Goal: Information Seeking & Learning: Learn about a topic

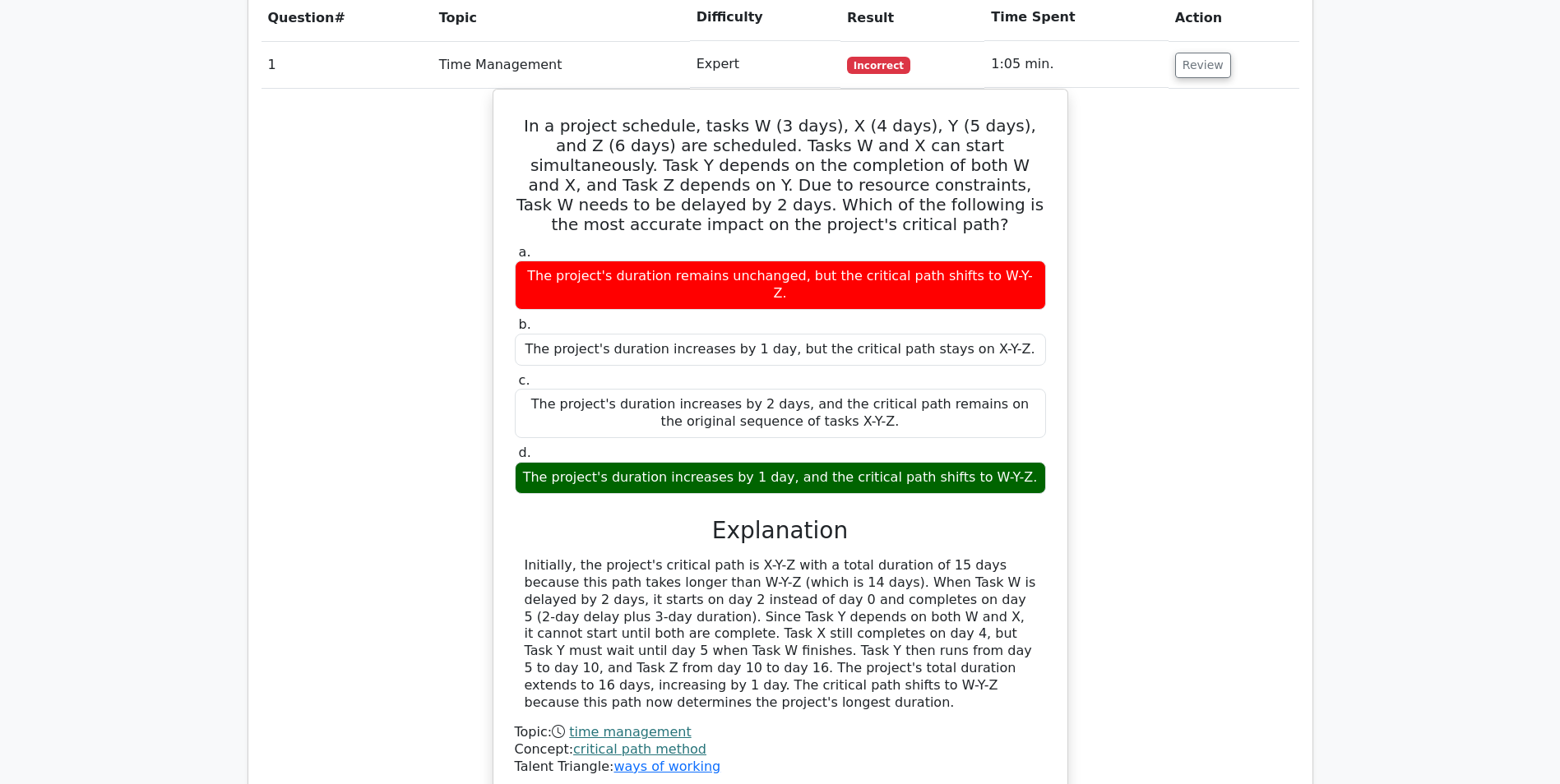
scroll to position [2216, 0]
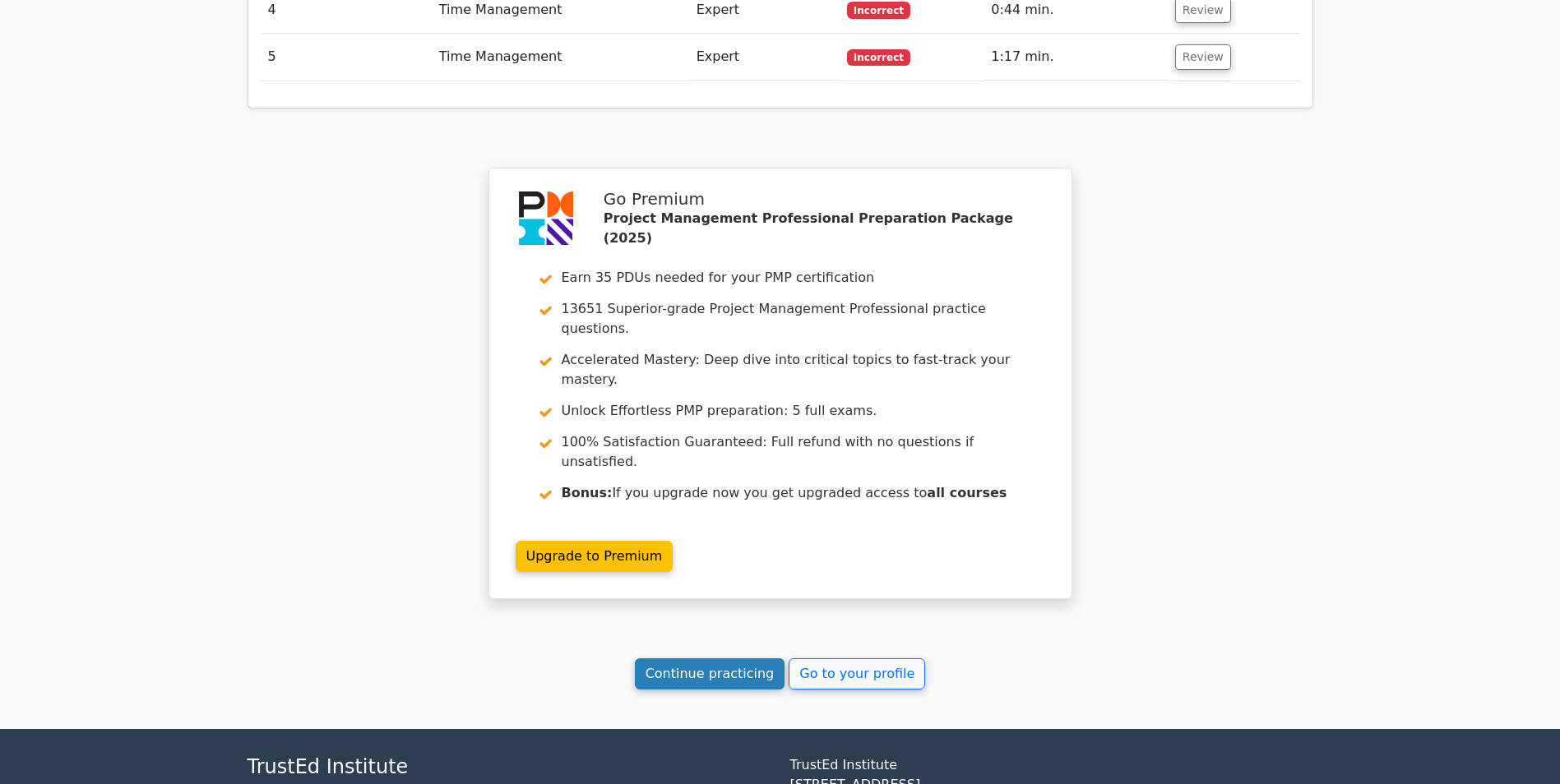
click at [718, 658] on link "Continue practicing" at bounding box center [709, 674] width 151 height 32
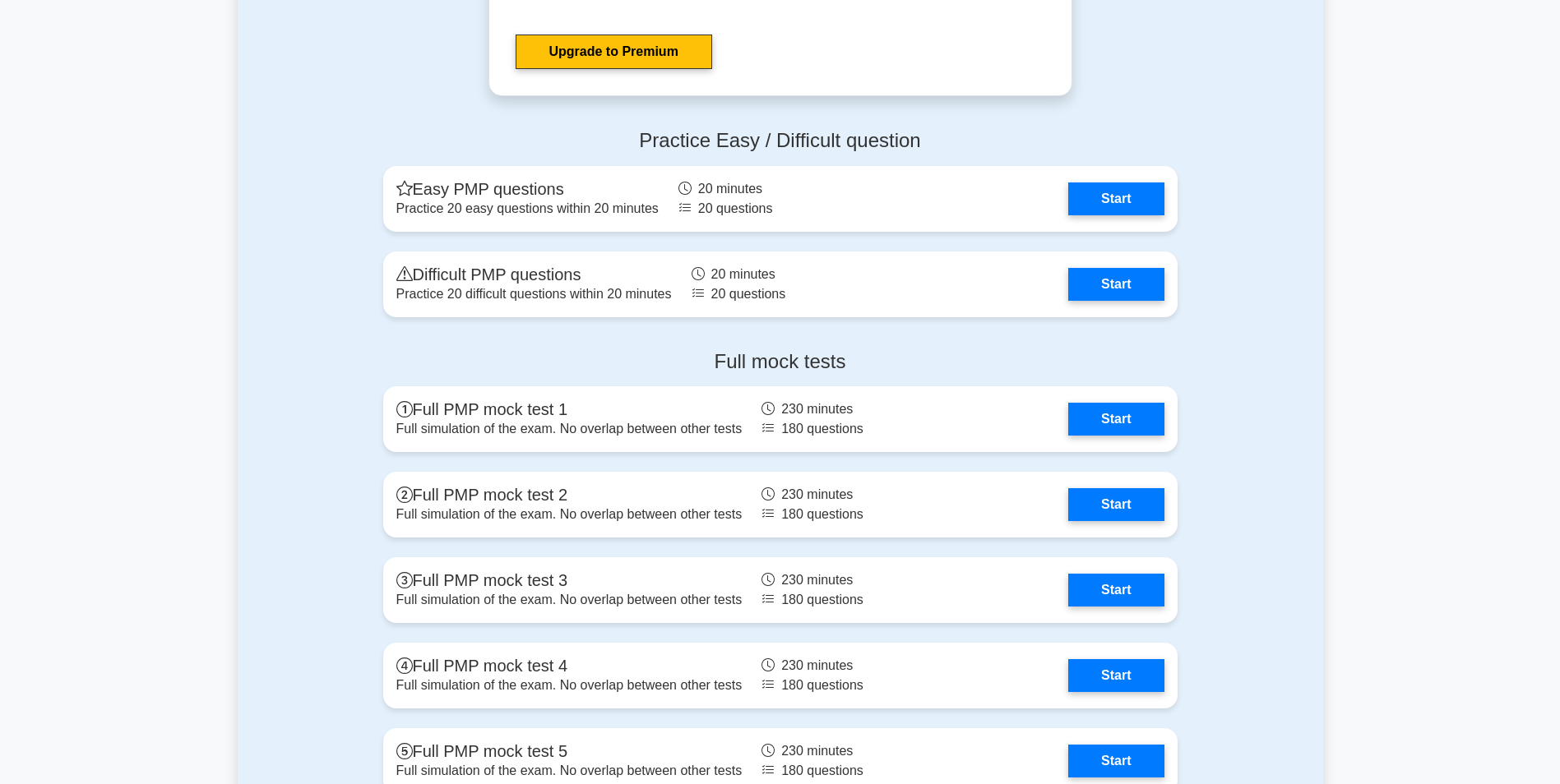
scroll to position [6086, 0]
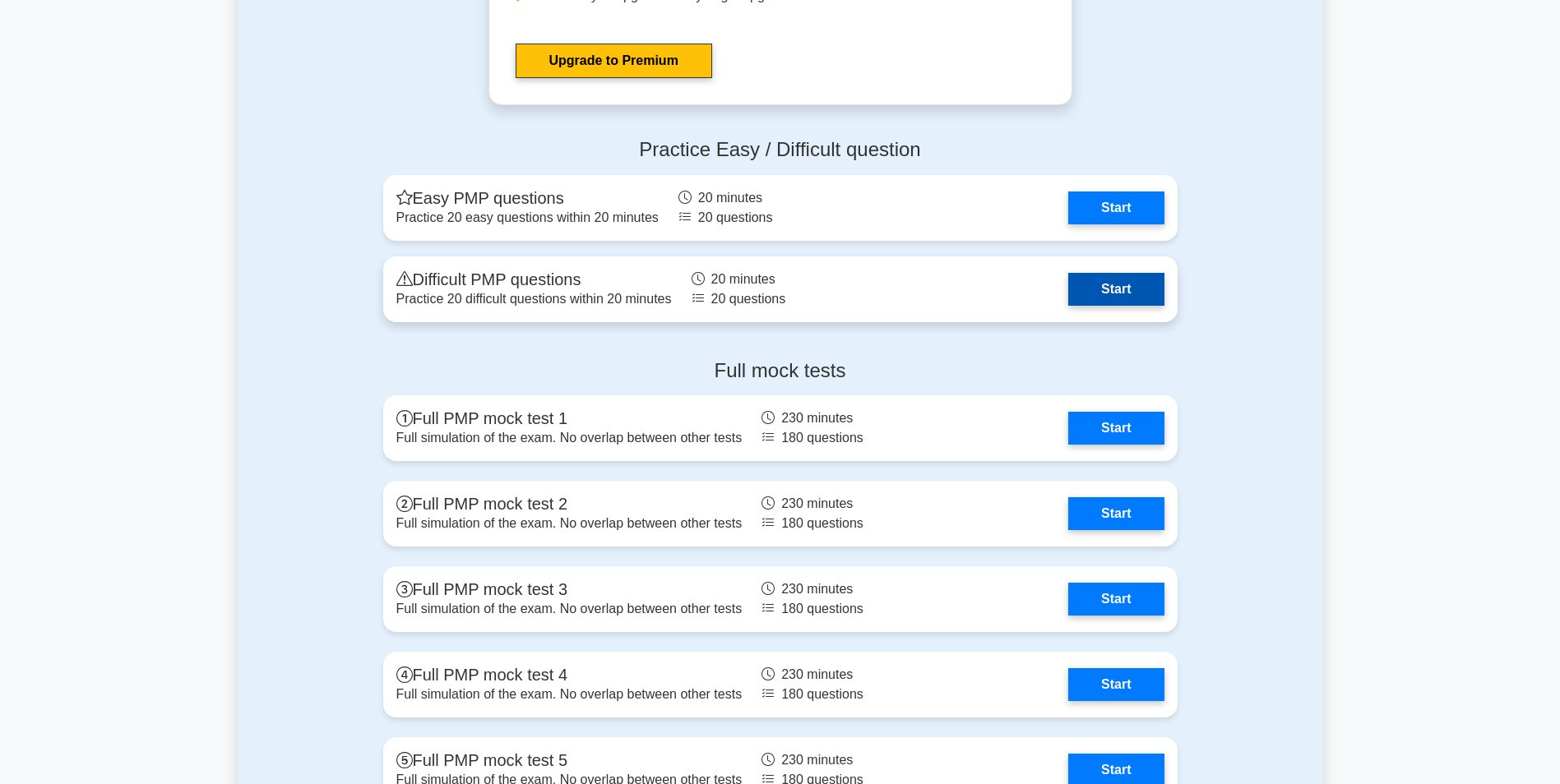
click at [1131, 288] on link "Start" at bounding box center [1115, 290] width 96 height 33
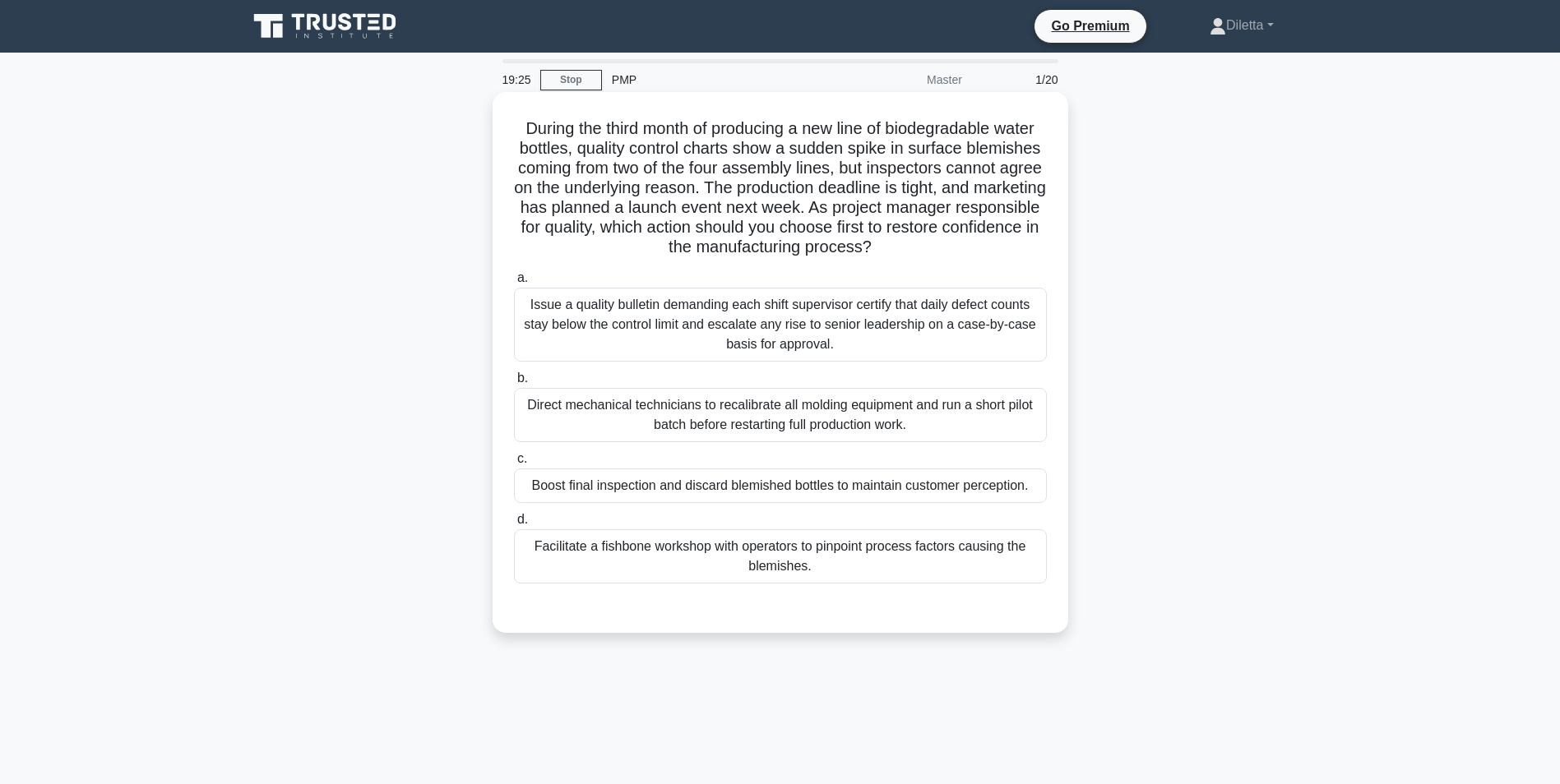
click at [968, 564] on div "Facilitate a fishbone workshop with operators to pinpoint process factors causi…" at bounding box center [780, 556] width 533 height 54
click at [514, 525] on input "d. Facilitate a fishbone workshop with operators to pinpoint process factors ca…" at bounding box center [514, 519] width 0 height 11
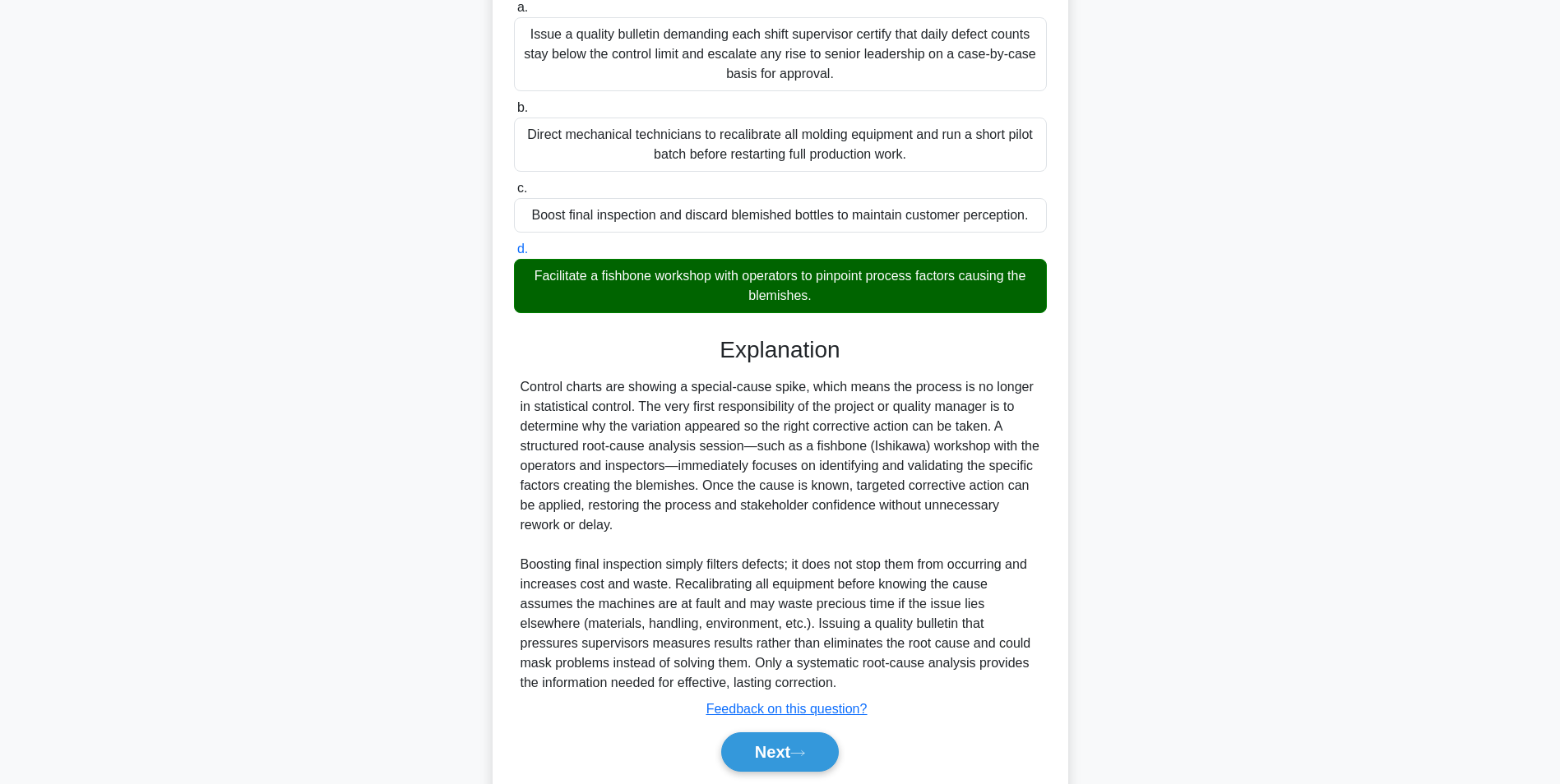
scroll to position [292, 0]
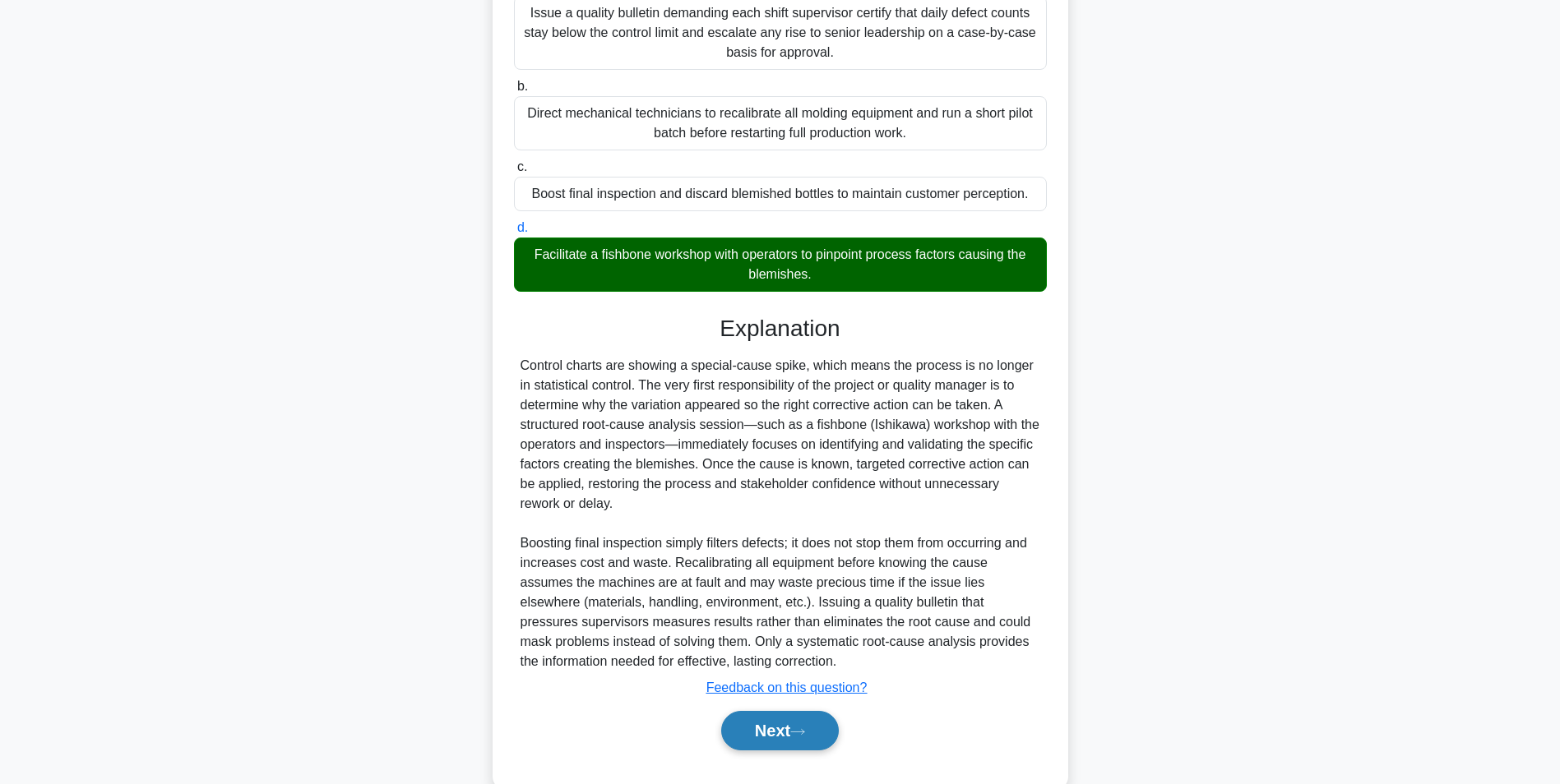
click at [802, 727] on button "Next" at bounding box center [779, 730] width 117 height 39
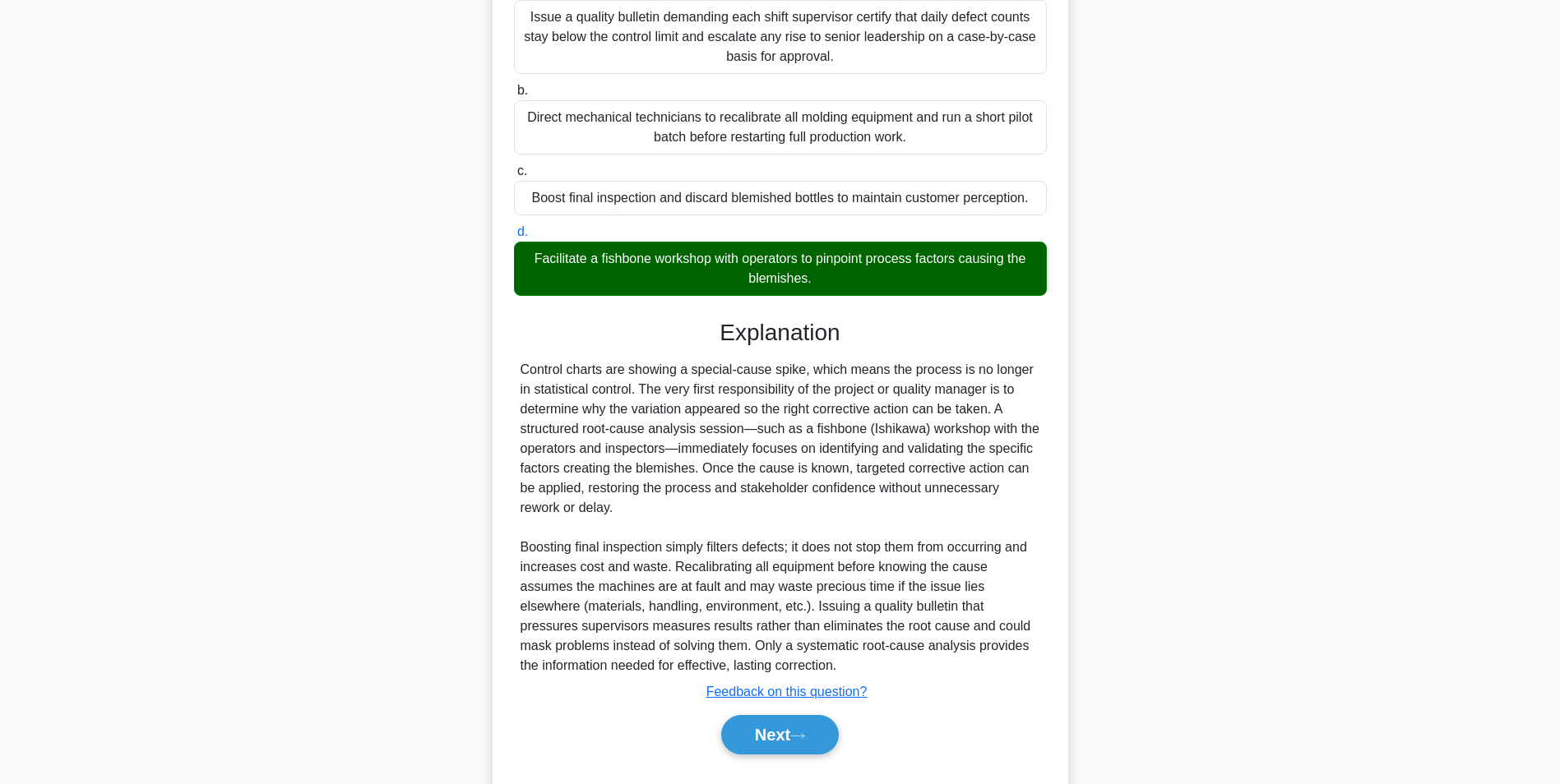
scroll to position [103, 0]
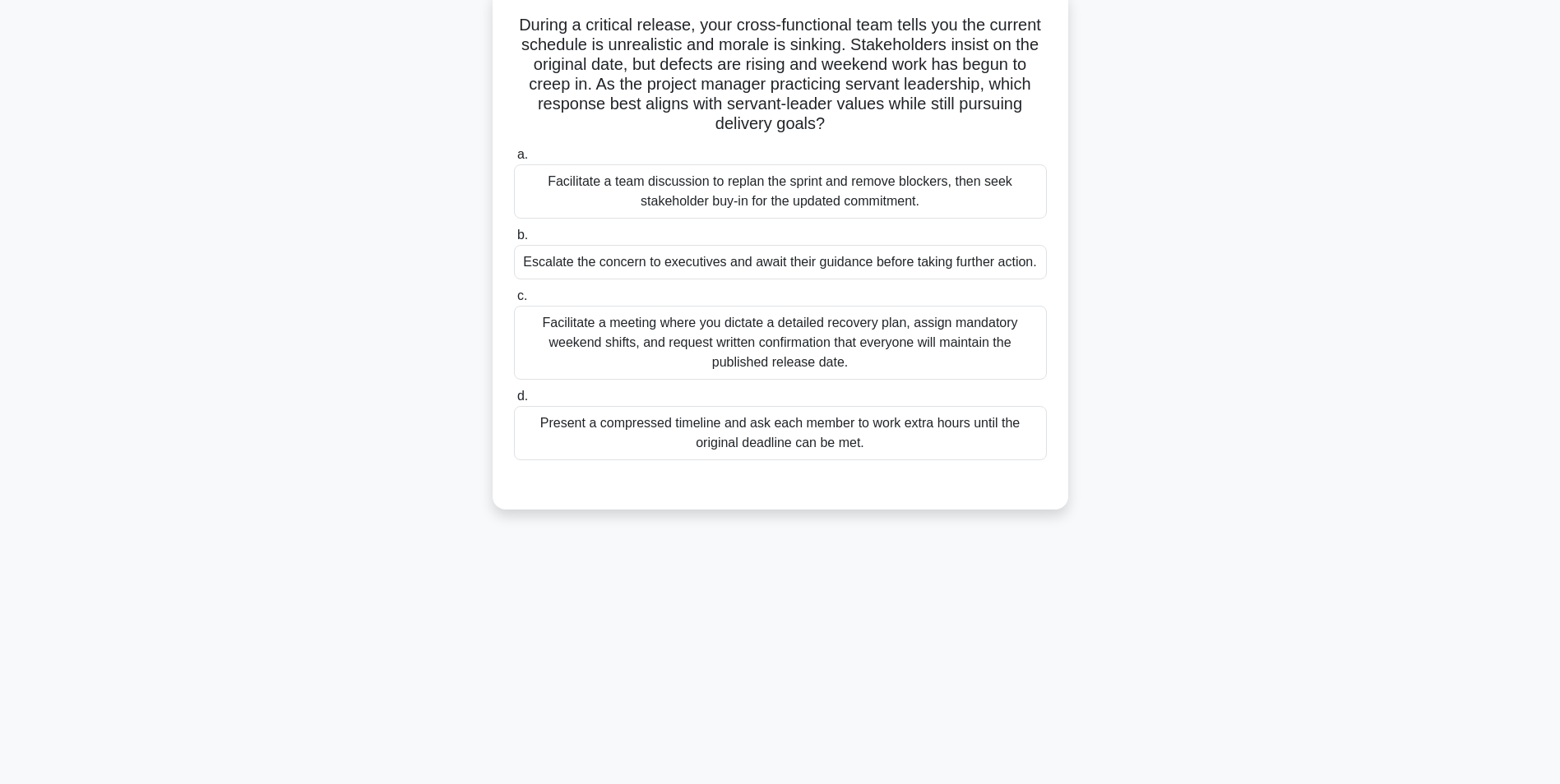
click at [1007, 175] on div "Facilitate a team discussion to replan the sprint and remove blockers, then see…" at bounding box center [780, 191] width 533 height 54
click at [514, 161] on input "a. Facilitate a team discussion to replan the sprint and remove blockers, then …" at bounding box center [514, 155] width 0 height 11
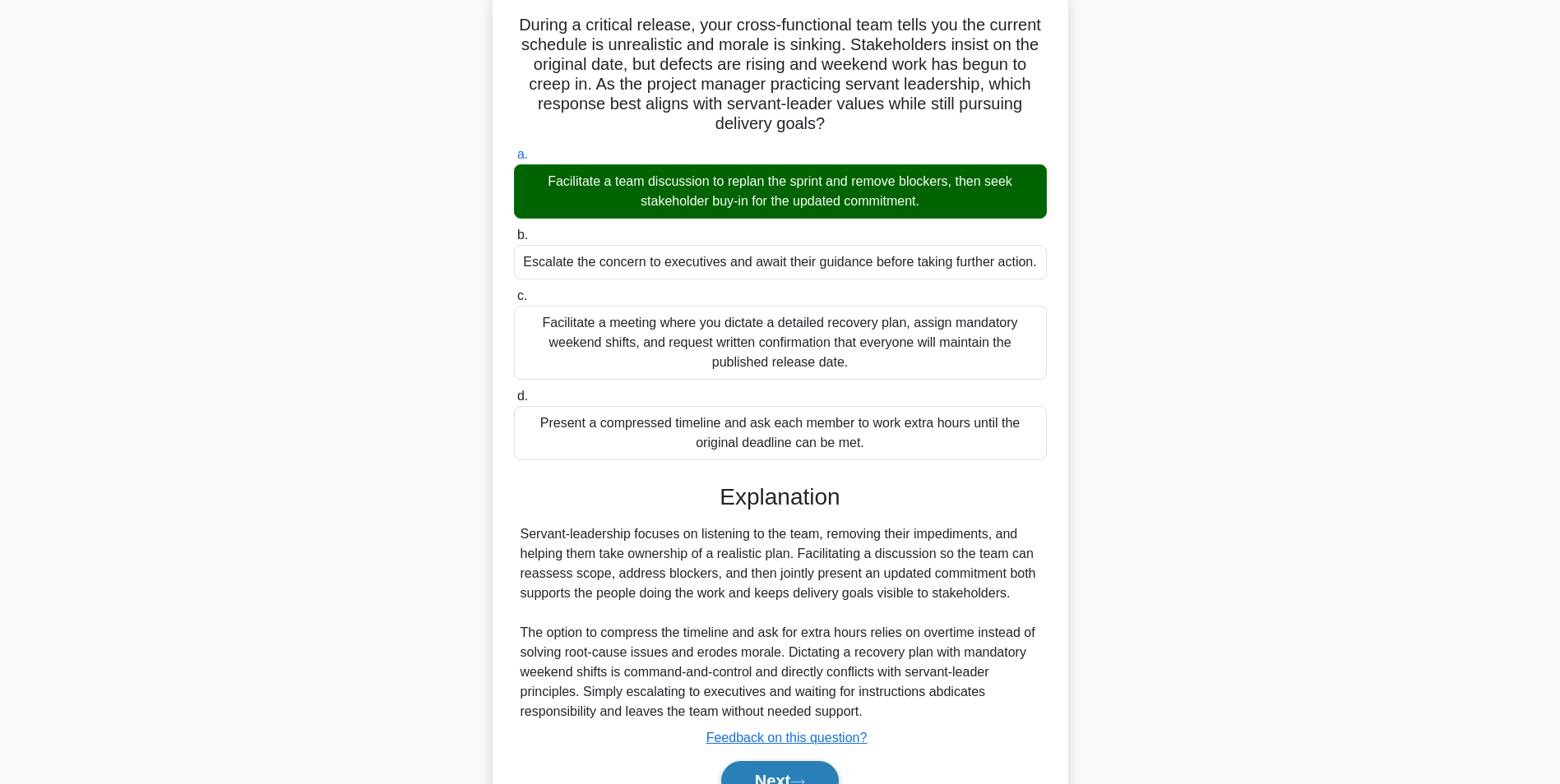
click at [812, 769] on button "Next" at bounding box center [779, 781] width 117 height 39
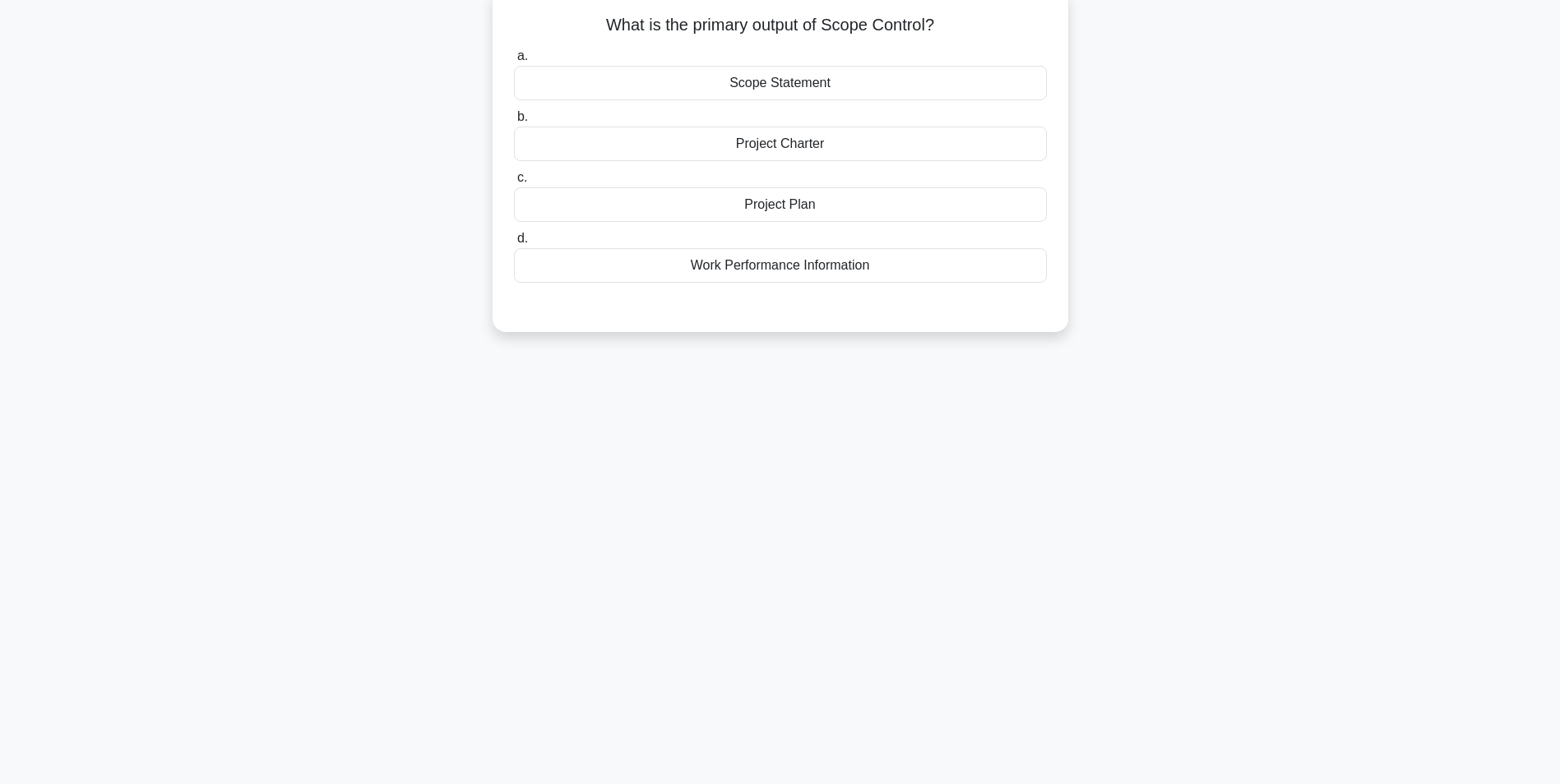
click at [948, 276] on div "Work Performance Information" at bounding box center [780, 265] width 533 height 34
click at [514, 244] on input "d. Work Performance Information" at bounding box center [514, 238] width 0 height 11
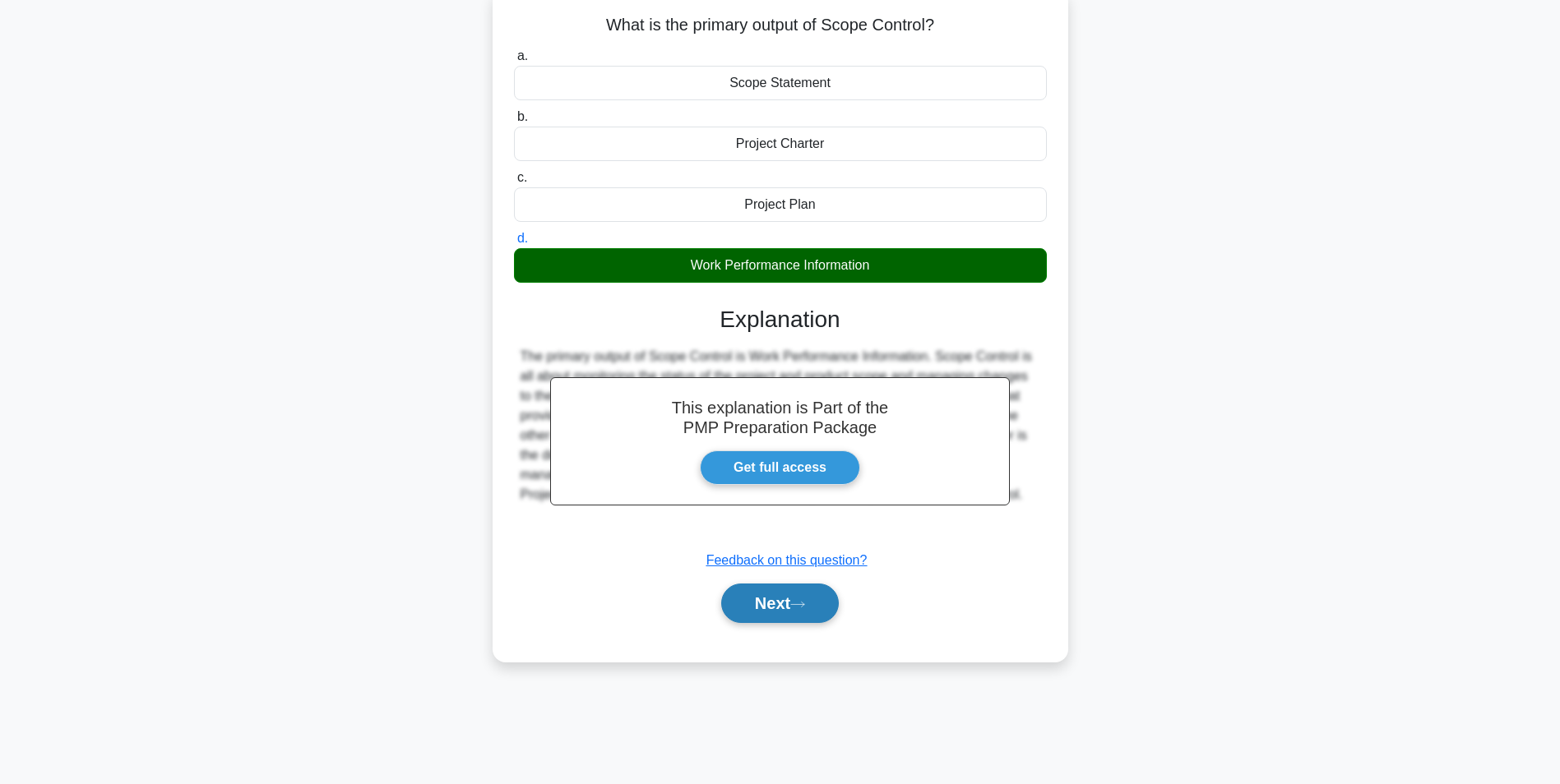
click at [808, 619] on button "Next" at bounding box center [779, 603] width 117 height 39
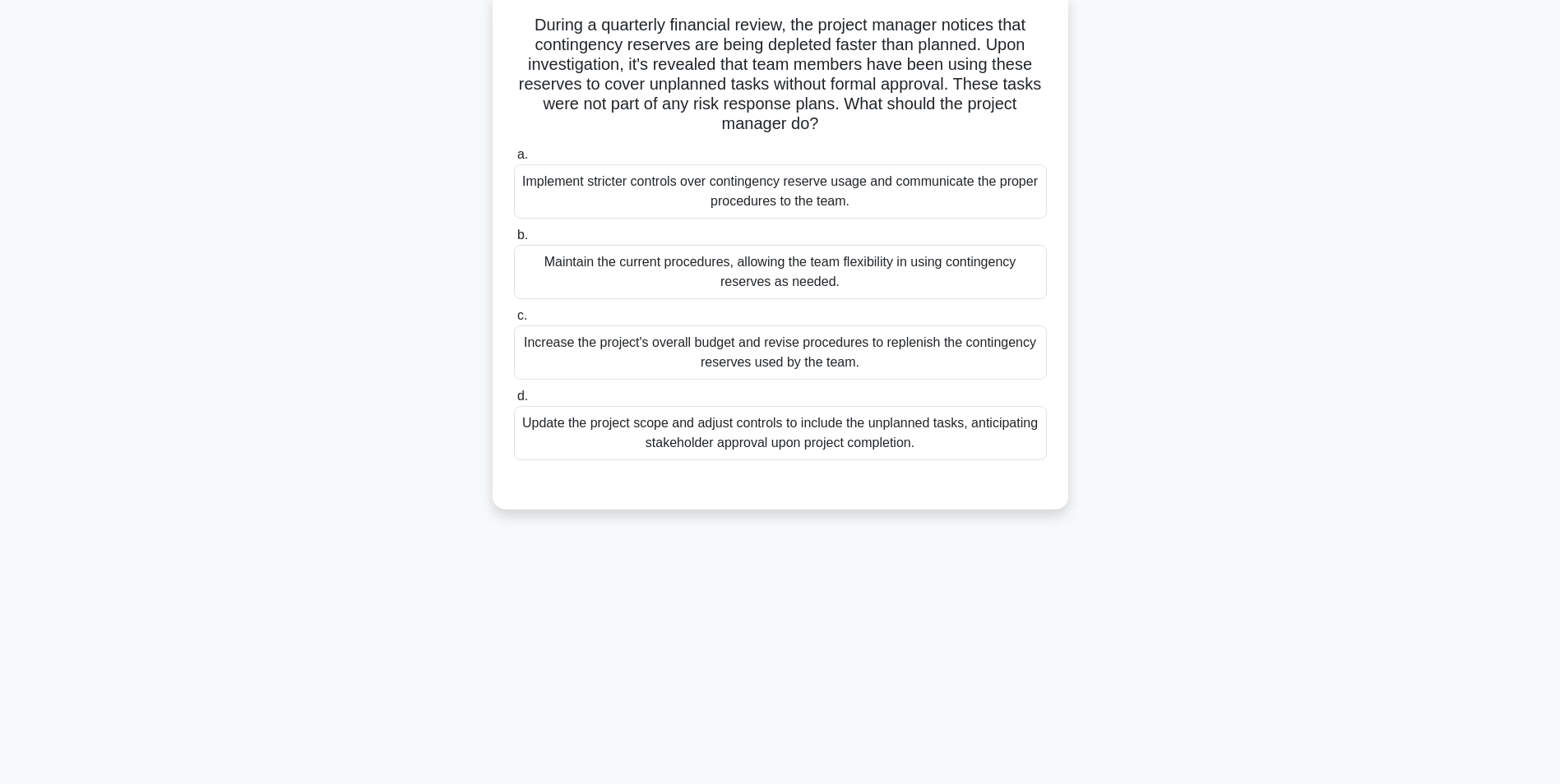
click at [944, 442] on div "Update the project scope and adjust controls to include the unplanned tasks, an…" at bounding box center [780, 433] width 533 height 54
click at [514, 402] on input "d. Update the project scope and adjust controls to include the unplanned tasks,…" at bounding box center [514, 396] width 0 height 11
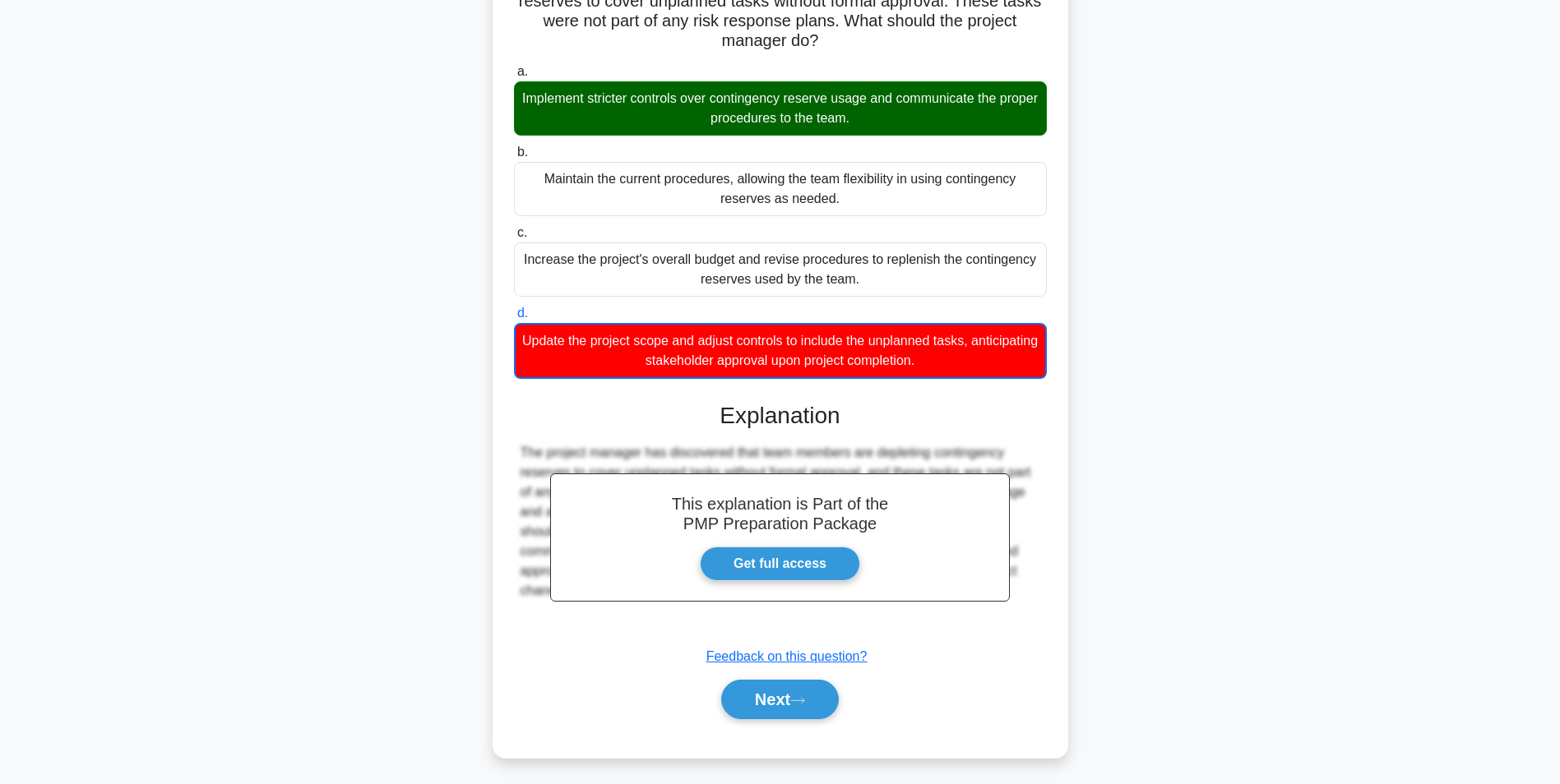
scroll to position [192, 0]
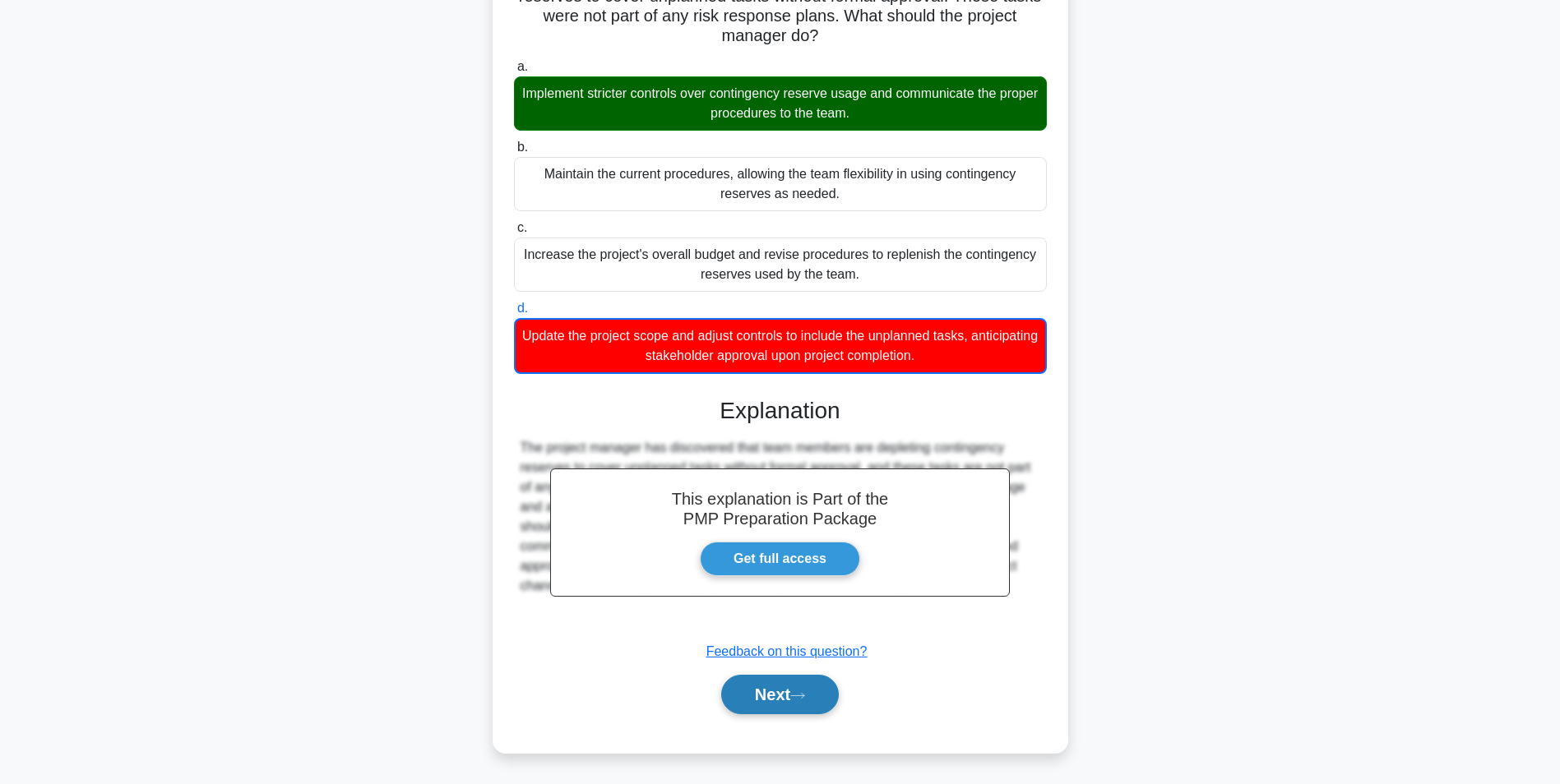
click at [817, 687] on button "Next" at bounding box center [779, 694] width 117 height 39
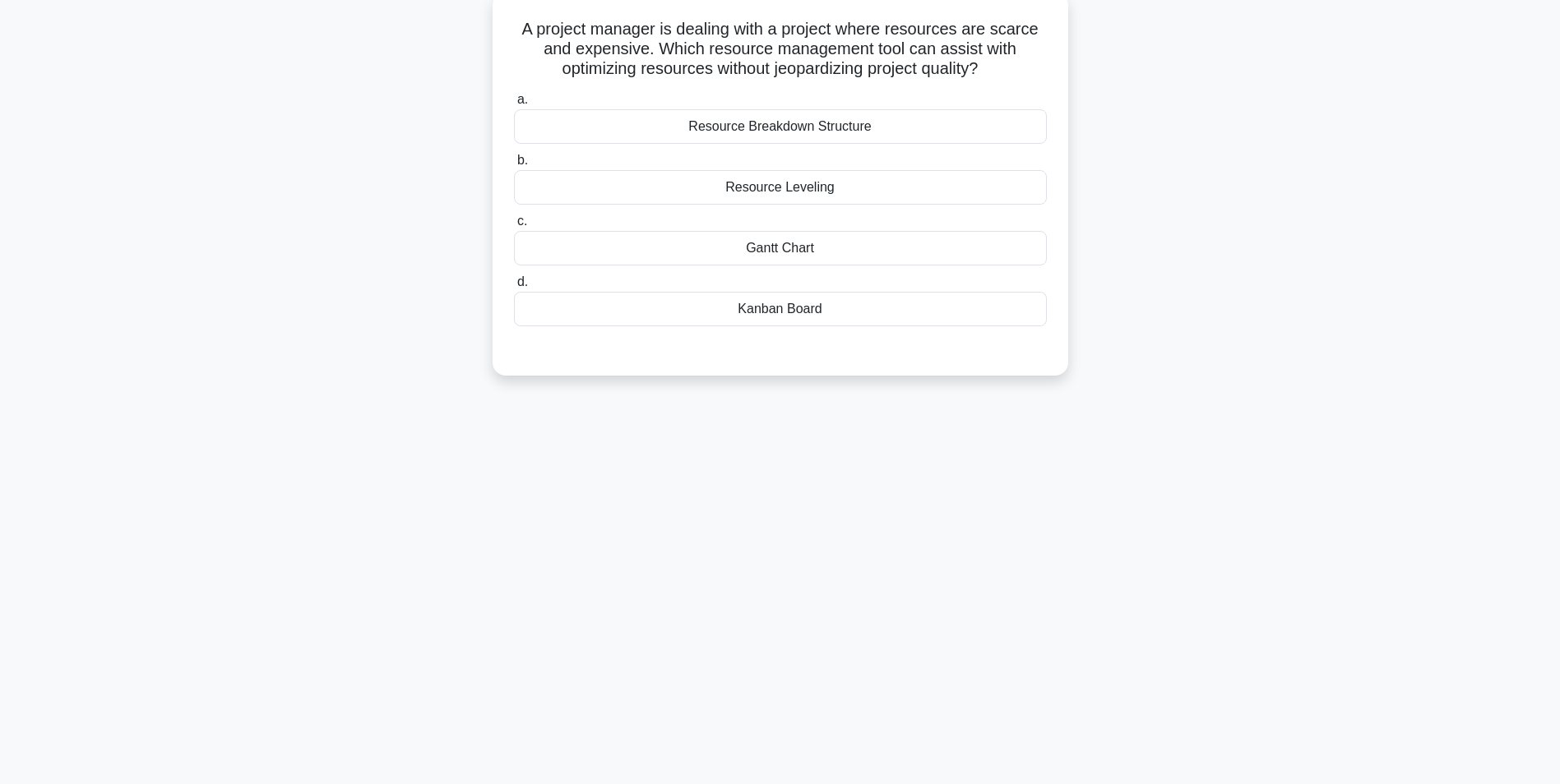
scroll to position [103, 0]
click at [1004, 131] on div "Resource Breakdown Structure" at bounding box center [780, 122] width 533 height 34
click at [514, 101] on input "a. Resource Breakdown Structure" at bounding box center [514, 96] width 0 height 11
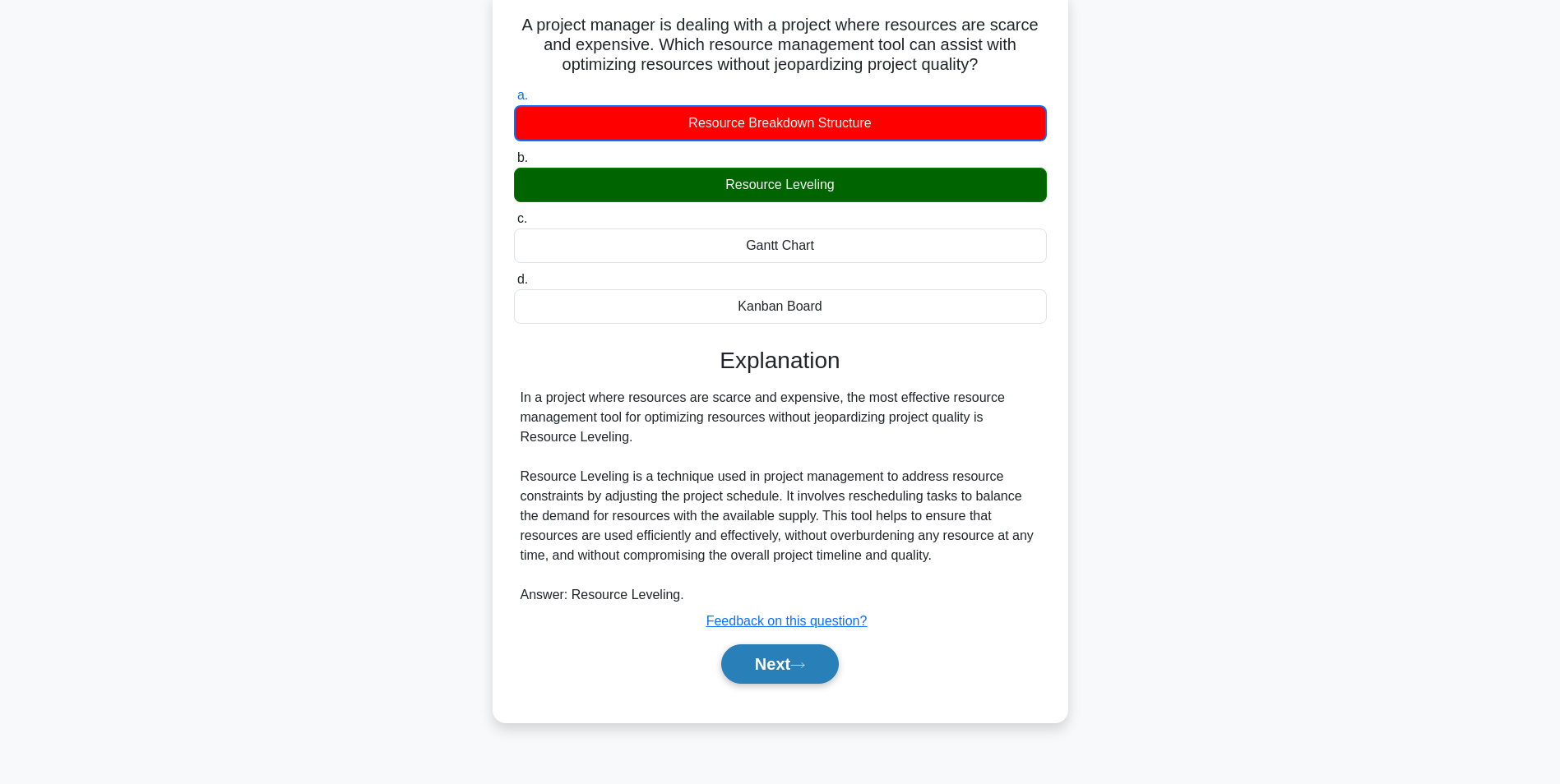
click at [801, 653] on button "Next" at bounding box center [779, 663] width 117 height 39
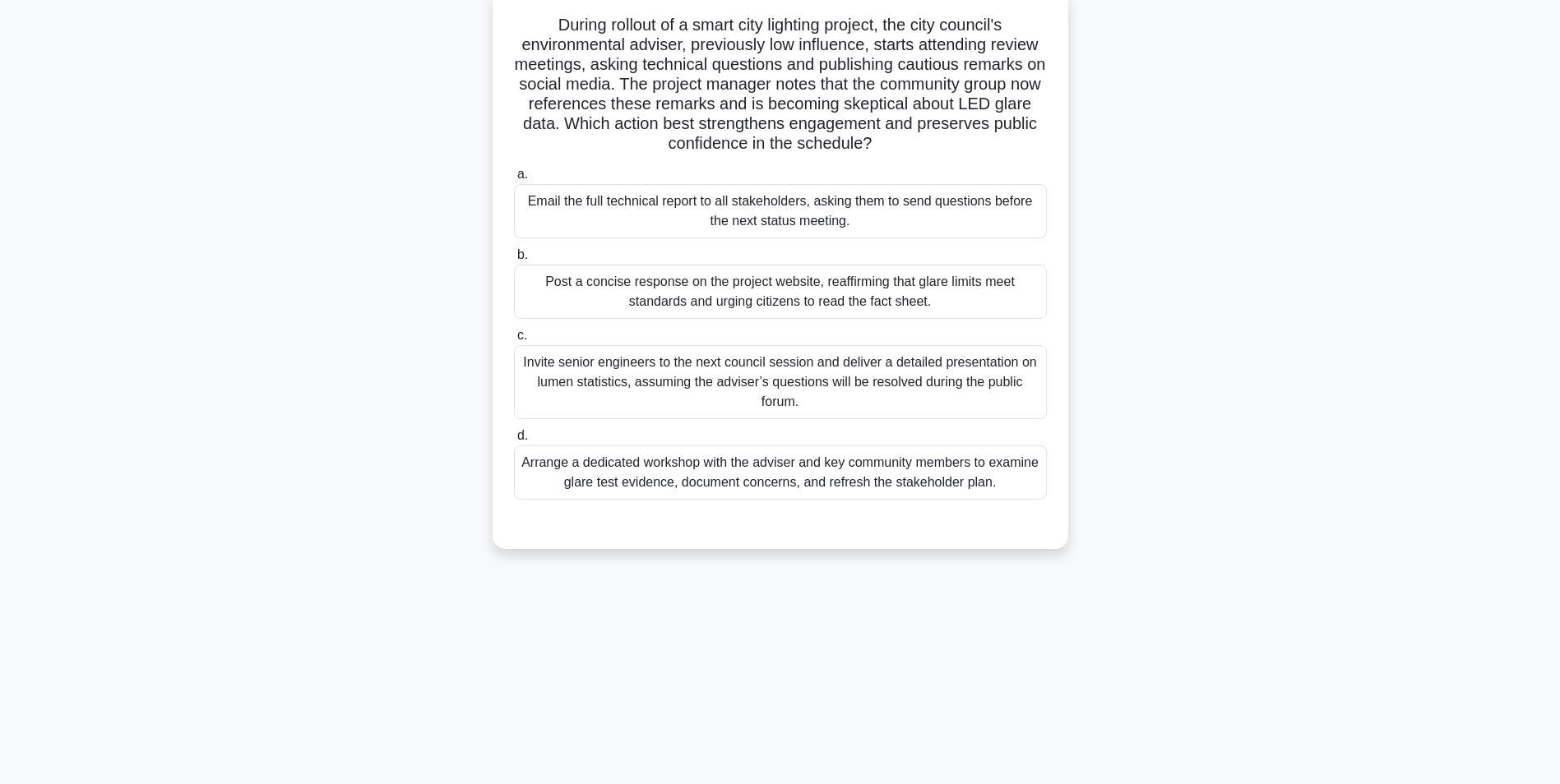
click at [989, 478] on div "Arrange a dedicated workshop with the adviser and key community members to exam…" at bounding box center [780, 472] width 533 height 54
click at [514, 441] on input "d. Arrange a dedicated workshop with the adviser and key community members to e…" at bounding box center [514, 436] width 0 height 11
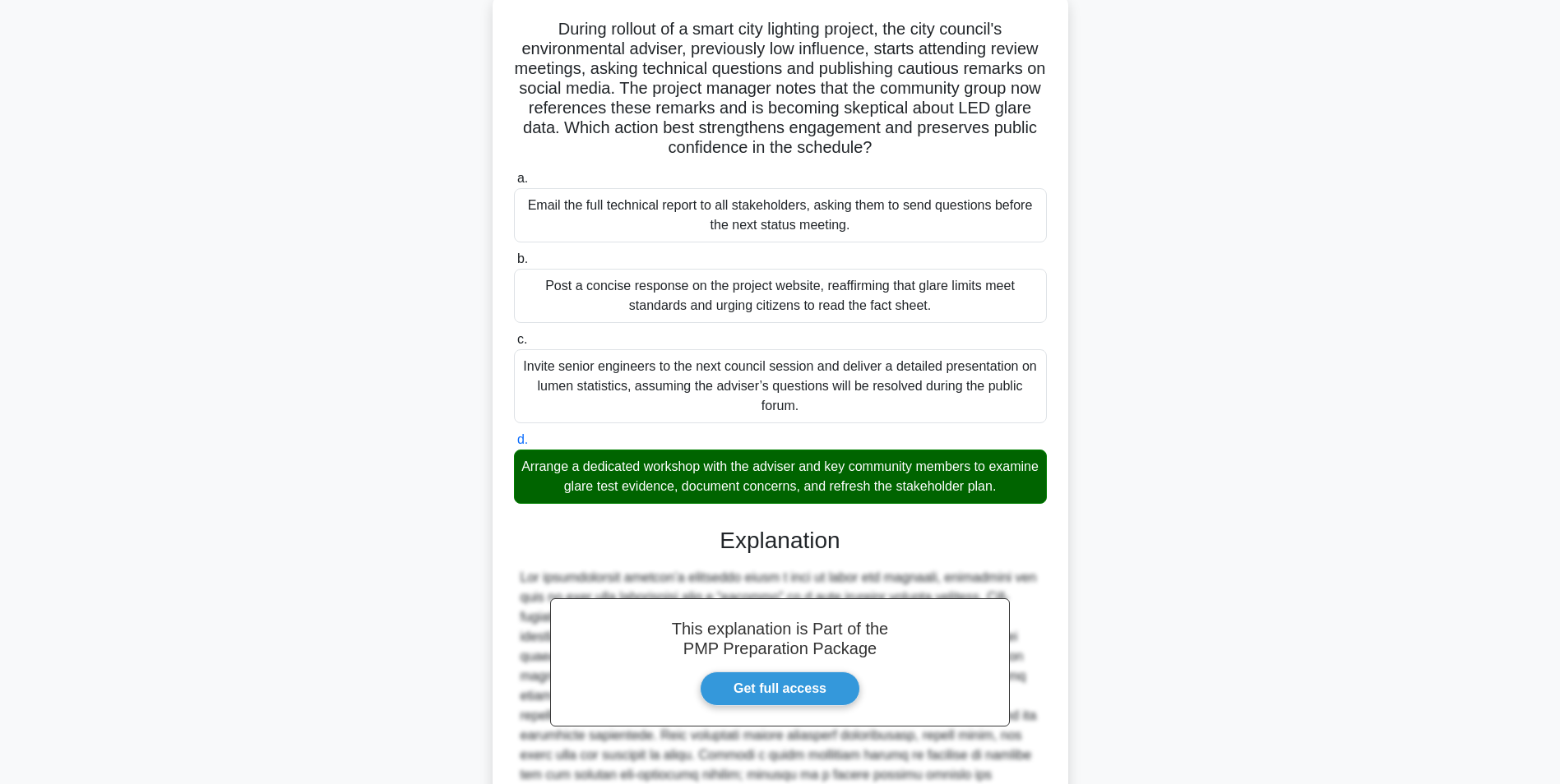
scroll to position [329, 0]
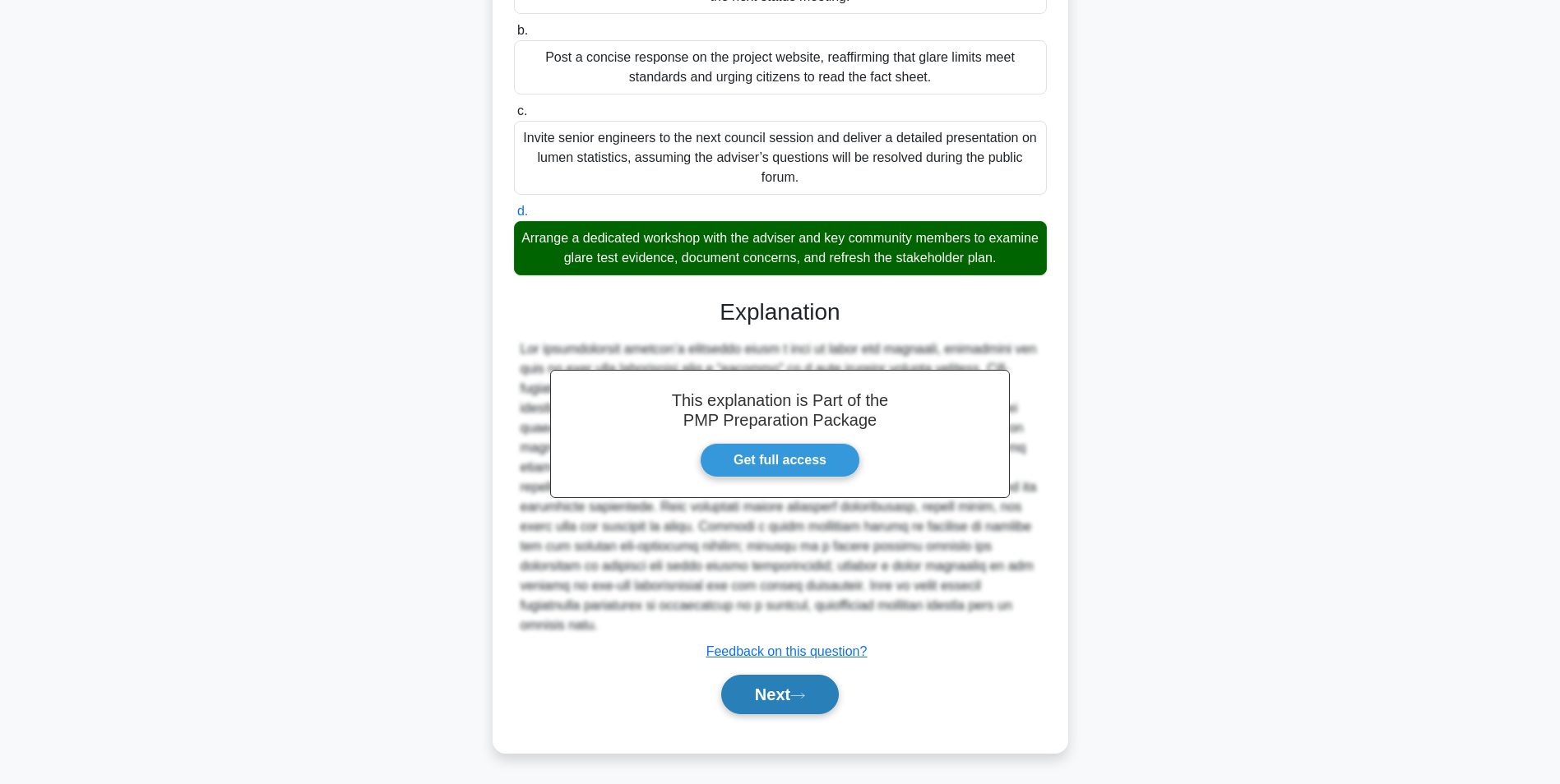
click at [796, 696] on button "Next" at bounding box center [779, 694] width 117 height 39
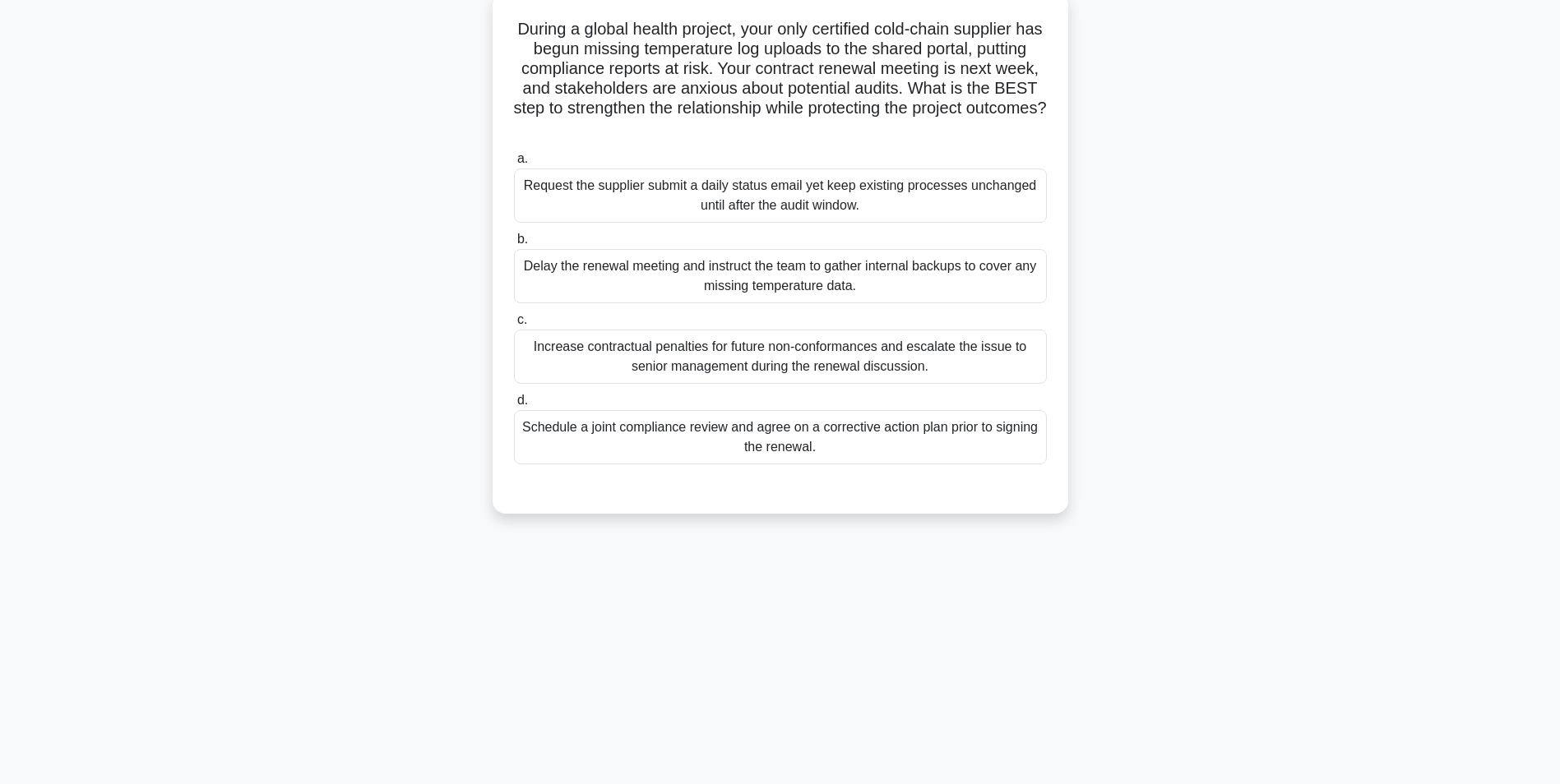
scroll to position [103, 0]
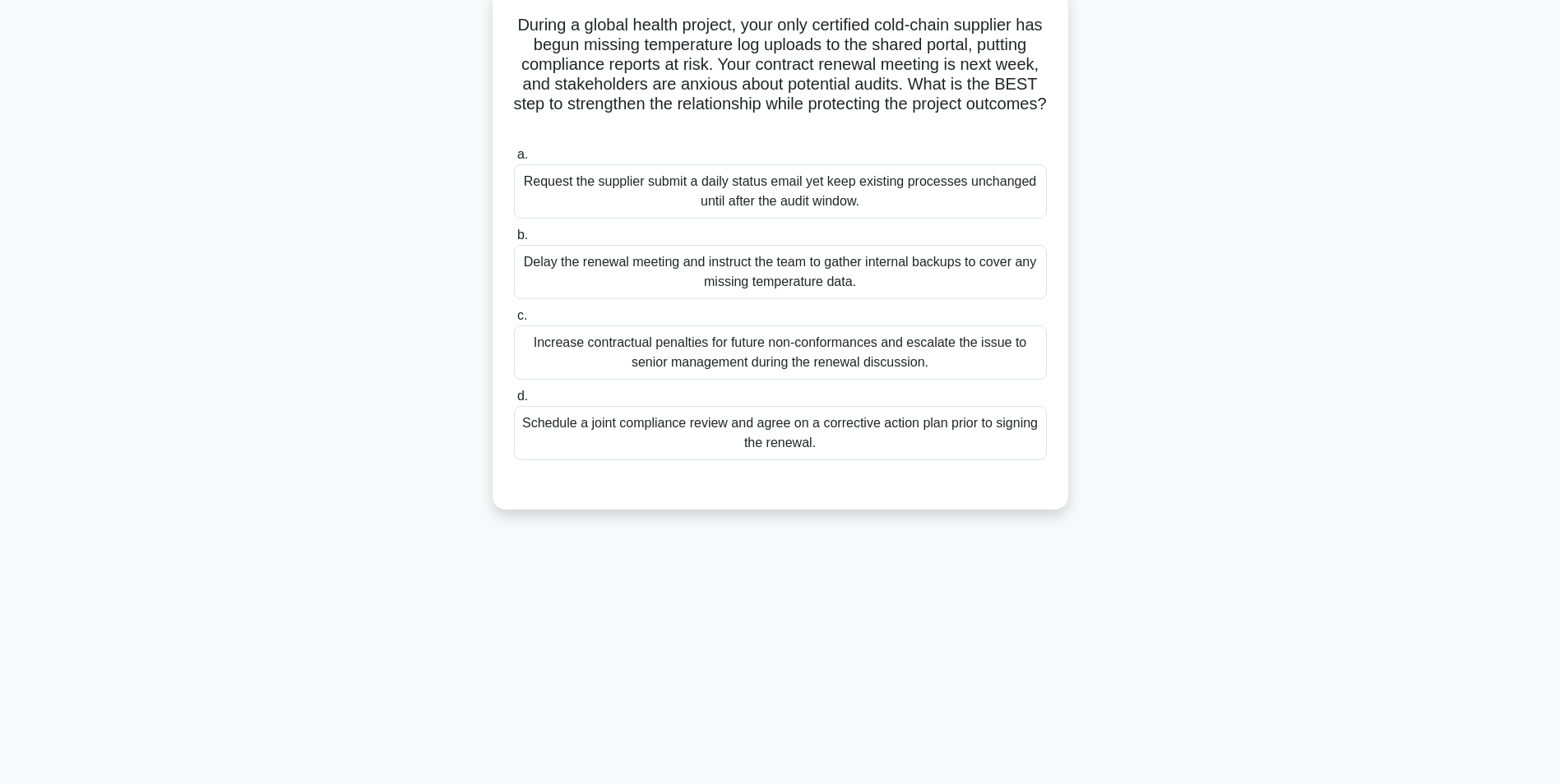
click at [974, 444] on div "Schedule a joint compliance review and agree on a corrective action plan prior …" at bounding box center [780, 433] width 533 height 54
click at [514, 402] on input "d. Schedule a joint compliance review and agree on a corrective action plan pri…" at bounding box center [514, 396] width 0 height 11
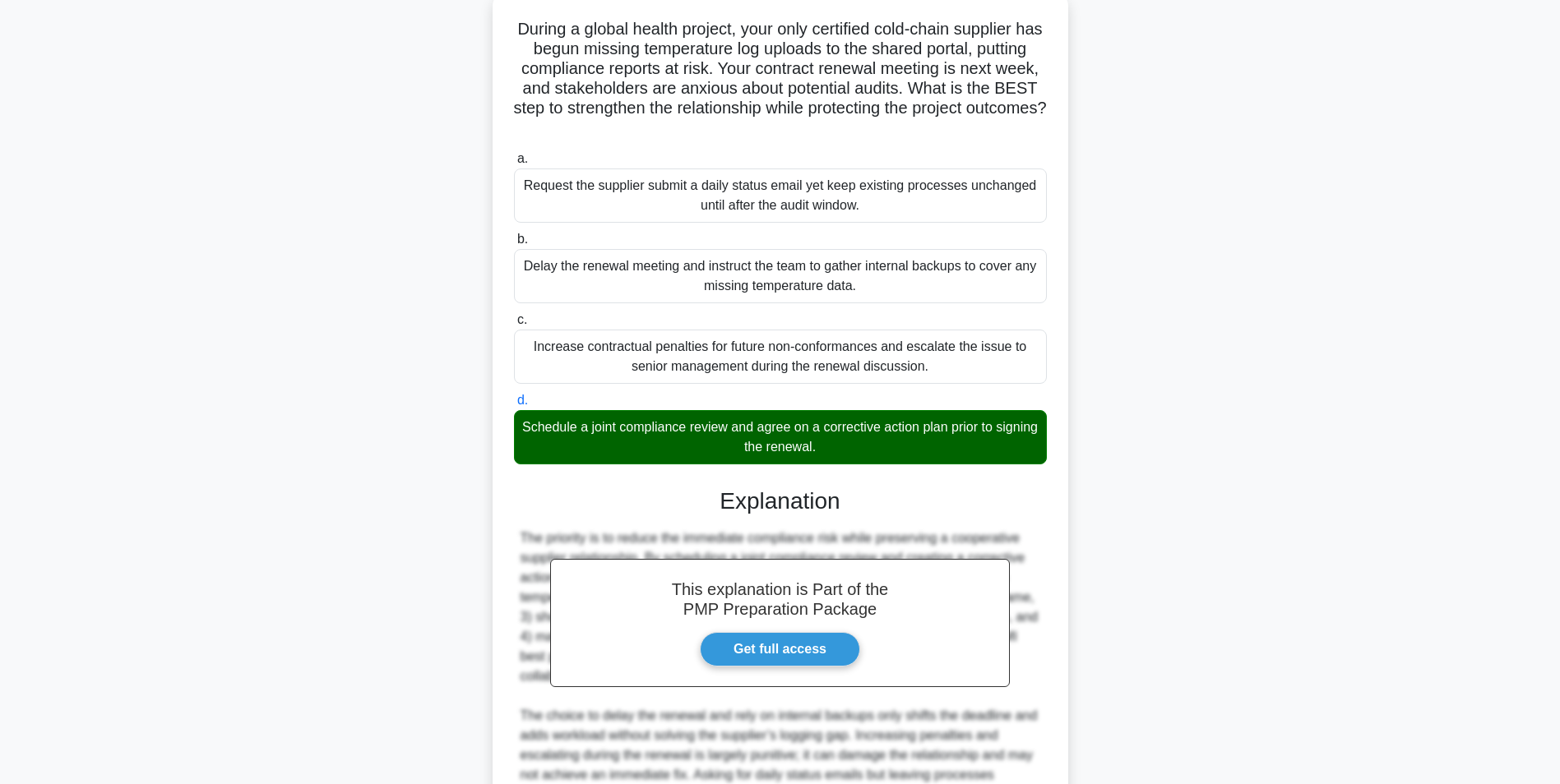
scroll to position [290, 0]
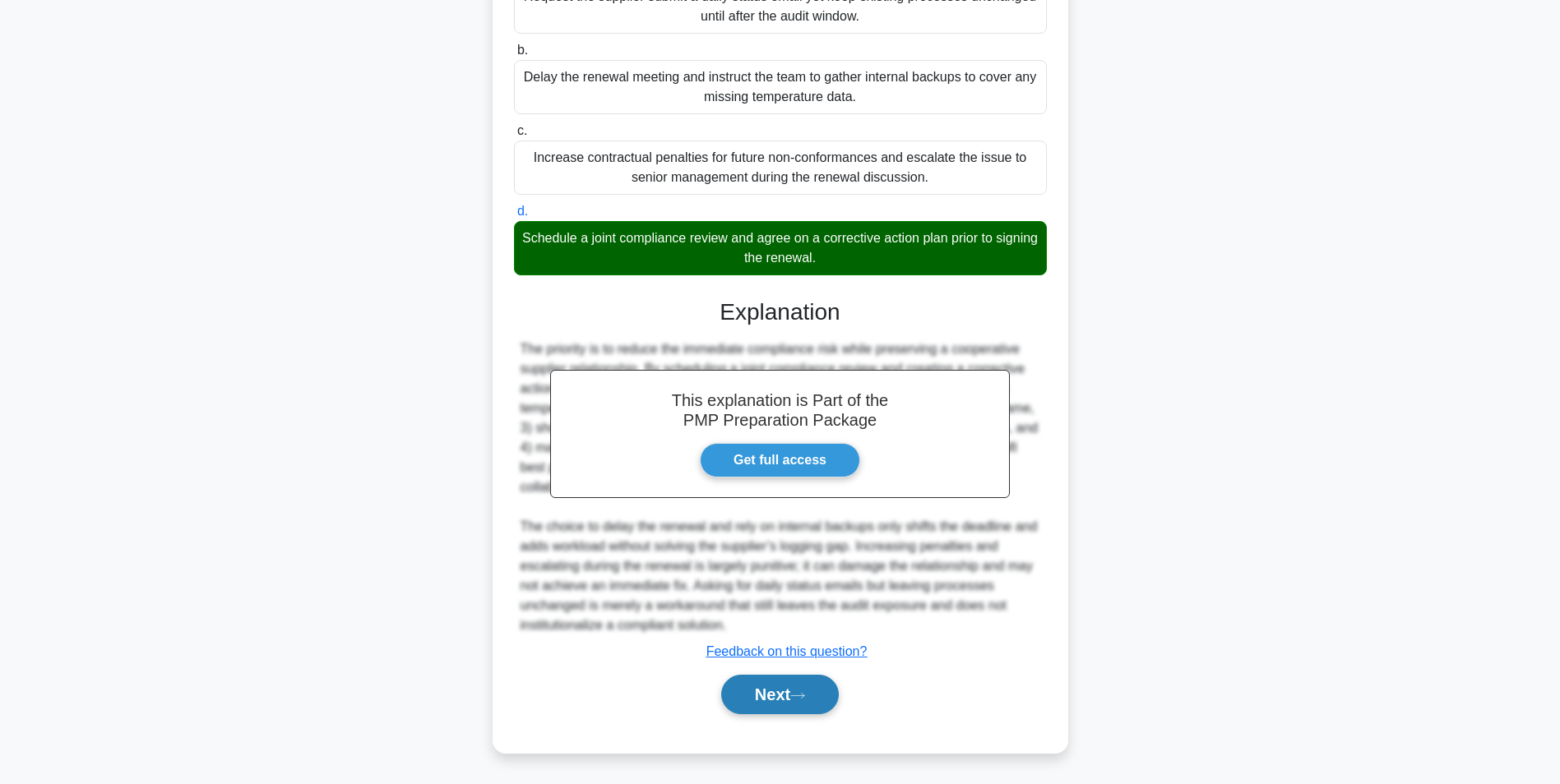
click at [824, 692] on button "Next" at bounding box center [779, 694] width 117 height 39
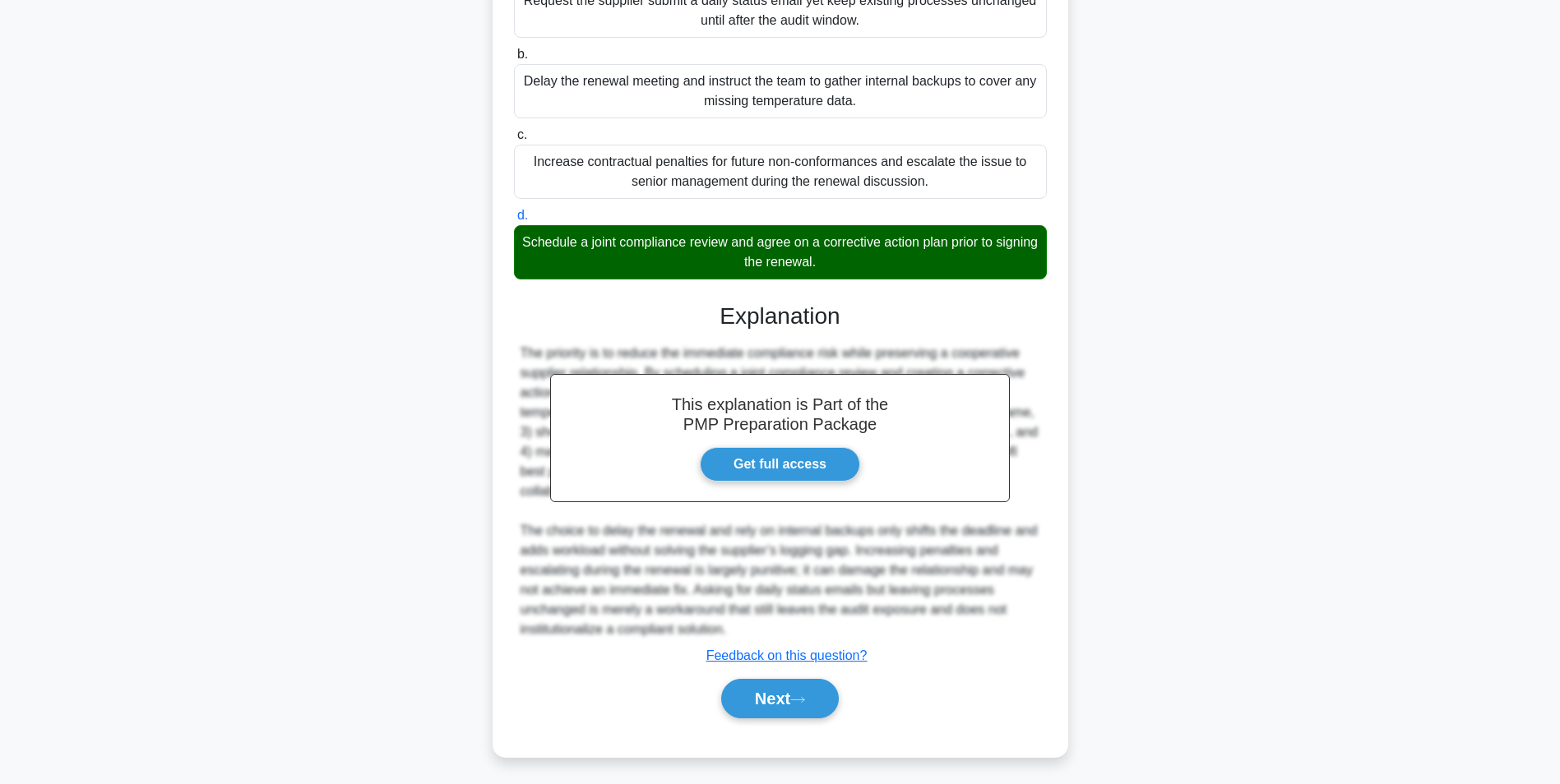
scroll to position [103, 0]
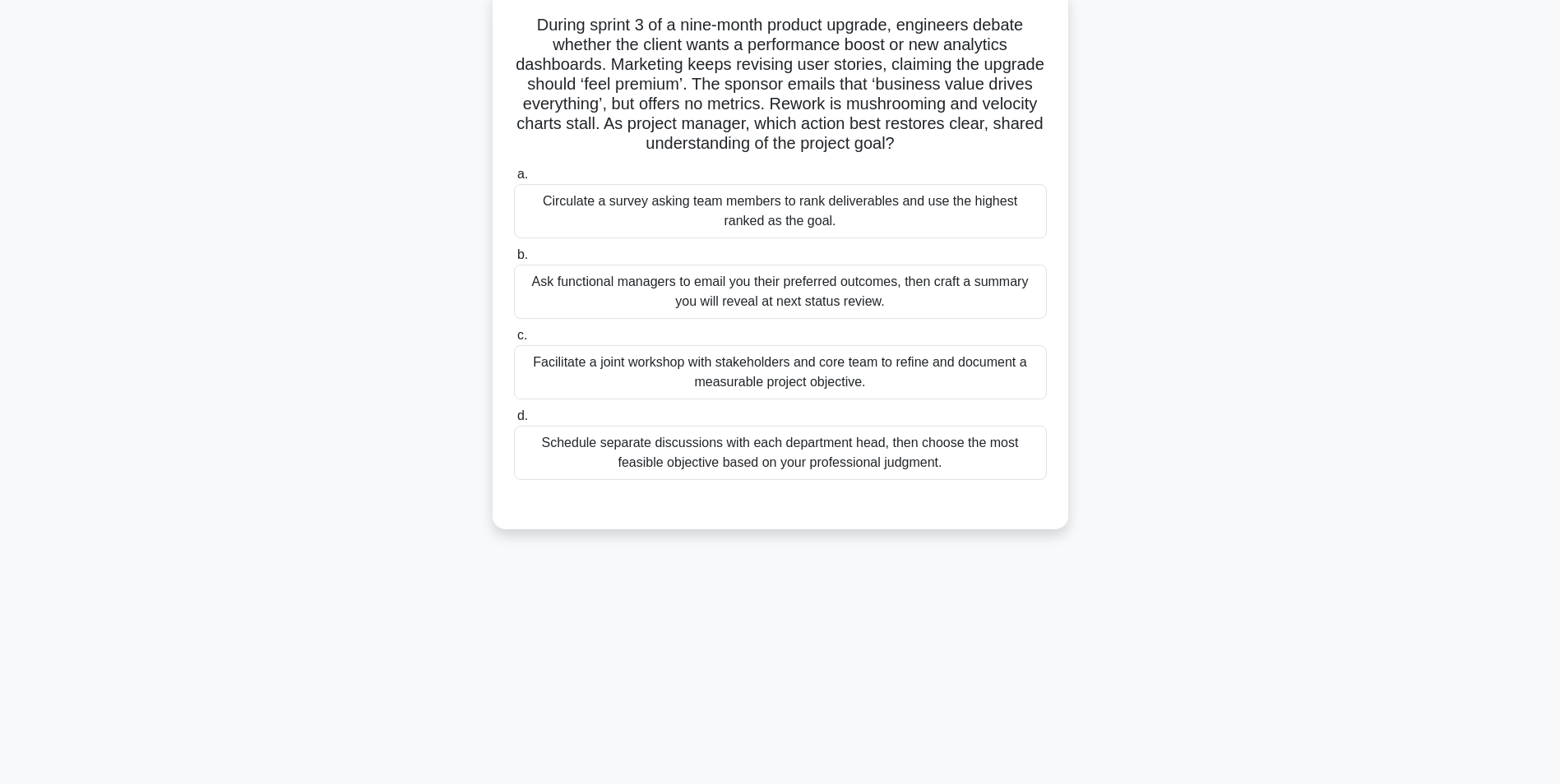
click at [978, 386] on div "Facilitate a joint workshop with stakeholders and core team to refine and docum…" at bounding box center [780, 372] width 533 height 54
click at [514, 341] on input "c. Facilitate a joint workshop with stakeholders and core team to refine and do…" at bounding box center [514, 335] width 0 height 11
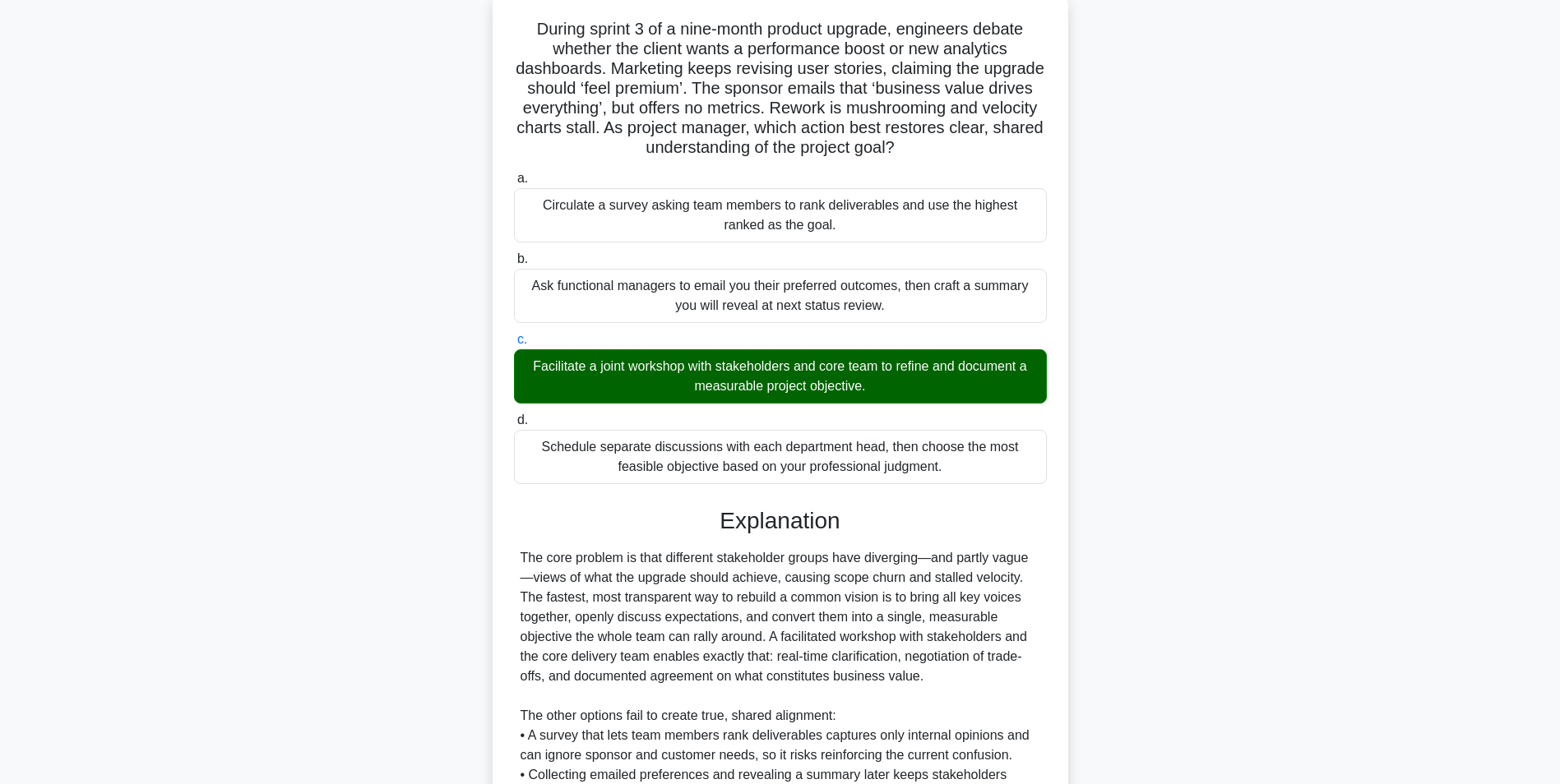
scroll to position [329, 0]
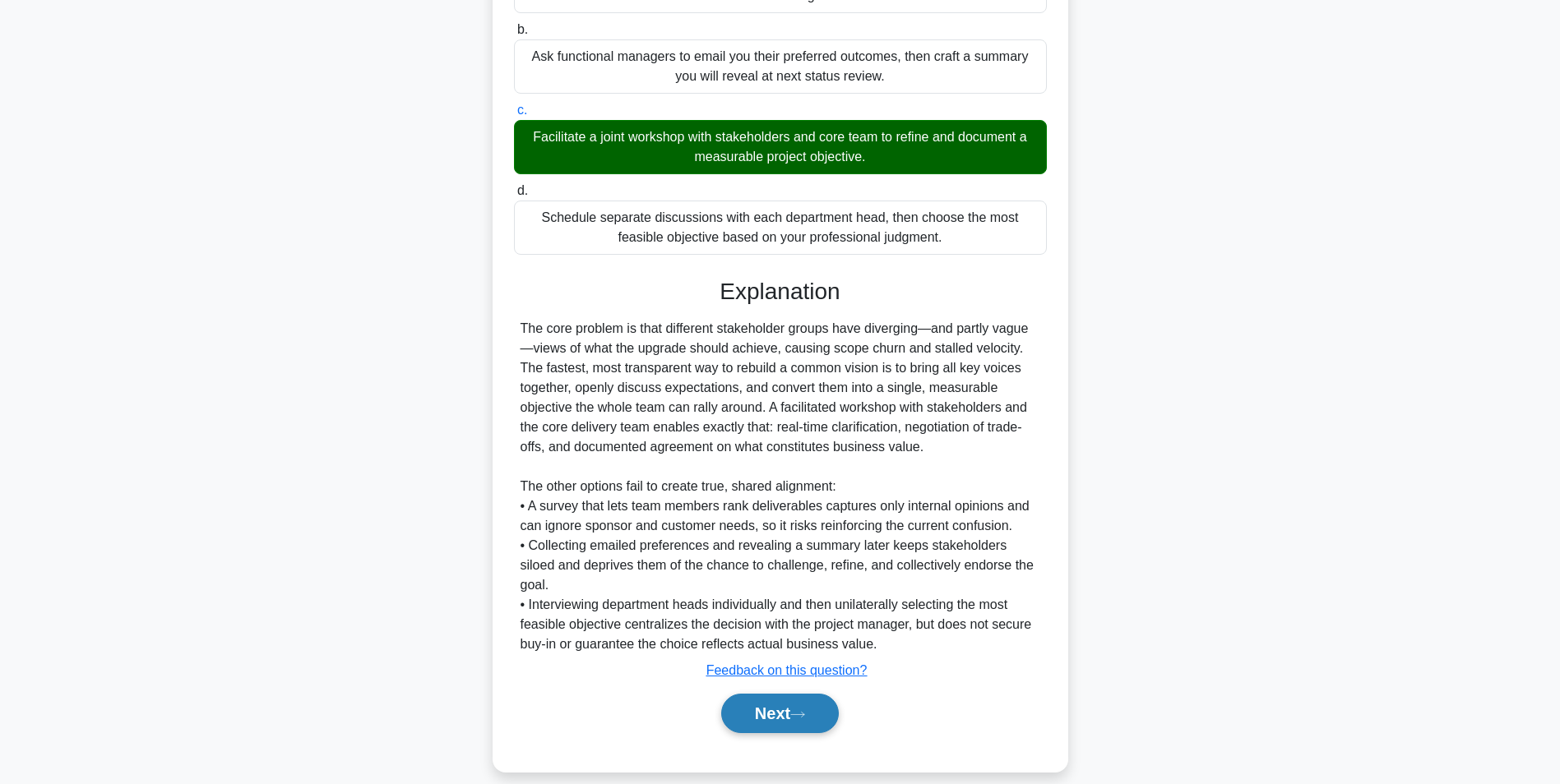
click at [782, 697] on button "Next" at bounding box center [779, 713] width 117 height 39
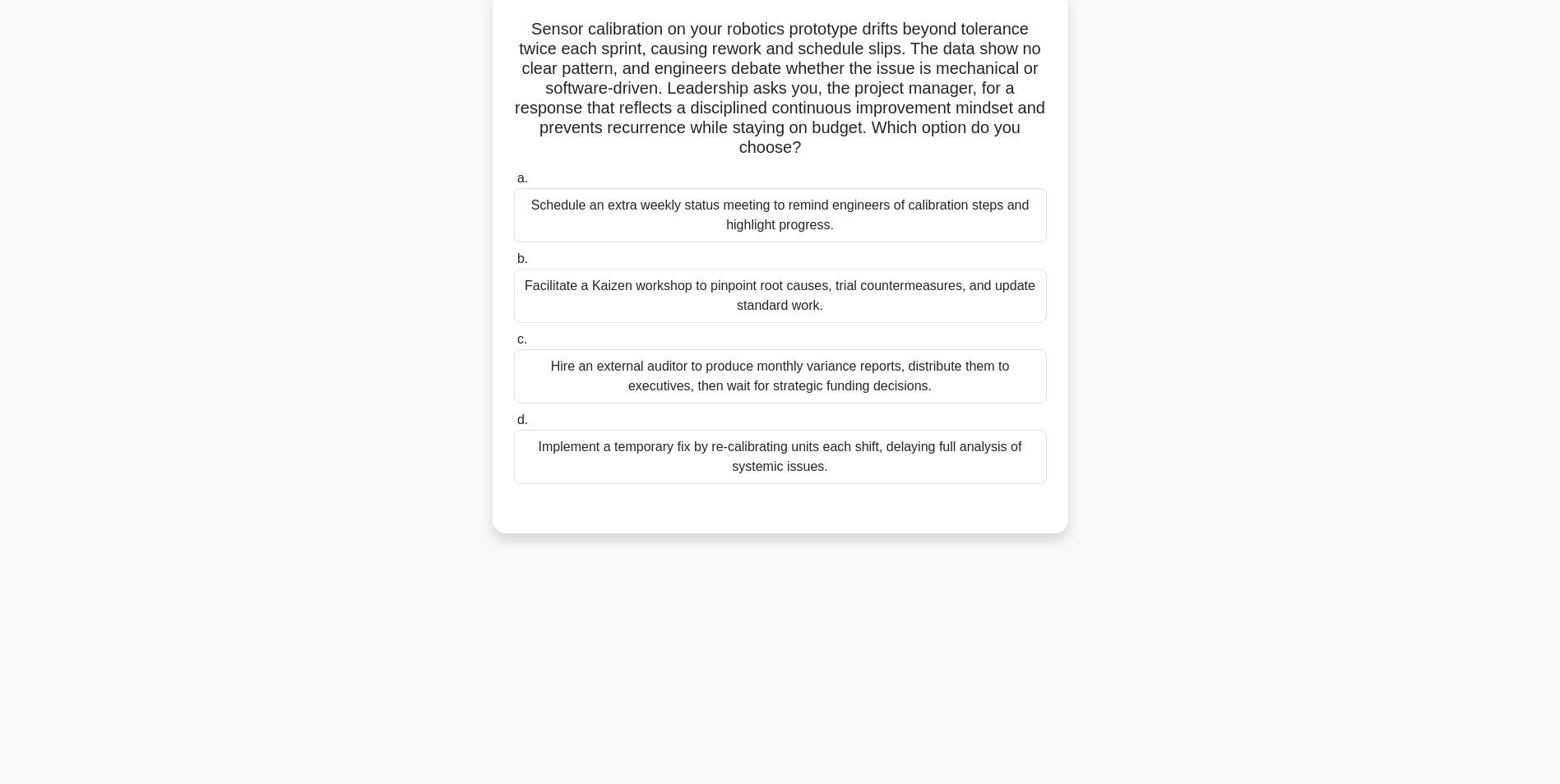
scroll to position [103, 0]
click at [985, 294] on div "Facilitate a Kaizen workshop to pinpoint root causes, trial countermeasures, an…" at bounding box center [780, 291] width 533 height 54
click at [514, 261] on input "b. Facilitate a Kaizen workshop to pinpoint root causes, trial countermeasures,…" at bounding box center [514, 255] width 0 height 11
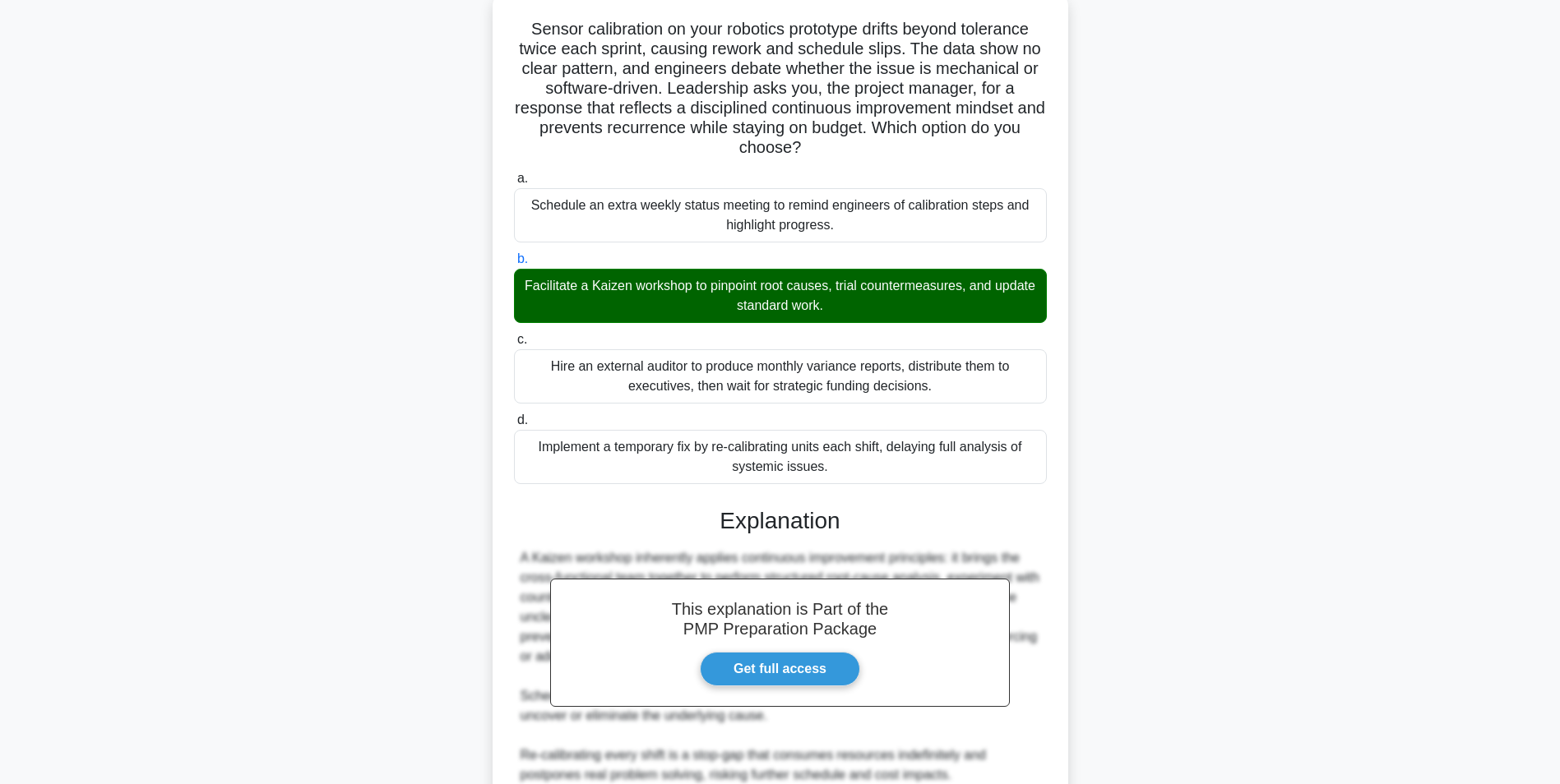
scroll to position [329, 0]
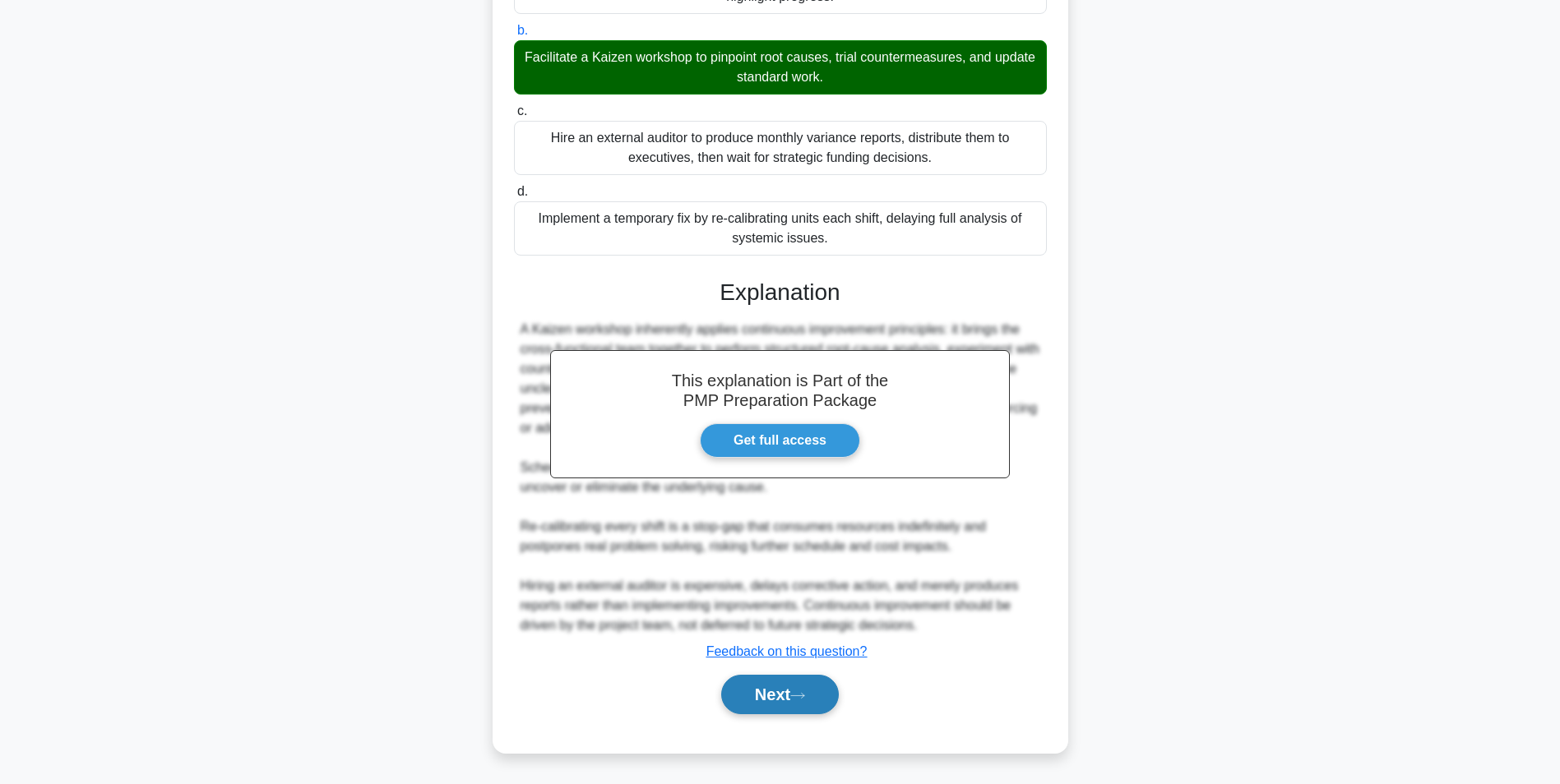
click at [802, 691] on button "Next" at bounding box center [779, 694] width 117 height 39
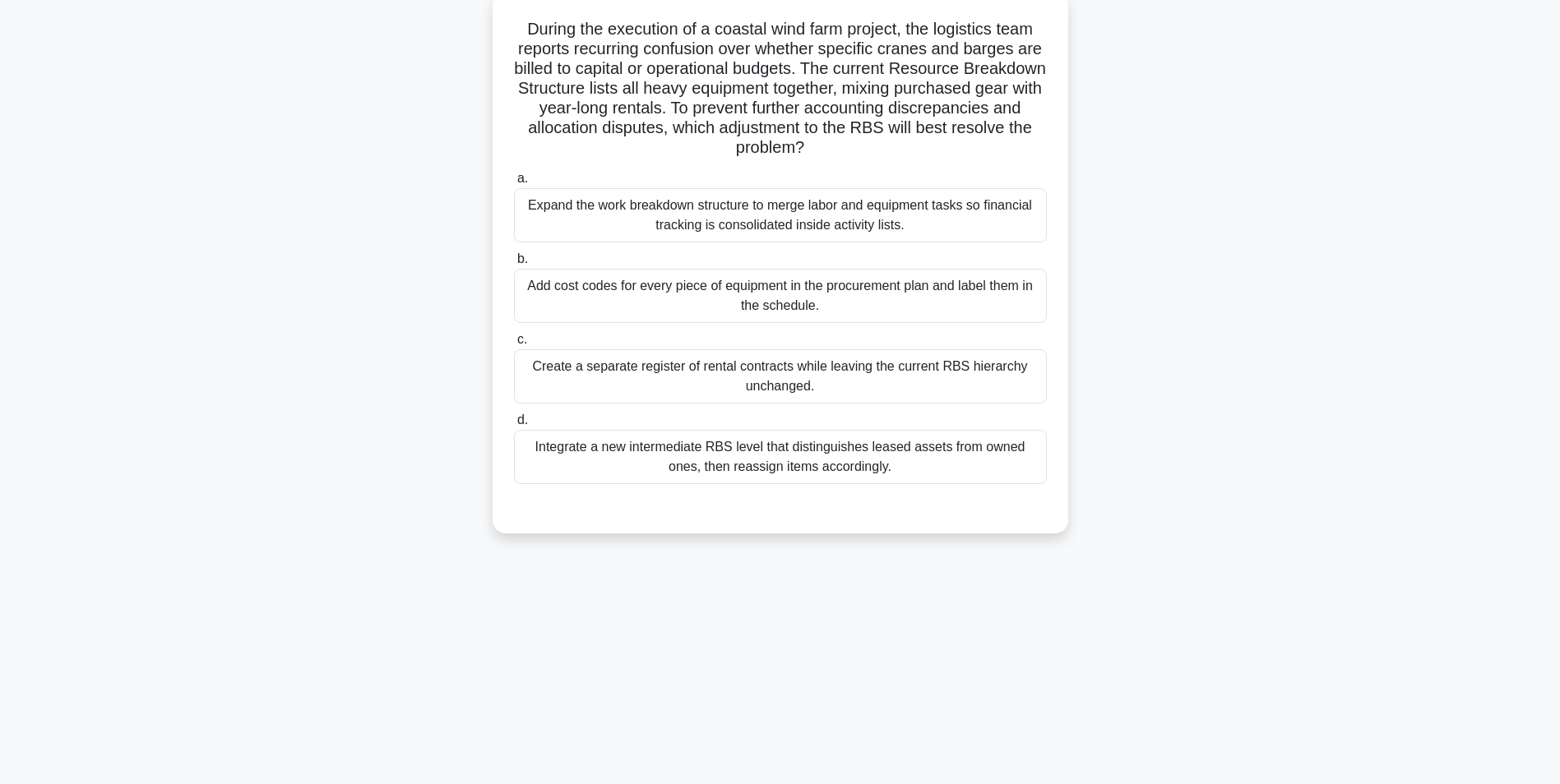
scroll to position [103, 0]
click at [962, 454] on div "Integrate a new intermediate RBS level that distinguishes leased assets from ow…" at bounding box center [780, 453] width 533 height 54
click at [514, 422] on input "d. Integrate a new intermediate RBS level that distinguishes leased assets from…" at bounding box center [514, 416] width 0 height 11
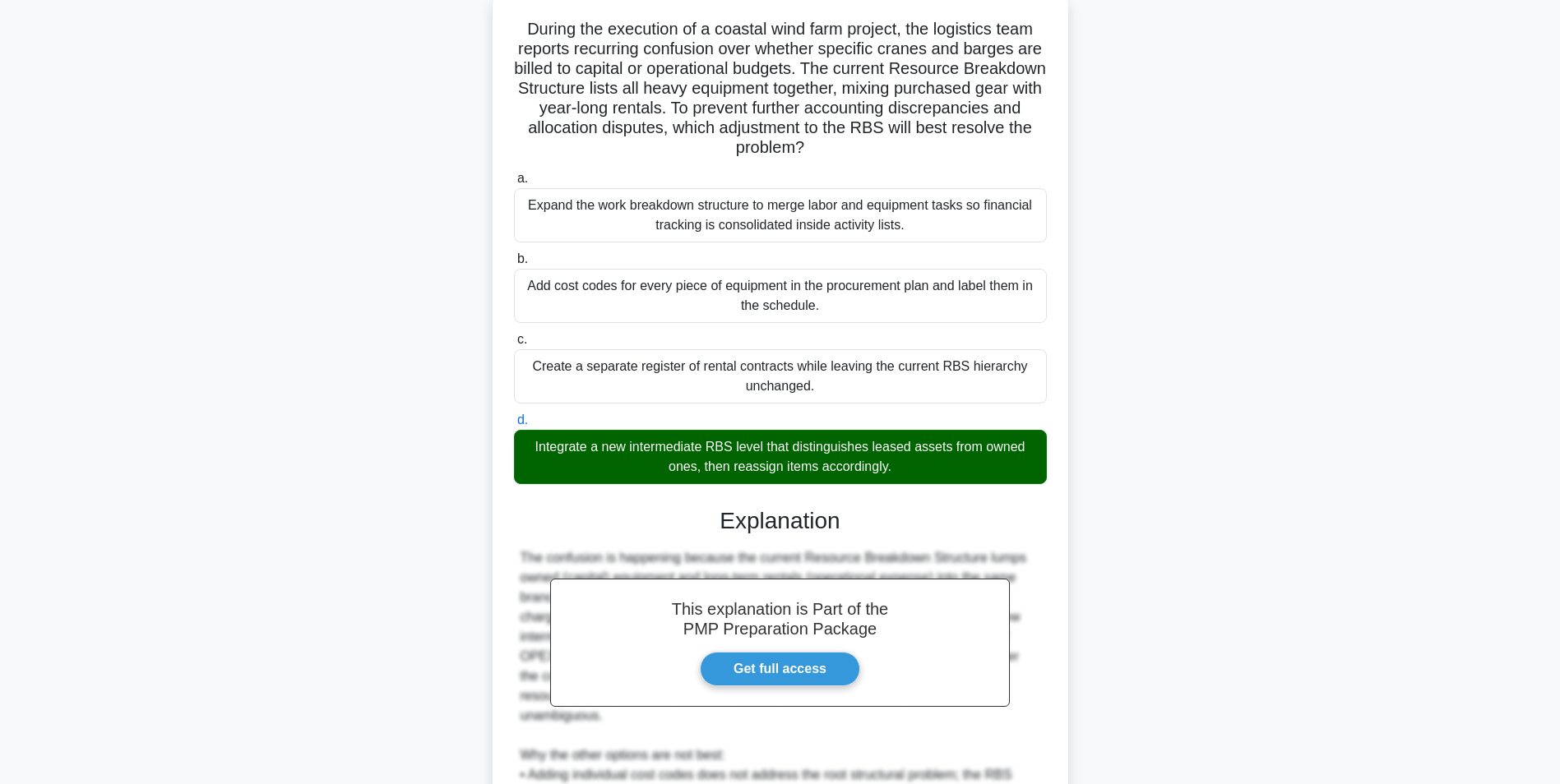
scroll to position [368, 0]
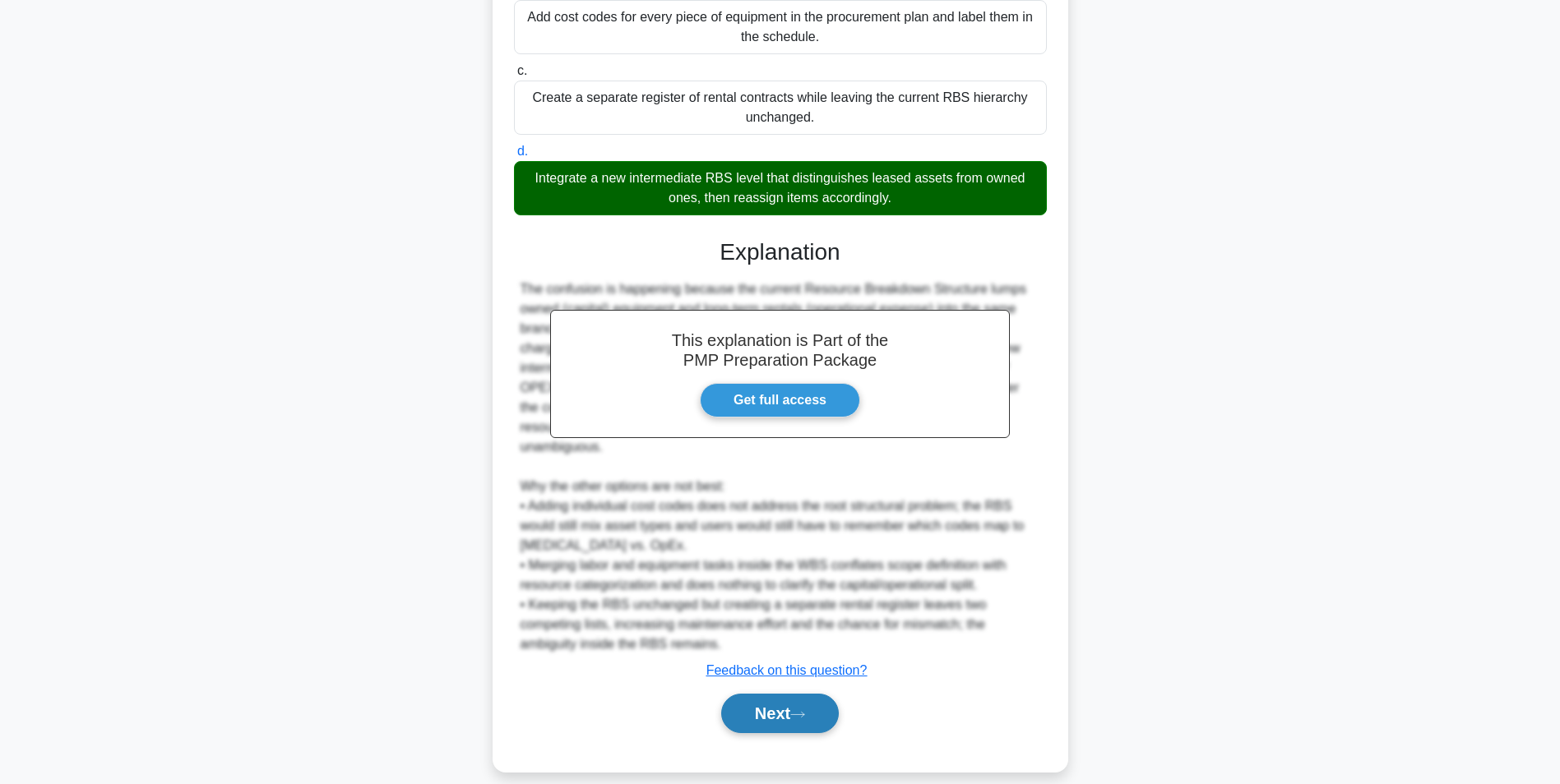
click at [761, 699] on button "Next" at bounding box center [779, 713] width 117 height 39
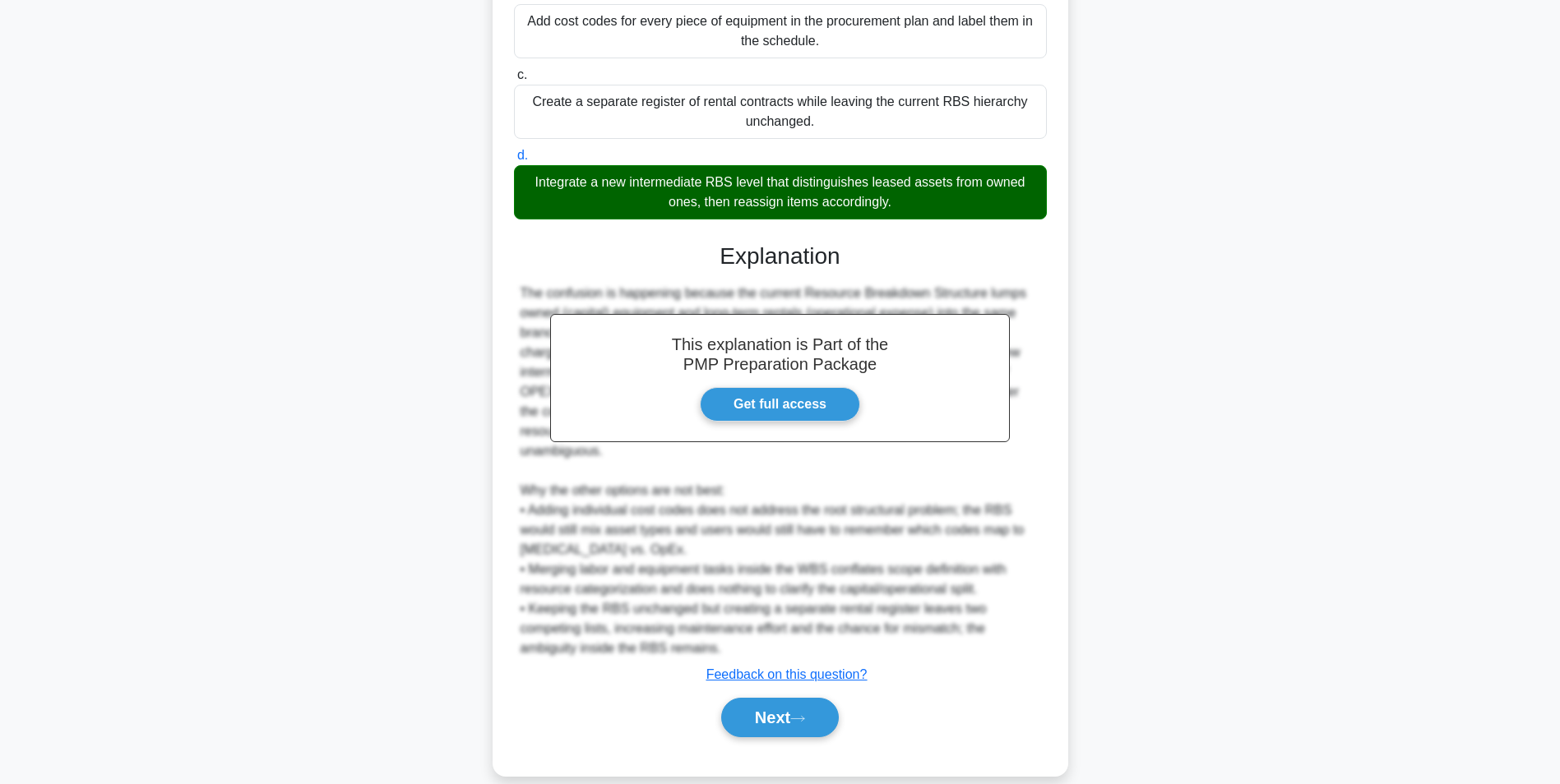
scroll to position [103, 0]
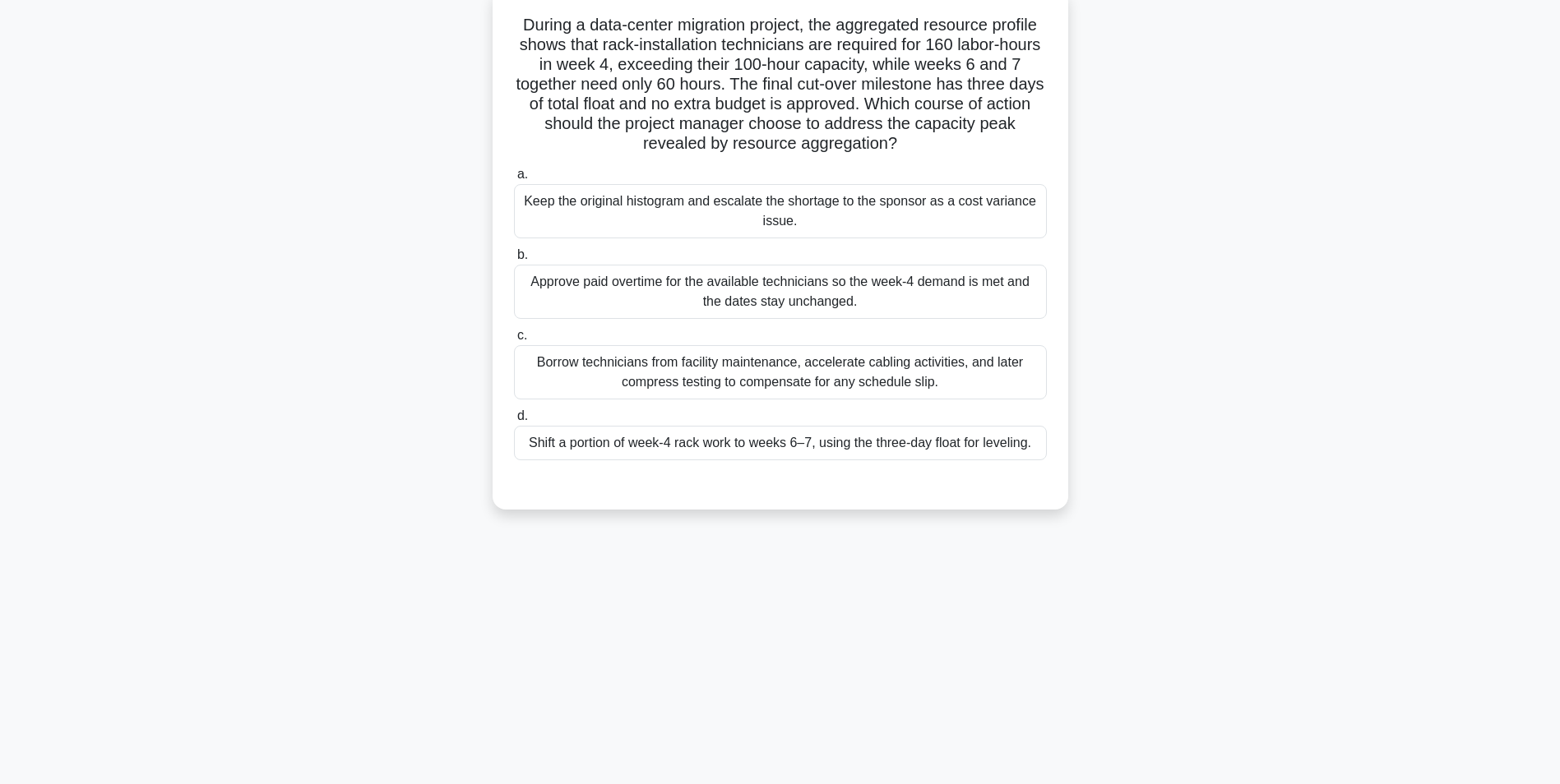
click at [964, 437] on div "Shift a portion of week-4 rack work to weeks 6–7, using the three-day float for…" at bounding box center [780, 443] width 533 height 34
click at [514, 422] on input "d. Shift a portion of week-4 rack work to weeks 6–7, using the three-day float …" at bounding box center [514, 416] width 0 height 11
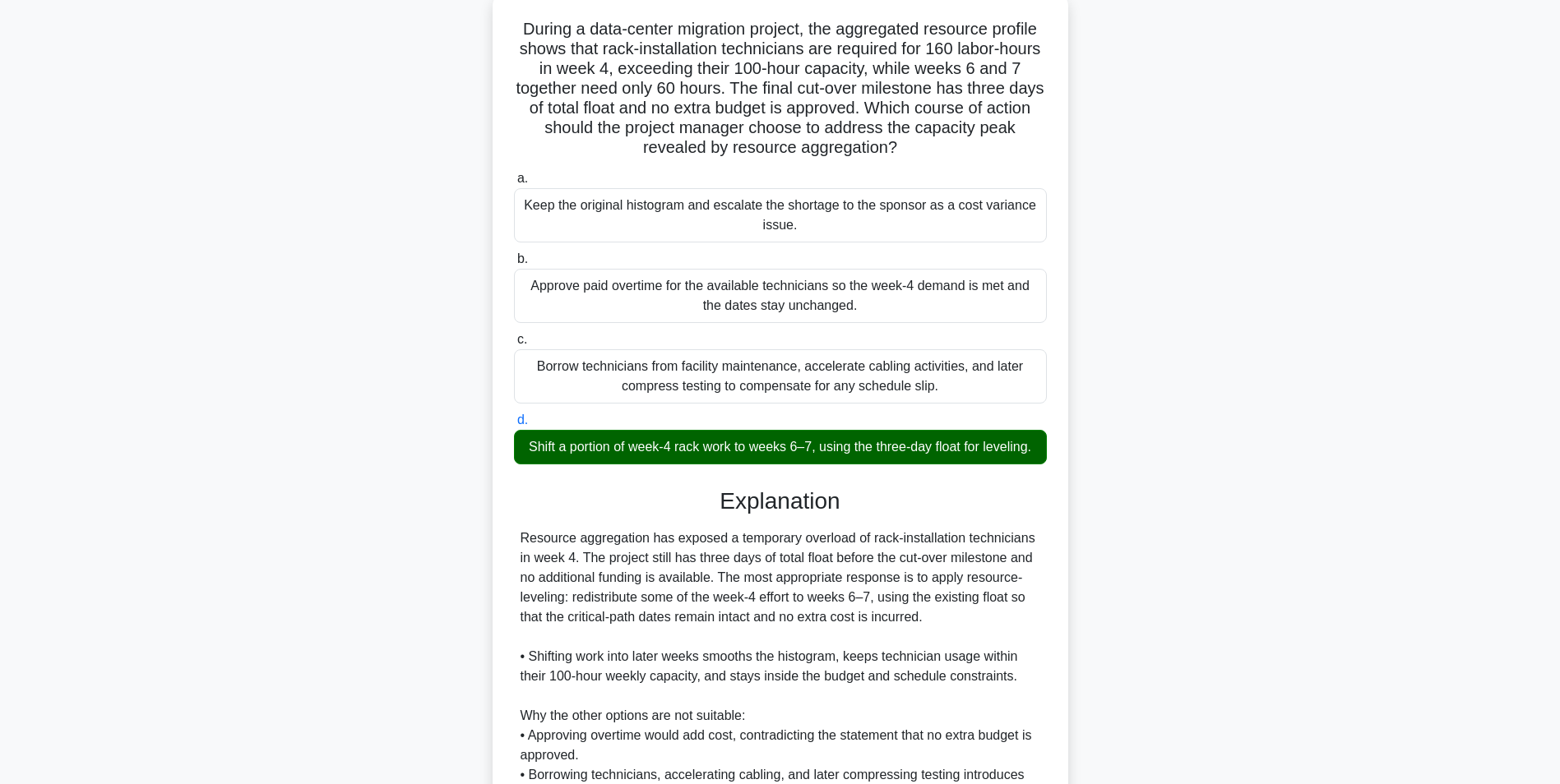
scroll to position [349, 0]
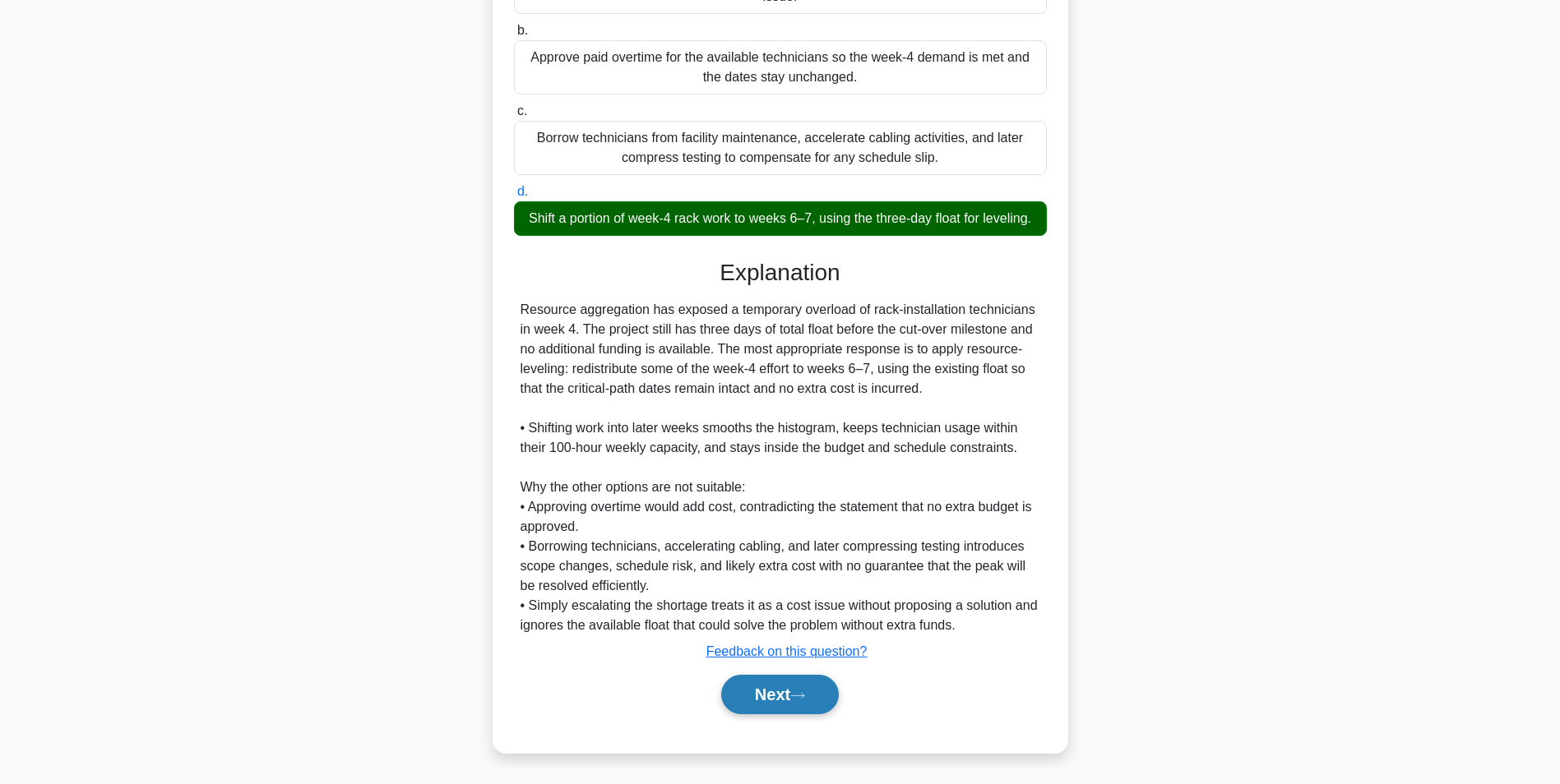
click at [782, 692] on button "Next" at bounding box center [779, 694] width 117 height 39
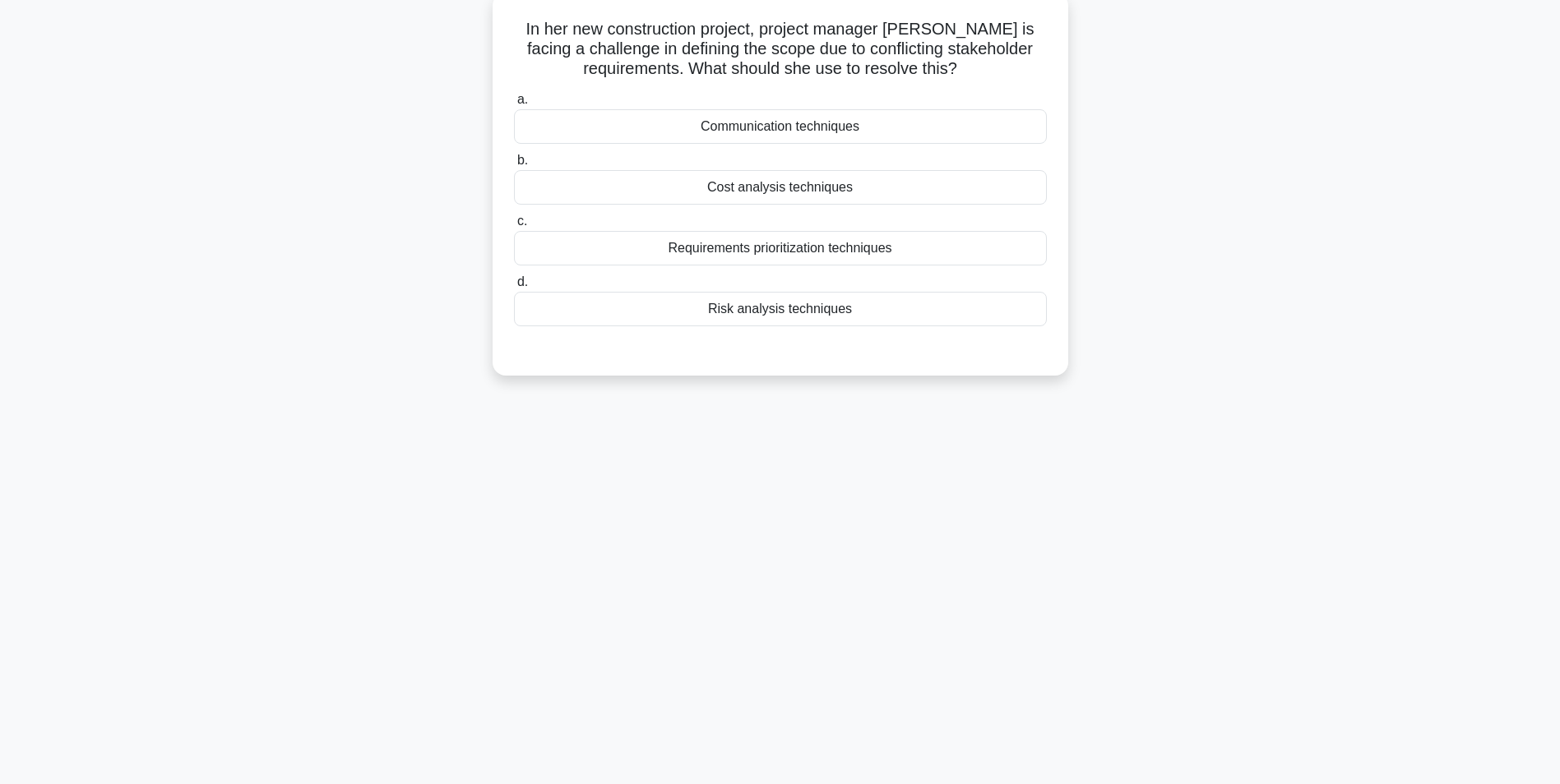
scroll to position [103, 0]
click at [986, 257] on div "Requirements prioritization techniques" at bounding box center [780, 244] width 533 height 34
click at [514, 223] on input "c. Requirements prioritization techniques" at bounding box center [514, 217] width 0 height 11
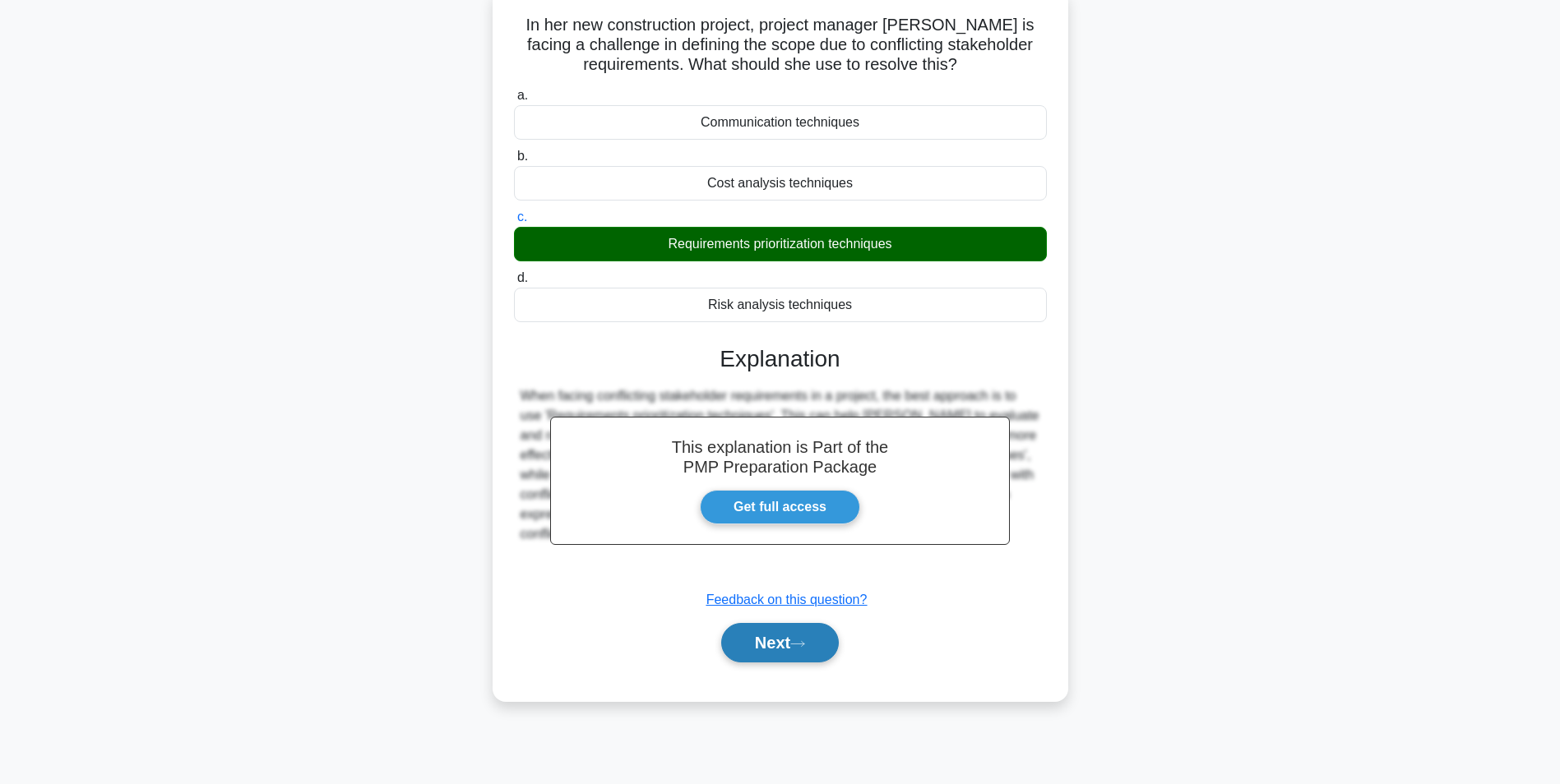
click at [771, 628] on button "Next" at bounding box center [779, 643] width 117 height 39
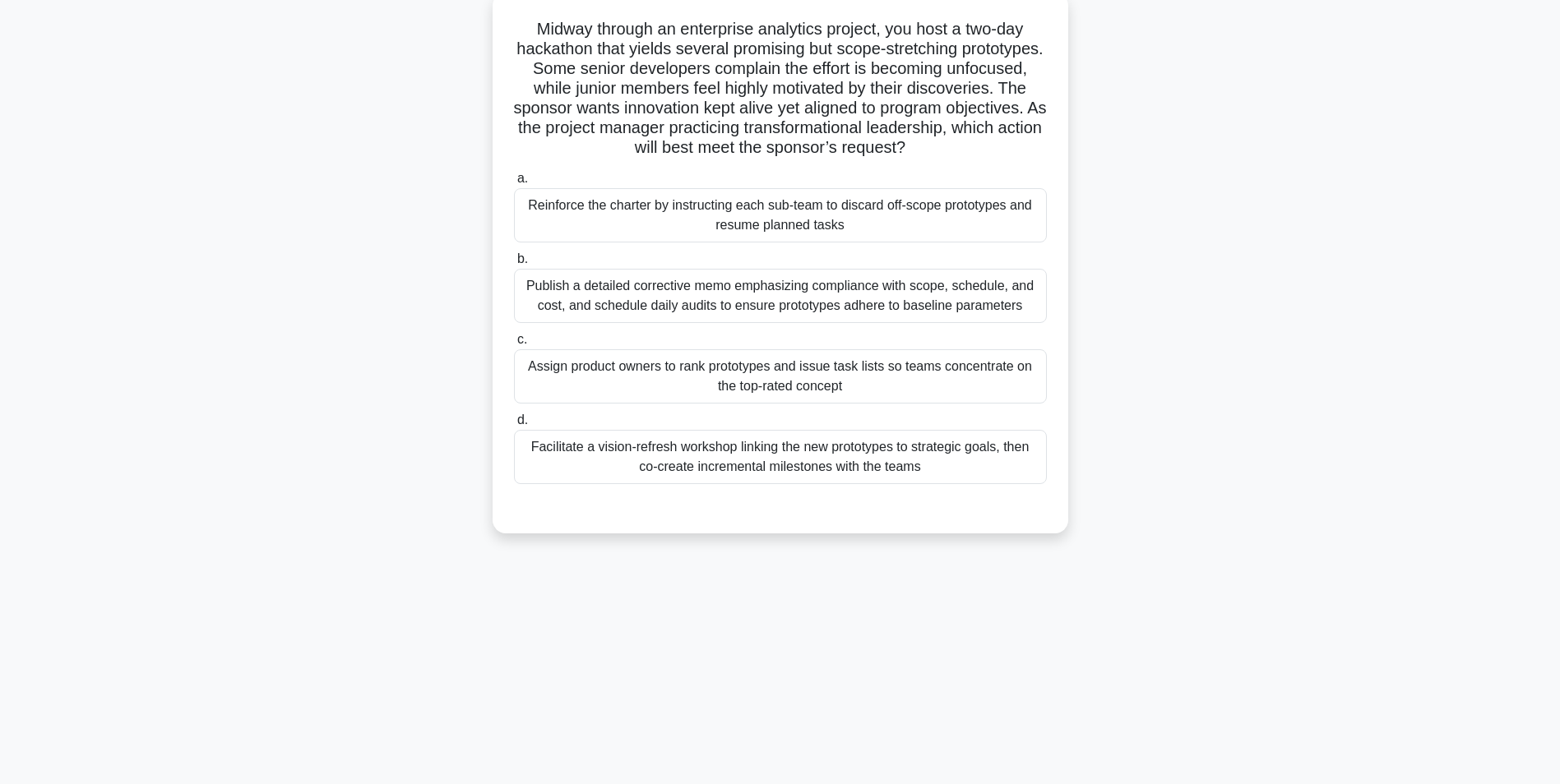
scroll to position [52, 0]
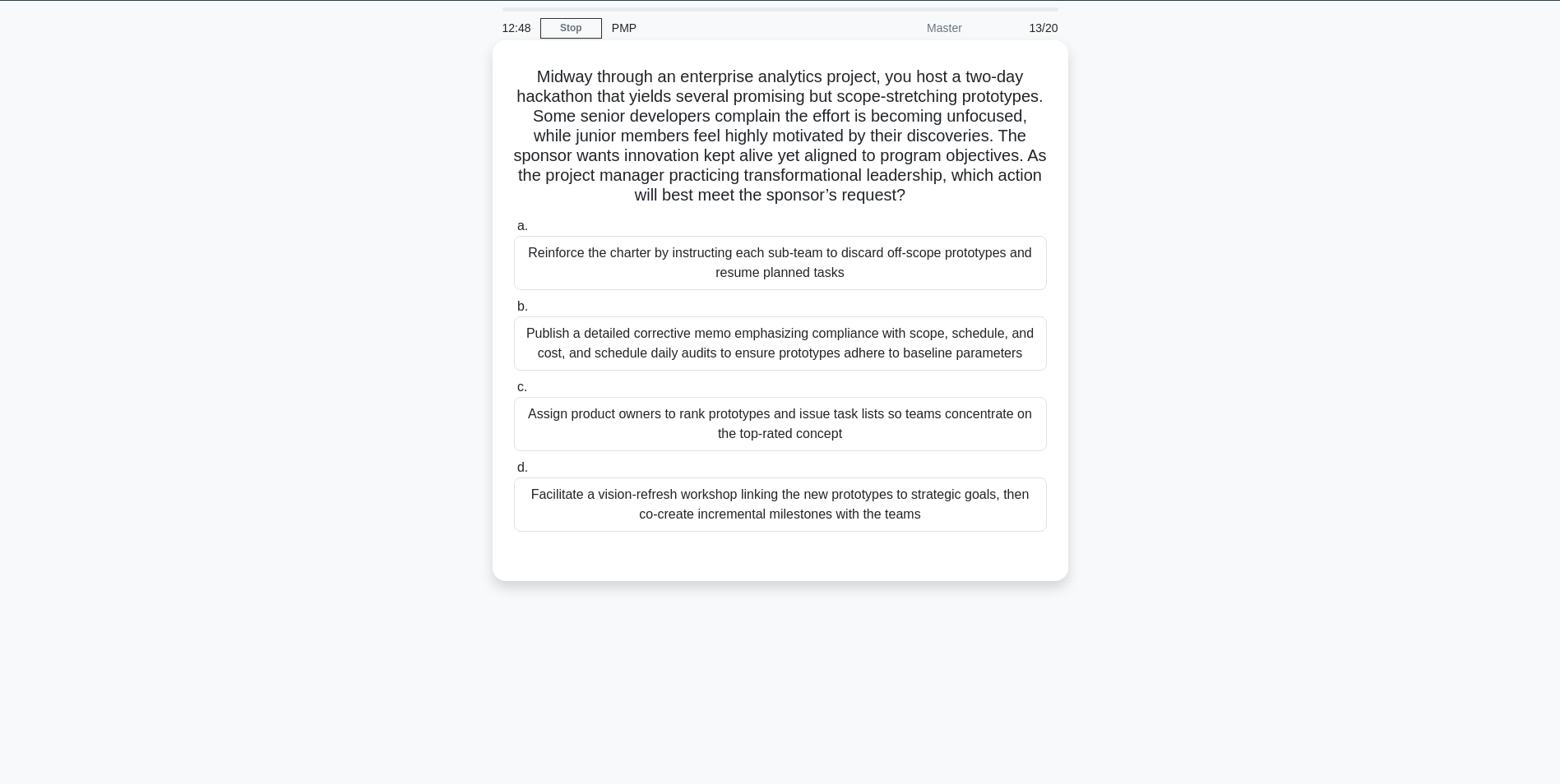
click at [1009, 506] on div "Facilitate a vision-refresh workshop linking the new prototypes to strategic go…" at bounding box center [780, 504] width 533 height 54
click at [514, 474] on input "d. Facilitate a vision-refresh workshop linking the new prototypes to strategic…" at bounding box center [514, 468] width 0 height 11
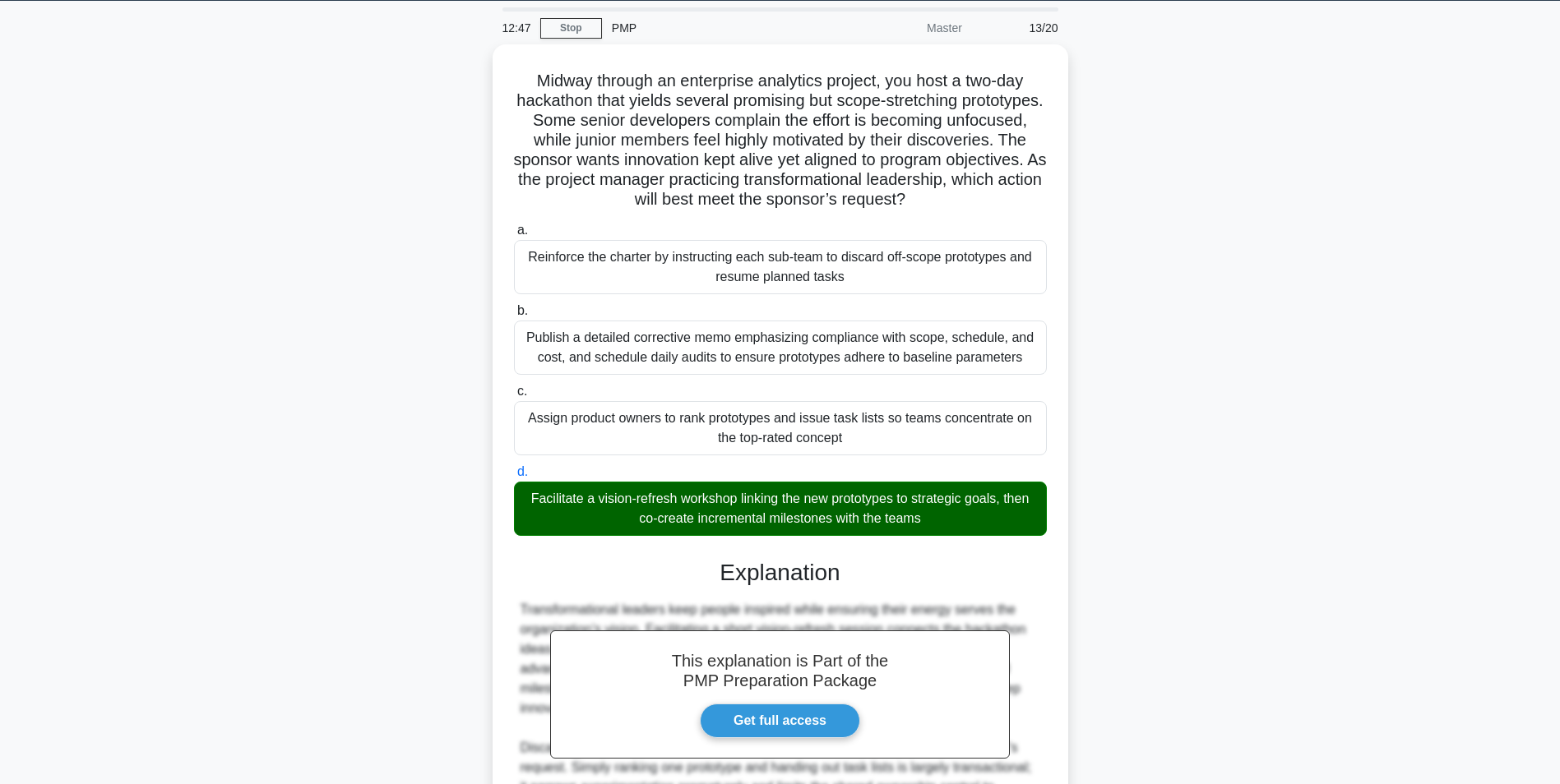
scroll to position [290, 0]
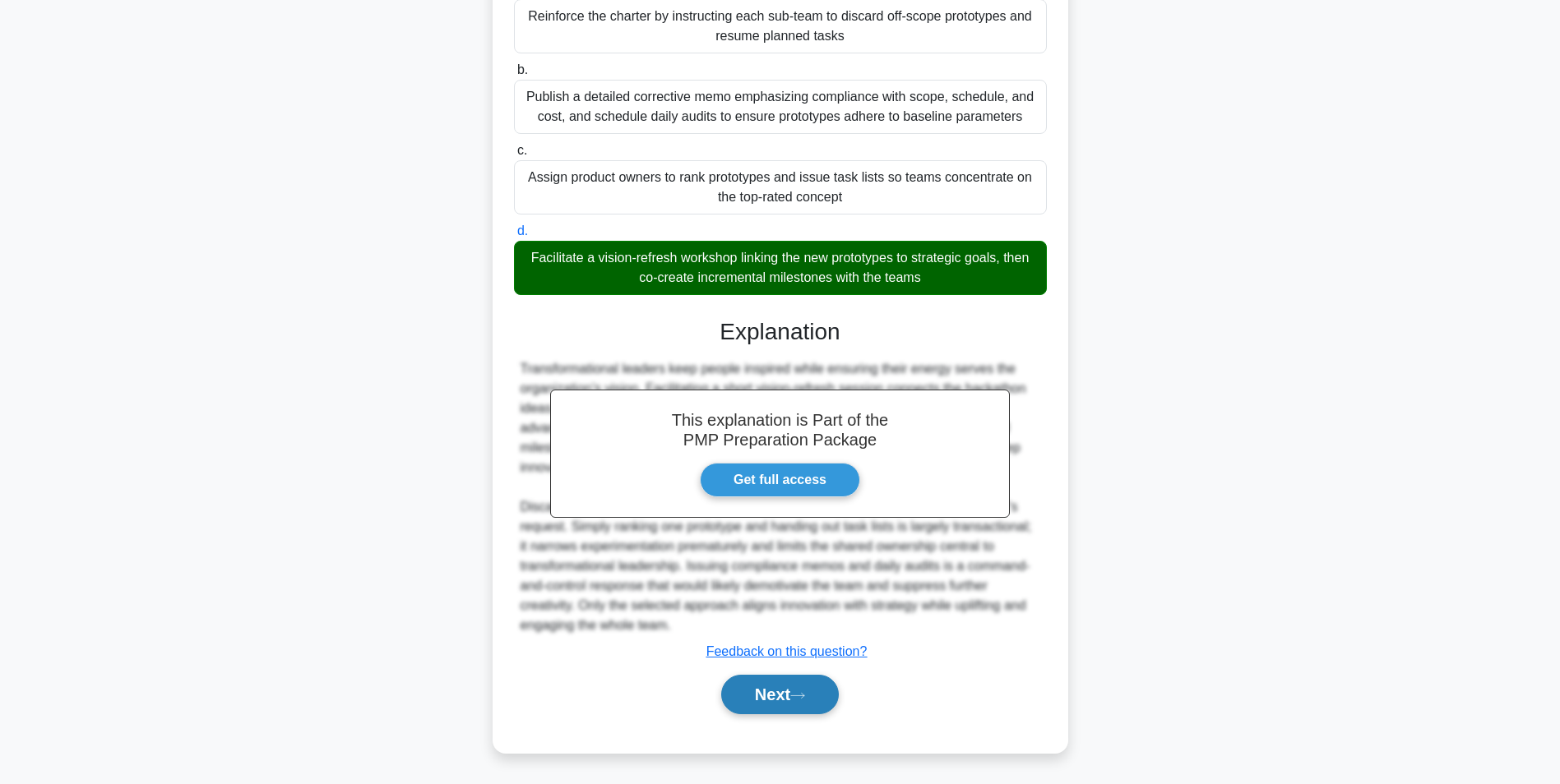
click at [778, 704] on button "Next" at bounding box center [779, 694] width 117 height 39
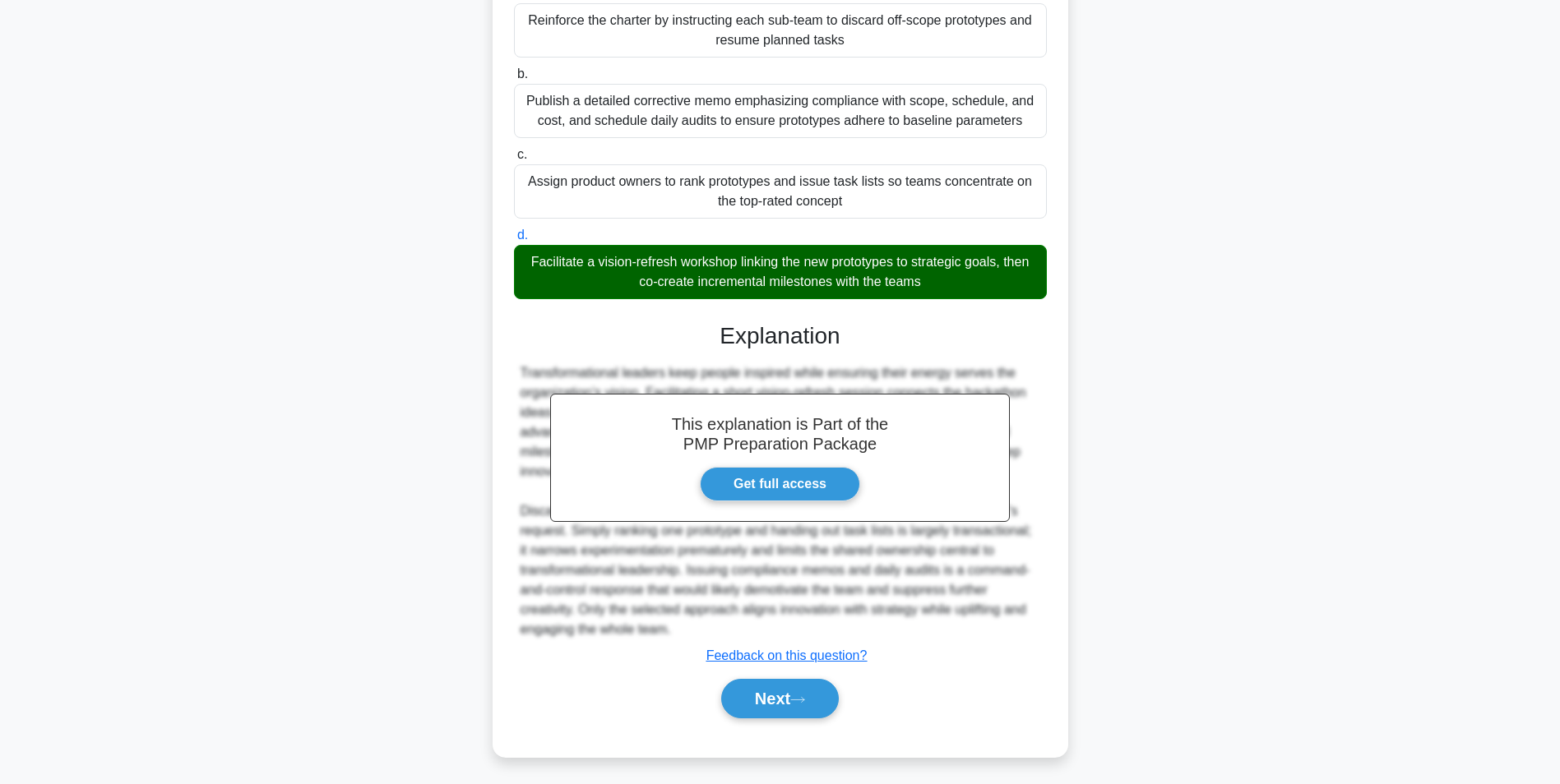
scroll to position [103, 0]
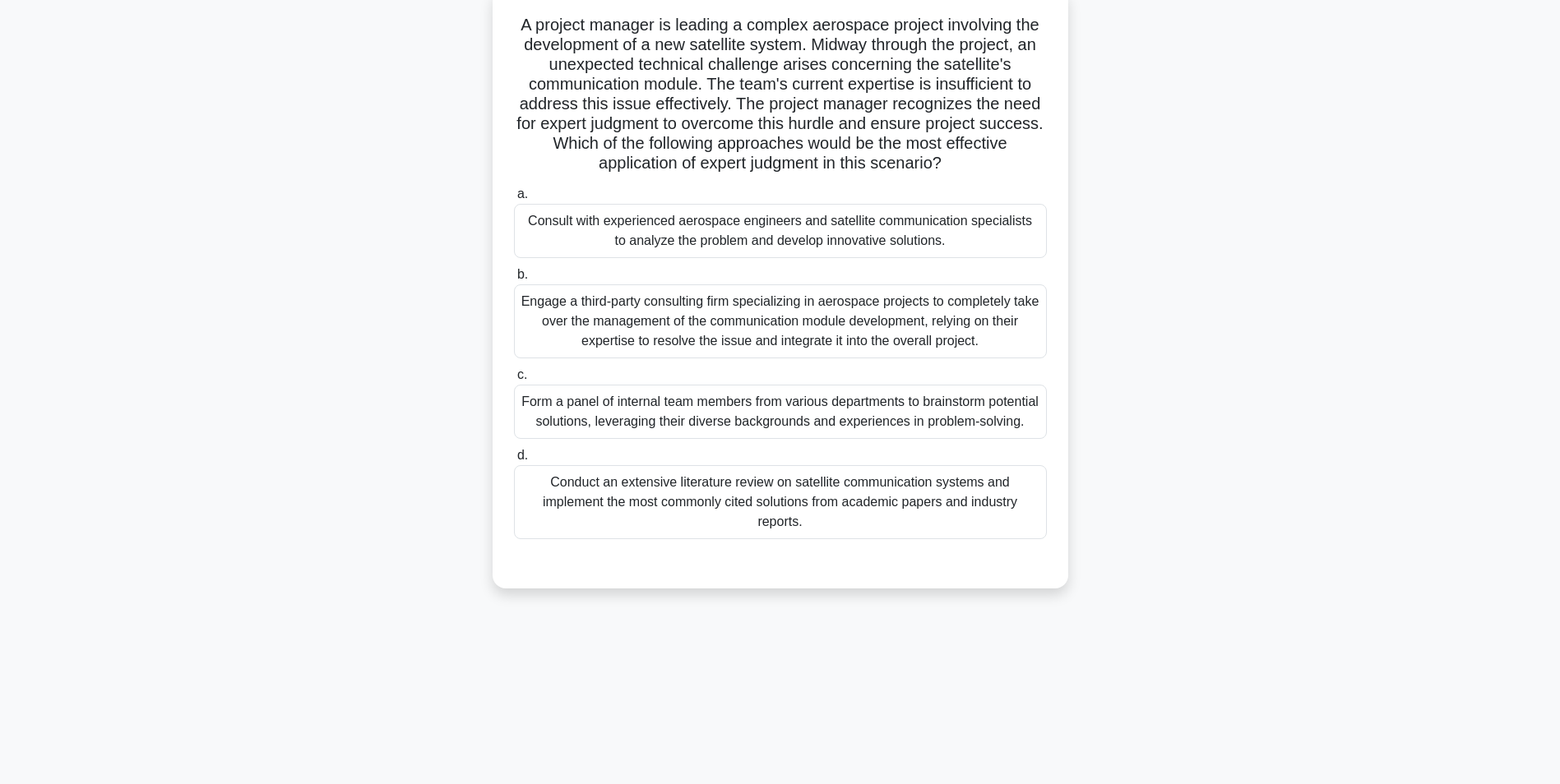
click at [980, 221] on div "Consult with experienced aerospace engineers and satellite communication specia…" at bounding box center [780, 231] width 533 height 54
click at [514, 200] on input "a. Consult with experienced aerospace engineers and satellite communication spe…" at bounding box center [514, 194] width 0 height 11
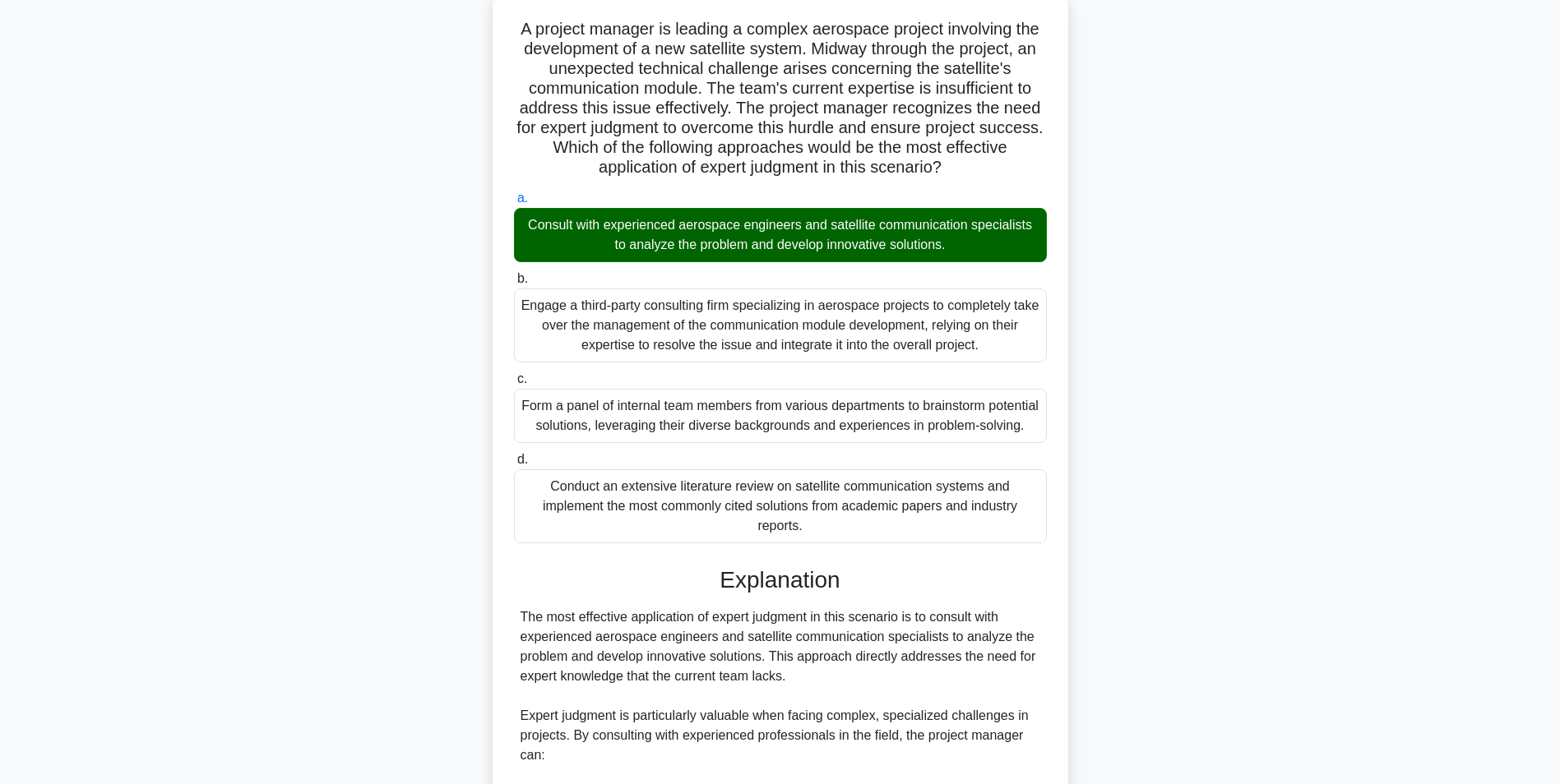
scroll to position [664, 0]
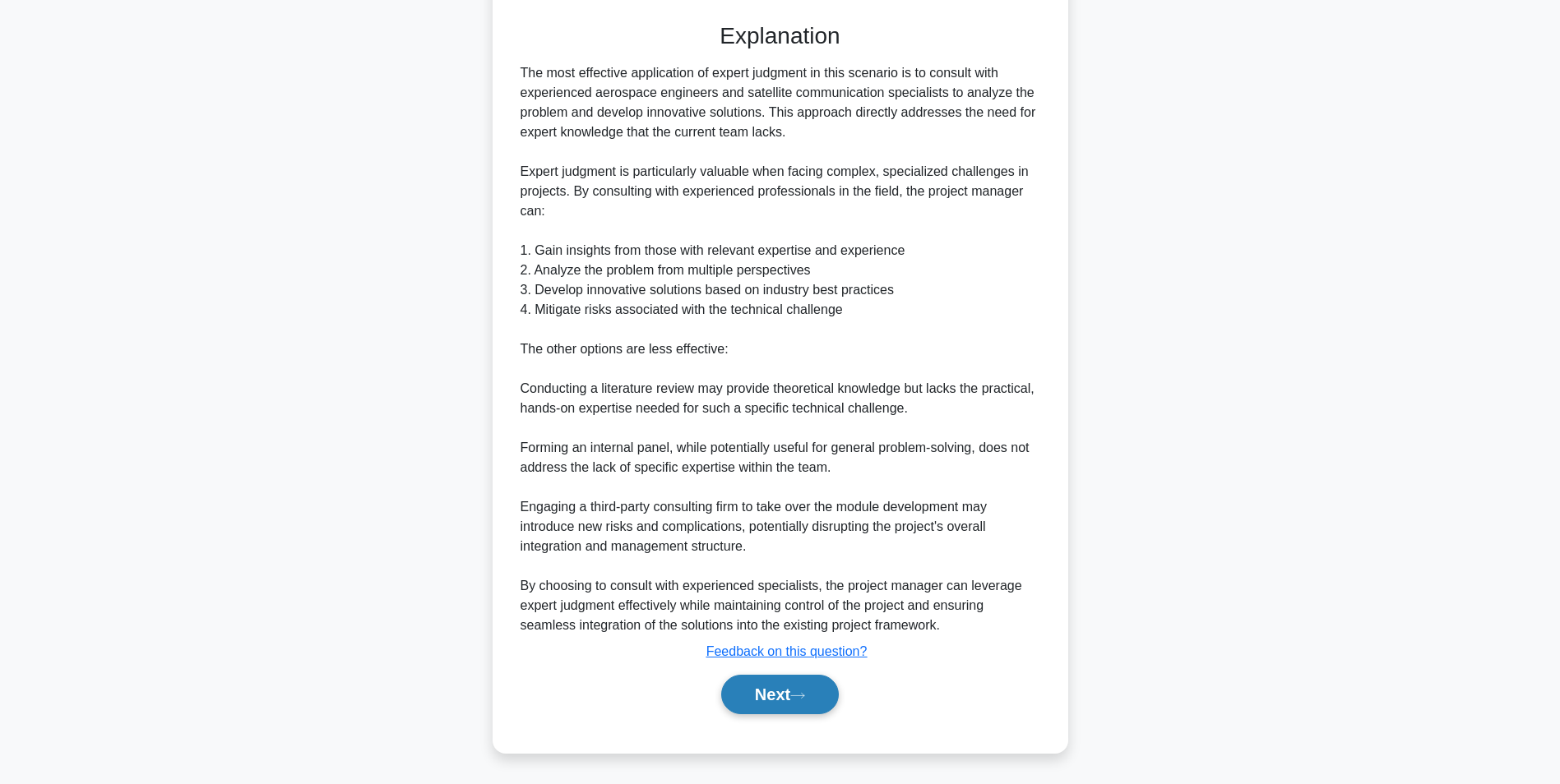
click at [815, 702] on button "Next" at bounding box center [779, 694] width 117 height 39
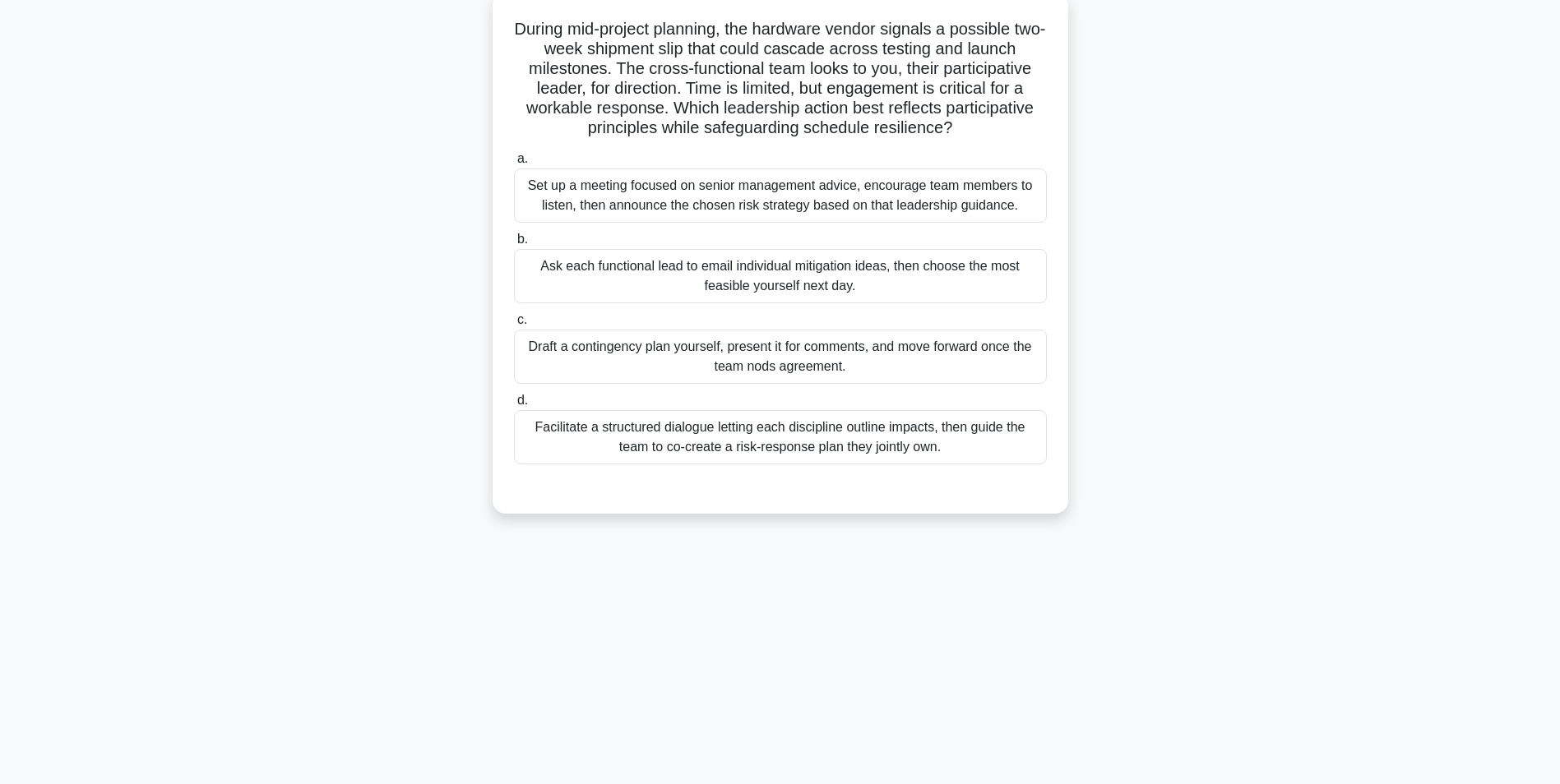
scroll to position [103, 0]
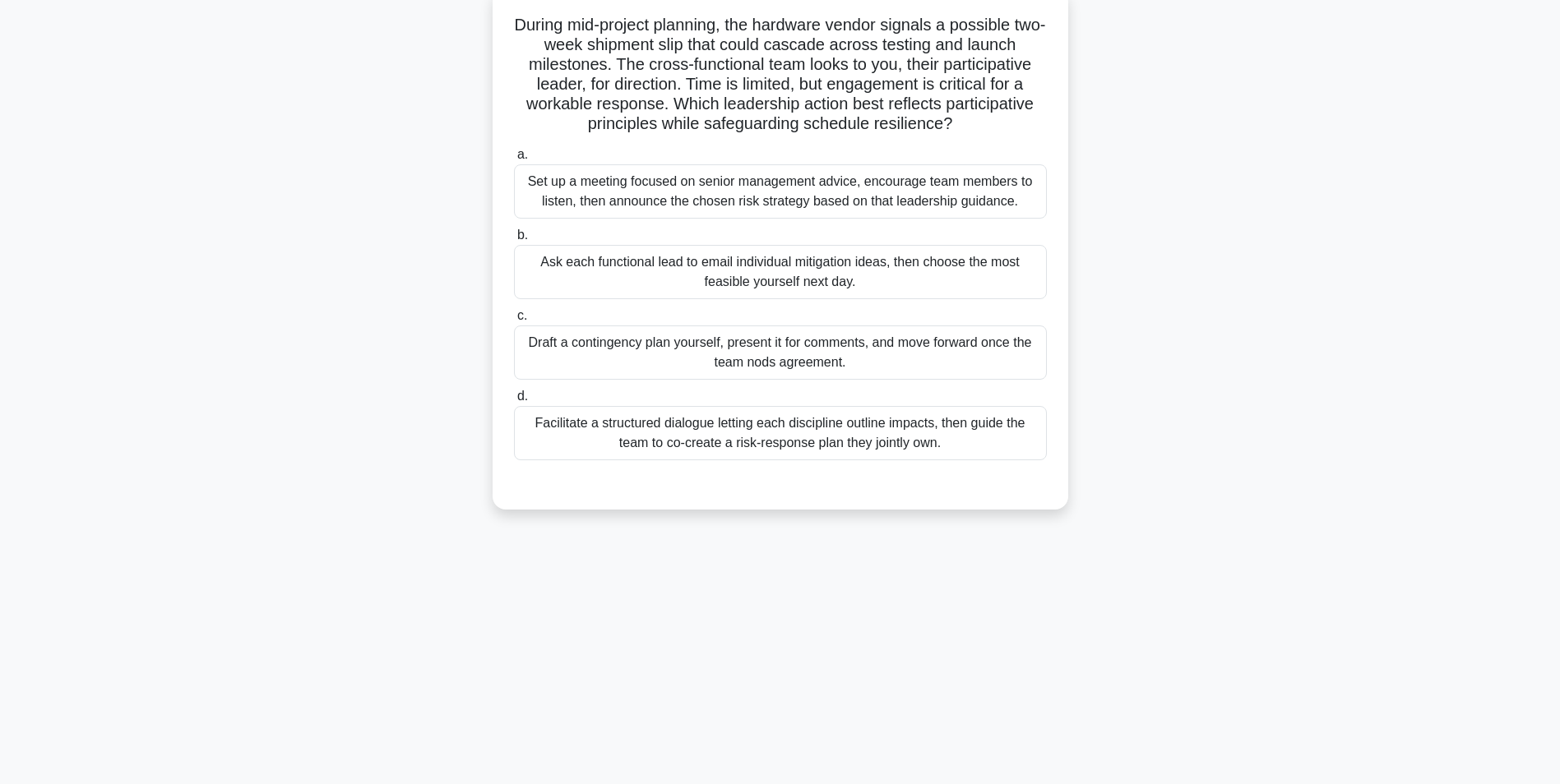
click at [1046, 439] on div "Facilitate a structured dialogue letting each discipline outline impacts, then …" at bounding box center [780, 433] width 533 height 54
click at [514, 402] on input "d. Facilitate a structured dialogue letting each discipline outline impacts, th…" at bounding box center [514, 396] width 0 height 11
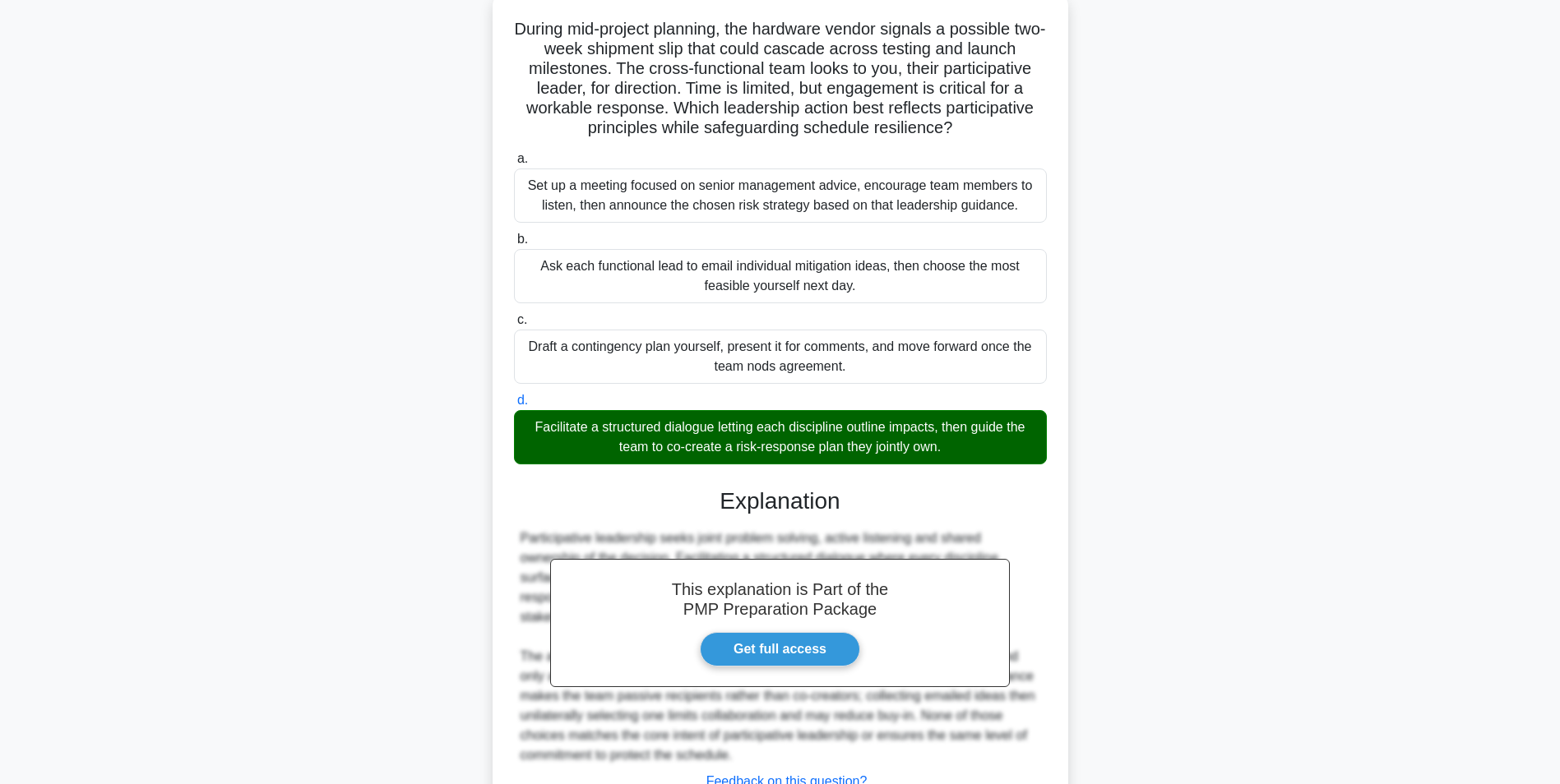
scroll to position [231, 0]
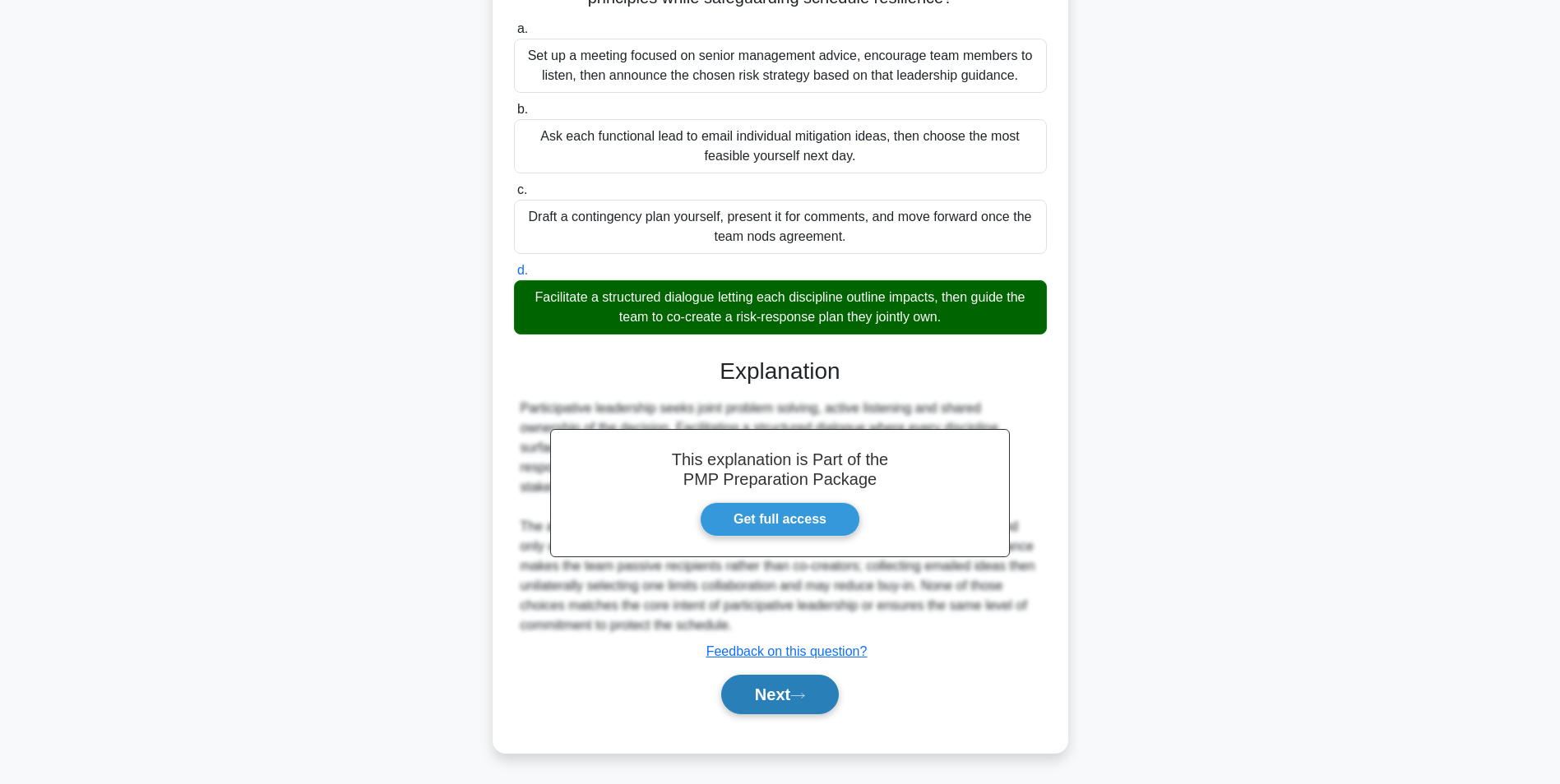
click at [766, 681] on button "Next" at bounding box center [779, 694] width 117 height 39
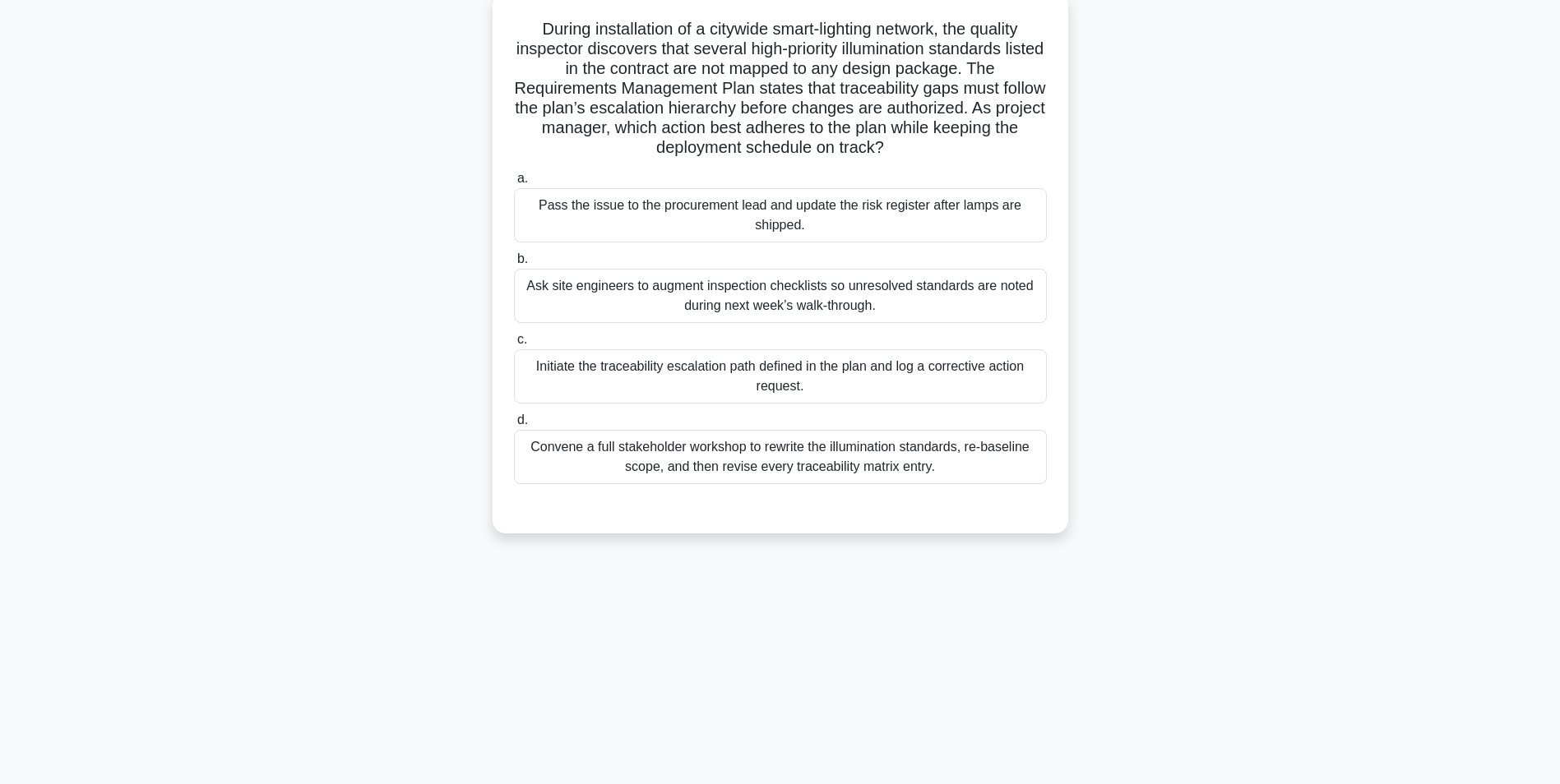
scroll to position [103, 0]
click at [1041, 449] on div "Convene a full stakeholder workshop to rewrite the illumination standards, re-b…" at bounding box center [780, 453] width 533 height 54
click at [514, 422] on input "d. Convene a full stakeholder workshop to rewrite the illumination standards, r…" at bounding box center [514, 416] width 0 height 11
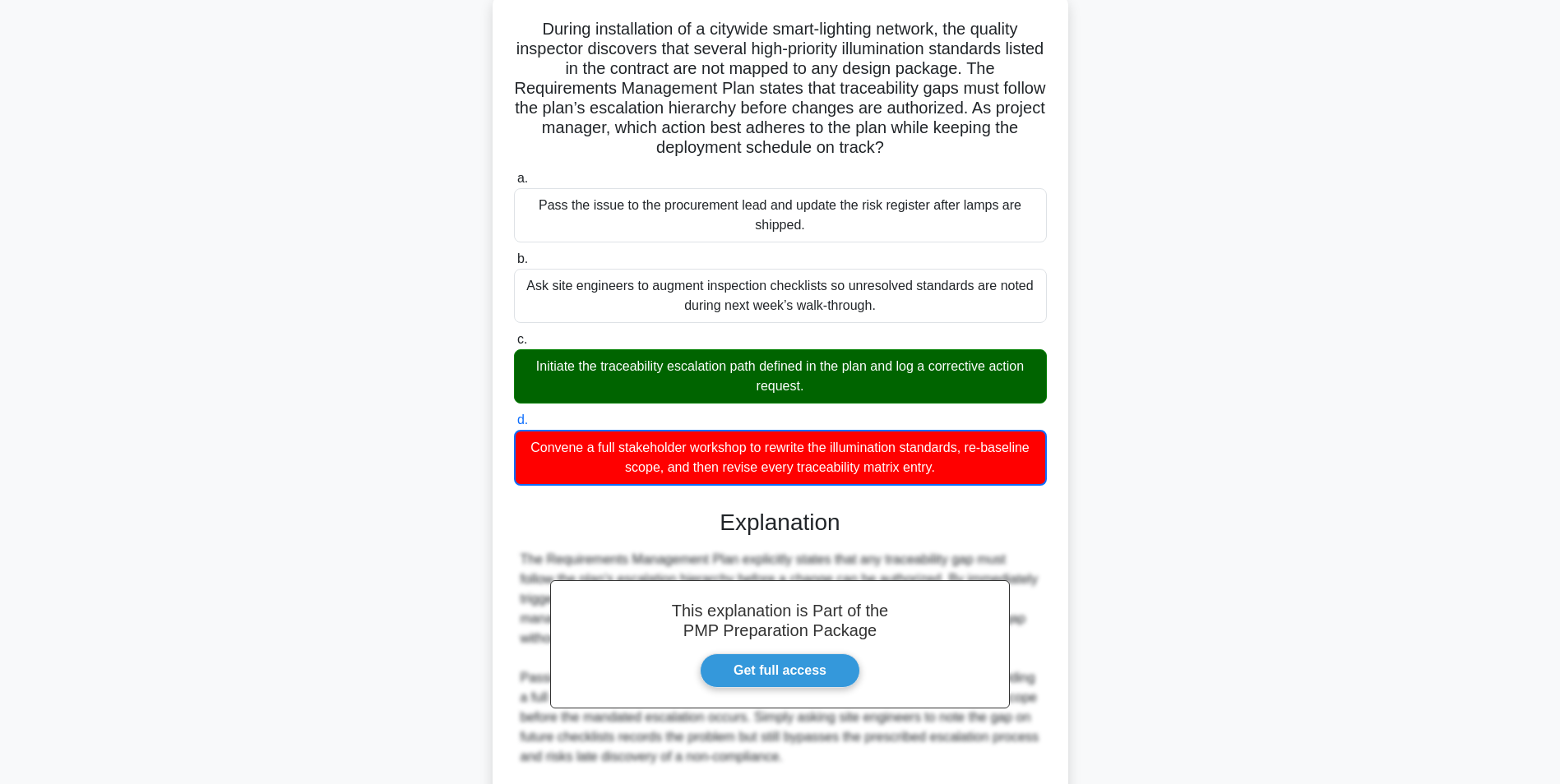
scroll to position [291, 0]
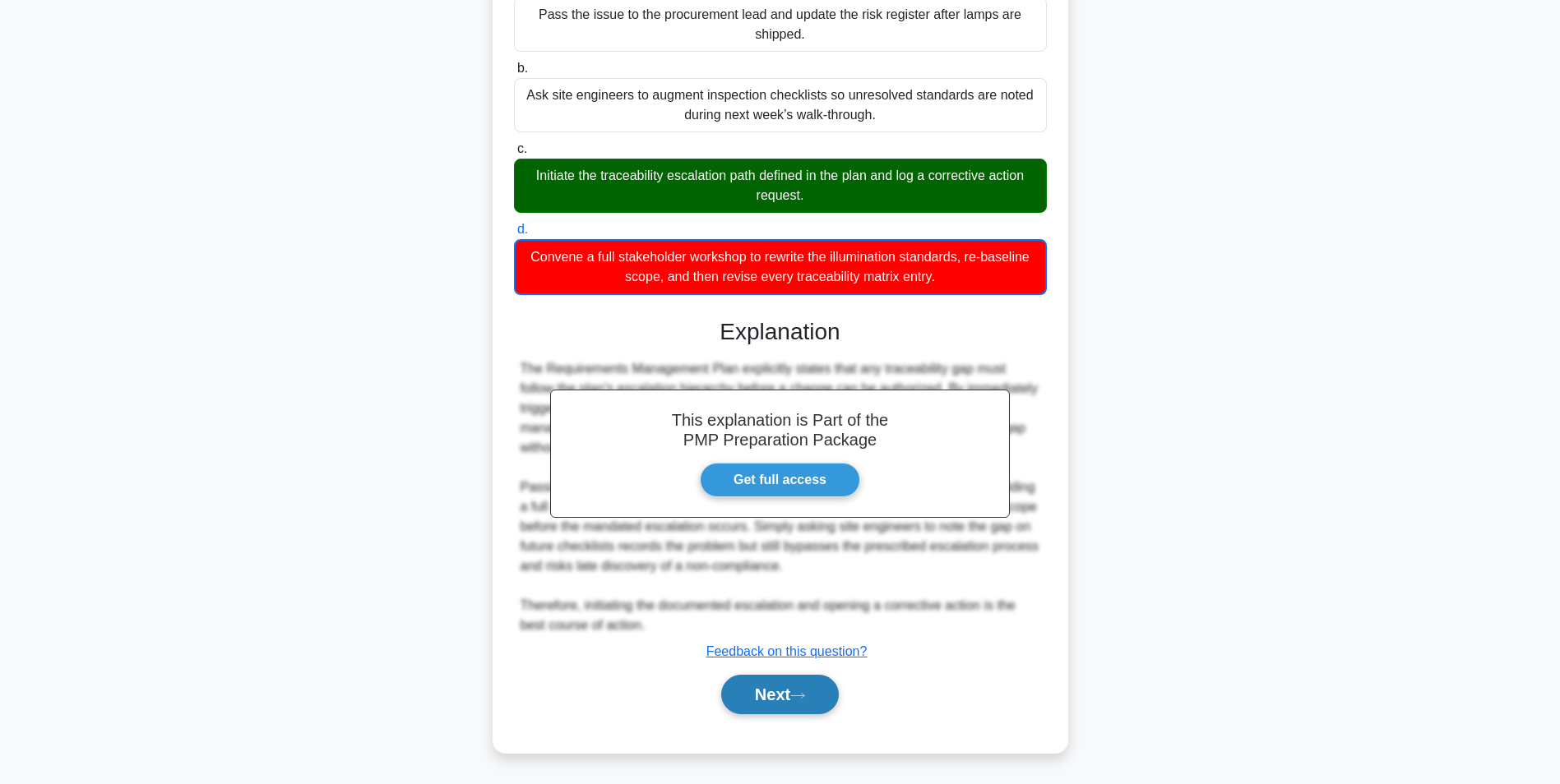
click at [815, 682] on button "Next" at bounding box center [779, 694] width 117 height 39
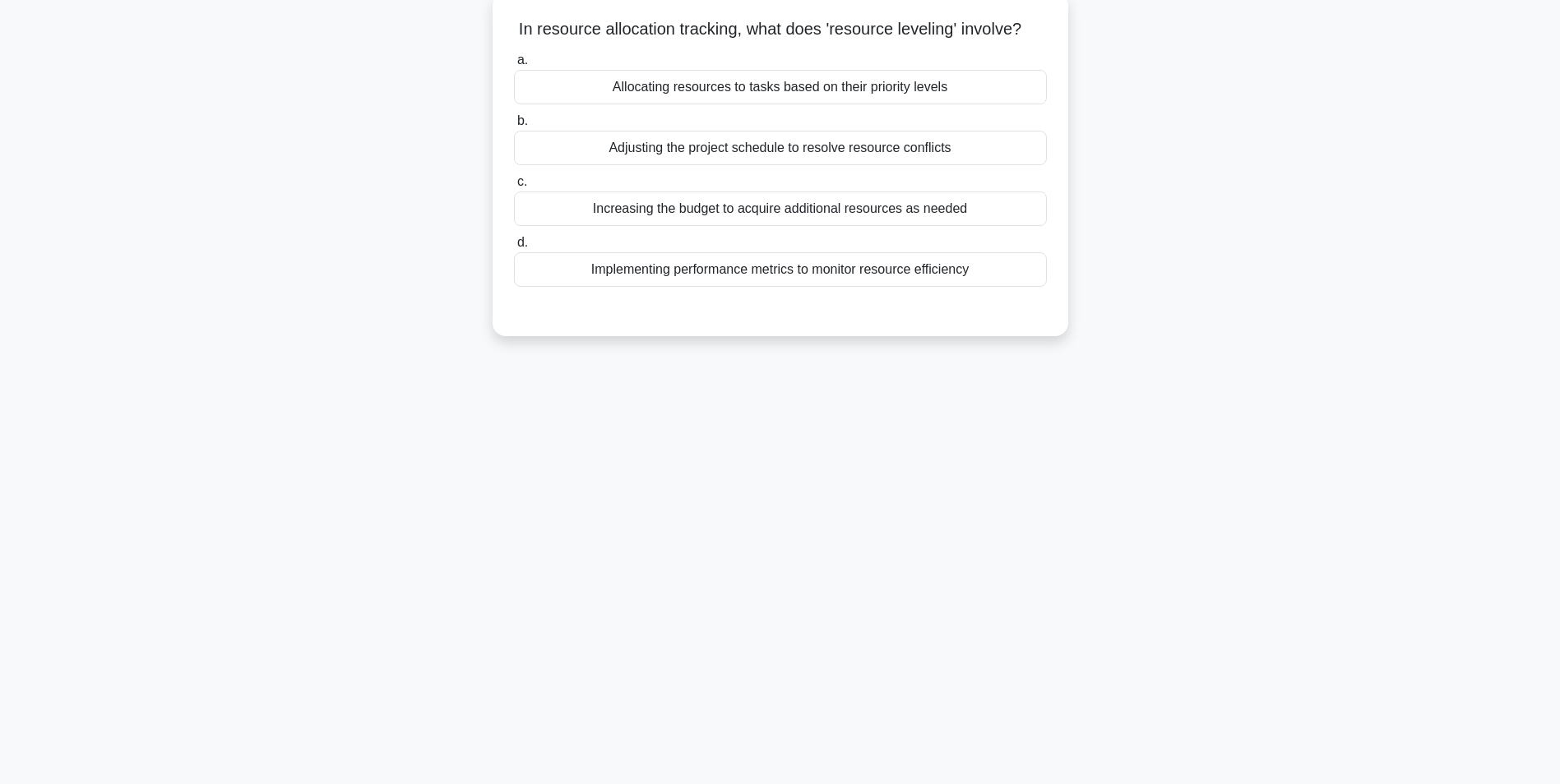
scroll to position [103, 0]
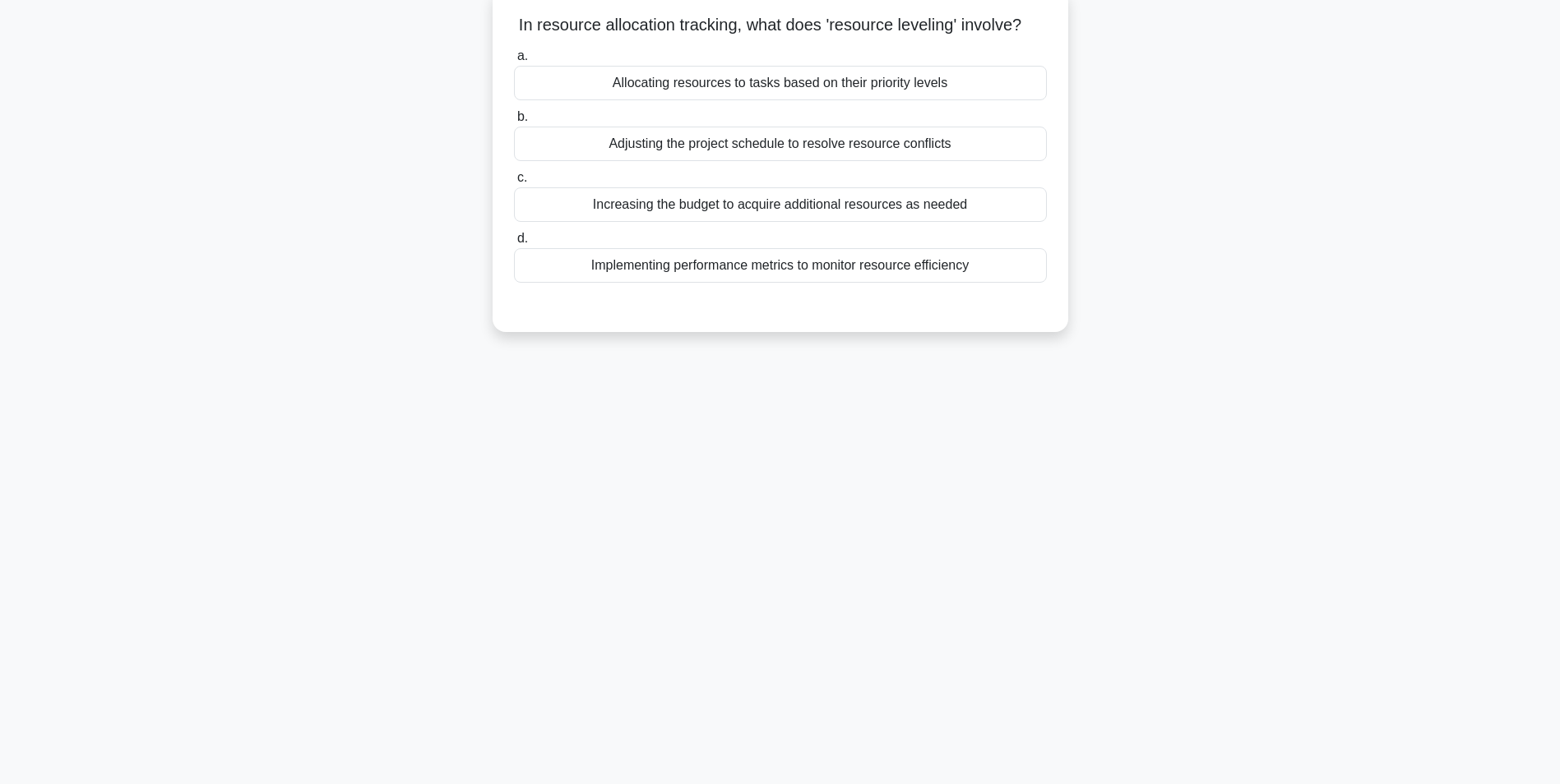
click at [1016, 100] on div "Allocating resources to tasks based on their priority levels" at bounding box center [780, 82] width 533 height 34
click at [514, 62] on input "a. Allocating resources to tasks based on their priority levels" at bounding box center [514, 56] width 0 height 11
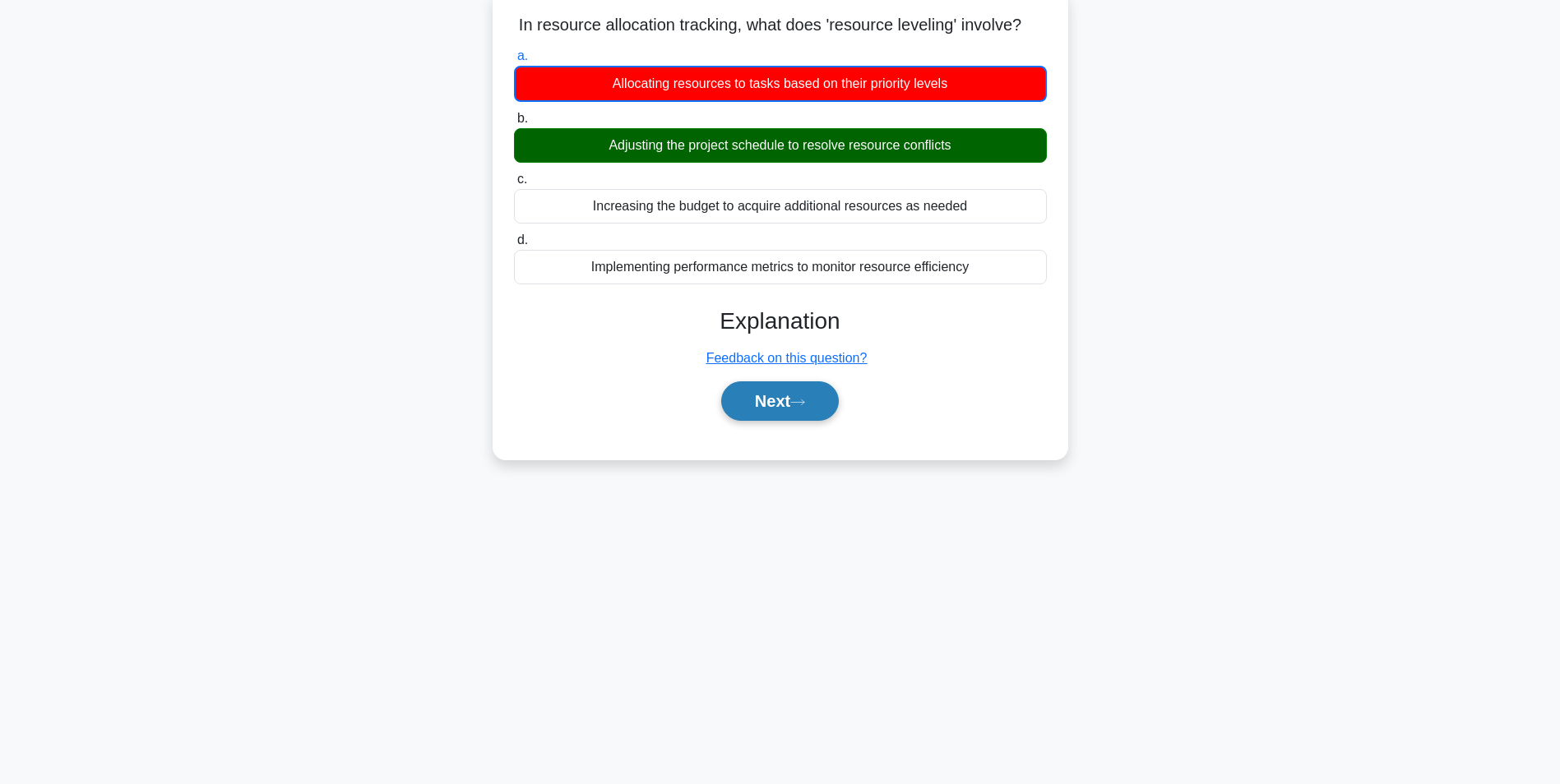
click at [805, 407] on icon at bounding box center [797, 402] width 15 height 9
click at [788, 421] on button "Next" at bounding box center [779, 400] width 117 height 39
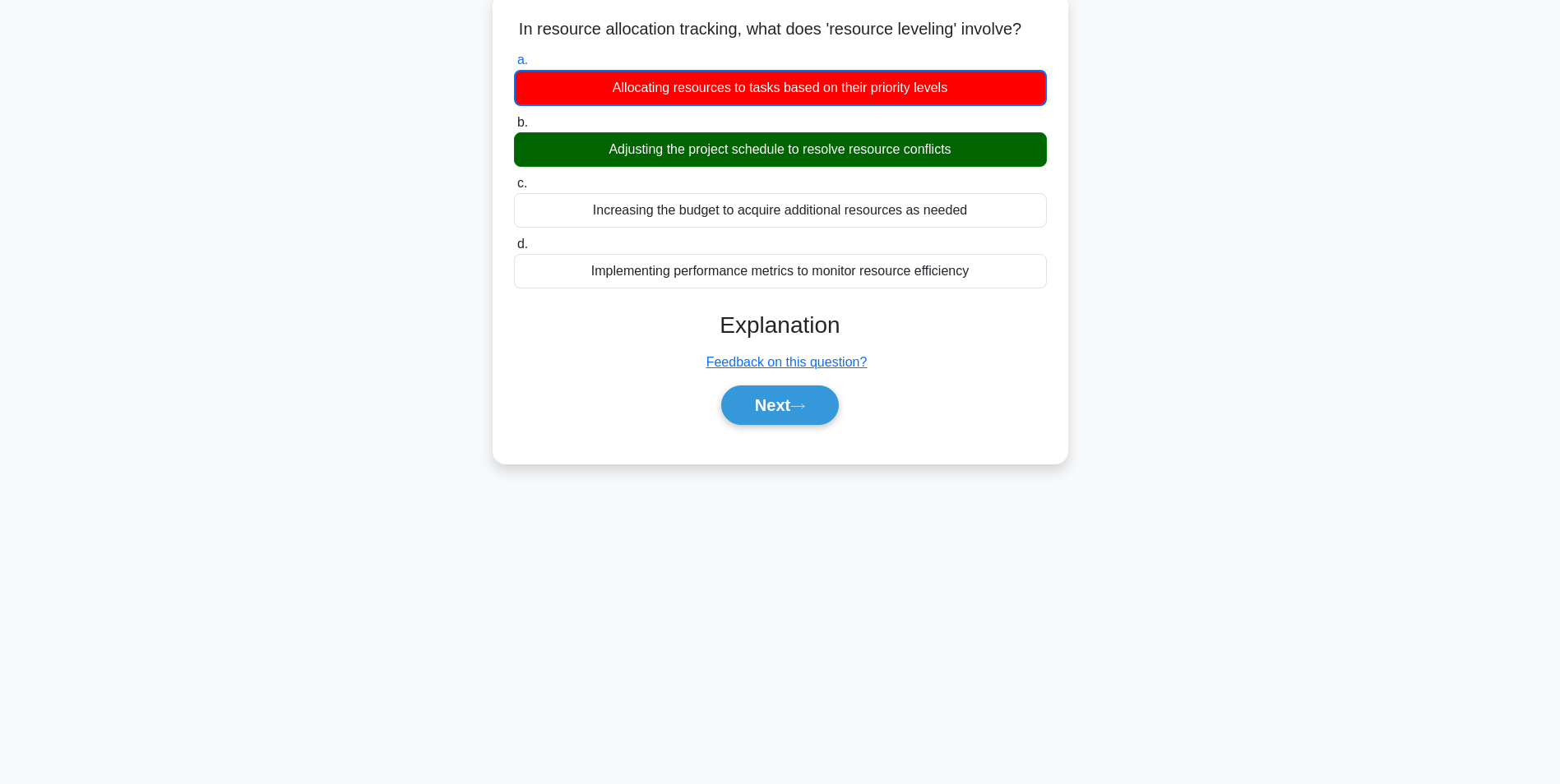
scroll to position [0, 0]
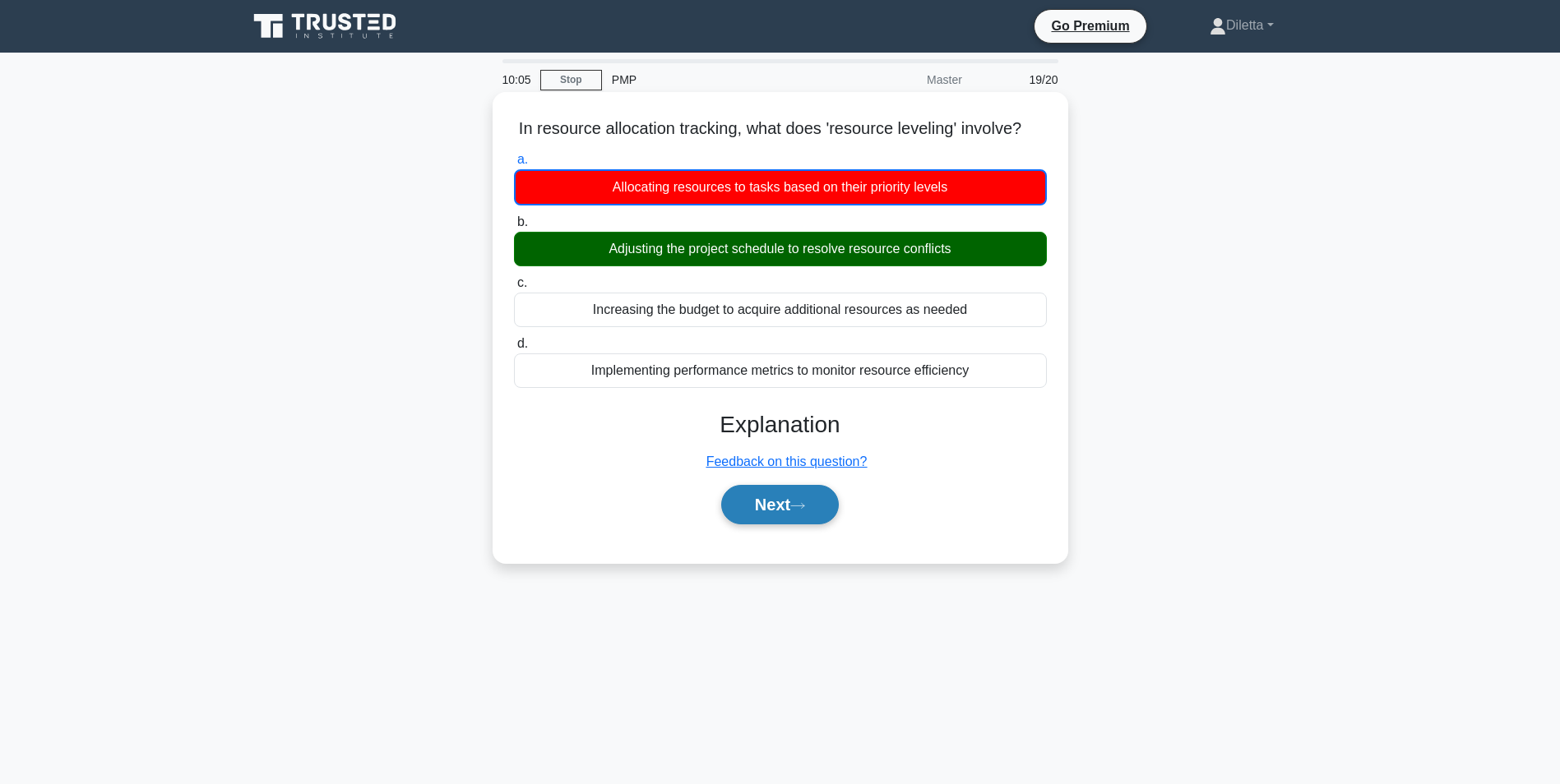
click at [767, 515] on button "Next" at bounding box center [779, 504] width 117 height 39
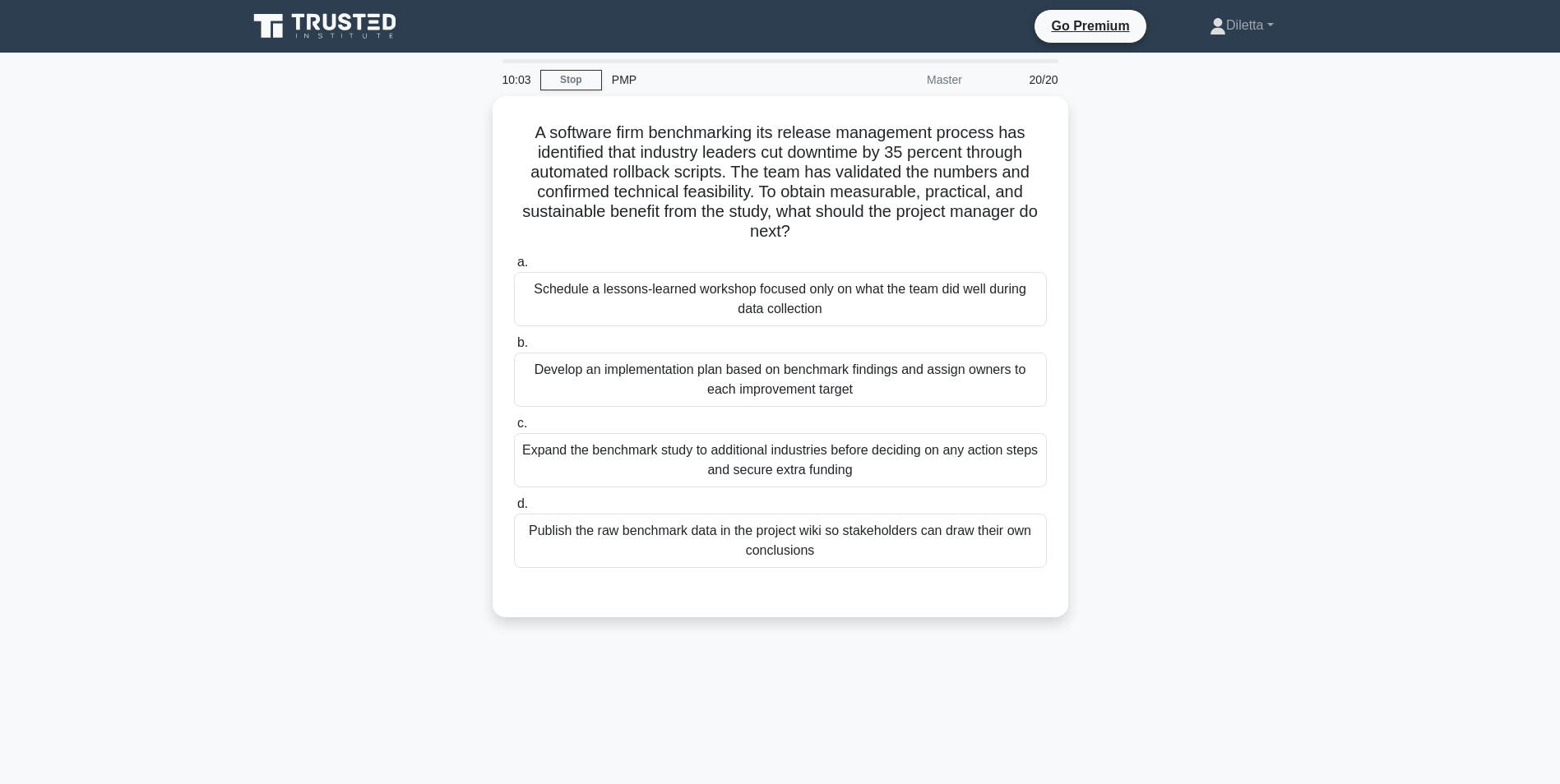
click at [767, 515] on div "Publish the raw benchmark data in the project wiki so stakeholders can draw the…" at bounding box center [780, 540] width 533 height 54
click at [514, 509] on input "d. Publish the raw benchmark data in the project wiki so stakeholders can draw …" at bounding box center [514, 504] width 0 height 11
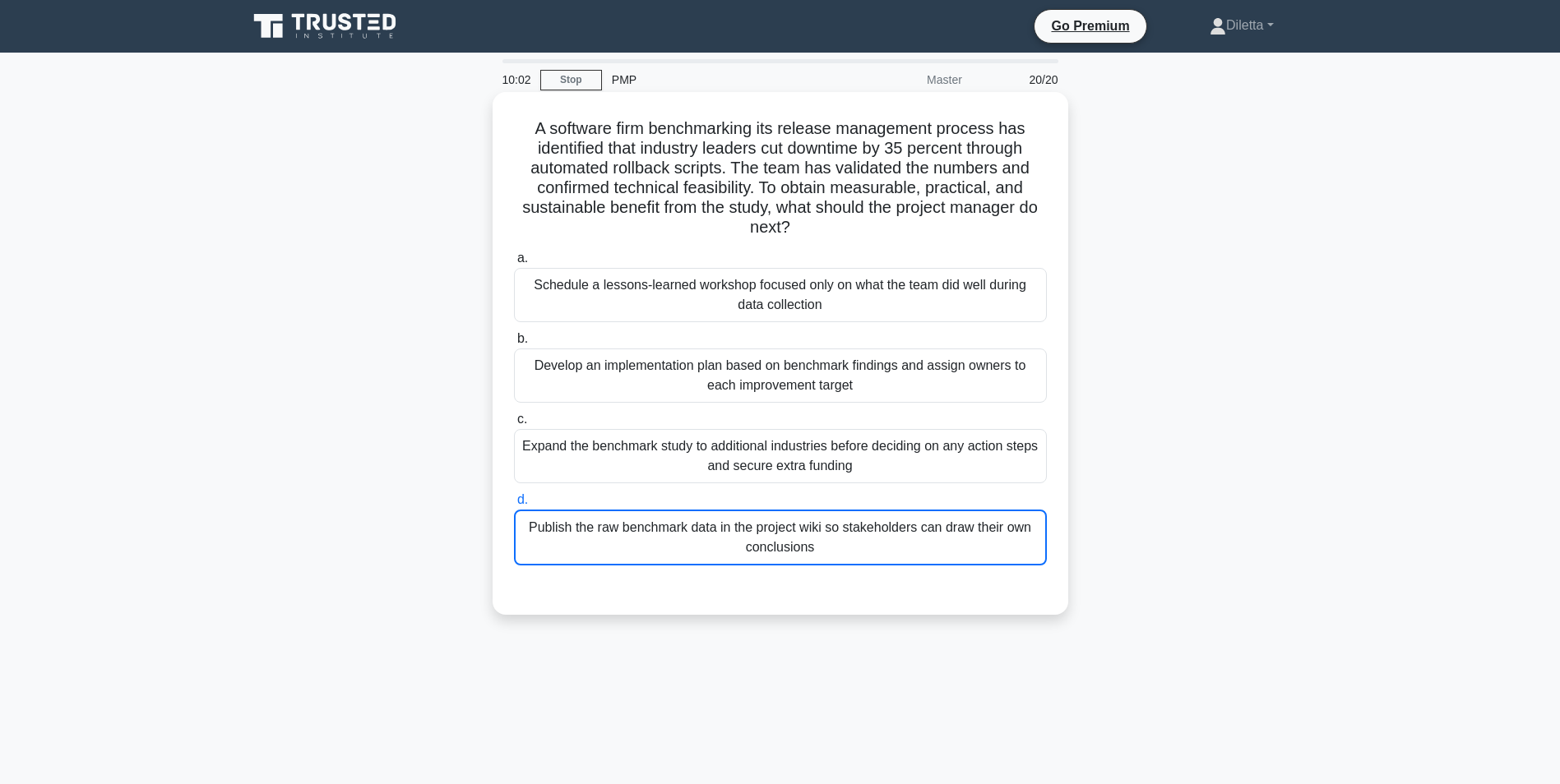
drag, startPoint x: 767, startPoint y: 515, endPoint x: 740, endPoint y: 495, distance: 33.6
click at [740, 495] on label "d. Publish the raw benchmark data in the project wiki so stakeholders can draw …" at bounding box center [780, 528] width 533 height 76
click at [514, 495] on input "d. Publish the raw benchmark data in the project wiki so stakeholders can draw …" at bounding box center [514, 500] width 0 height 11
click at [763, 469] on div "Expand the benchmark study to additional industries before deciding on any acti…" at bounding box center [780, 456] width 533 height 54
click at [514, 425] on input "c. Expand the benchmark study to additional industries before deciding on any a…" at bounding box center [514, 419] width 0 height 11
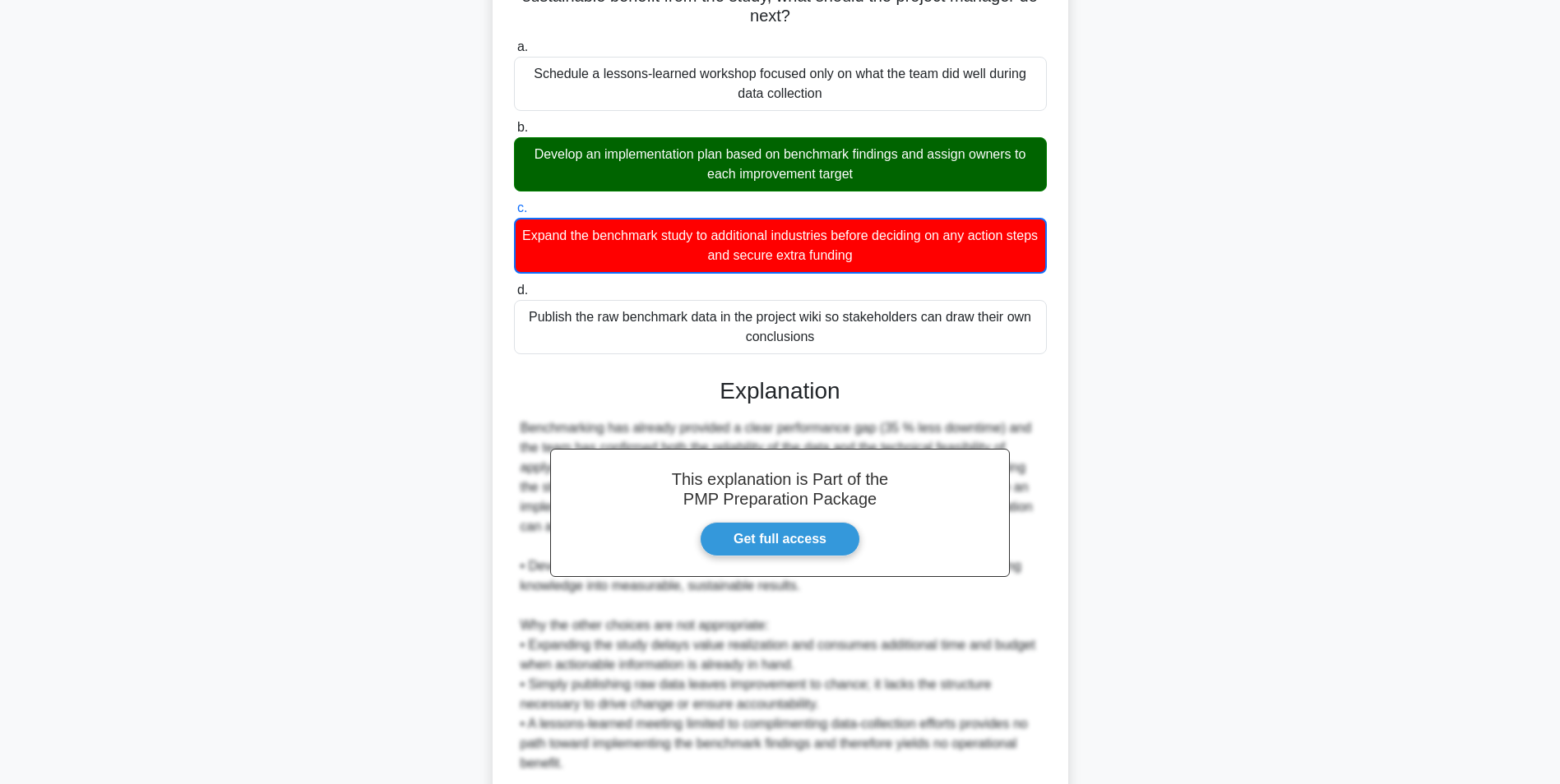
scroll to position [350, 0]
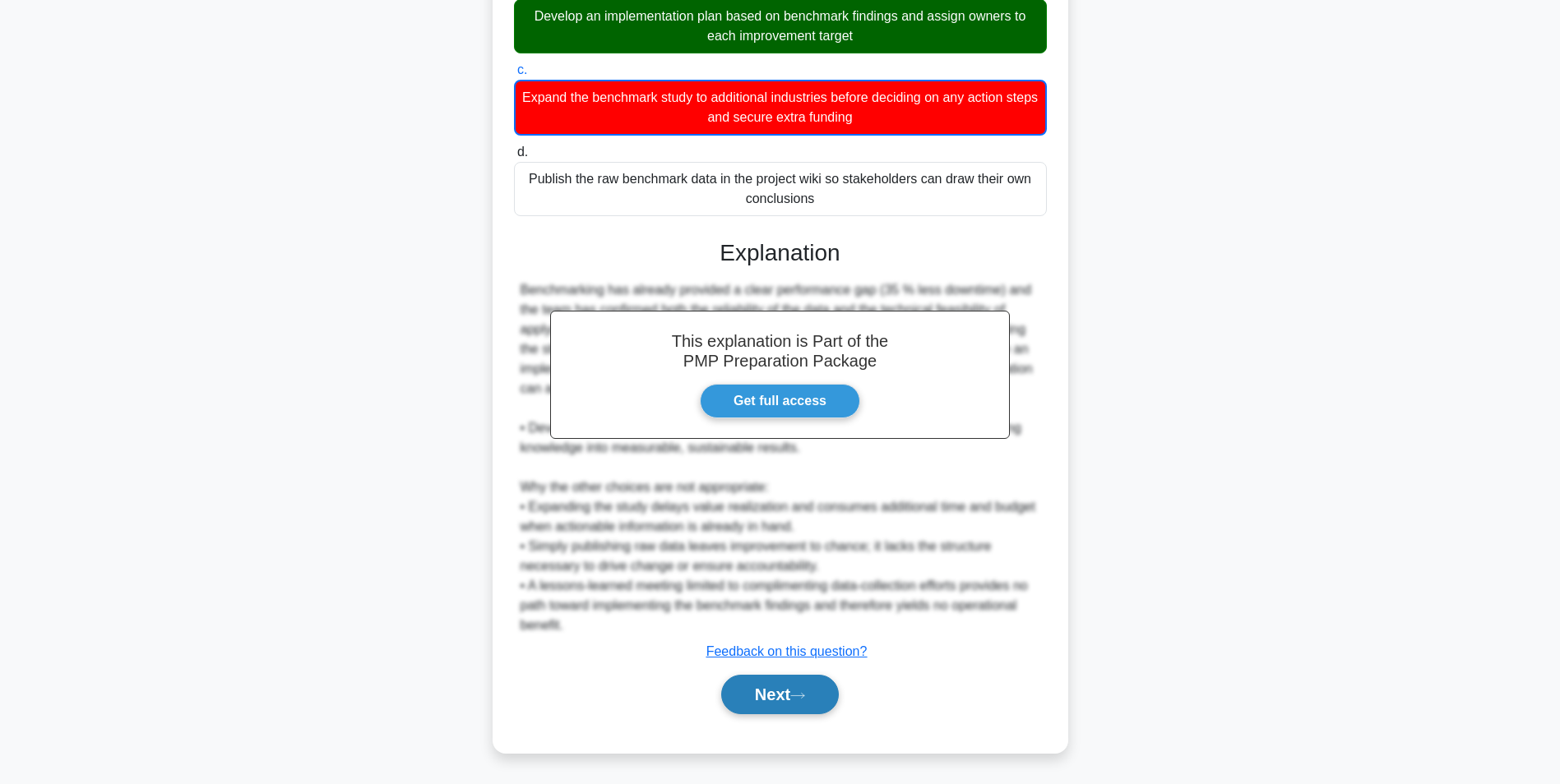
click at [798, 685] on button "Next" at bounding box center [779, 694] width 117 height 39
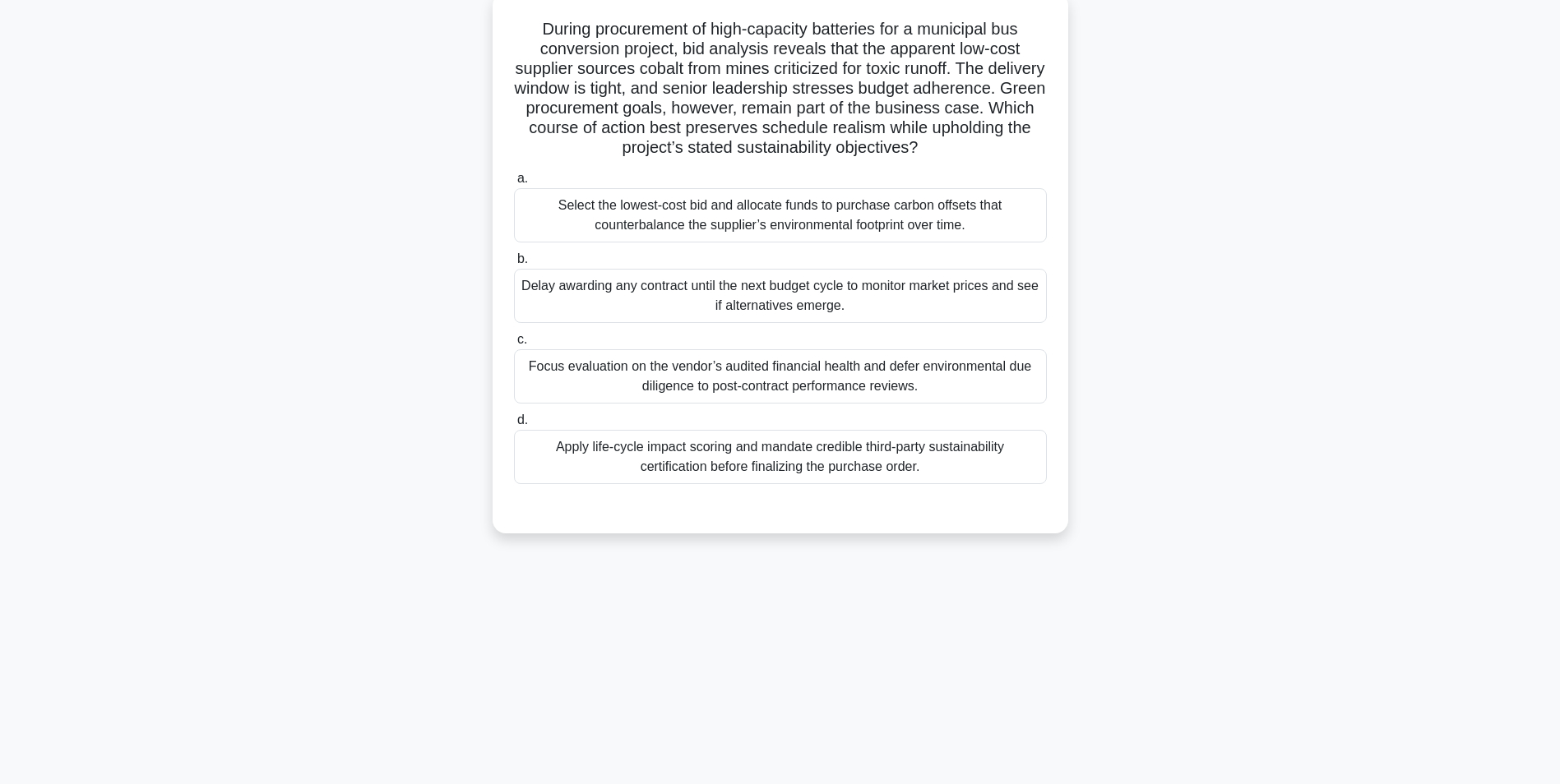
scroll to position [0, 0]
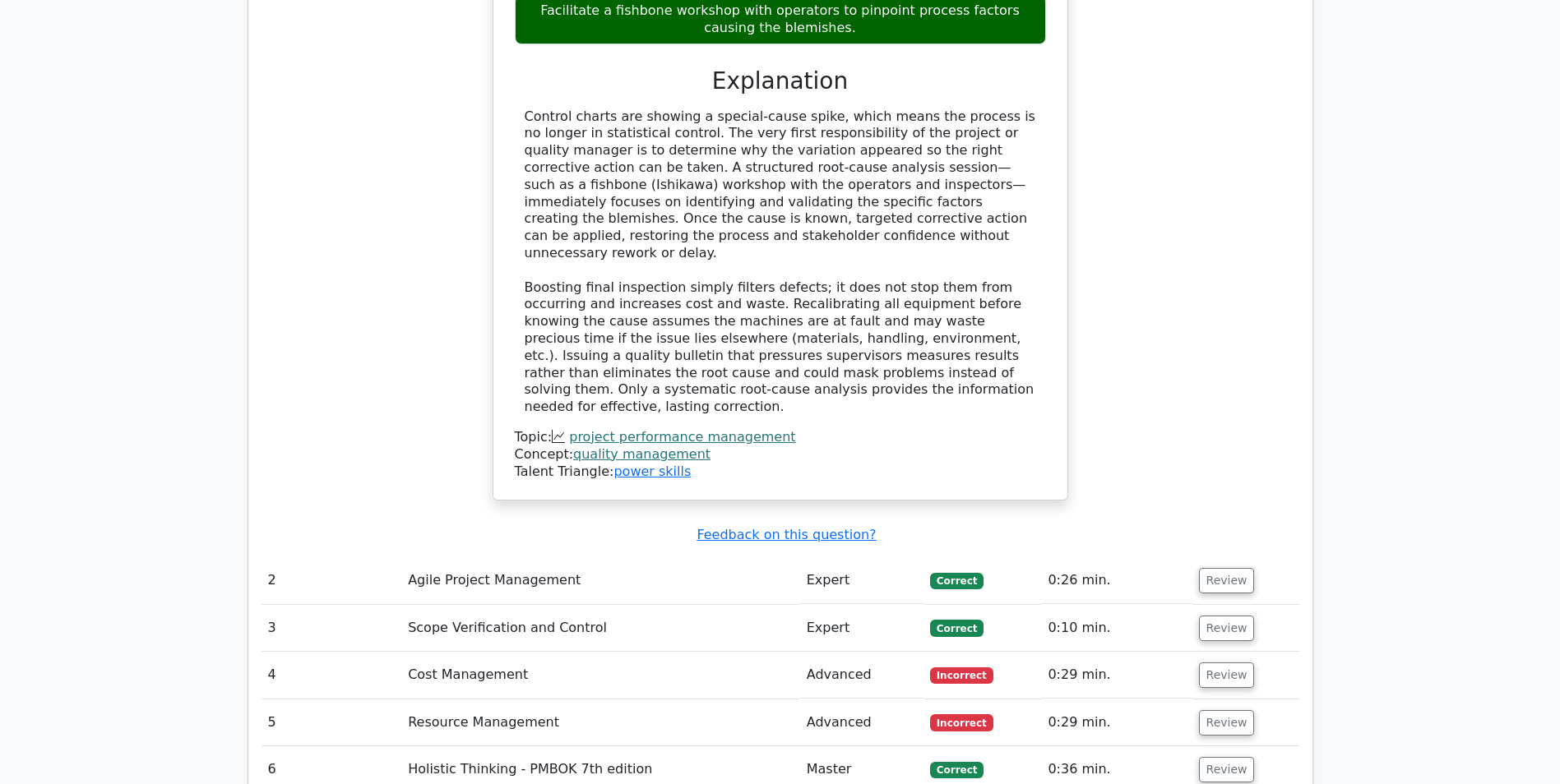
scroll to position [2237, 0]
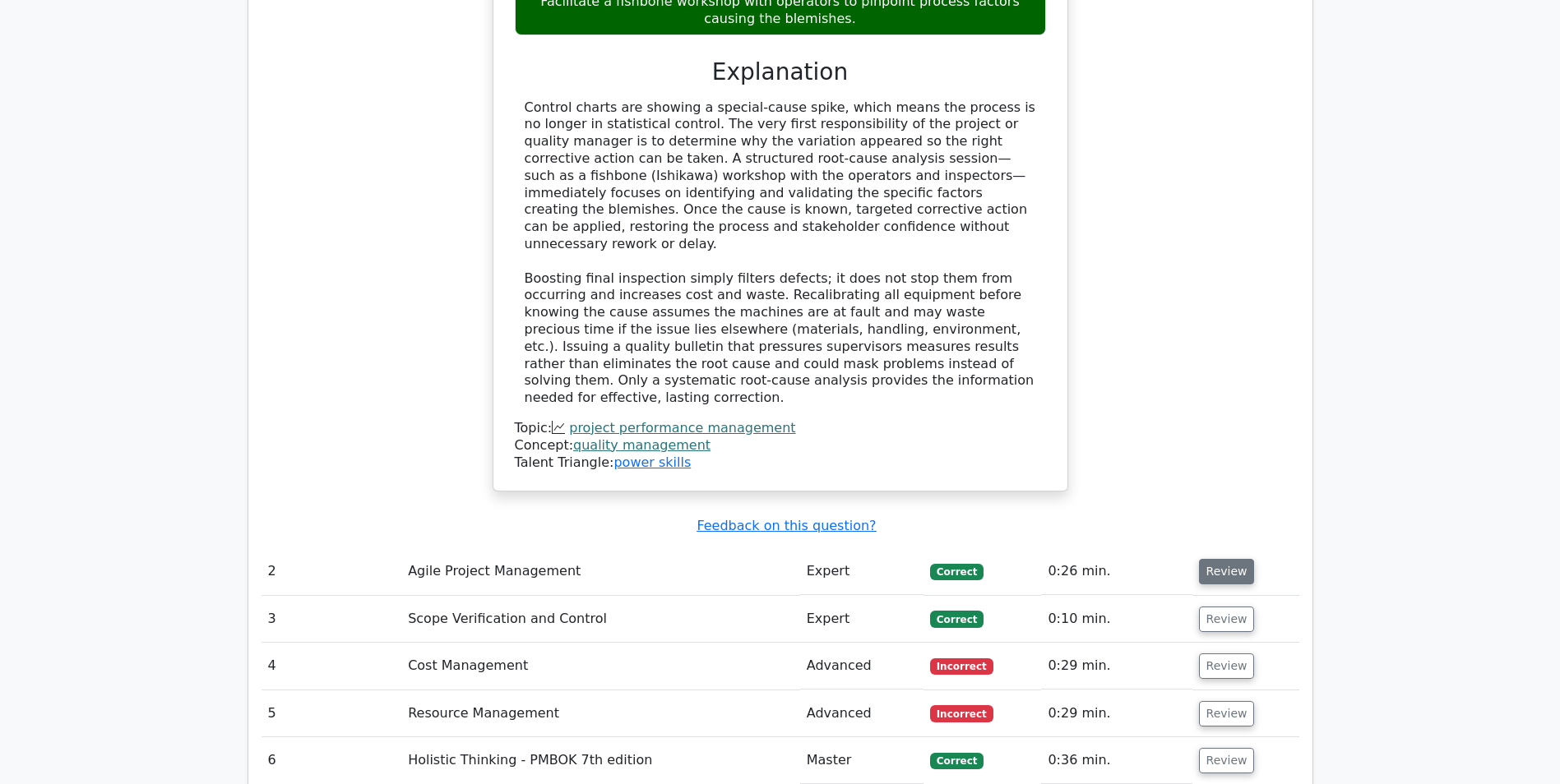
click at [1238, 559] on button "Review" at bounding box center [1226, 572] width 56 height 26
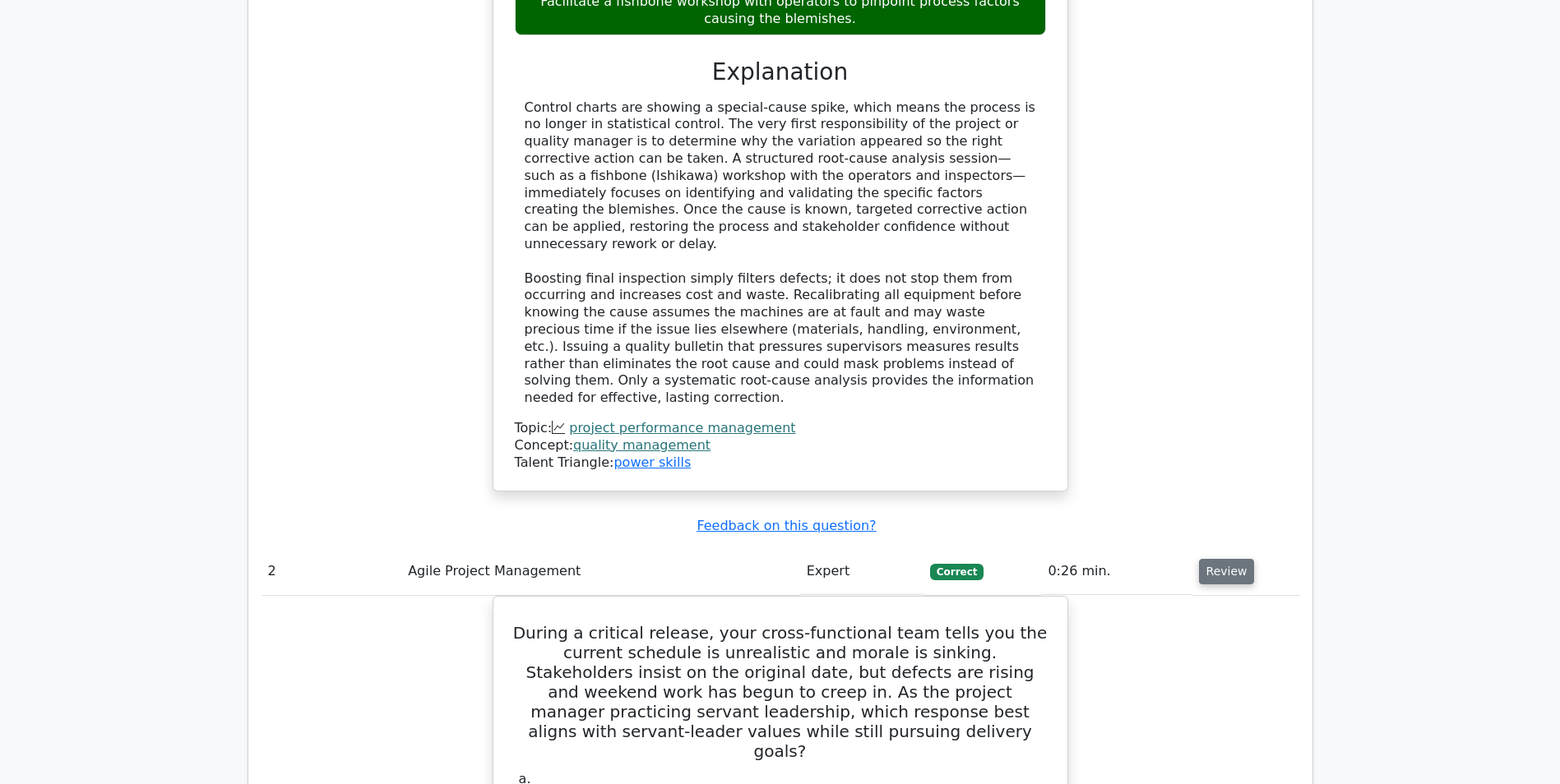
click at [1238, 559] on button "Review" at bounding box center [1226, 572] width 56 height 26
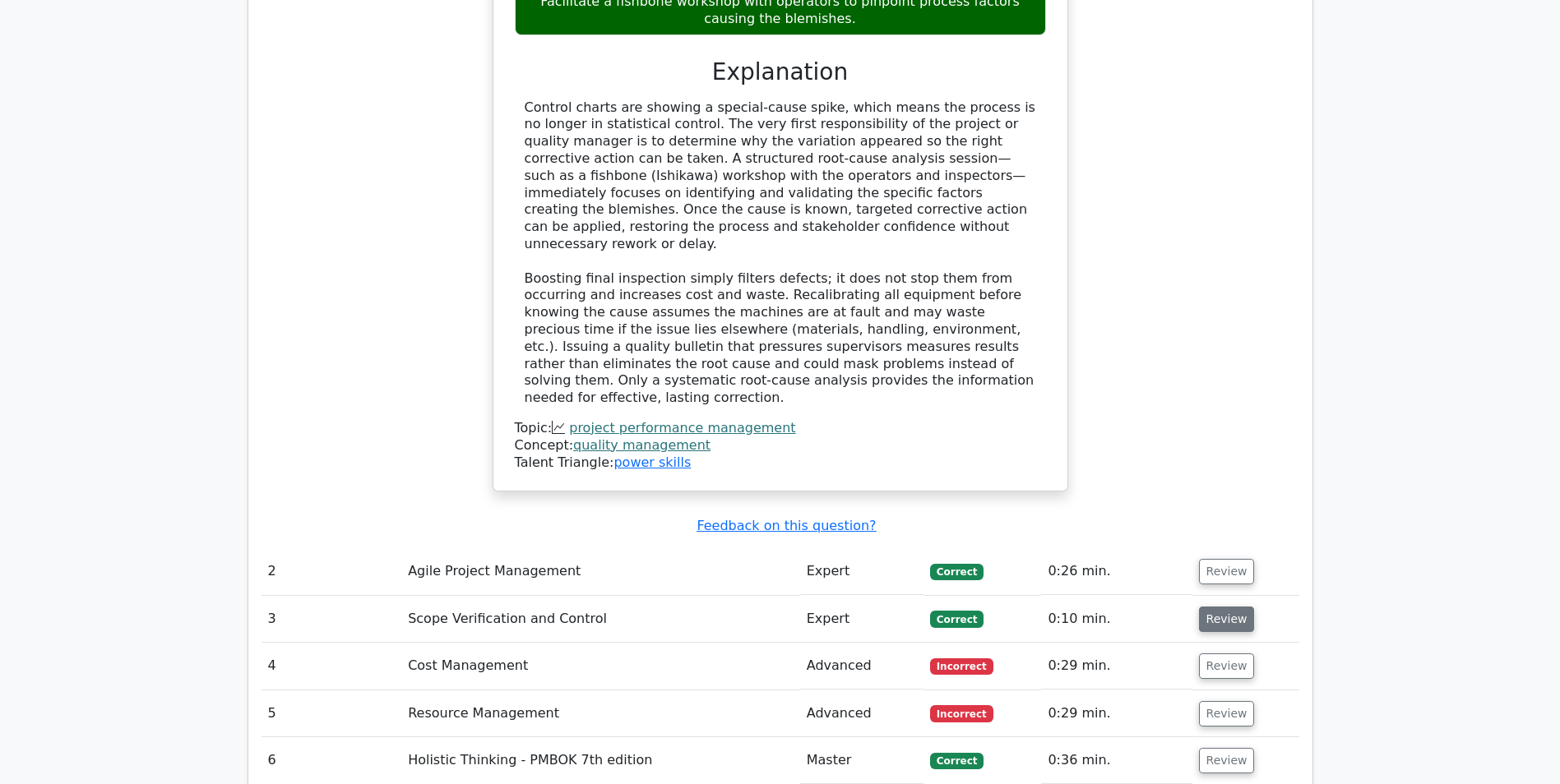
click at [1221, 607] on button "Review" at bounding box center [1226, 619] width 56 height 26
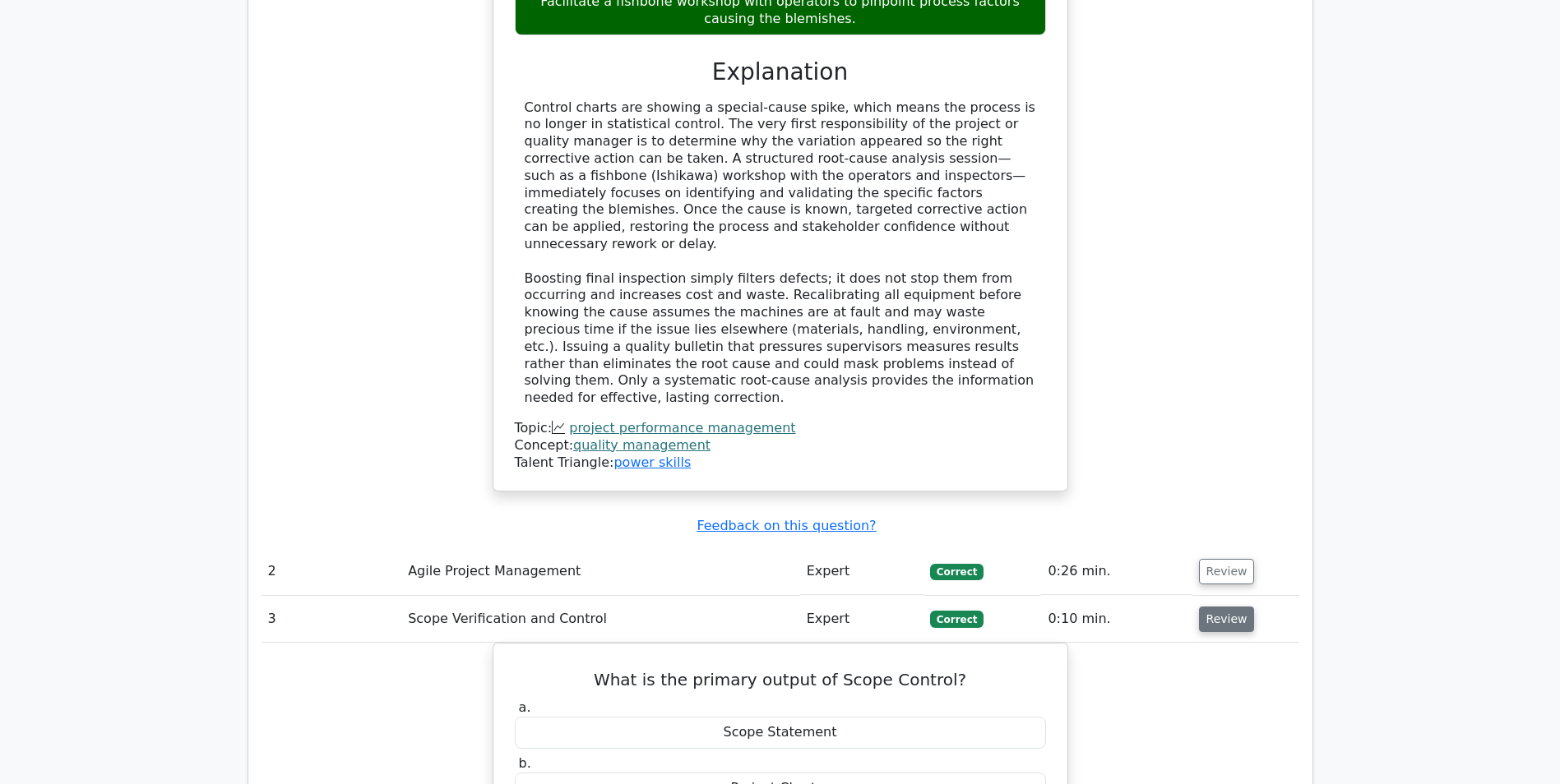
click at [1221, 607] on button "Review" at bounding box center [1226, 619] width 56 height 26
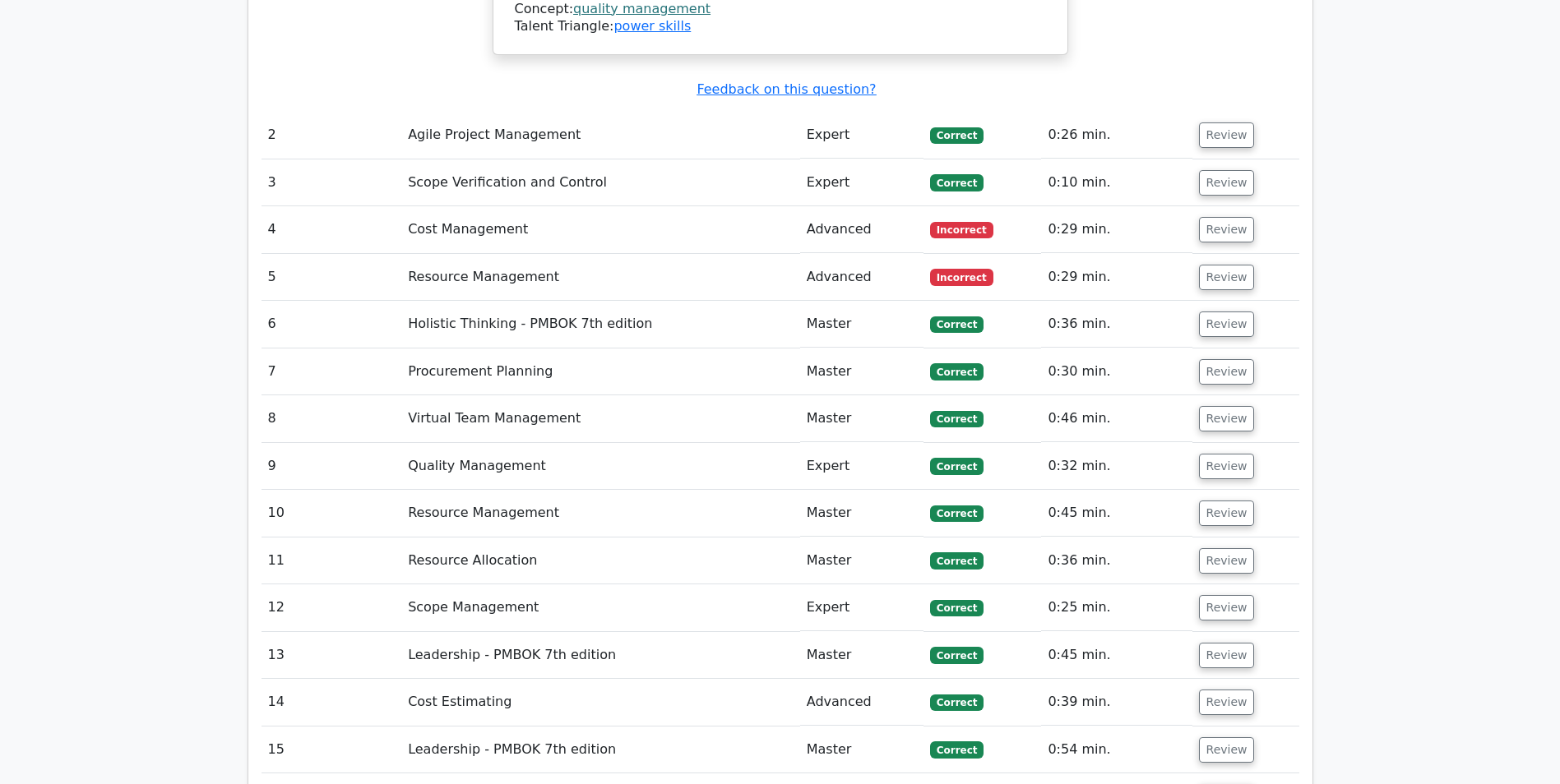
scroll to position [2683, 0]
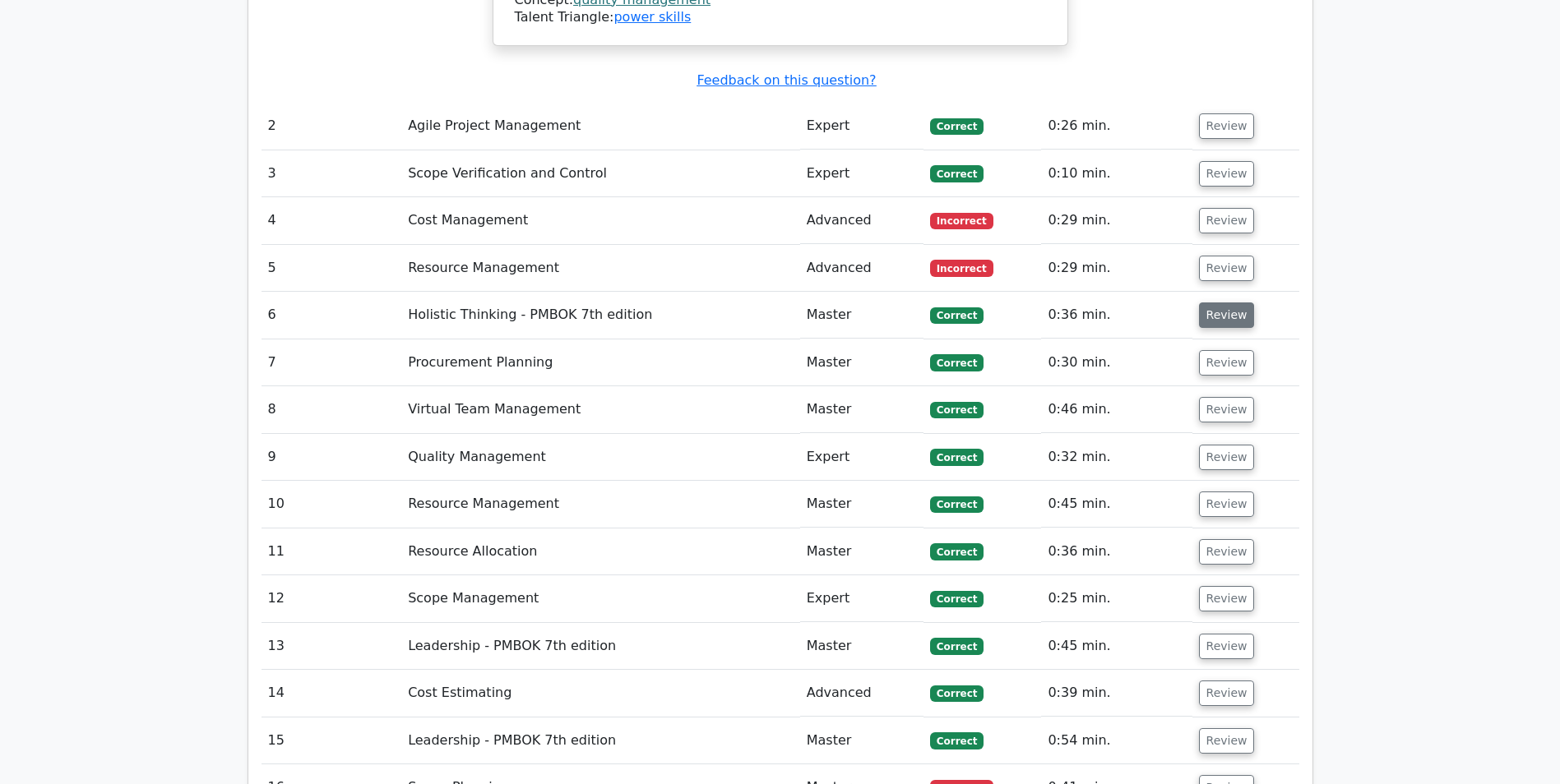
click at [1226, 302] on button "Review" at bounding box center [1226, 315] width 56 height 26
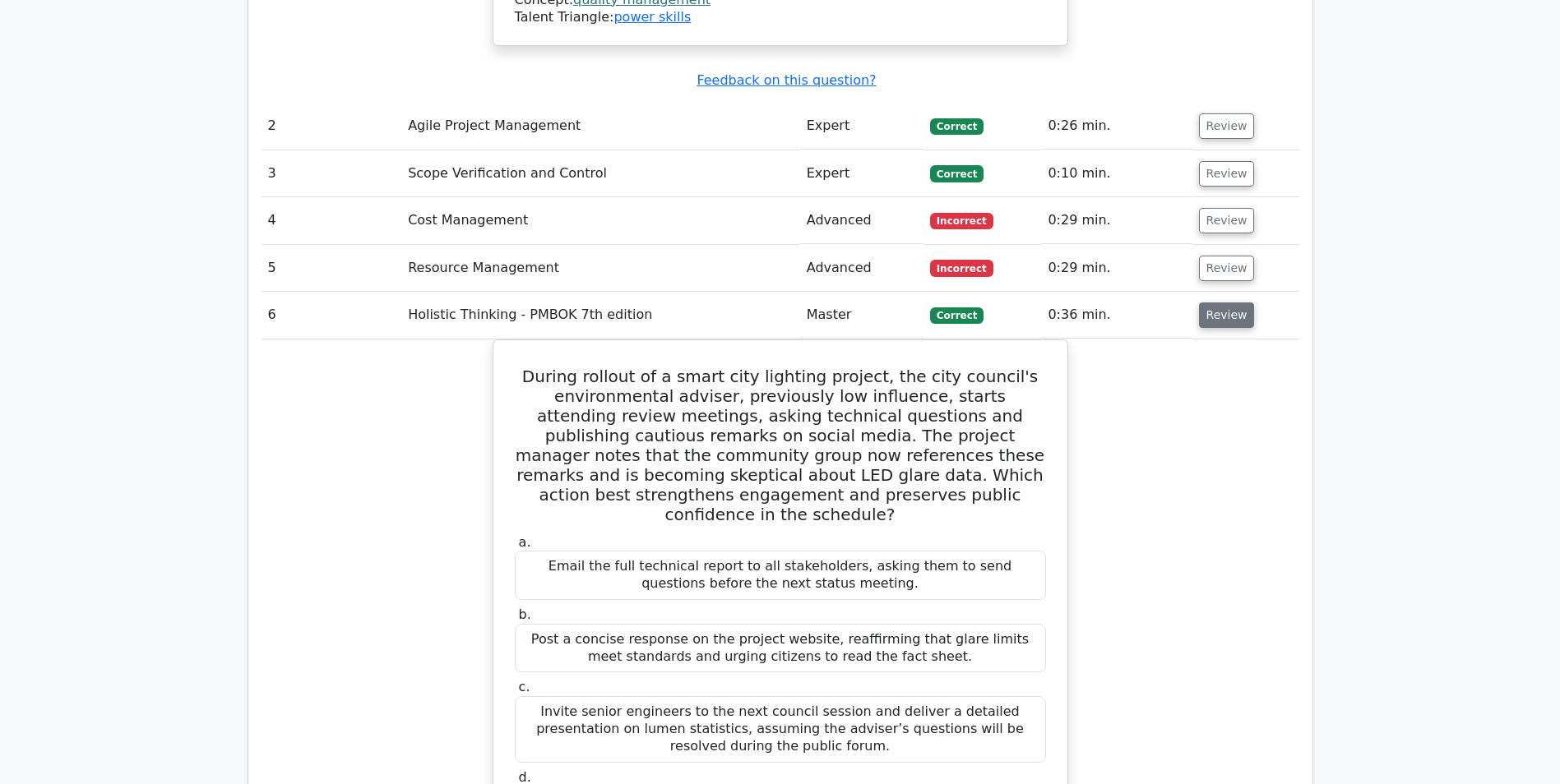
click at [1220, 302] on button "Review" at bounding box center [1226, 315] width 56 height 26
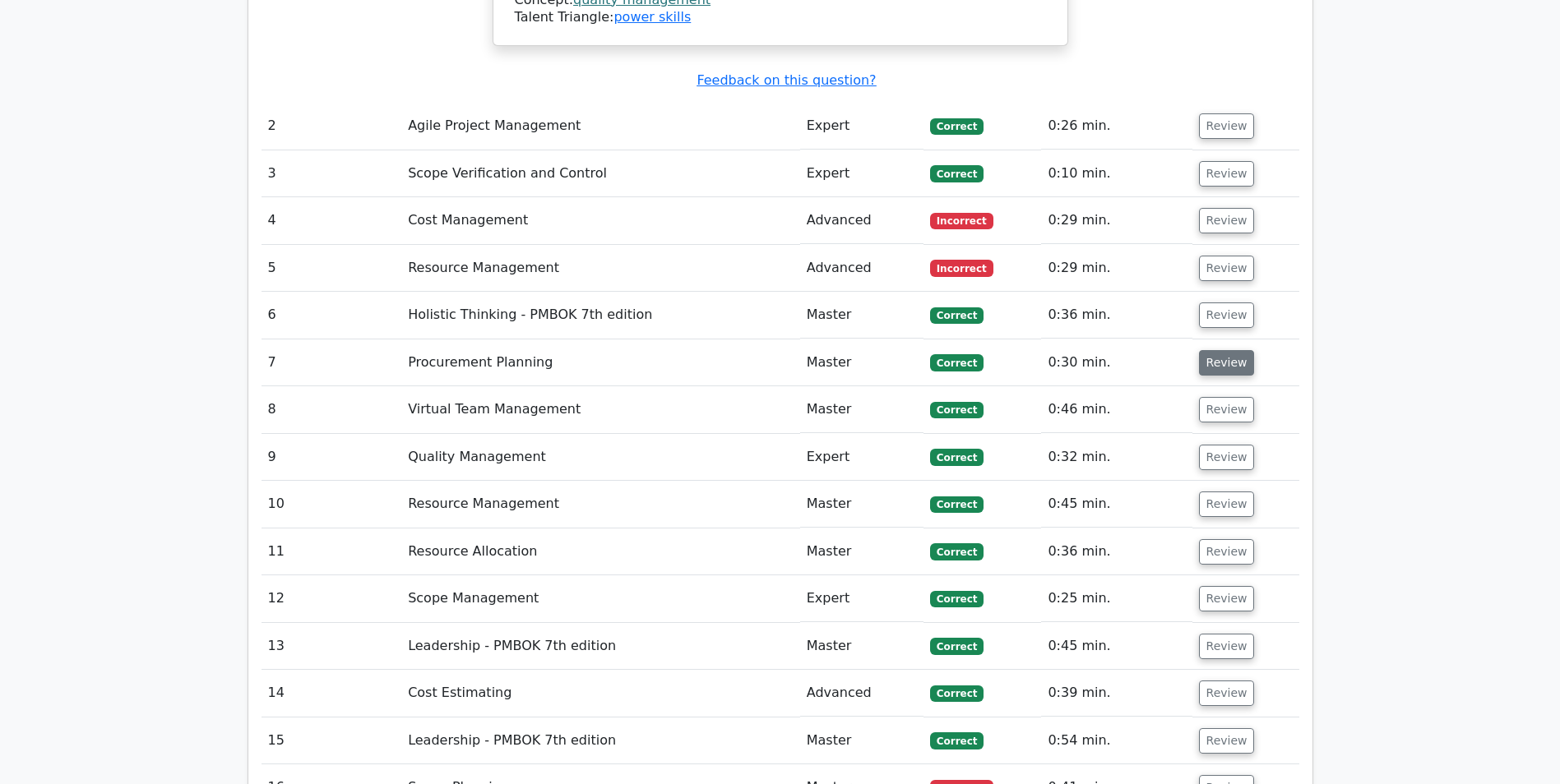
click at [1217, 350] on button "Review" at bounding box center [1226, 363] width 56 height 26
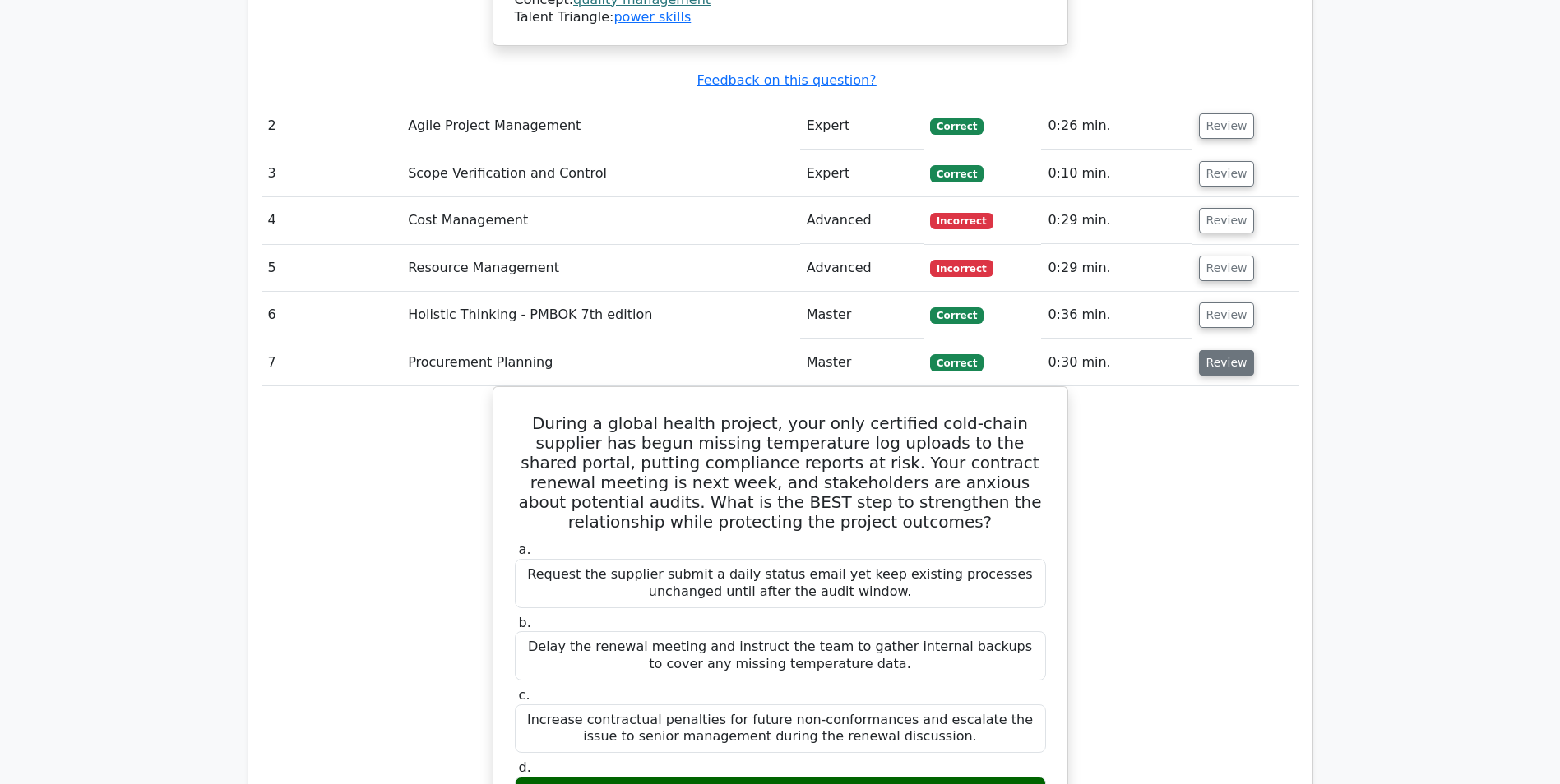
click at [1219, 350] on button "Review" at bounding box center [1226, 363] width 56 height 26
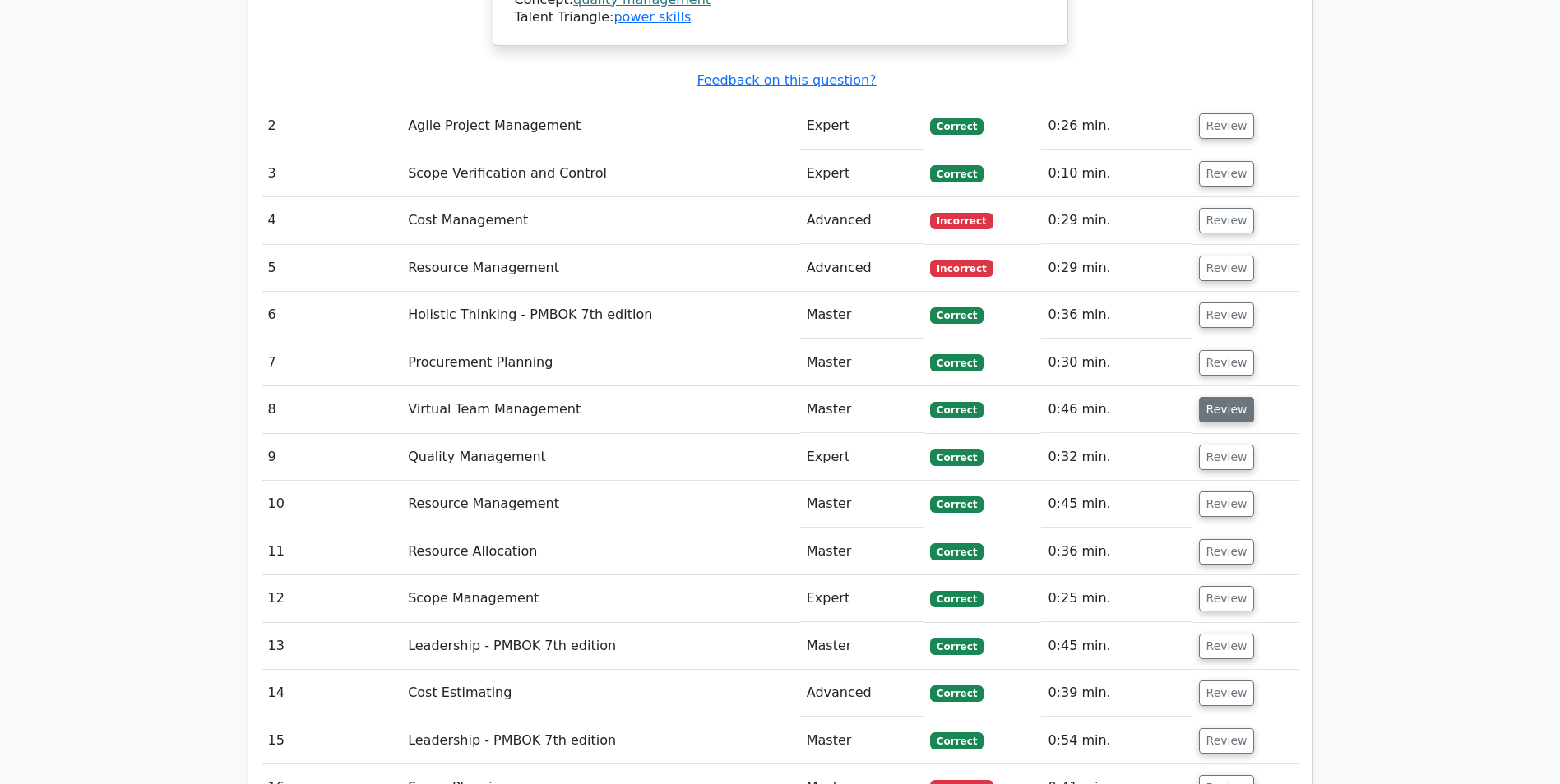
click at [1210, 397] on button "Review" at bounding box center [1226, 409] width 56 height 26
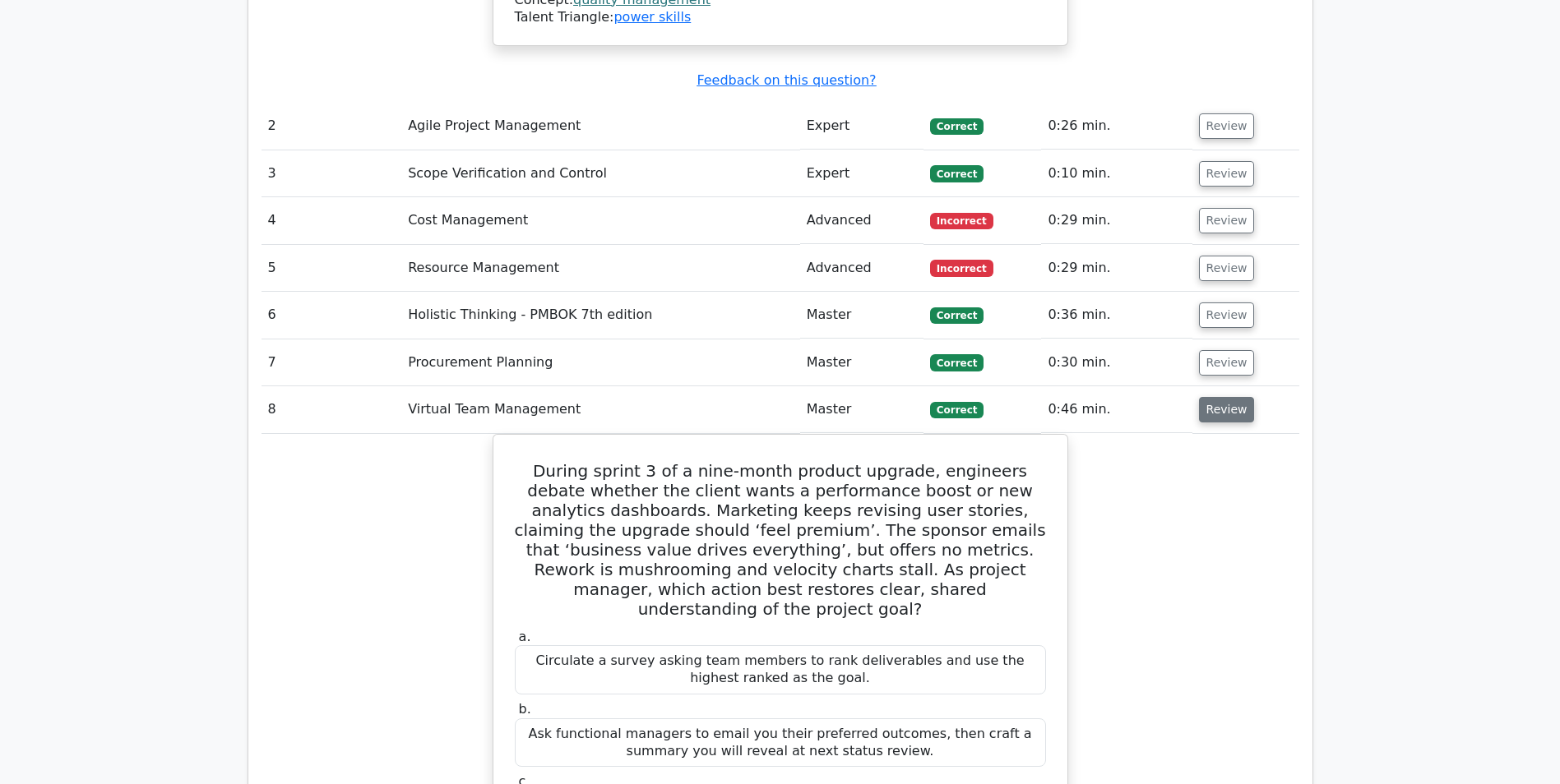
click at [1210, 397] on button "Review" at bounding box center [1226, 409] width 56 height 26
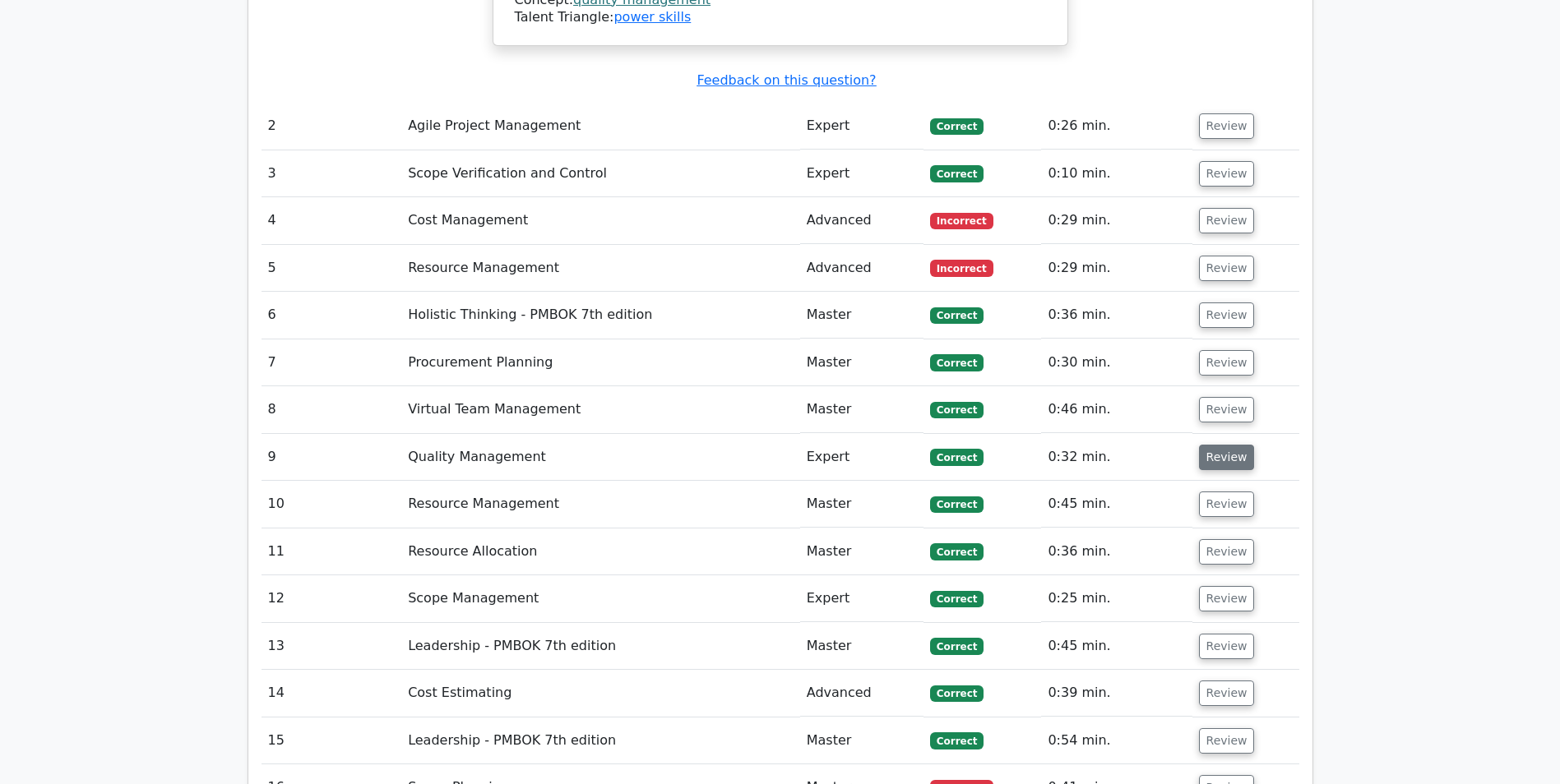
click at [1214, 444] on button "Review" at bounding box center [1226, 457] width 56 height 26
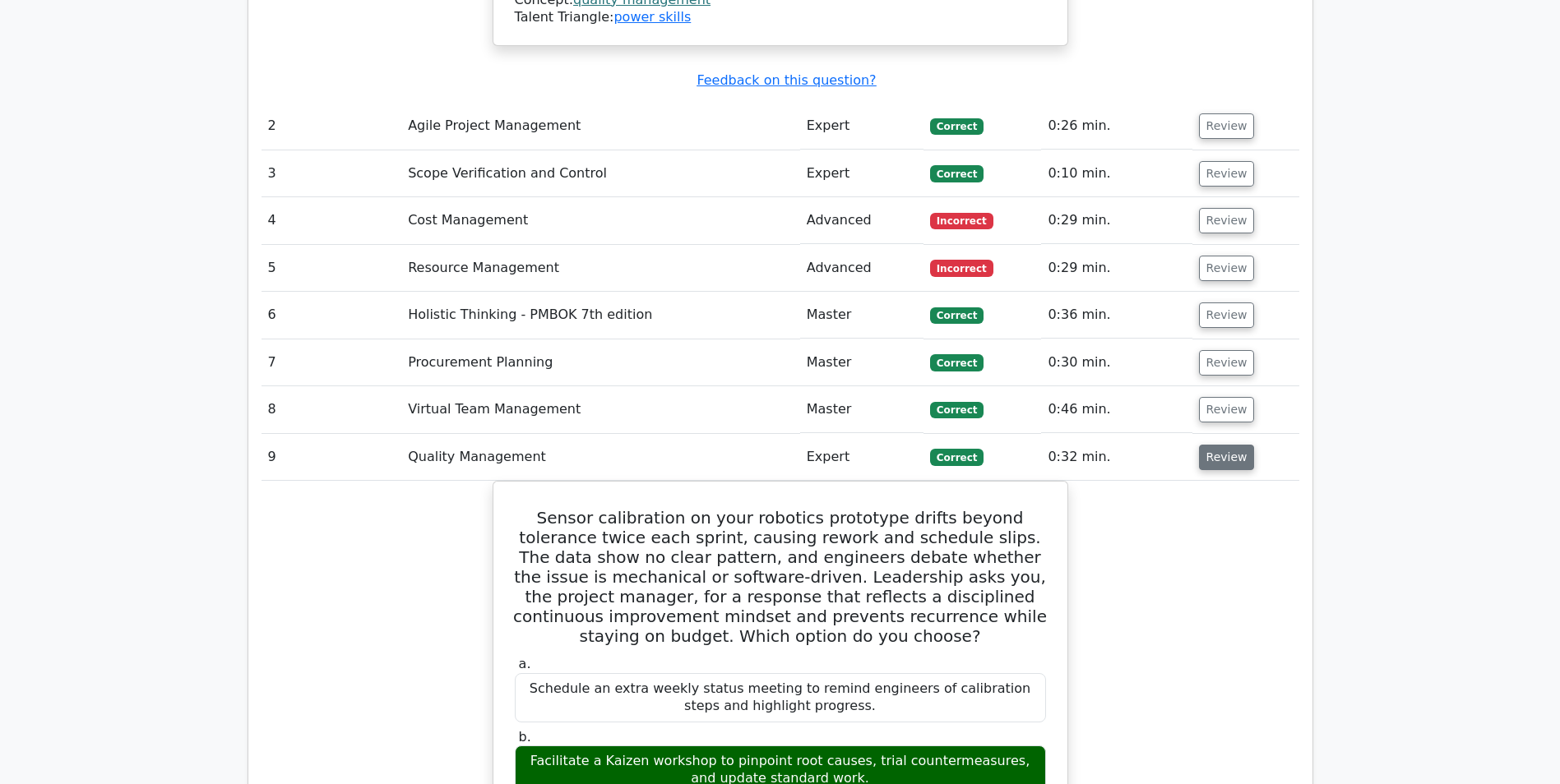
click at [1214, 444] on button "Review" at bounding box center [1226, 457] width 56 height 26
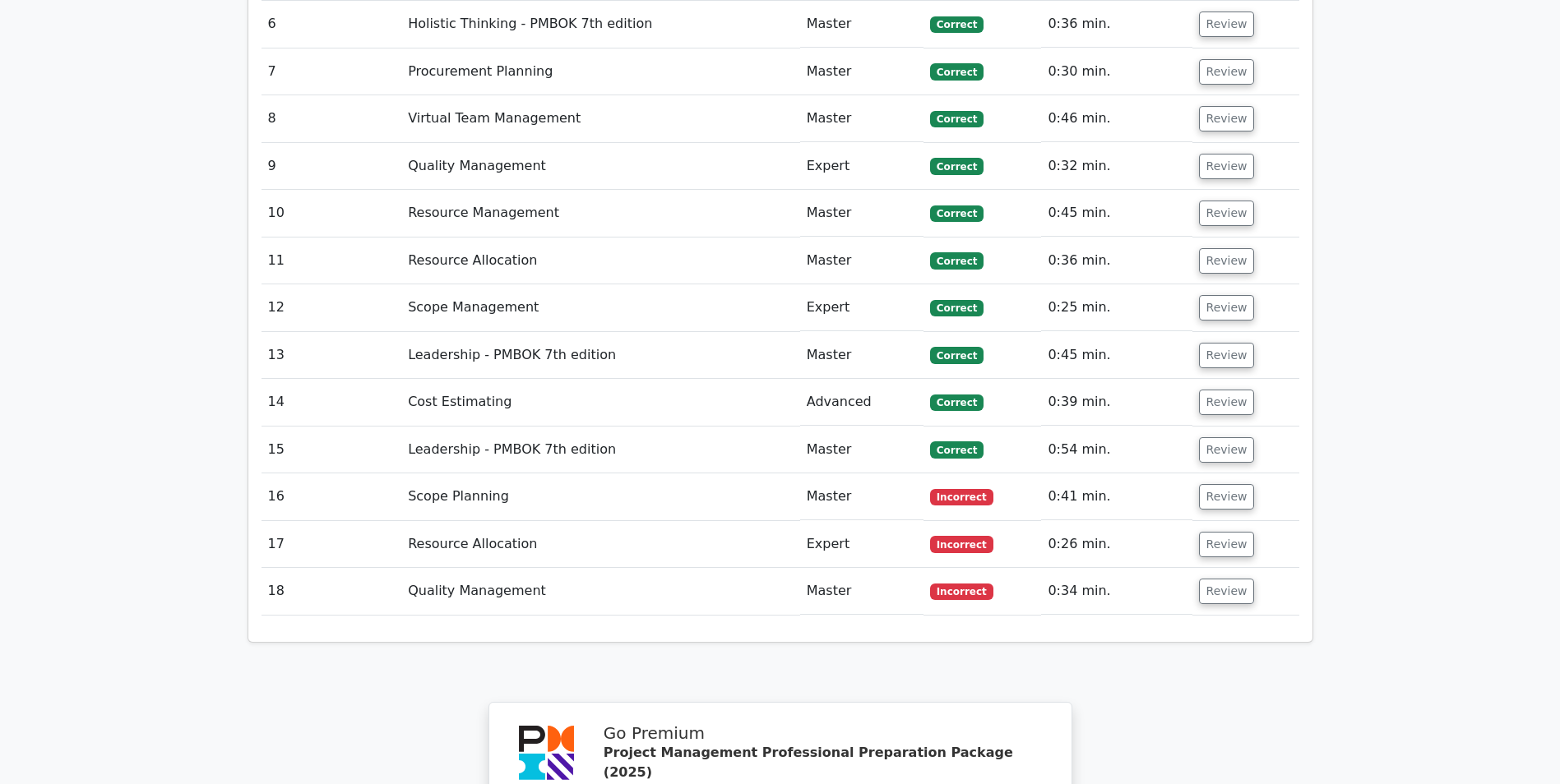
scroll to position [3476, 0]
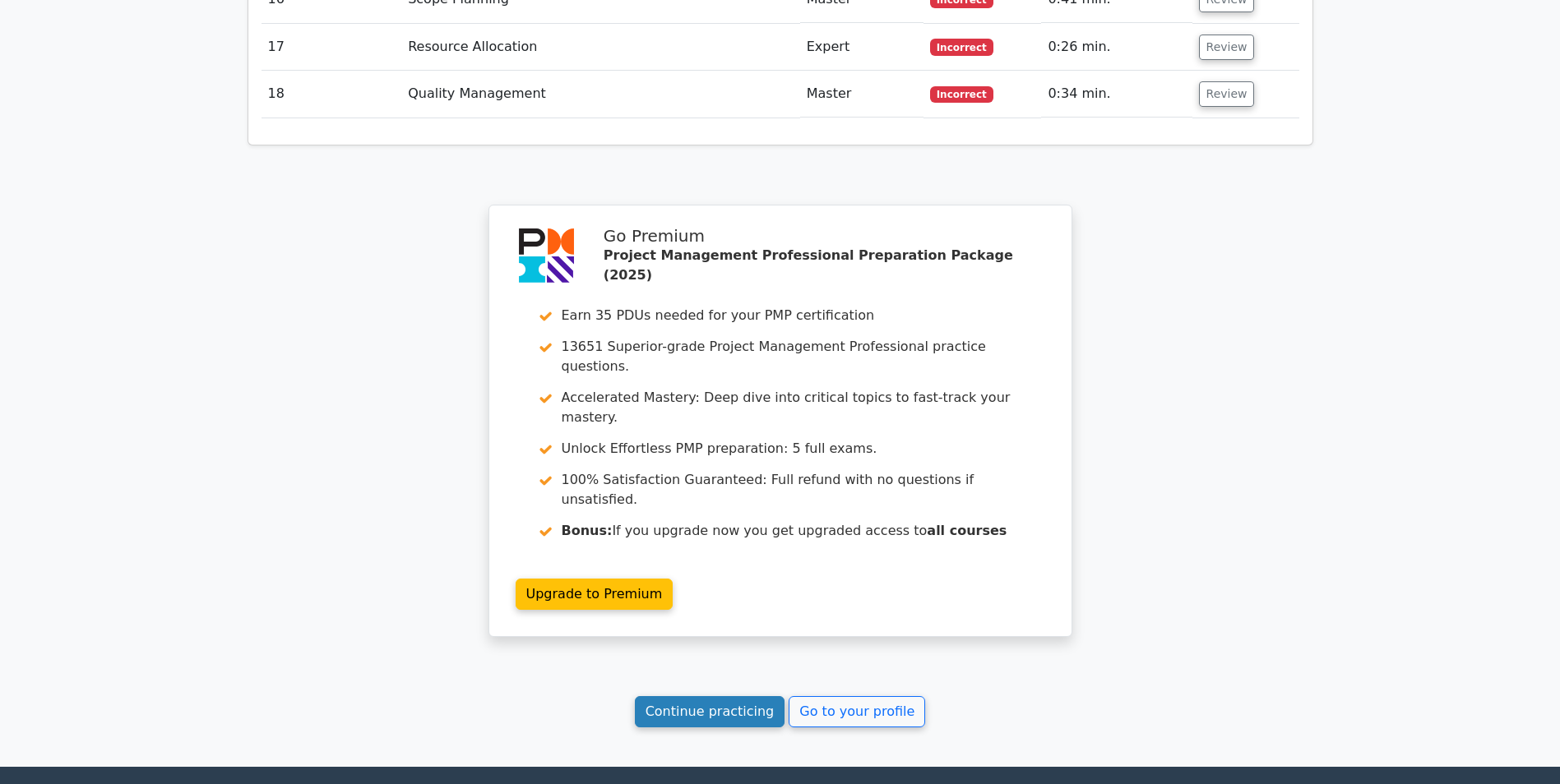
click at [744, 697] on link "Continue practicing" at bounding box center [709, 712] width 151 height 32
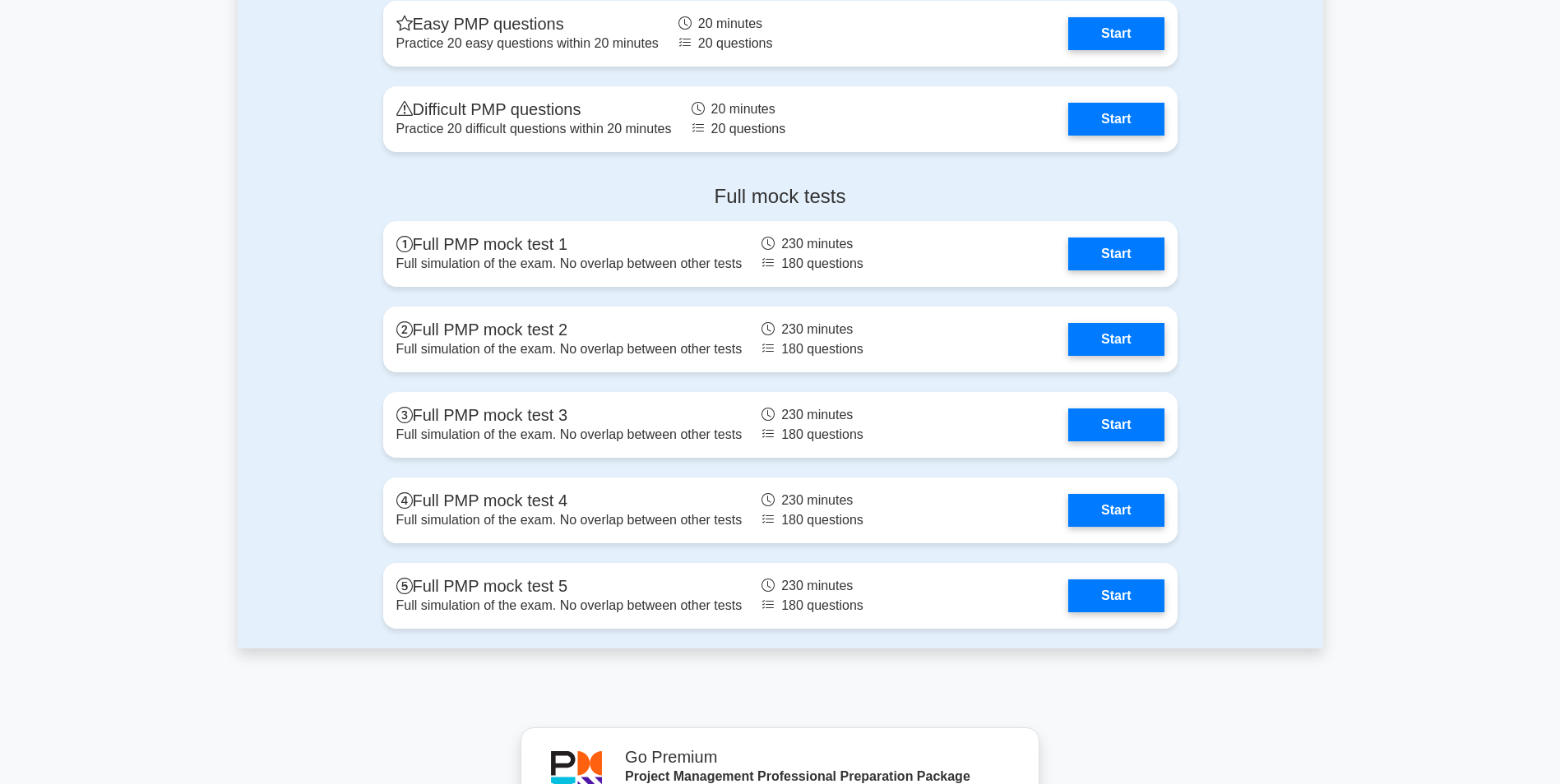
scroll to position [6180, 0]
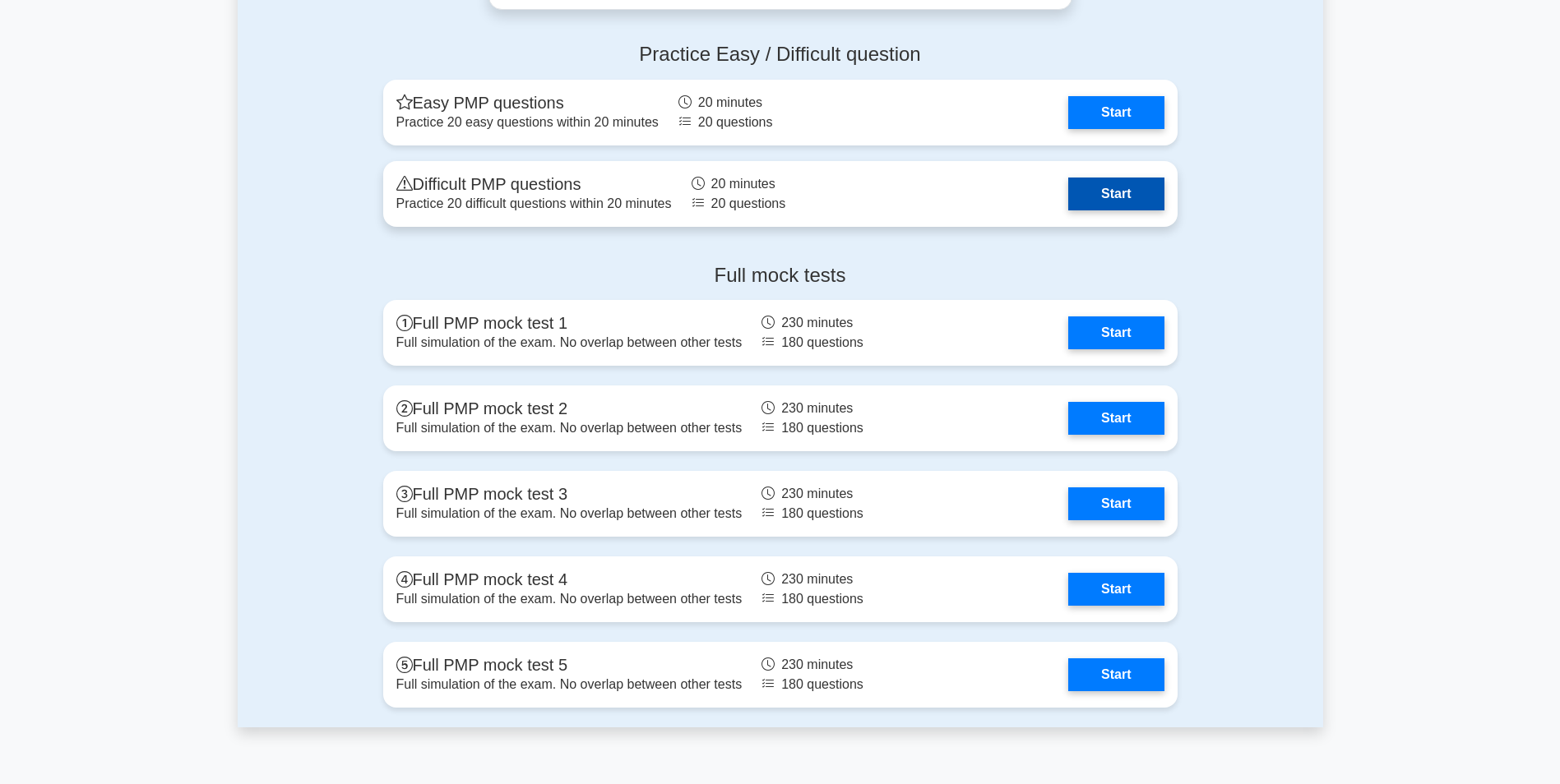
click at [1122, 185] on link "Start" at bounding box center [1115, 194] width 96 height 33
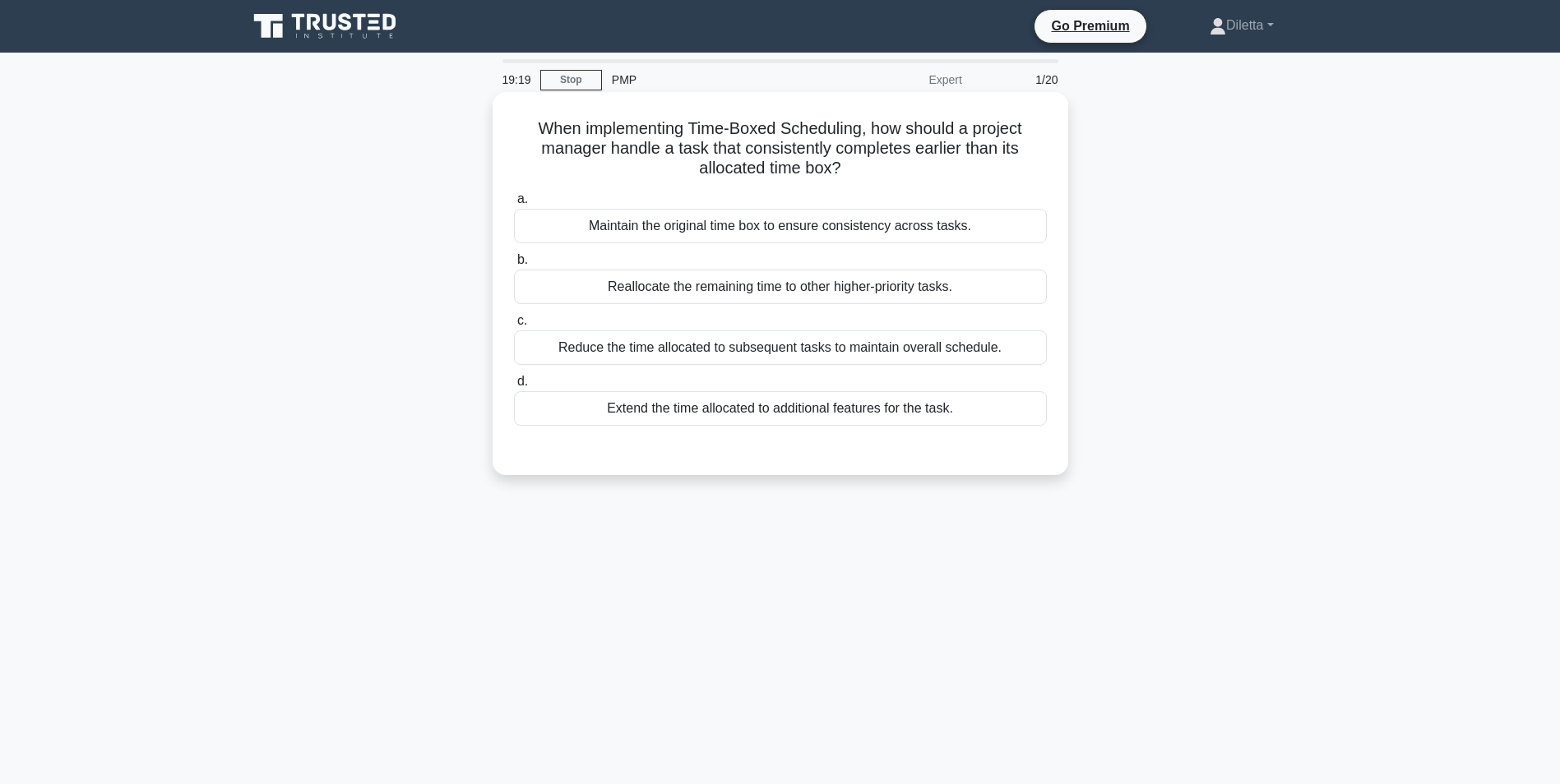
click at [993, 275] on div "Reallocate the remaining time to other higher-priority tasks." at bounding box center [780, 286] width 533 height 34
click at [514, 265] on input "b. Reallocate the remaining time to other higher-priority tasks." at bounding box center [514, 260] width 0 height 11
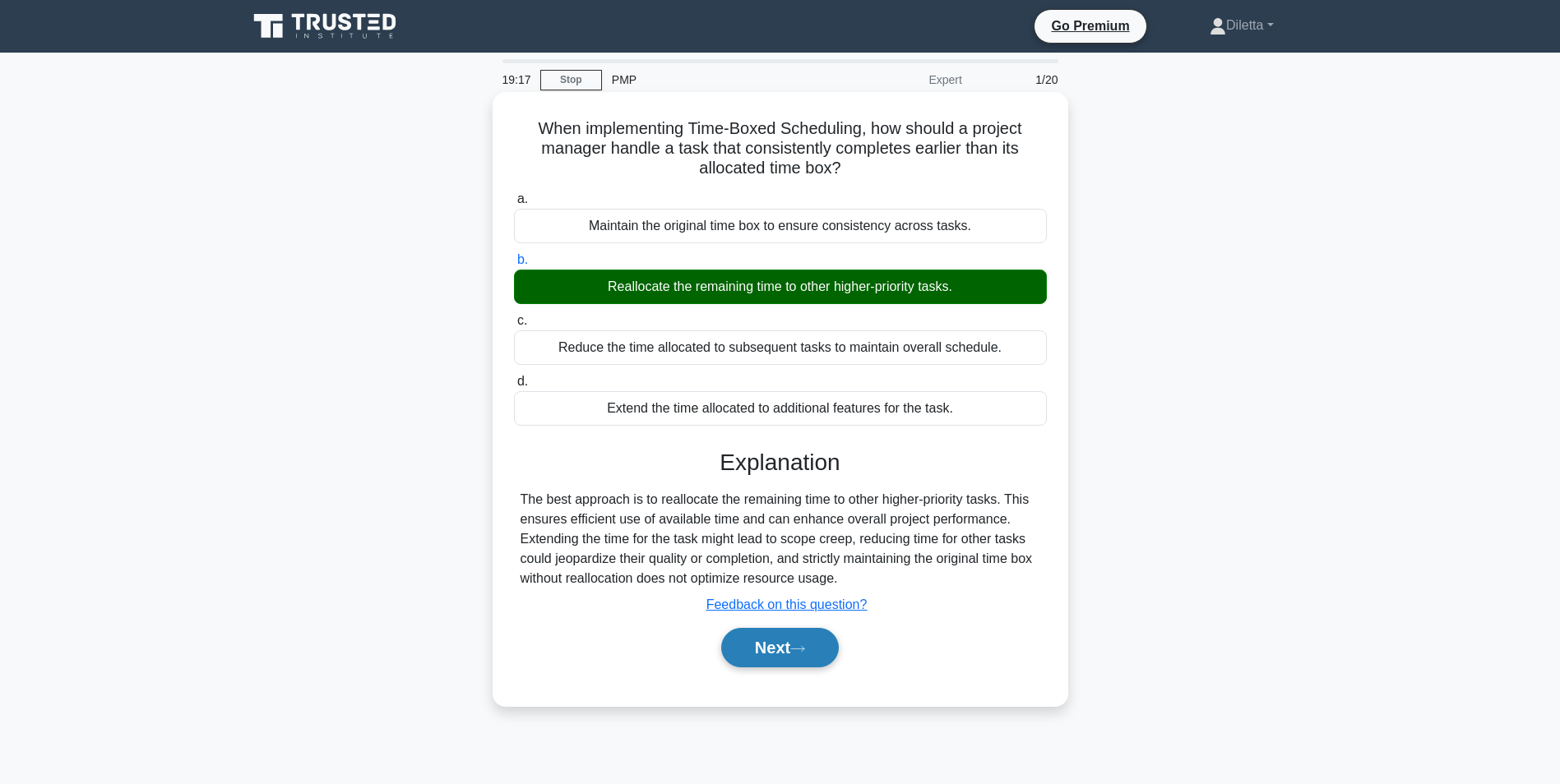
click at [799, 655] on button "Next" at bounding box center [779, 648] width 117 height 39
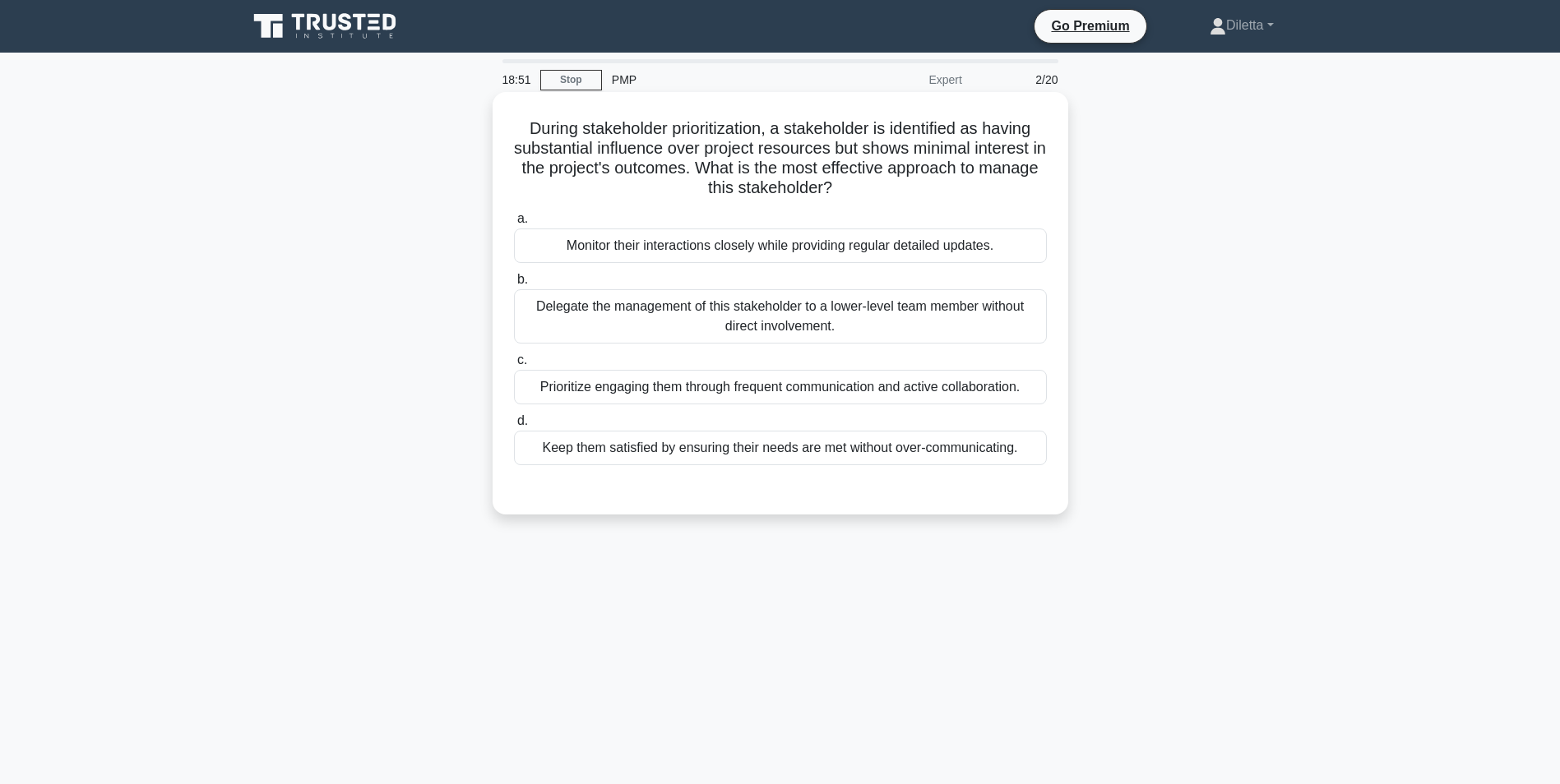
click at [1042, 457] on div "Keep them satisfied by ensuring their needs are met without over-communicating." at bounding box center [780, 448] width 533 height 34
click at [514, 427] on input "d. Keep them satisfied by ensuring their needs are met without over-communicati…" at bounding box center [514, 421] width 0 height 11
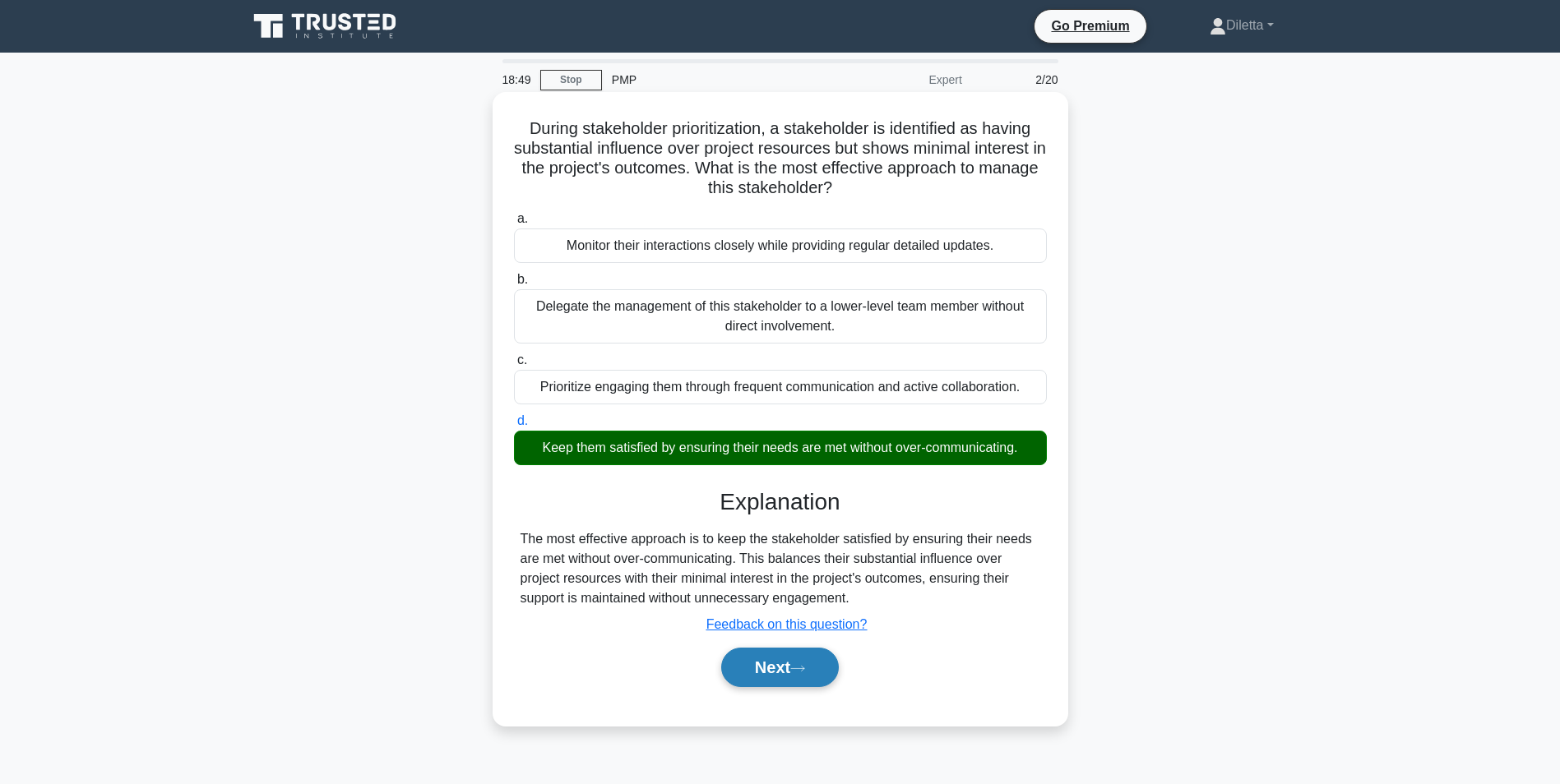
click at [794, 675] on button "Next" at bounding box center [779, 667] width 117 height 39
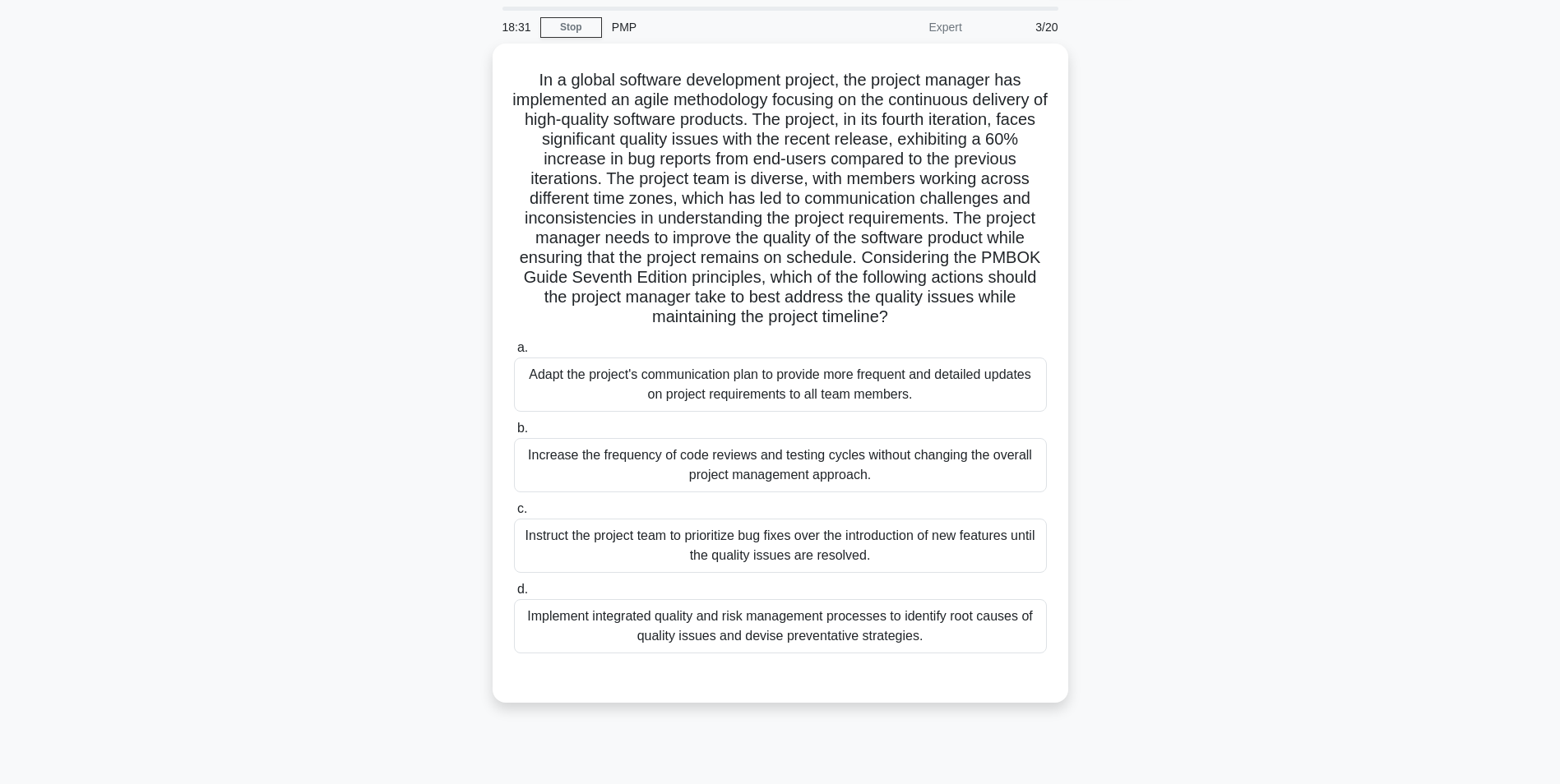
scroll to position [103, 0]
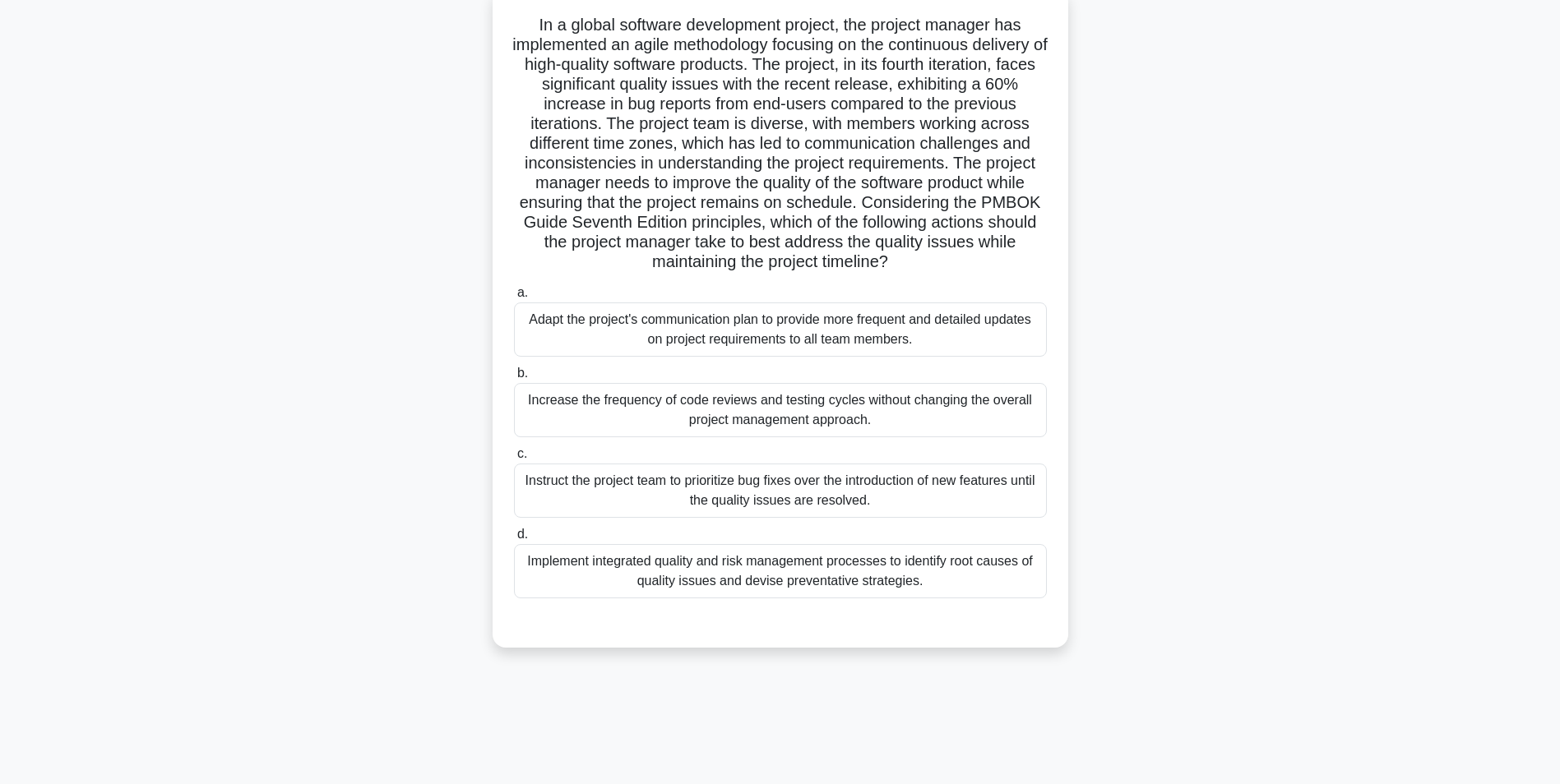
click at [991, 581] on div "Implement integrated quality and risk management processes to identify root cau…" at bounding box center [780, 571] width 533 height 54
click at [514, 540] on input "d. Implement integrated quality and risk management processes to identify root …" at bounding box center [514, 534] width 0 height 11
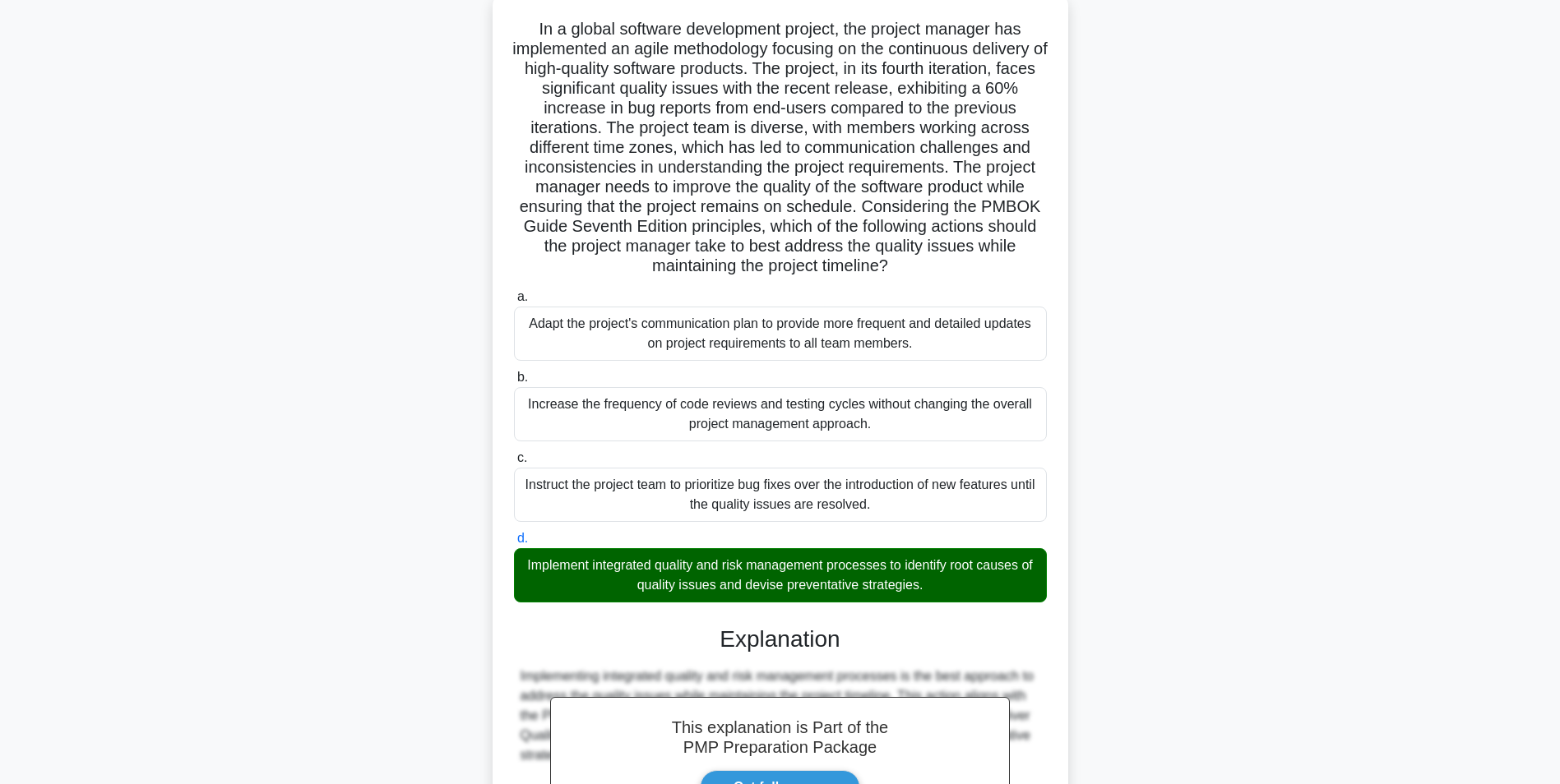
scroll to position [353, 0]
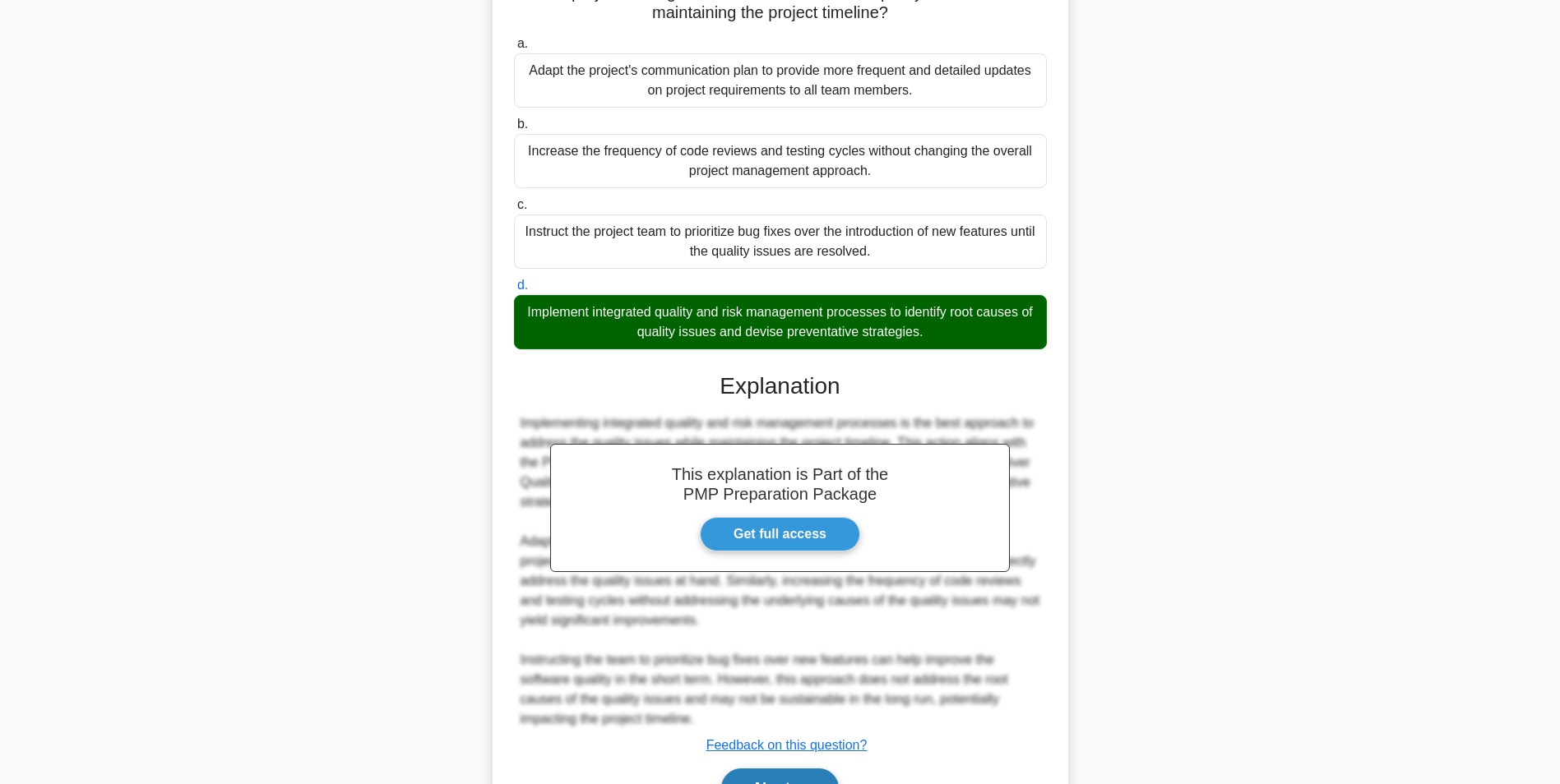
click at [776, 773] on button "Next" at bounding box center [779, 787] width 117 height 39
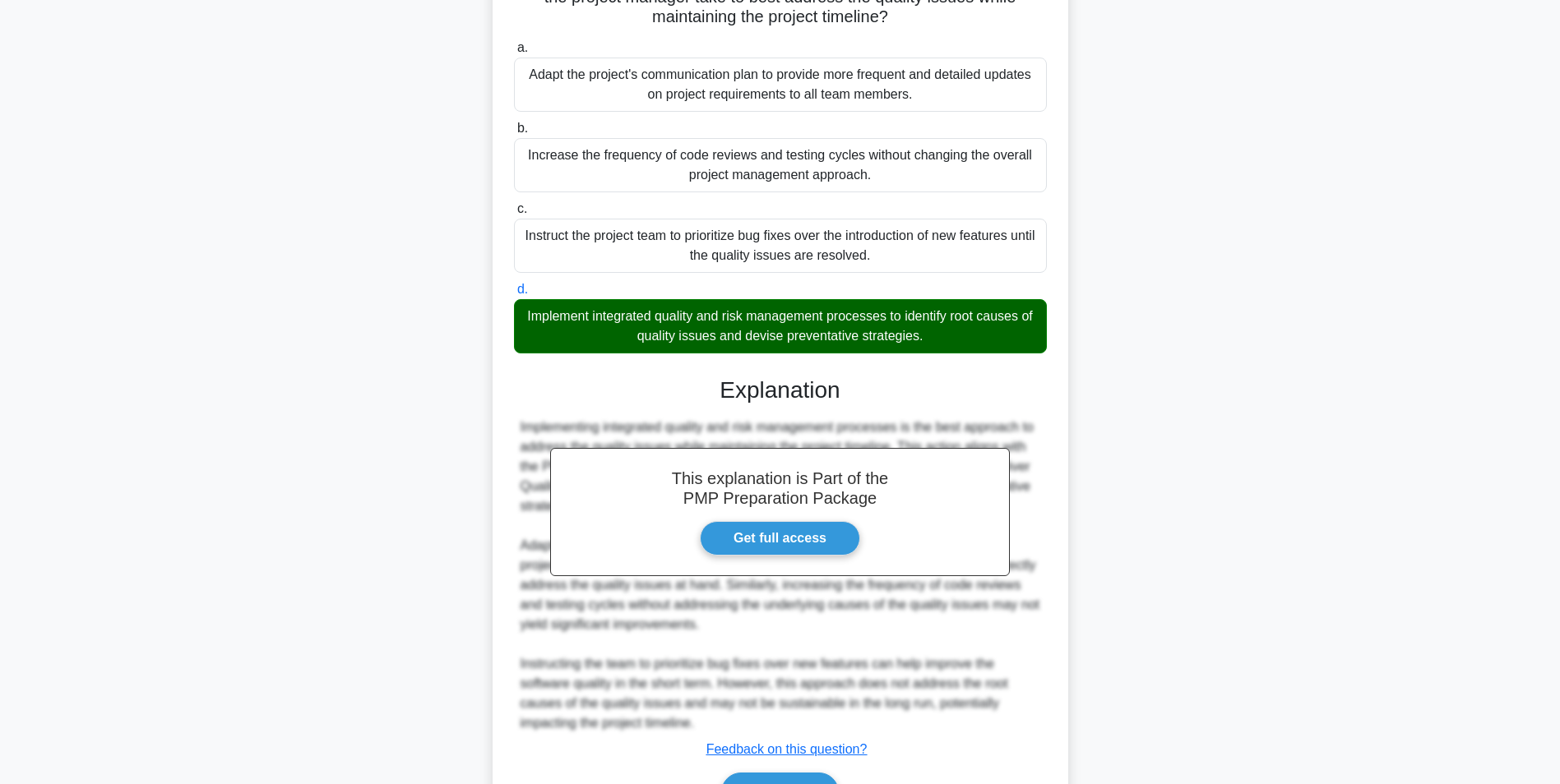
scroll to position [103, 0]
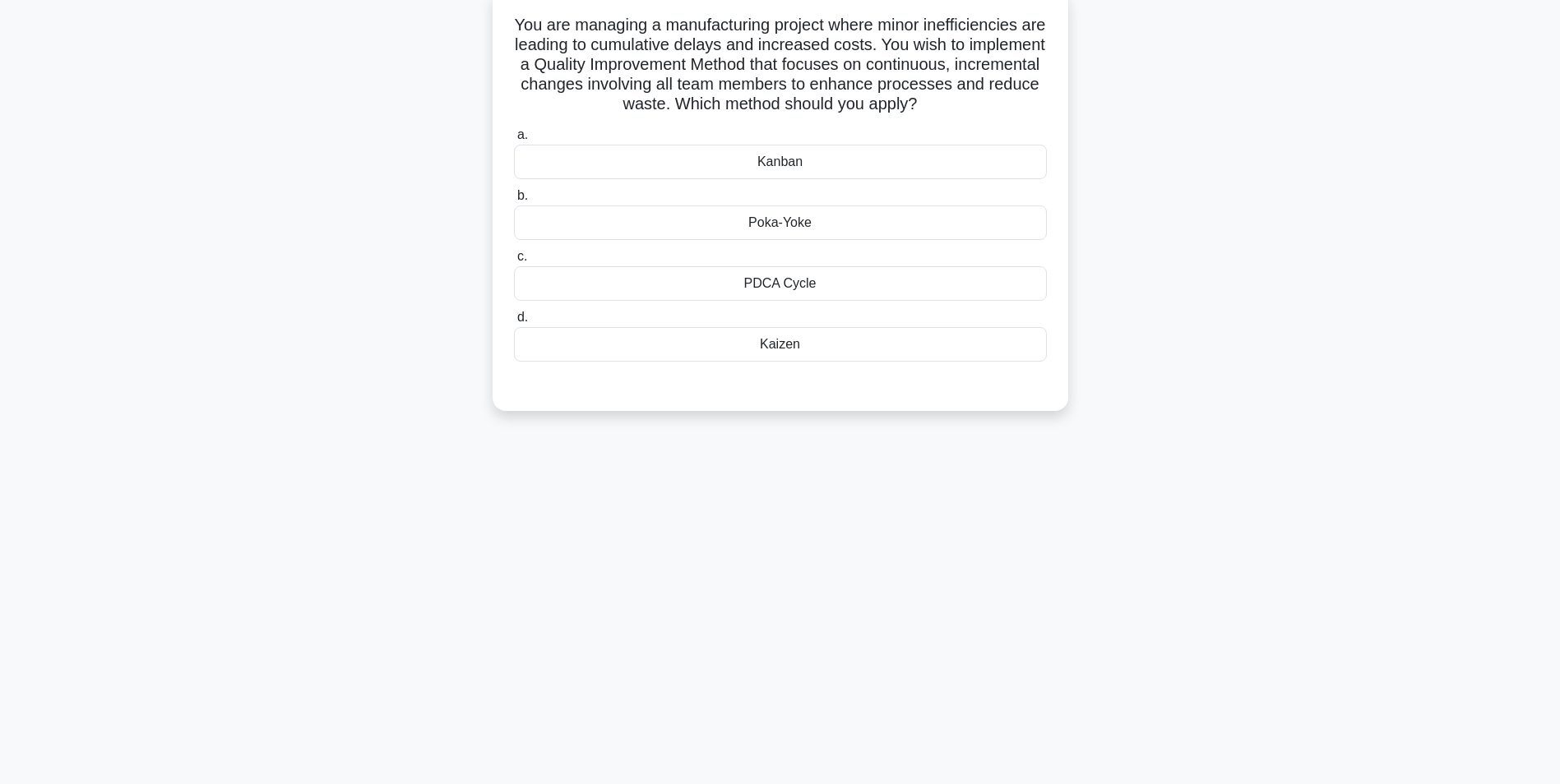
click at [846, 349] on div "Kaizen" at bounding box center [780, 344] width 533 height 34
click at [514, 323] on input "d. [GEOGRAPHIC_DATA]" at bounding box center [514, 317] width 0 height 11
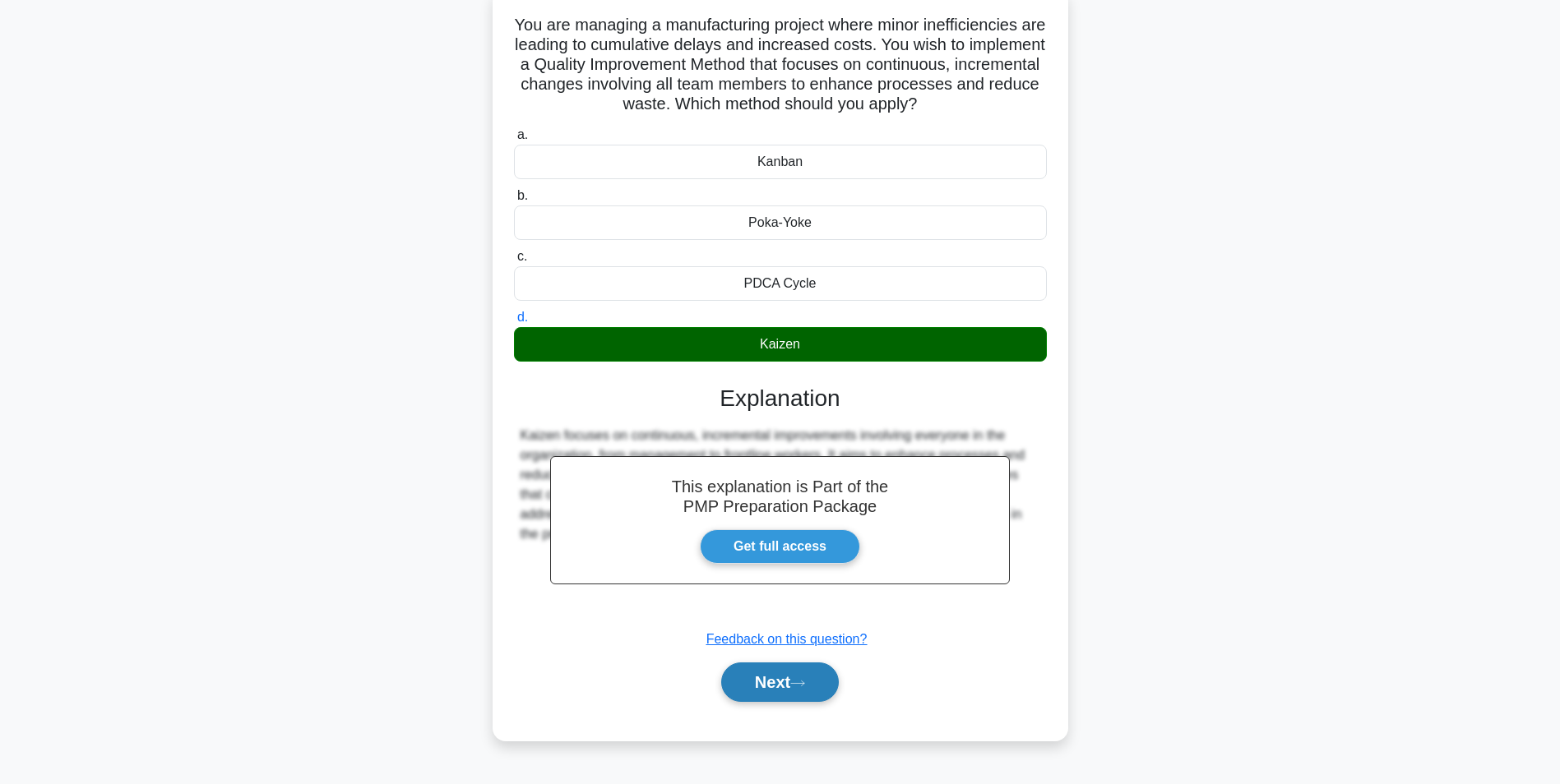
click at [793, 693] on button "Next" at bounding box center [779, 682] width 117 height 39
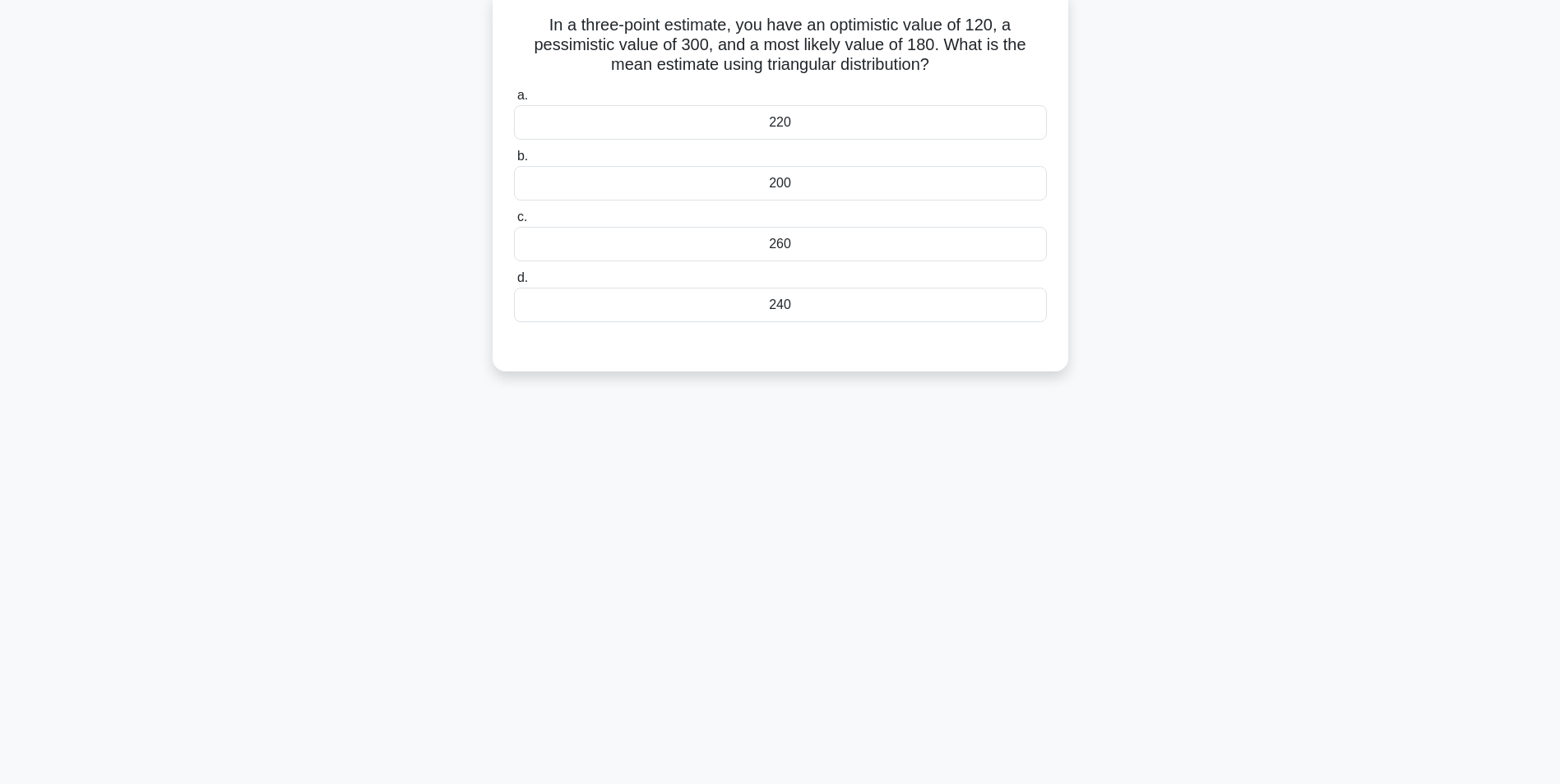
click at [996, 181] on div "200" at bounding box center [780, 183] width 533 height 34
click at [514, 162] on input "b. 200" at bounding box center [514, 156] width 0 height 11
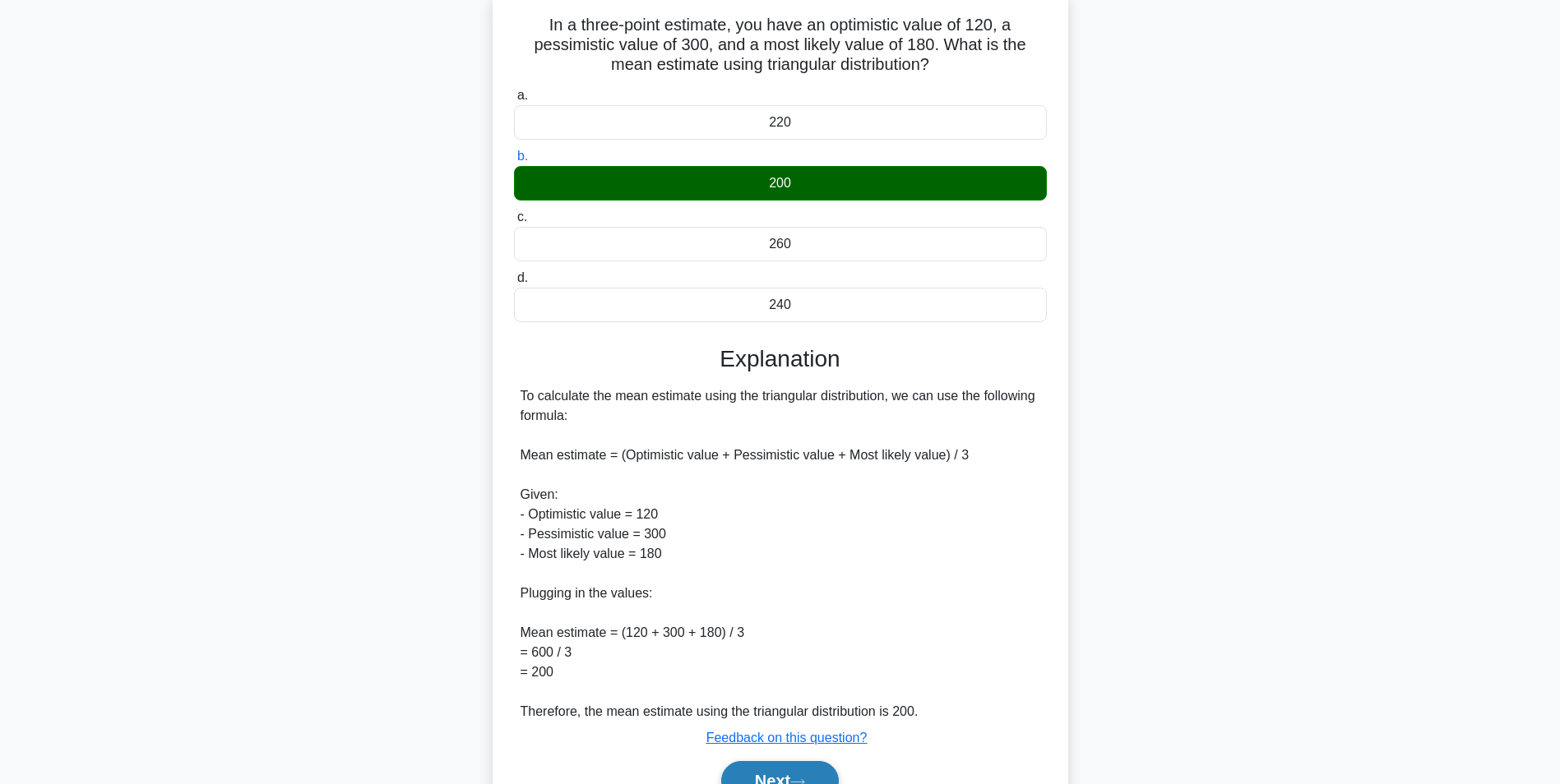
click at [797, 773] on button "Next" at bounding box center [779, 781] width 117 height 39
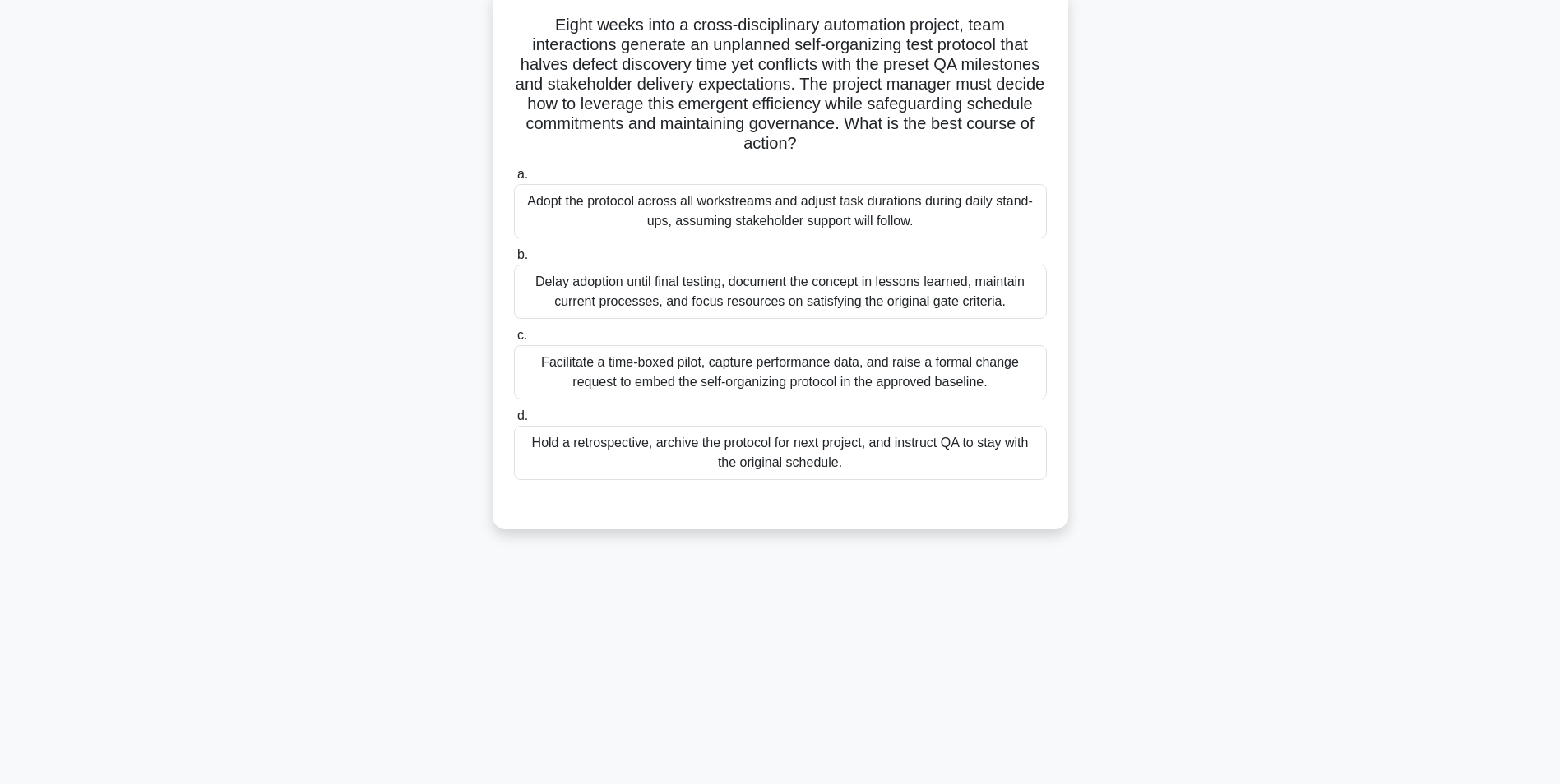
click at [1026, 379] on div "Facilitate a time-boxed pilot, capture performance data, and raise a formal cha…" at bounding box center [780, 372] width 533 height 54
click at [514, 341] on input "c. Facilitate a time-boxed pilot, capture performance data, and raise a formal …" at bounding box center [514, 335] width 0 height 11
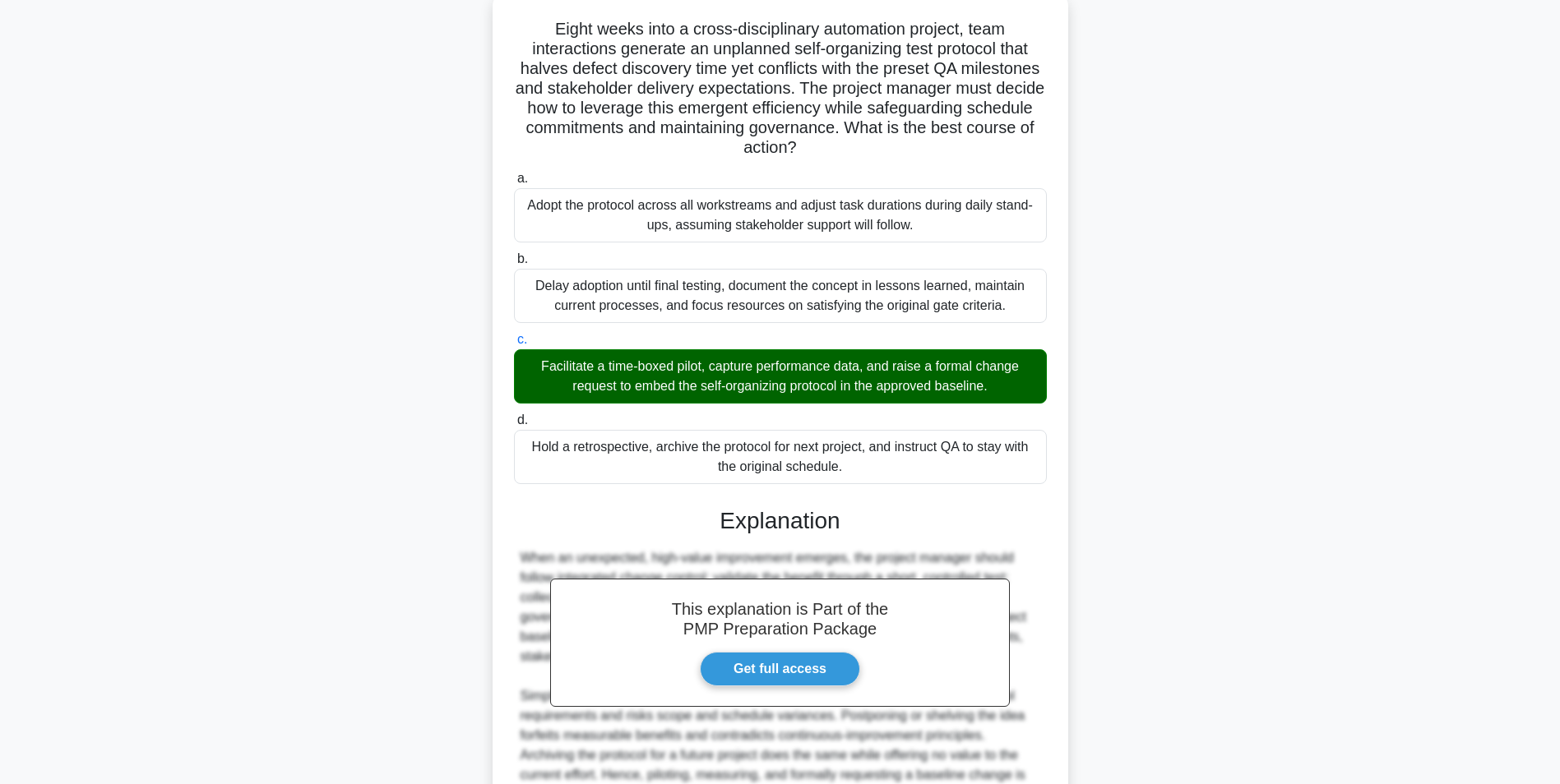
scroll to position [270, 0]
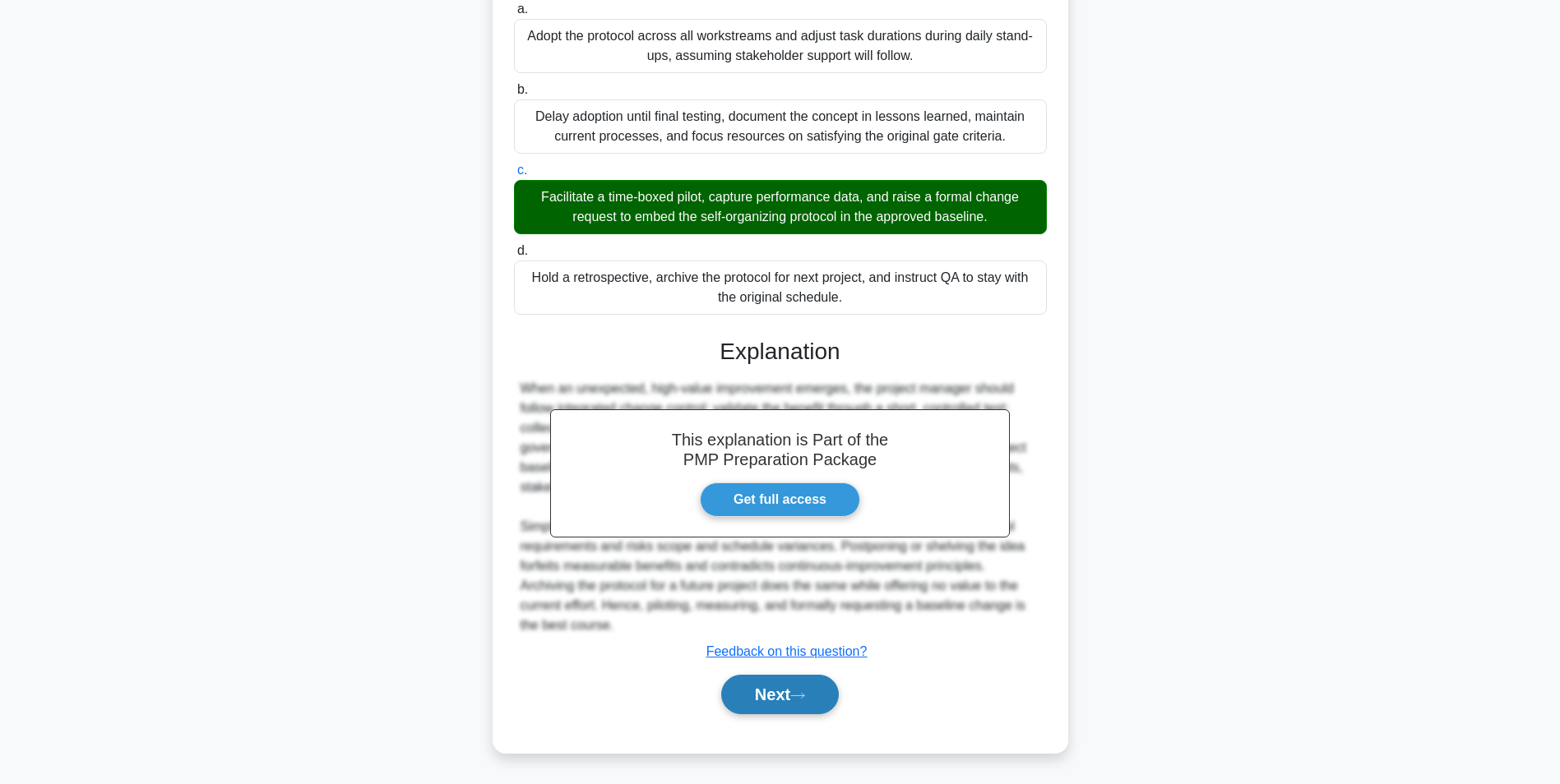
click at [804, 691] on button "Next" at bounding box center [779, 694] width 117 height 39
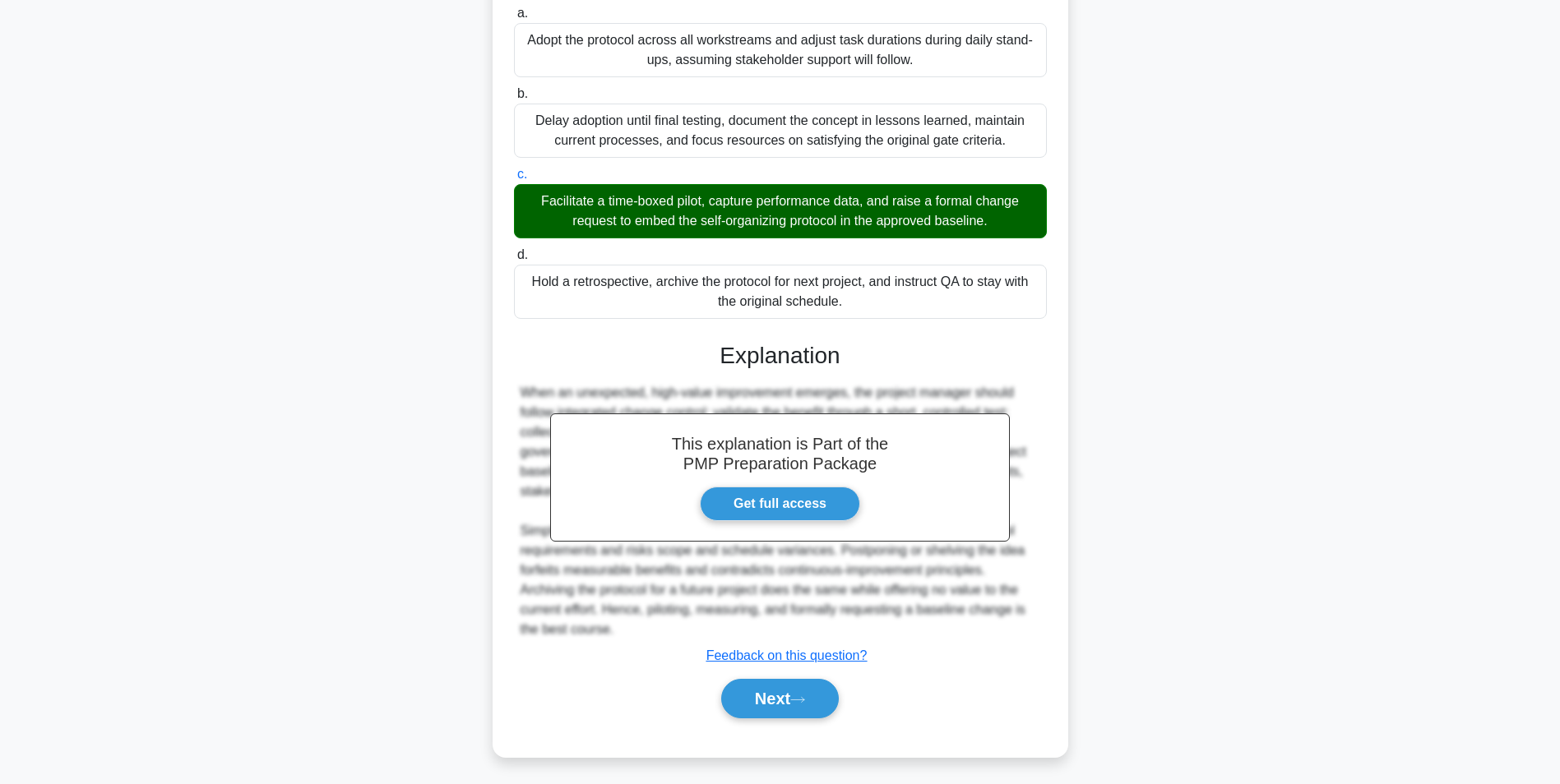
scroll to position [103, 0]
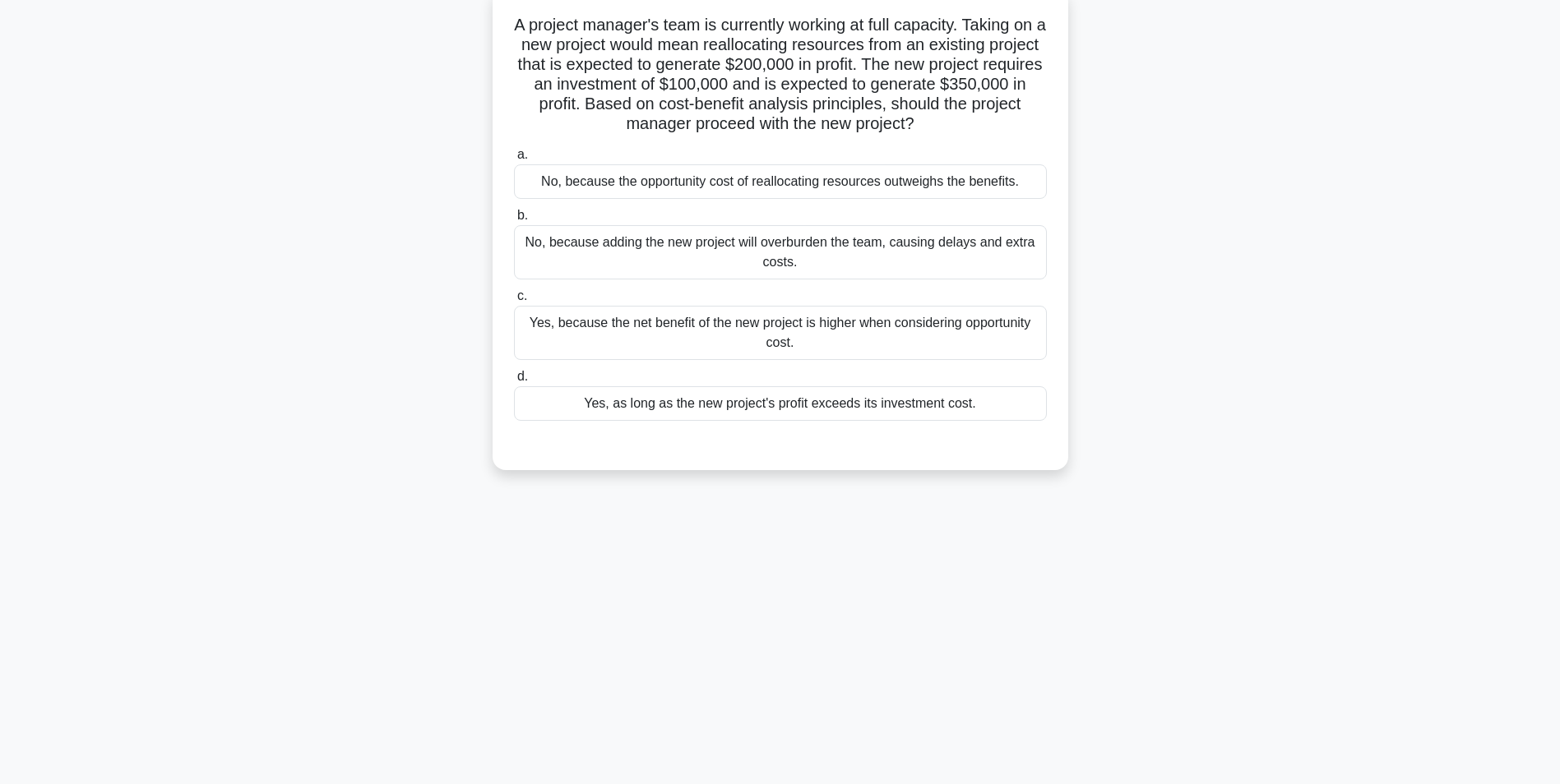
click at [1031, 350] on div "Yes, because the net benefit of the new project is higher when considering oppo…" at bounding box center [780, 332] width 533 height 54
click at [514, 301] on input "c. Yes, because the net benefit of the new project is higher when considering o…" at bounding box center [514, 296] width 0 height 11
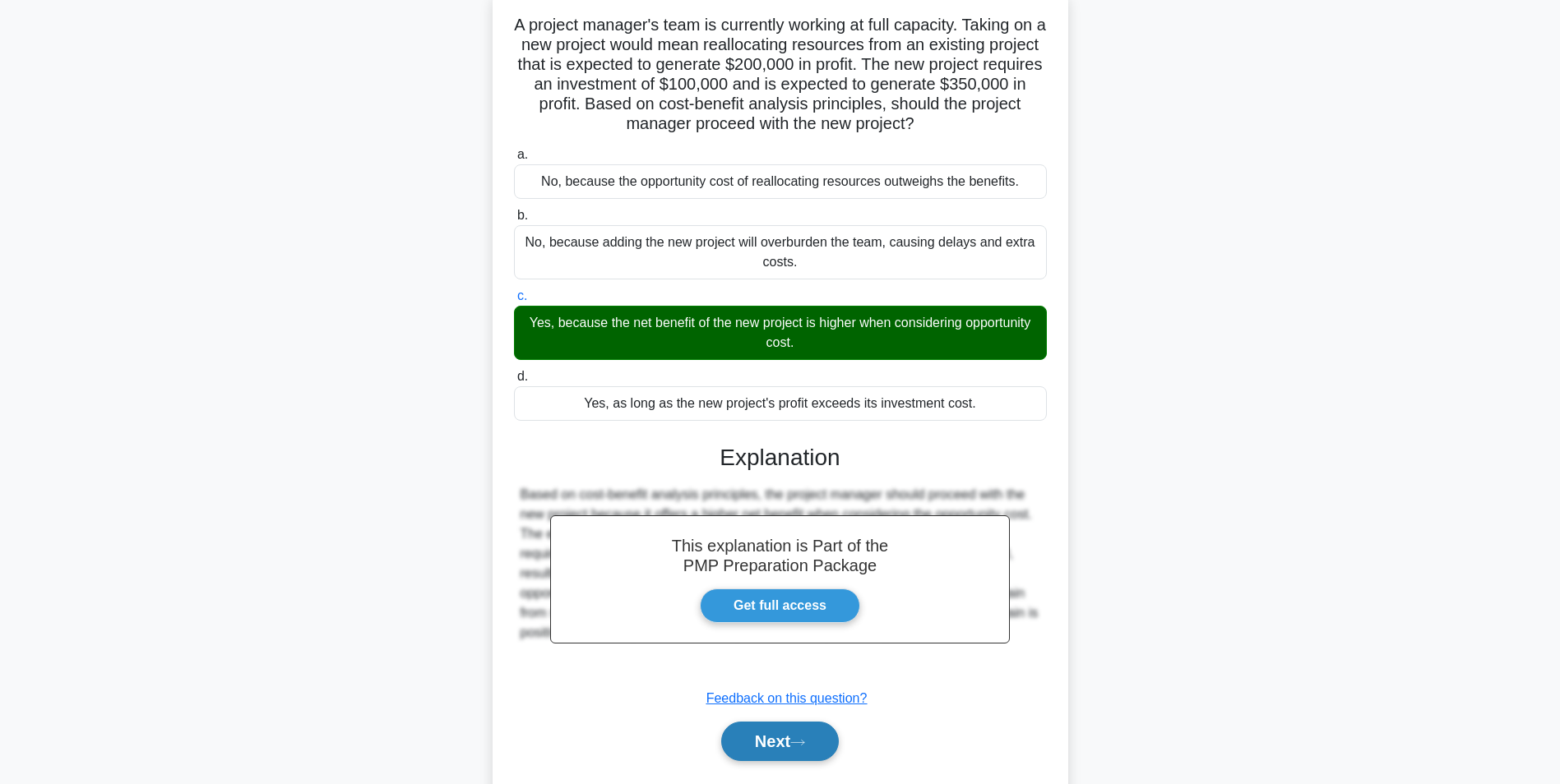
click at [801, 732] on button "Next" at bounding box center [779, 741] width 117 height 39
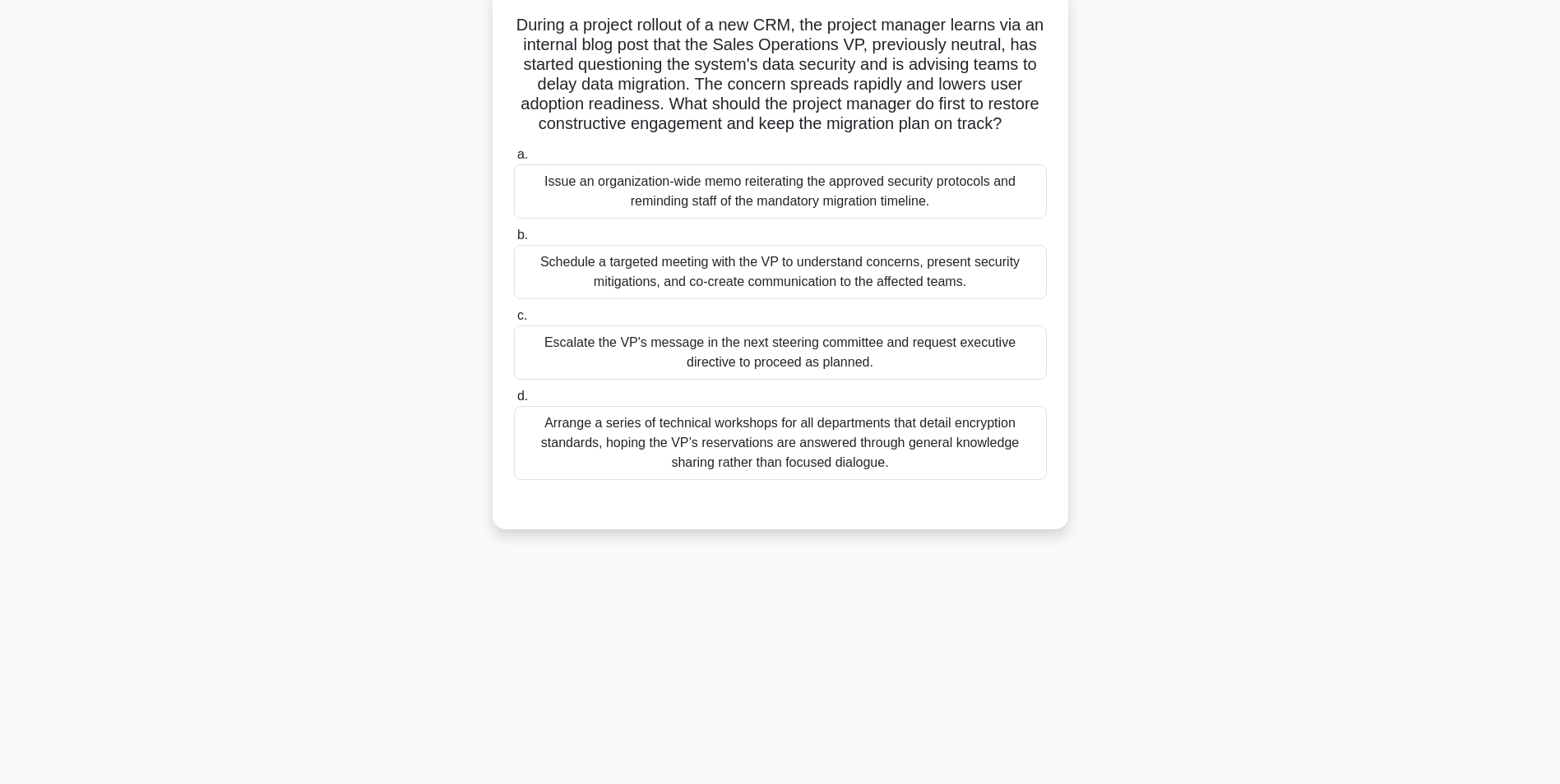
click at [987, 300] on div "Schedule a targeted meeting with the VP to understand concerns, present securit…" at bounding box center [780, 271] width 533 height 54
click at [514, 241] on input "b. Schedule a targeted meeting with the VP to understand concerns, present secu…" at bounding box center [514, 236] width 0 height 11
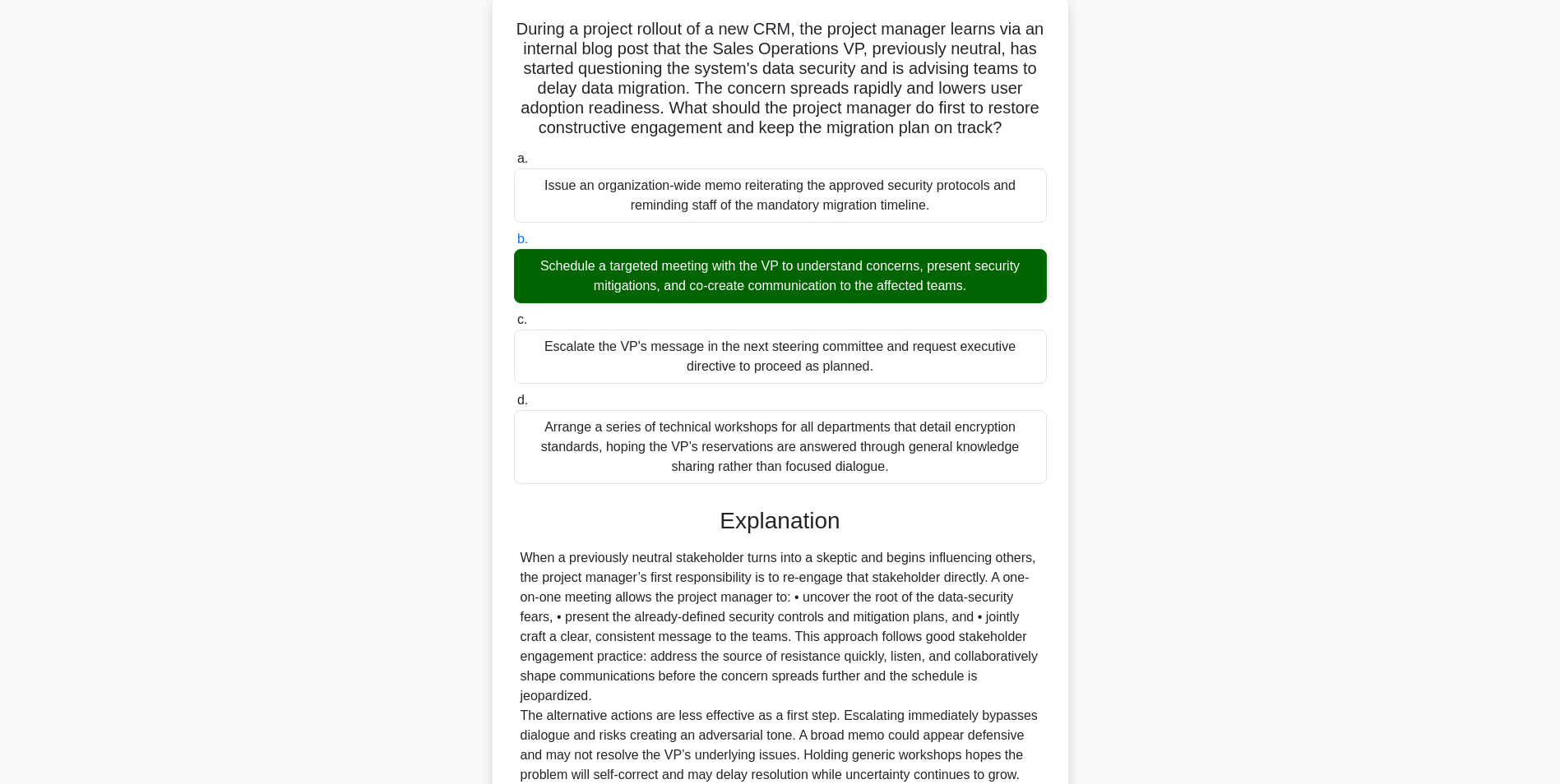
scroll to position [290, 0]
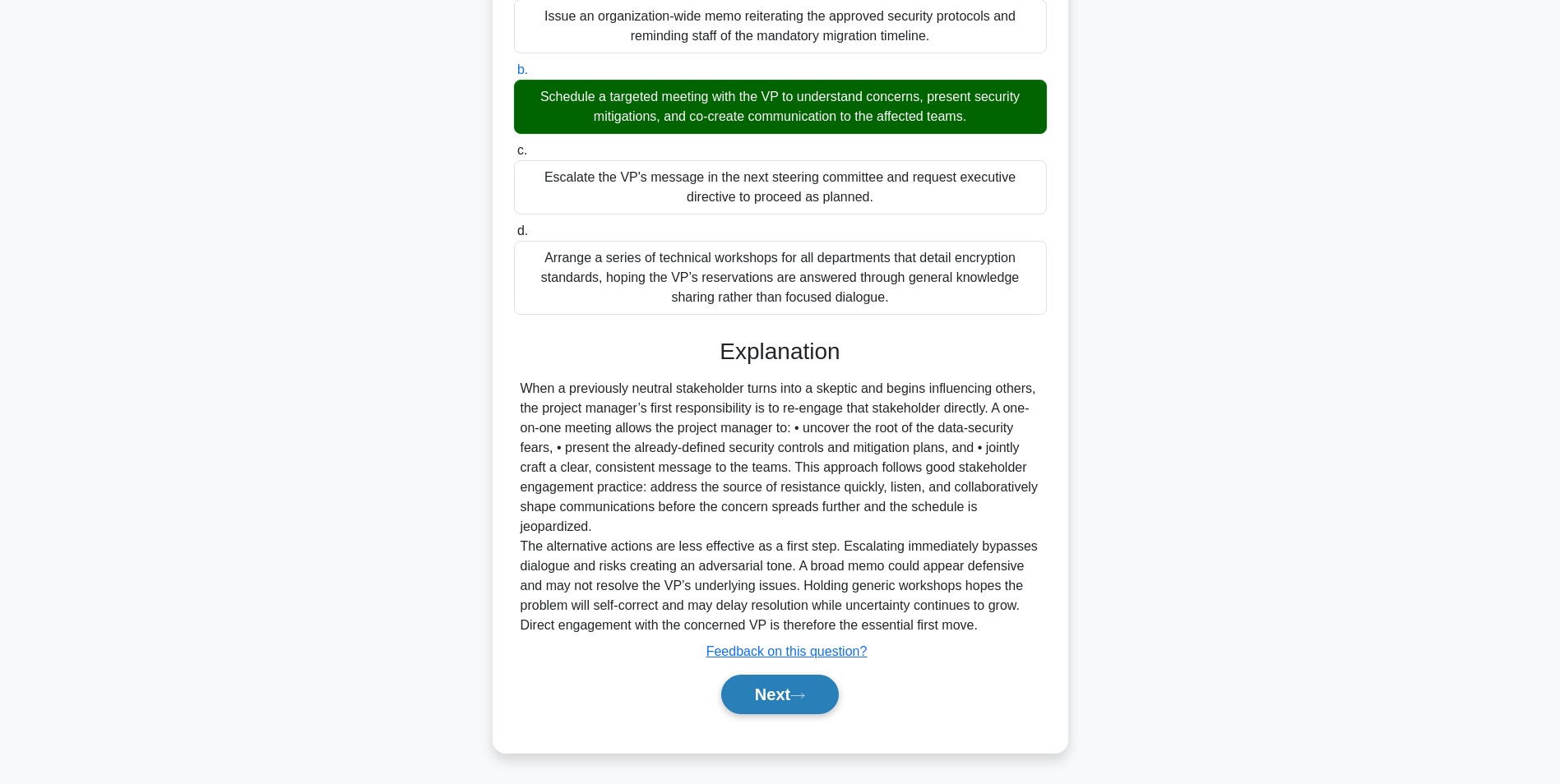
click at [768, 704] on button "Next" at bounding box center [779, 694] width 117 height 39
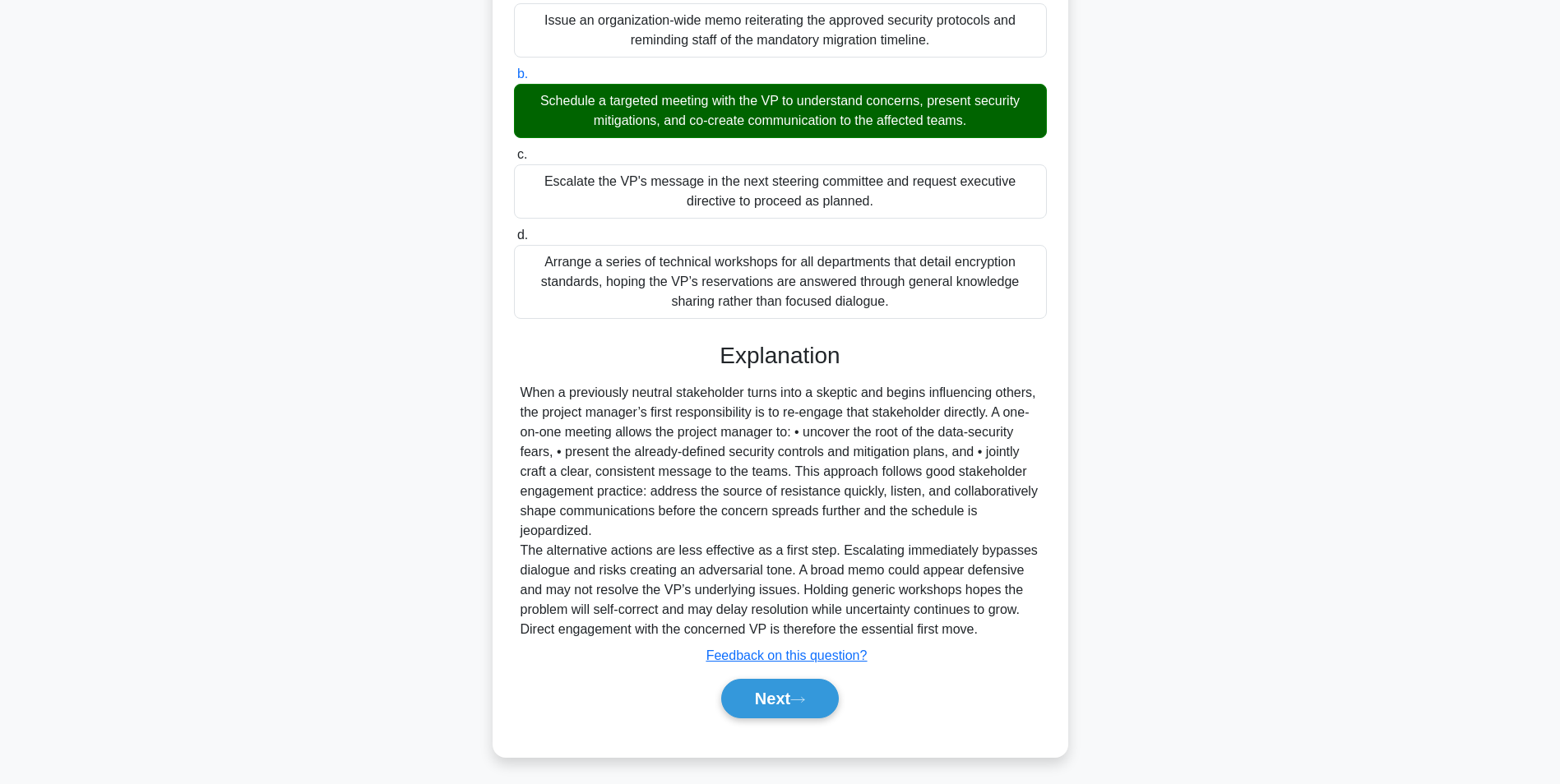
scroll to position [103, 0]
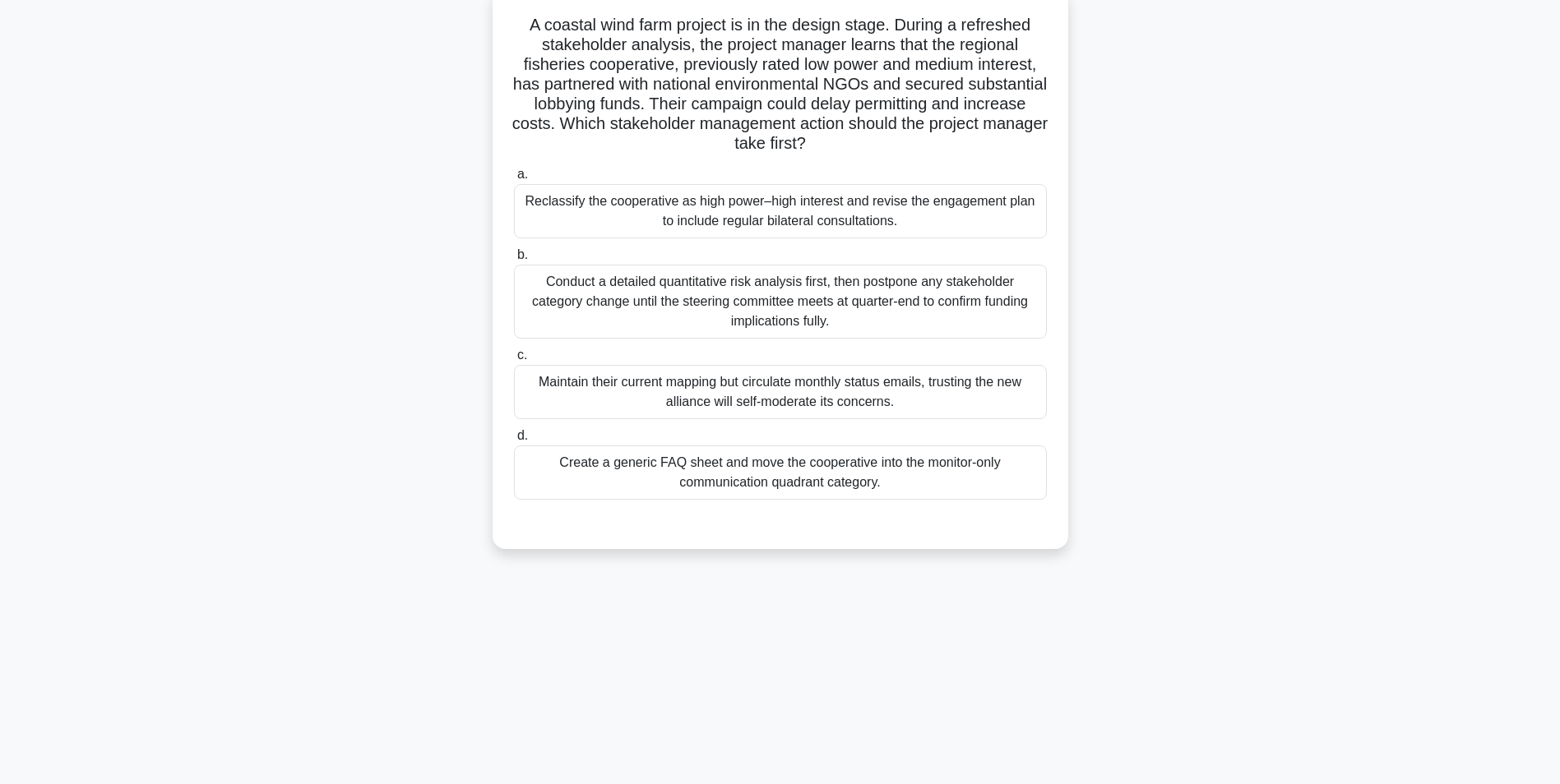
click at [1014, 192] on div "Reclassify the cooperative as high power–high interest and revise the engagemen…" at bounding box center [780, 211] width 533 height 54
click at [514, 180] on input "a. Reclassify the cooperative as high power–high interest and revise the engage…" at bounding box center [514, 174] width 0 height 11
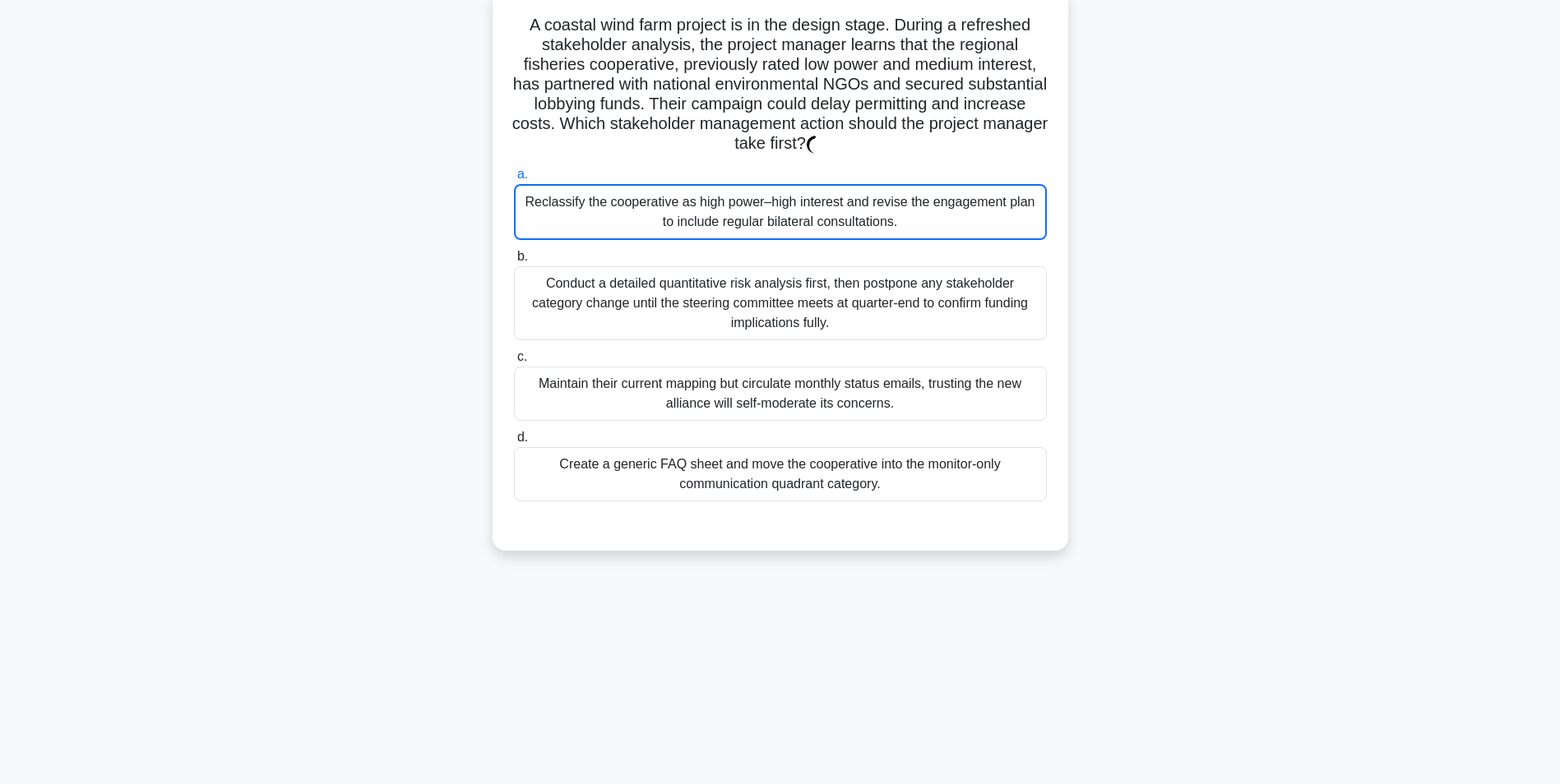
click at [1014, 192] on div "Reclassify the cooperative as high power–high interest and revise the engagemen…" at bounding box center [780, 211] width 533 height 56
click at [514, 180] on input "a. Reclassify the cooperative as high power–high interest and revise the engage…" at bounding box center [514, 174] width 0 height 11
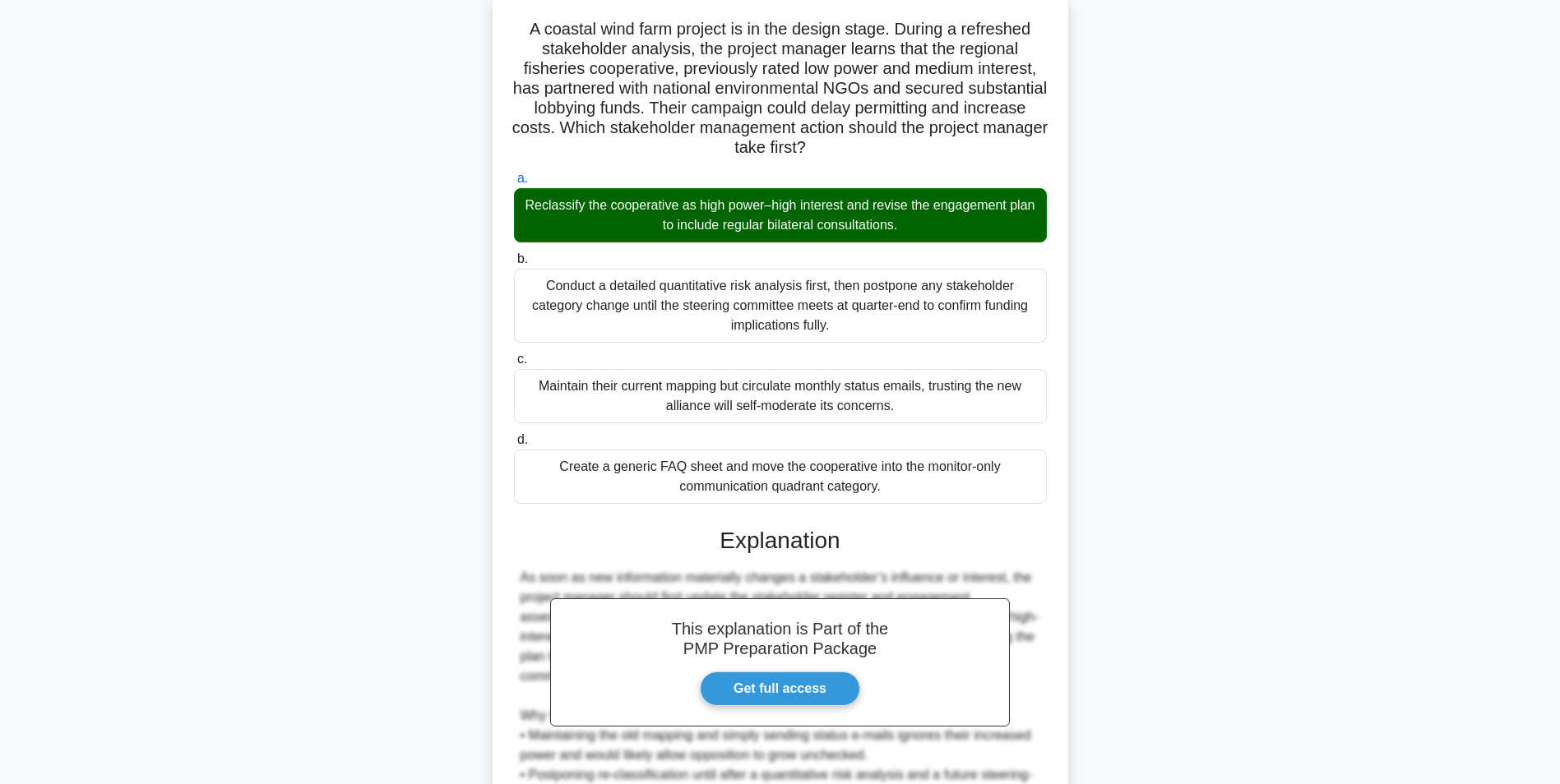
click at [1438, 460] on main "14:20 Stop PMP Expert 9/20 A coastal wind farm project is in the design stage. …" at bounding box center [780, 479] width 1560 height 1059
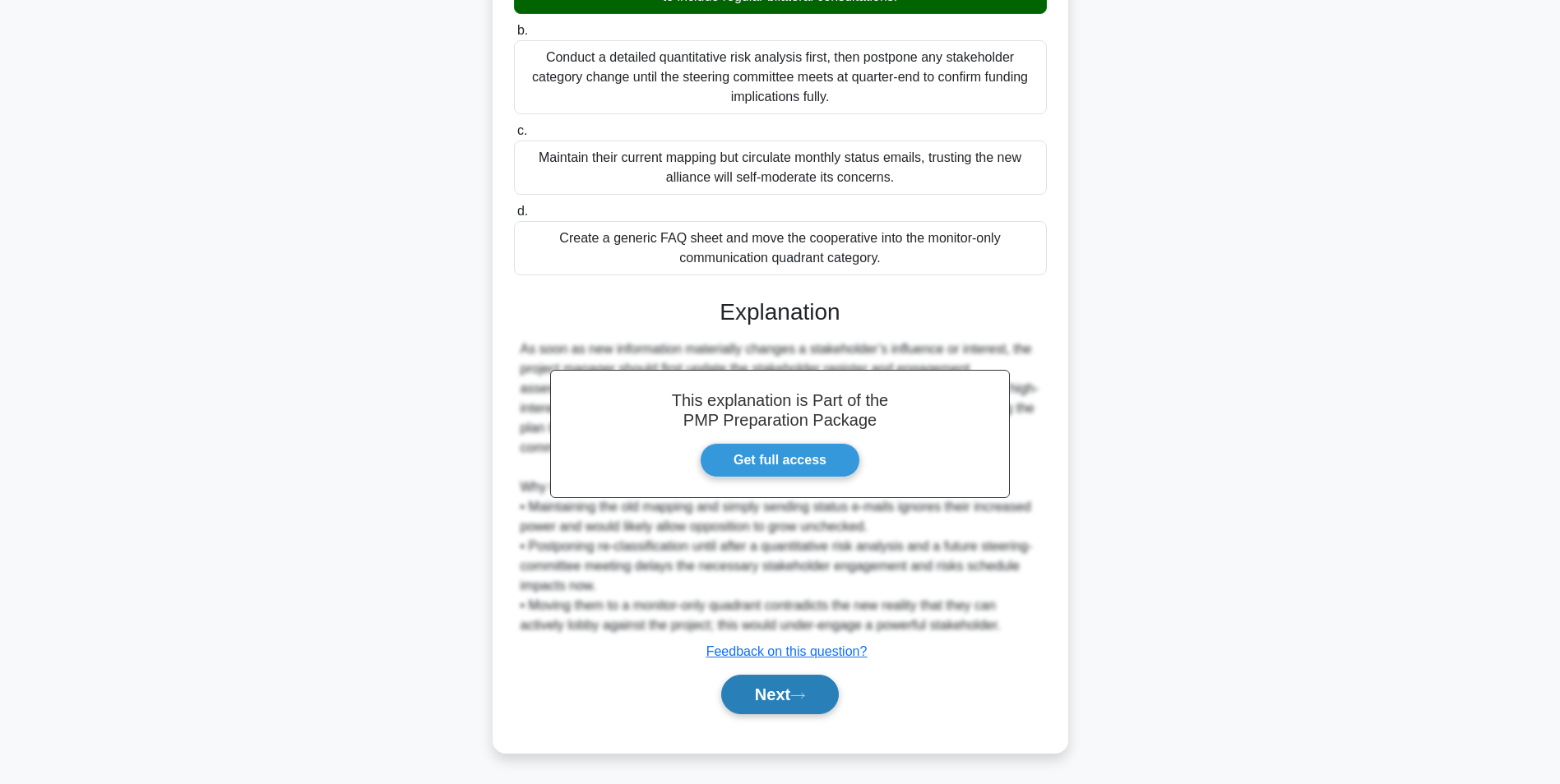
click at [788, 679] on button "Next" at bounding box center [779, 694] width 117 height 39
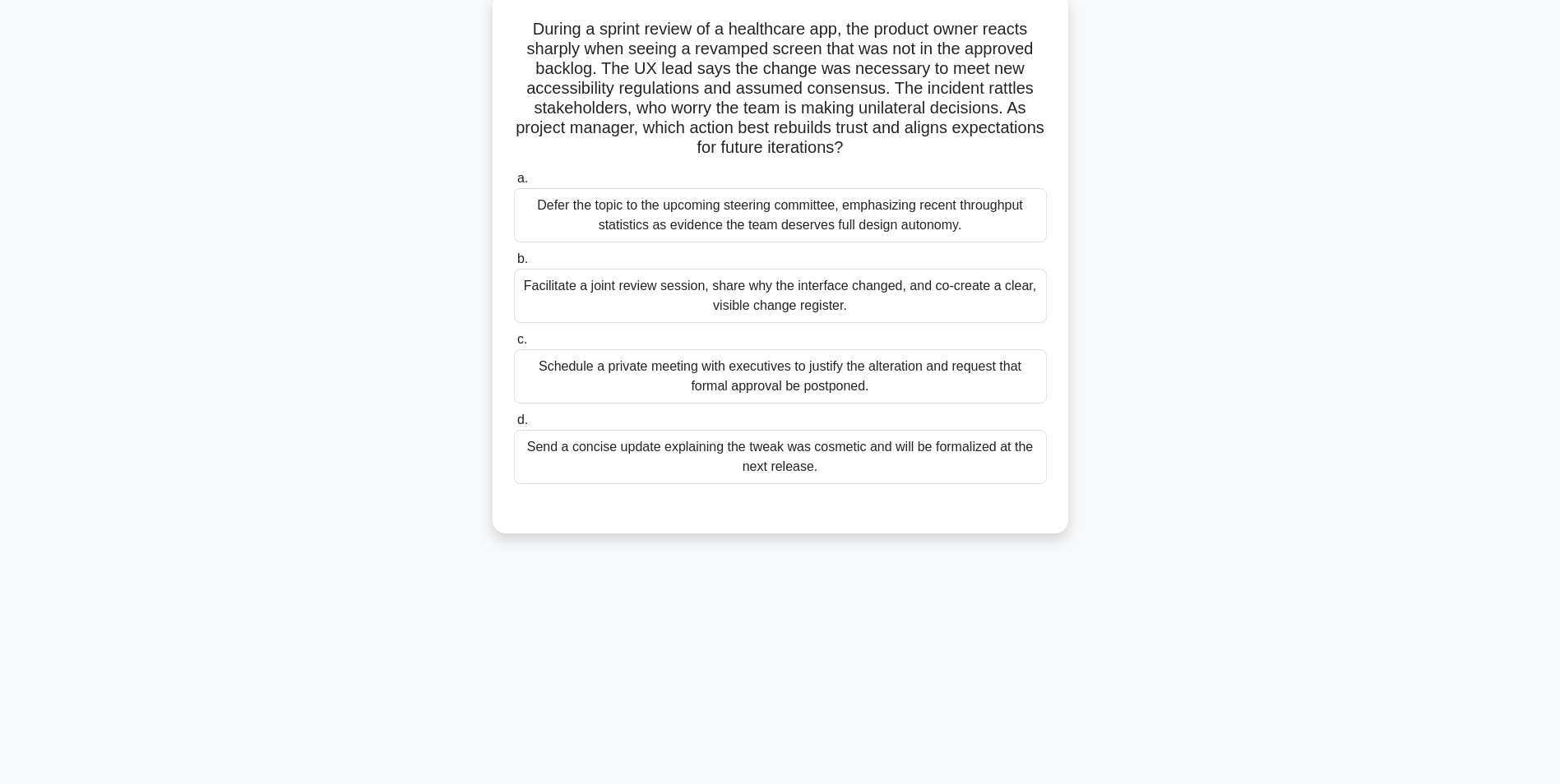
scroll to position [103, 0]
click at [985, 268] on div "Facilitate a joint review session, share why the interface changed, and co-crea…" at bounding box center [780, 291] width 533 height 54
click at [514, 261] on input "b. Facilitate a joint review session, share why the interface changed, and co-c…" at bounding box center [514, 255] width 0 height 11
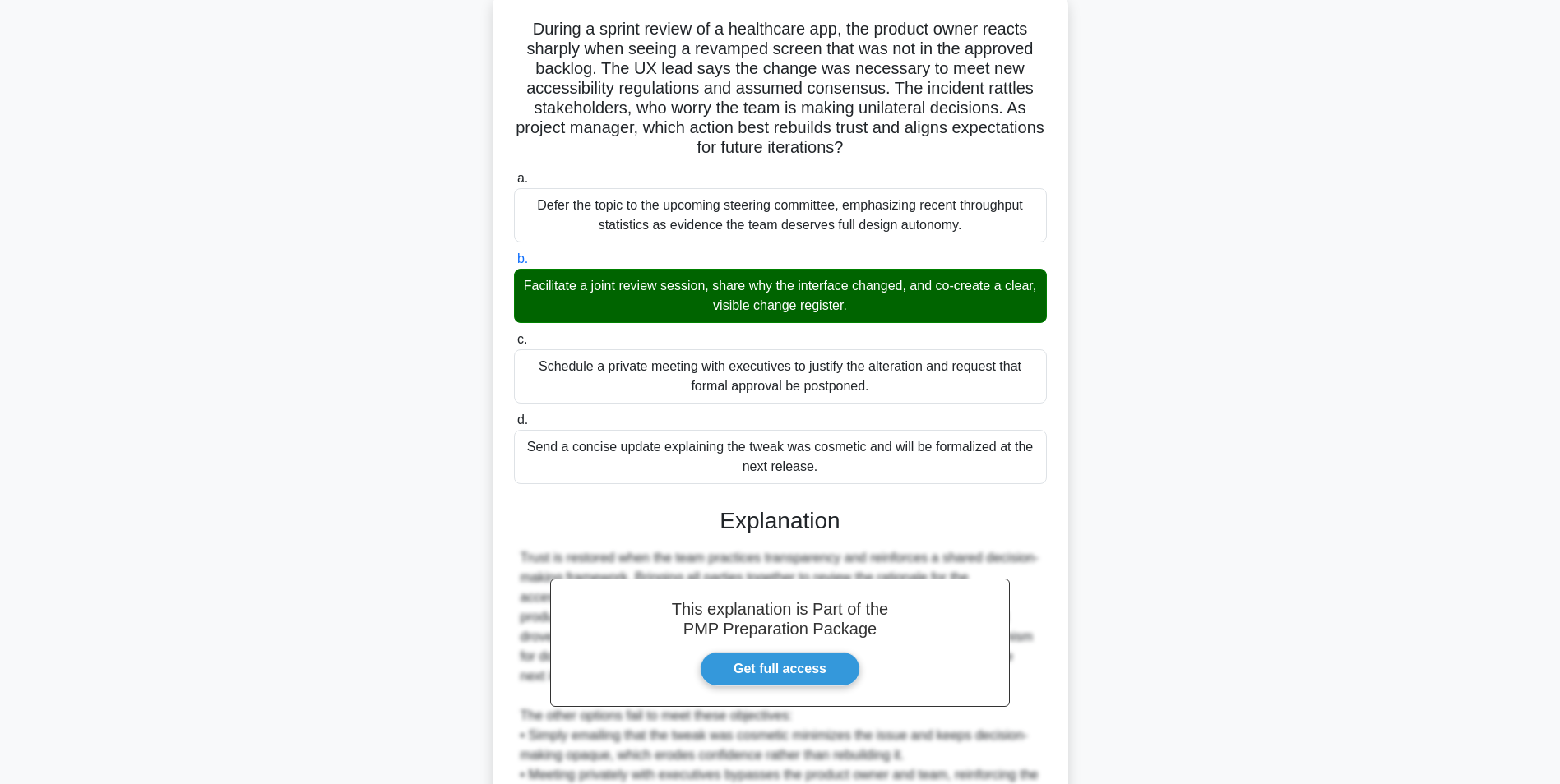
scroll to position [329, 0]
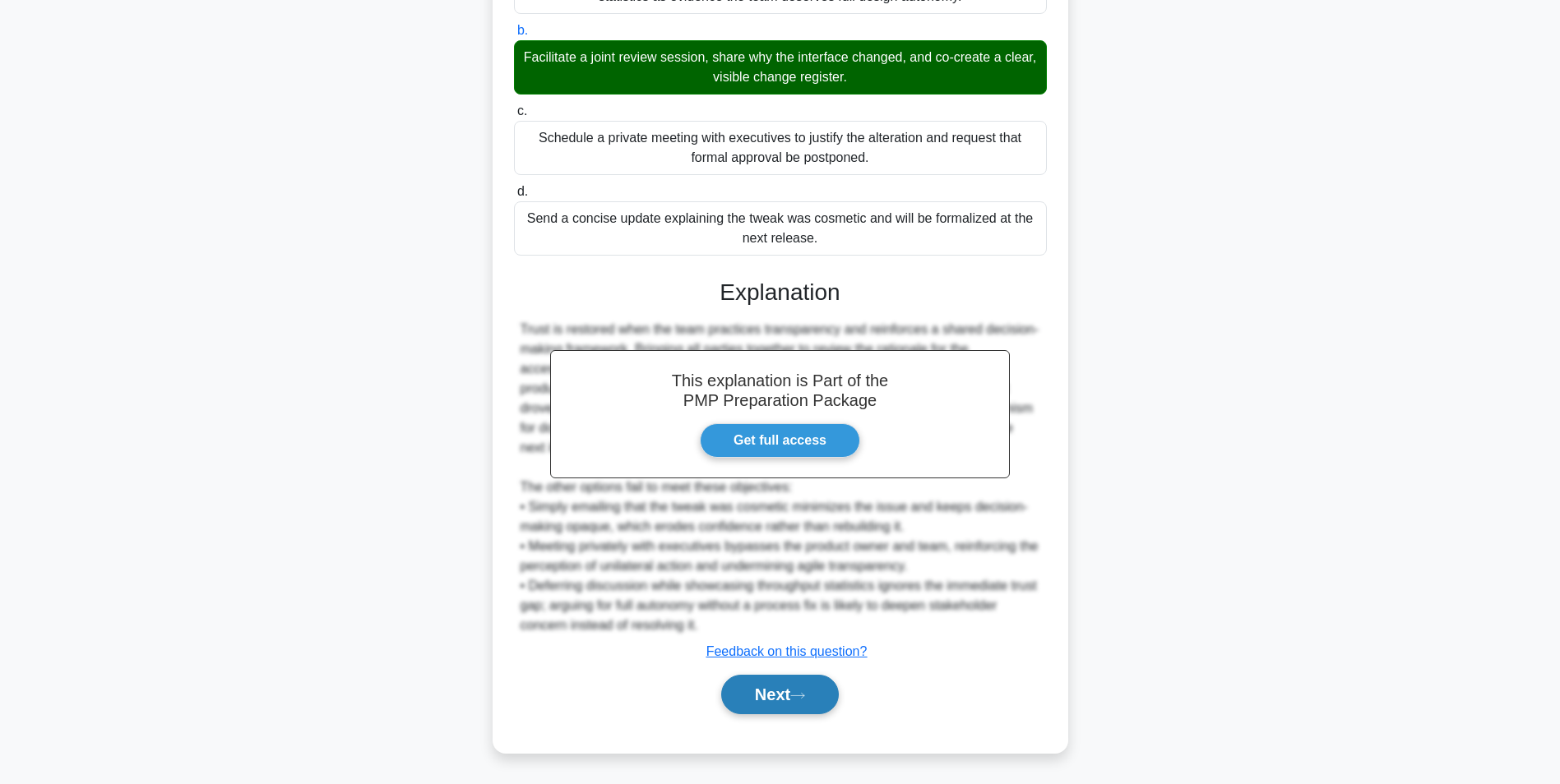
click at [802, 688] on button "Next" at bounding box center [779, 694] width 117 height 39
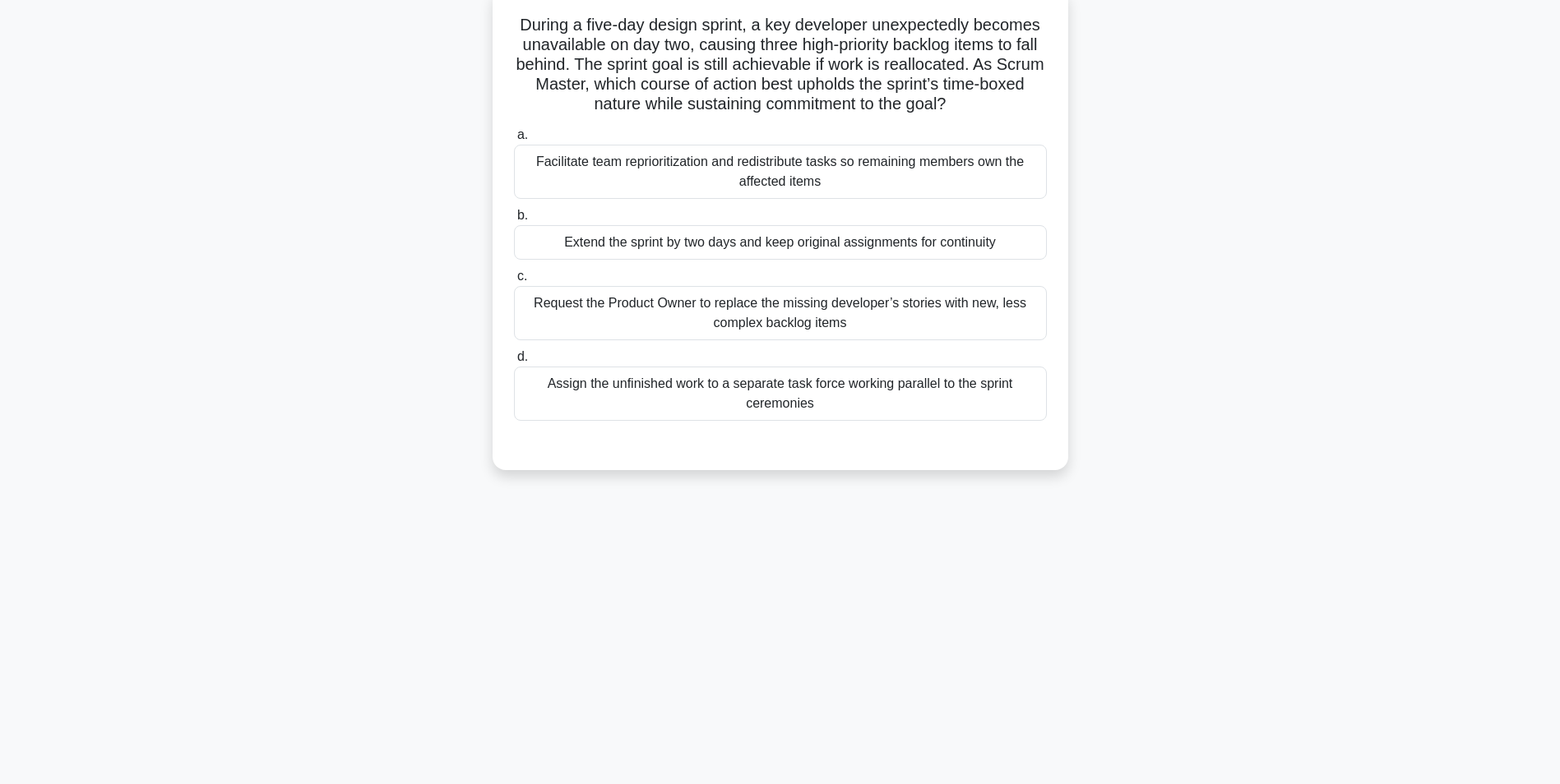
click at [998, 180] on div "Facilitate team reprioritization and redistribute tasks so remaining members ow…" at bounding box center [780, 171] width 533 height 54
click at [514, 141] on input "a. Facilitate team reprioritization and redistribute tasks so remaining members…" at bounding box center [514, 135] width 0 height 11
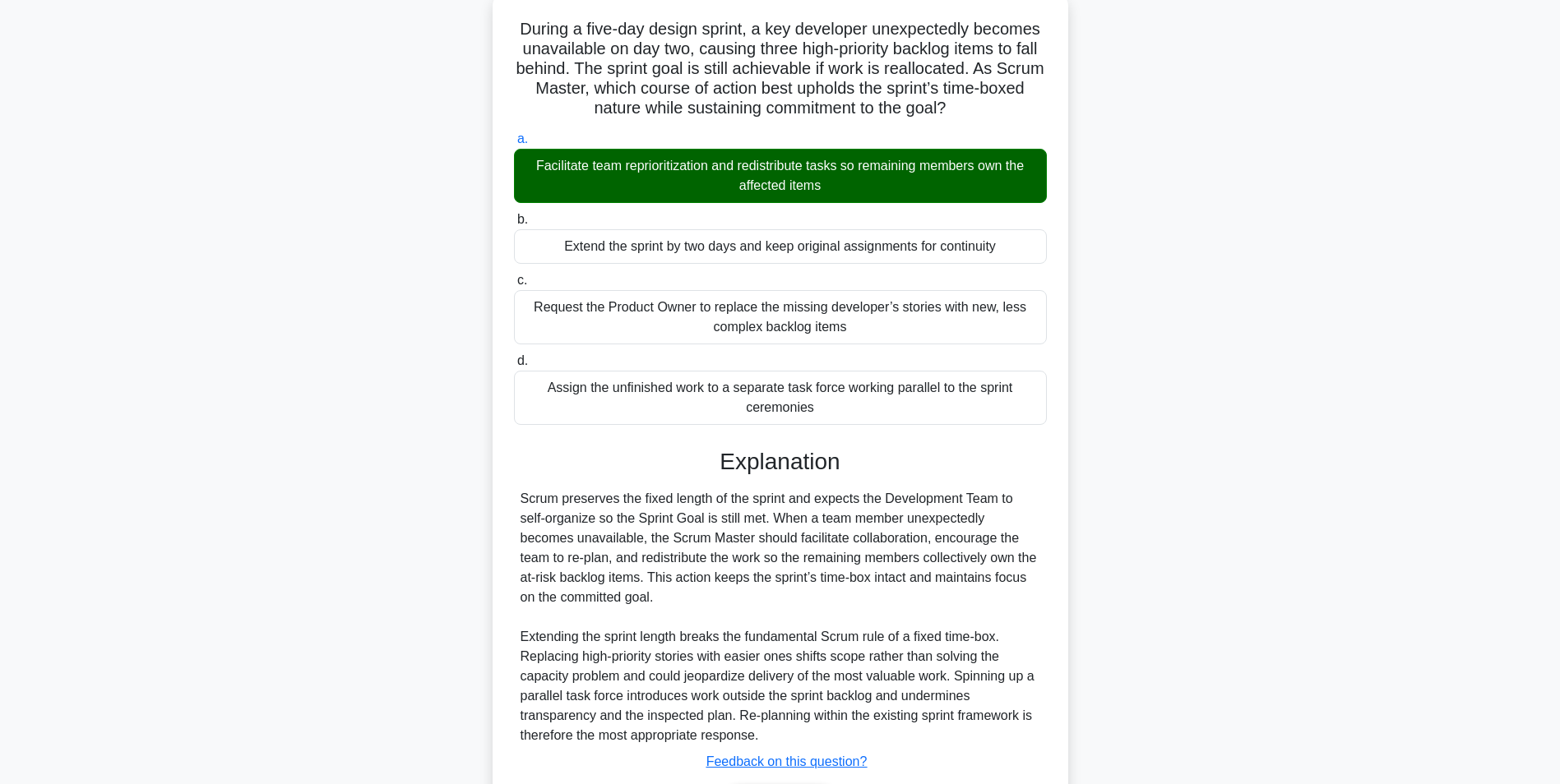
scroll to position [211, 0]
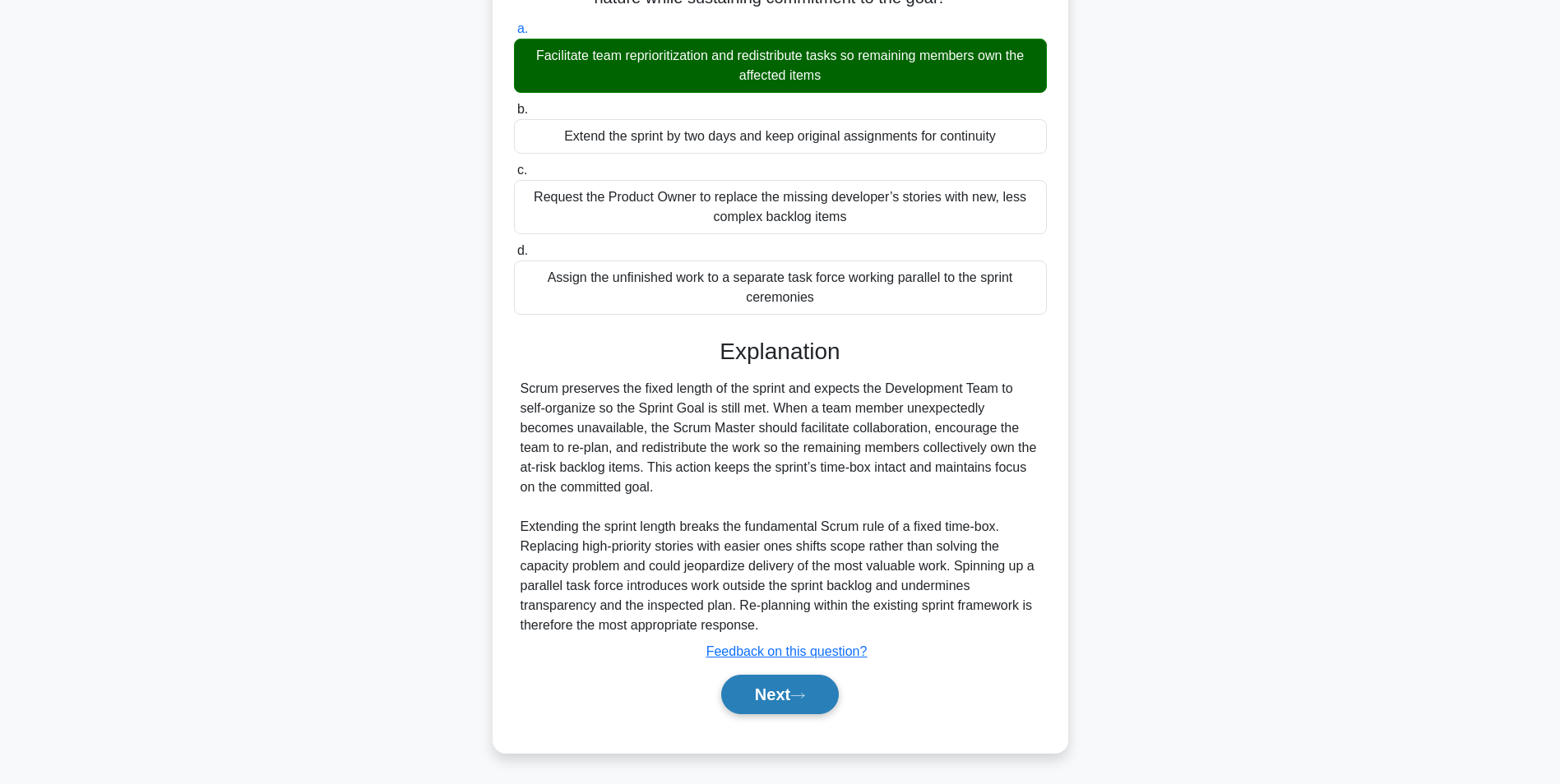
click at [800, 693] on icon at bounding box center [797, 696] width 15 height 9
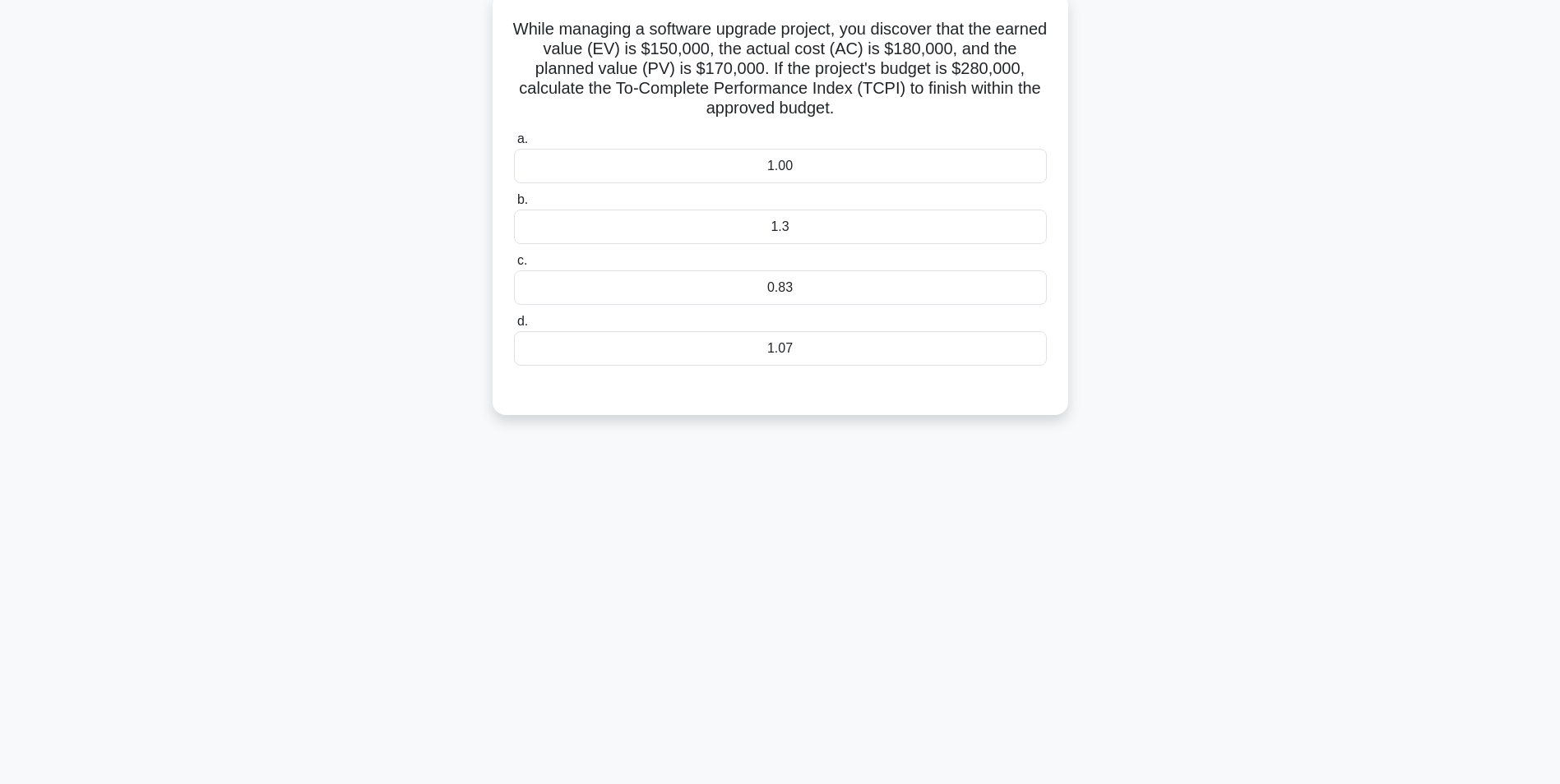
scroll to position [103, 0]
click at [1038, 217] on div "1.3" at bounding box center [780, 222] width 533 height 34
click at [514, 201] on input "b. 1.3" at bounding box center [514, 196] width 0 height 11
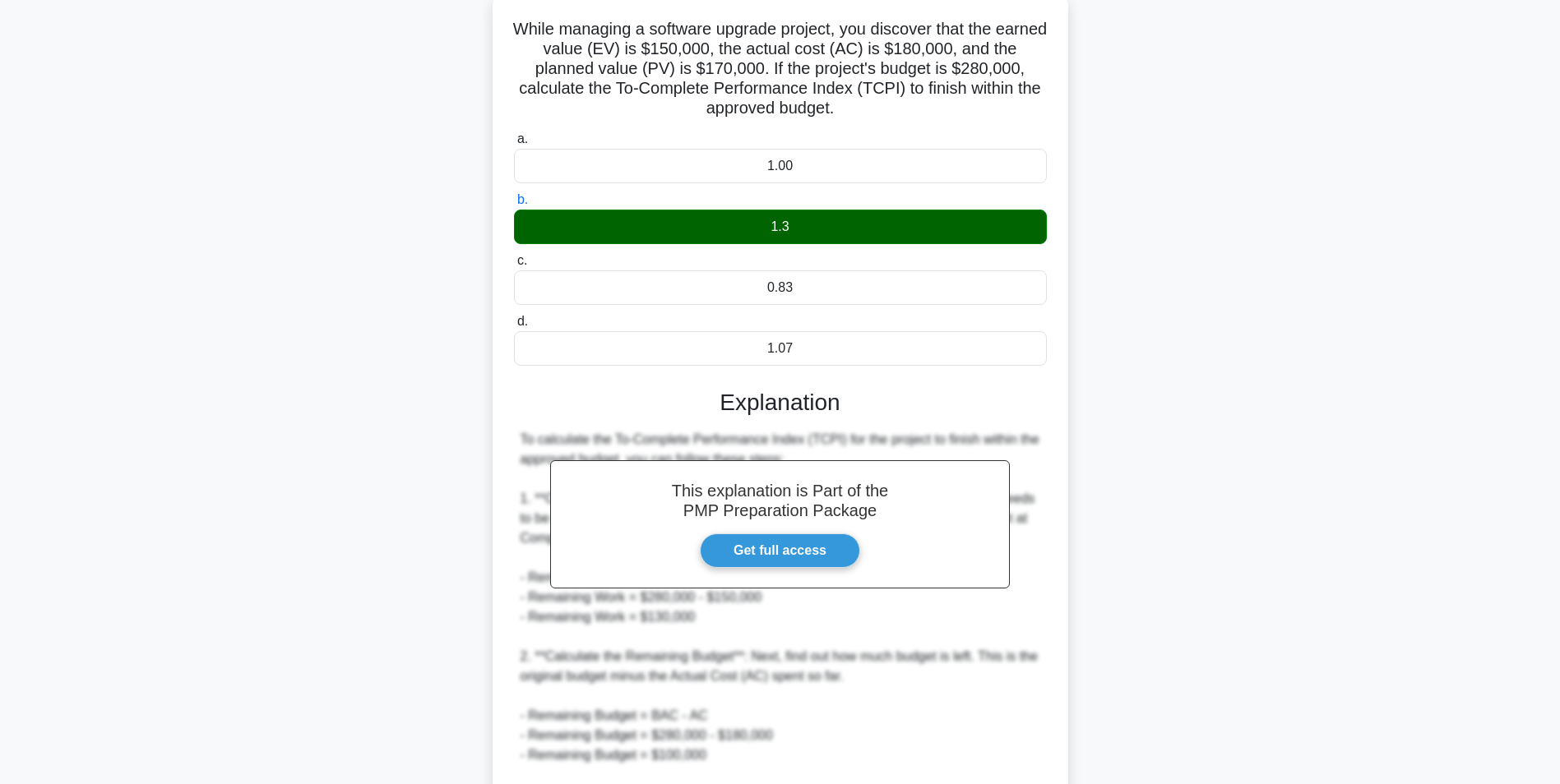
scroll to position [428, 0]
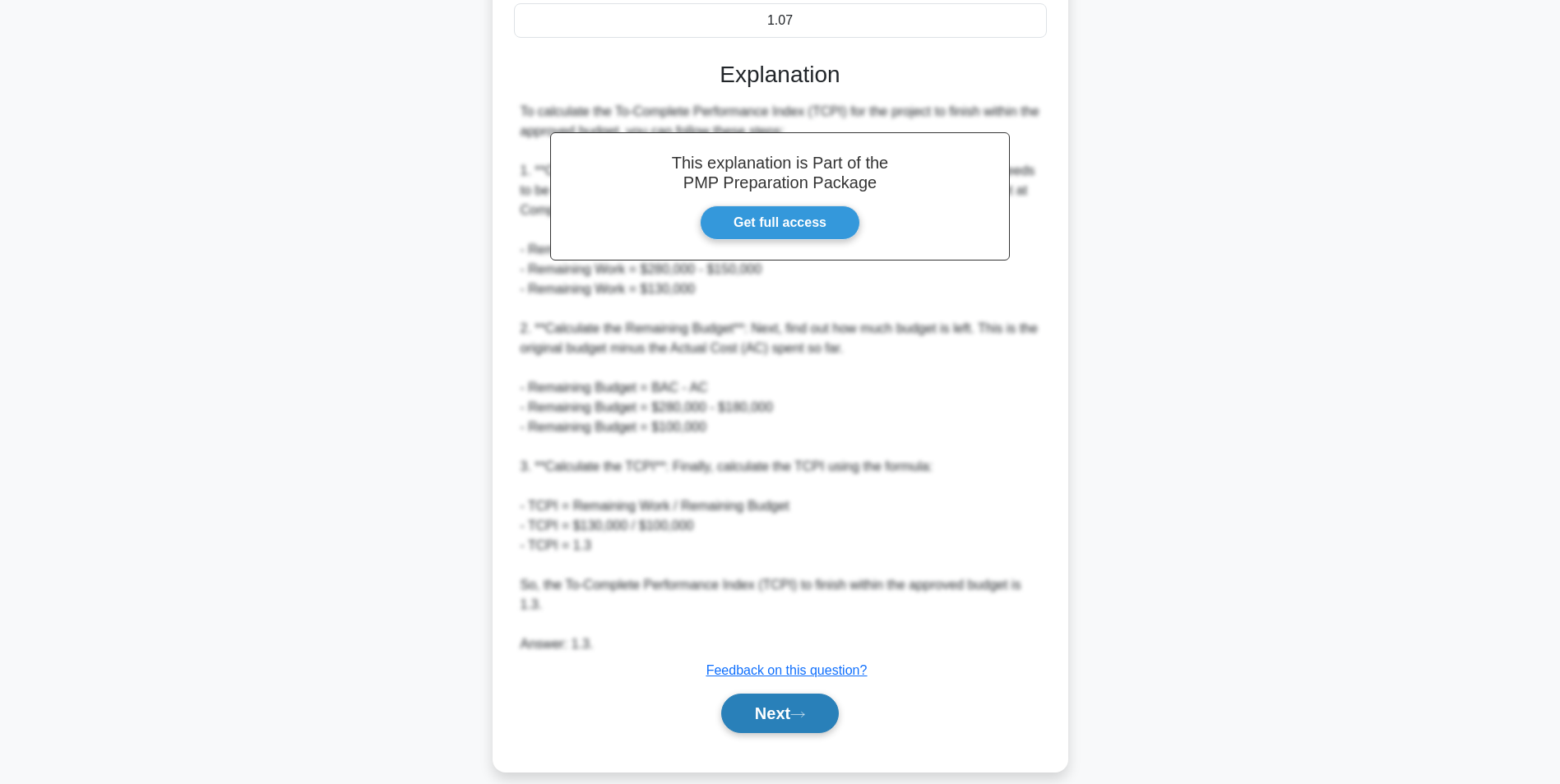
click at [790, 706] on button "Next" at bounding box center [779, 713] width 117 height 39
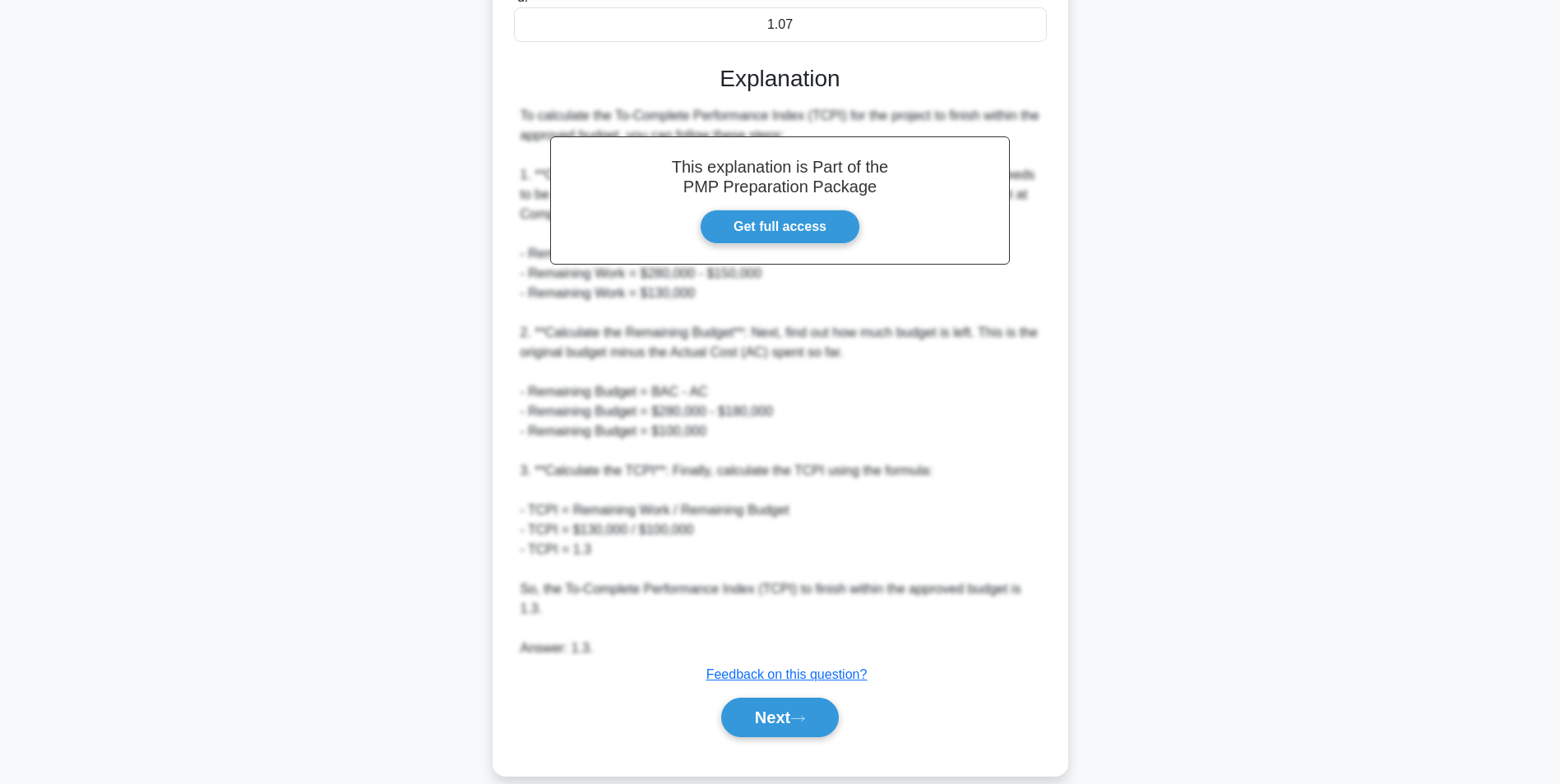
scroll to position [103, 0]
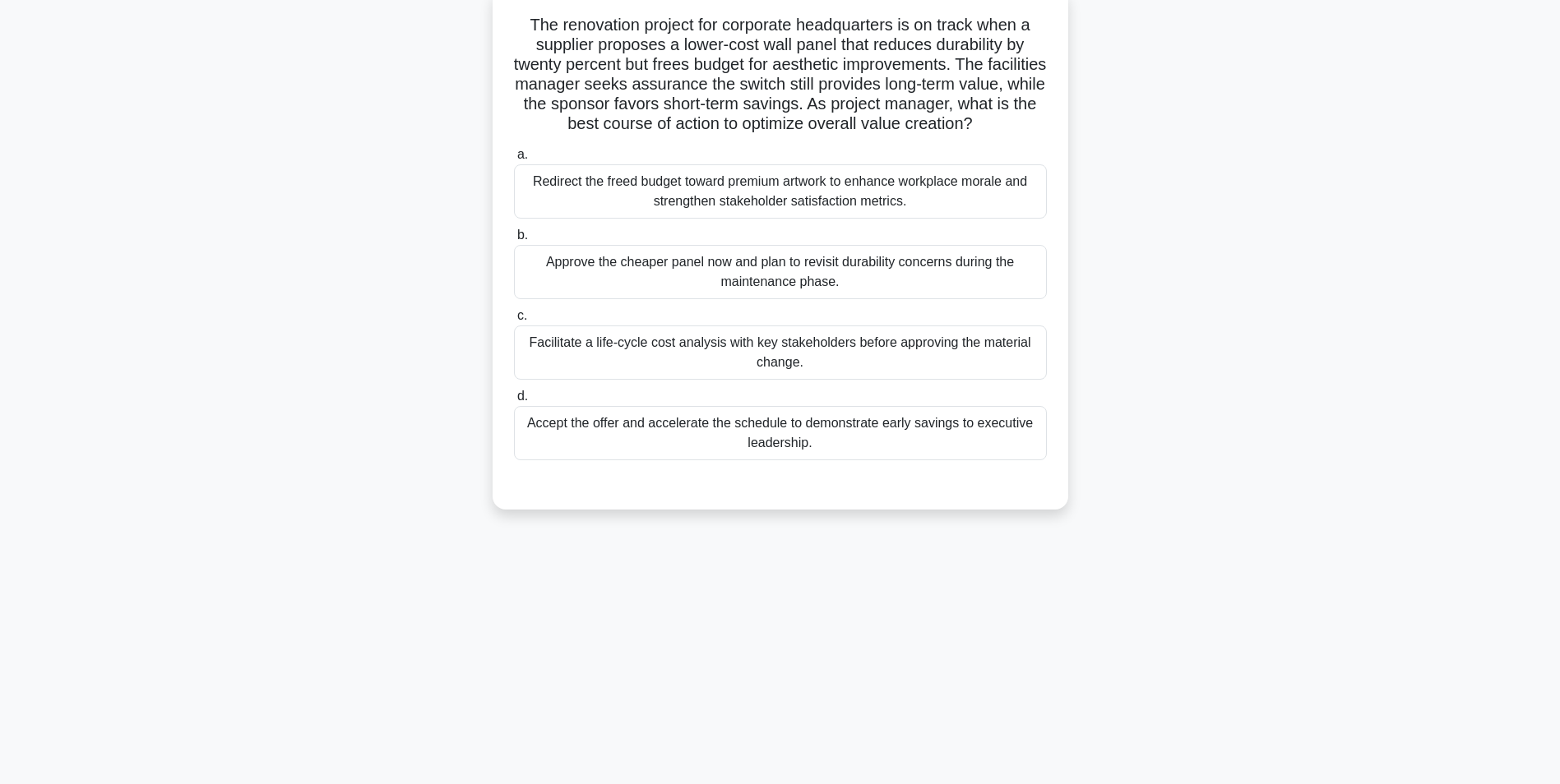
drag, startPoint x: 1000, startPoint y: 370, endPoint x: 965, endPoint y: 360, distance: 36.4
click at [965, 360] on div "Facilitate a life-cycle cost analysis with key stakeholders before approving th…" at bounding box center [780, 352] width 533 height 54
click at [514, 321] on input "c. Facilitate a life-cycle cost analysis with key stakeholders before approving…" at bounding box center [514, 315] width 0 height 11
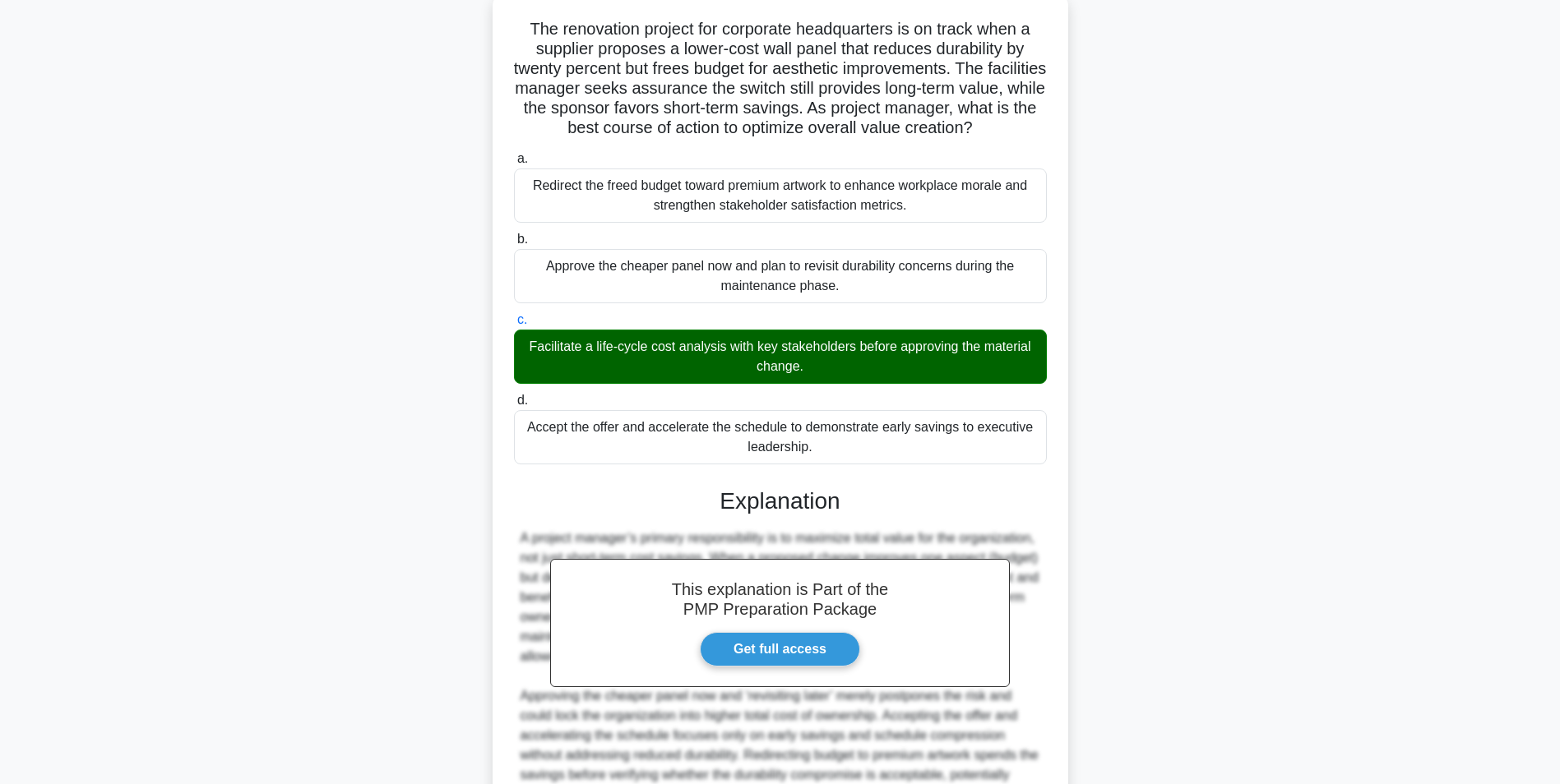
scroll to position [290, 0]
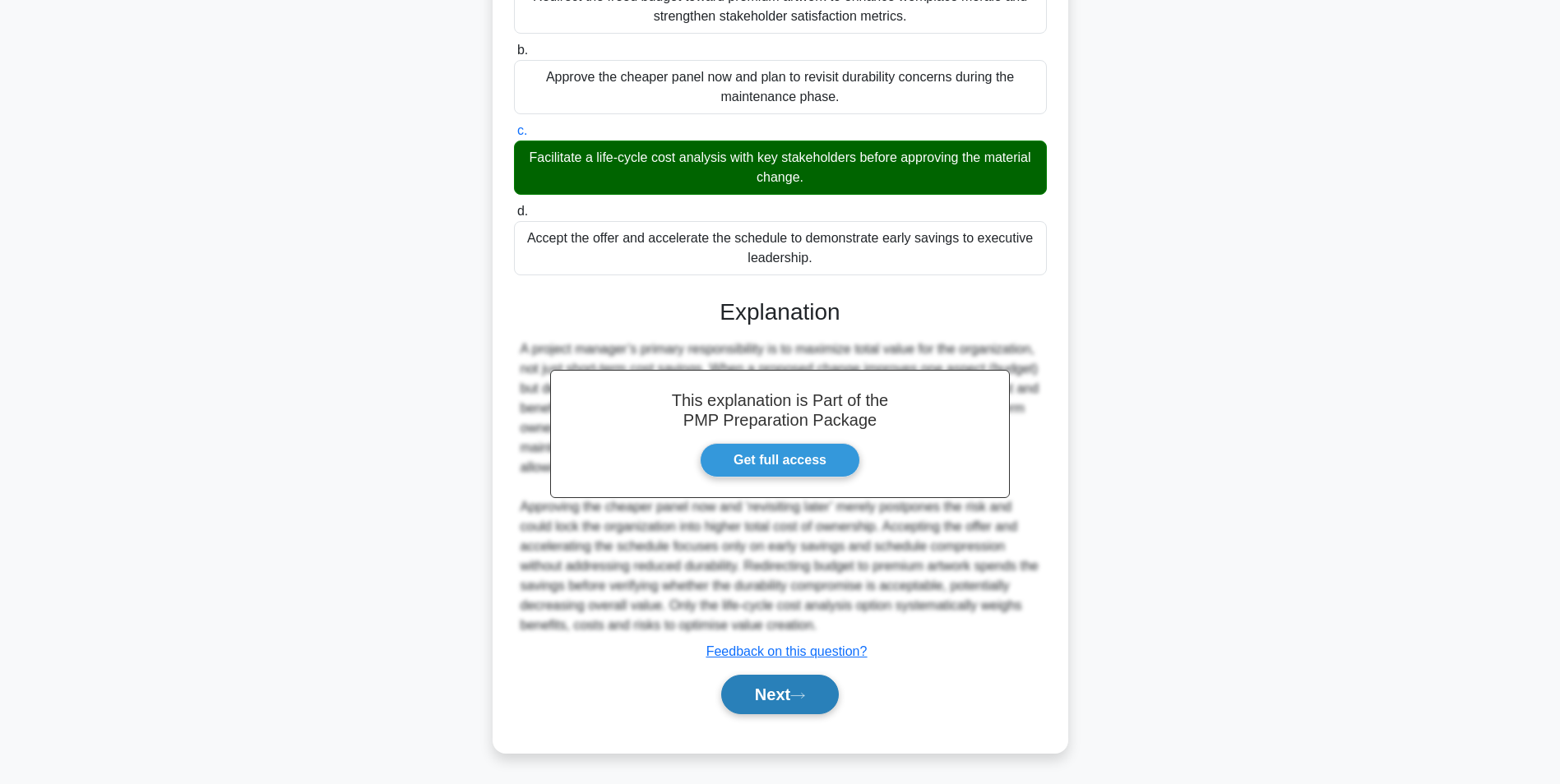
click at [807, 682] on button "Next" at bounding box center [779, 694] width 117 height 39
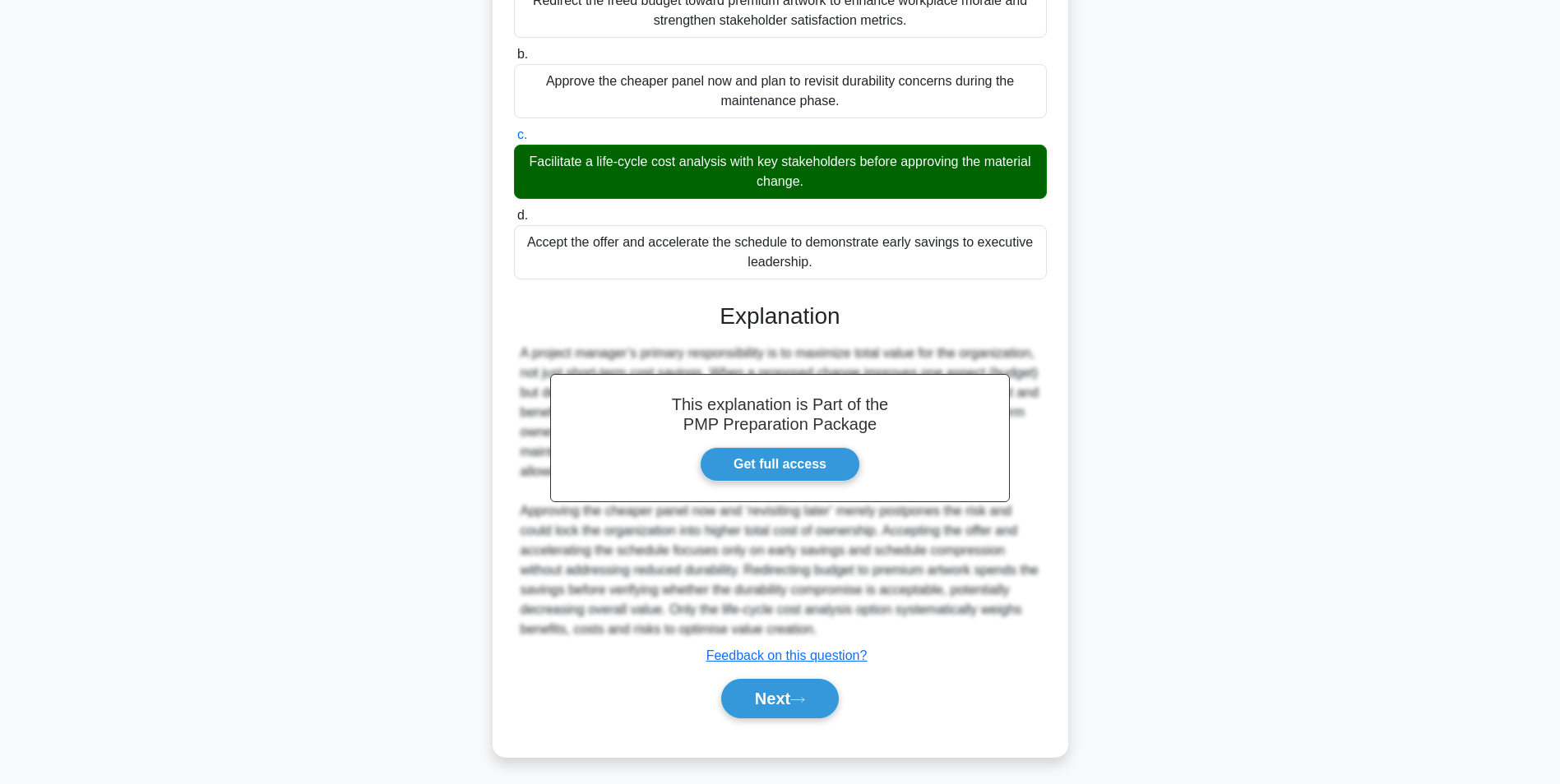
scroll to position [103, 0]
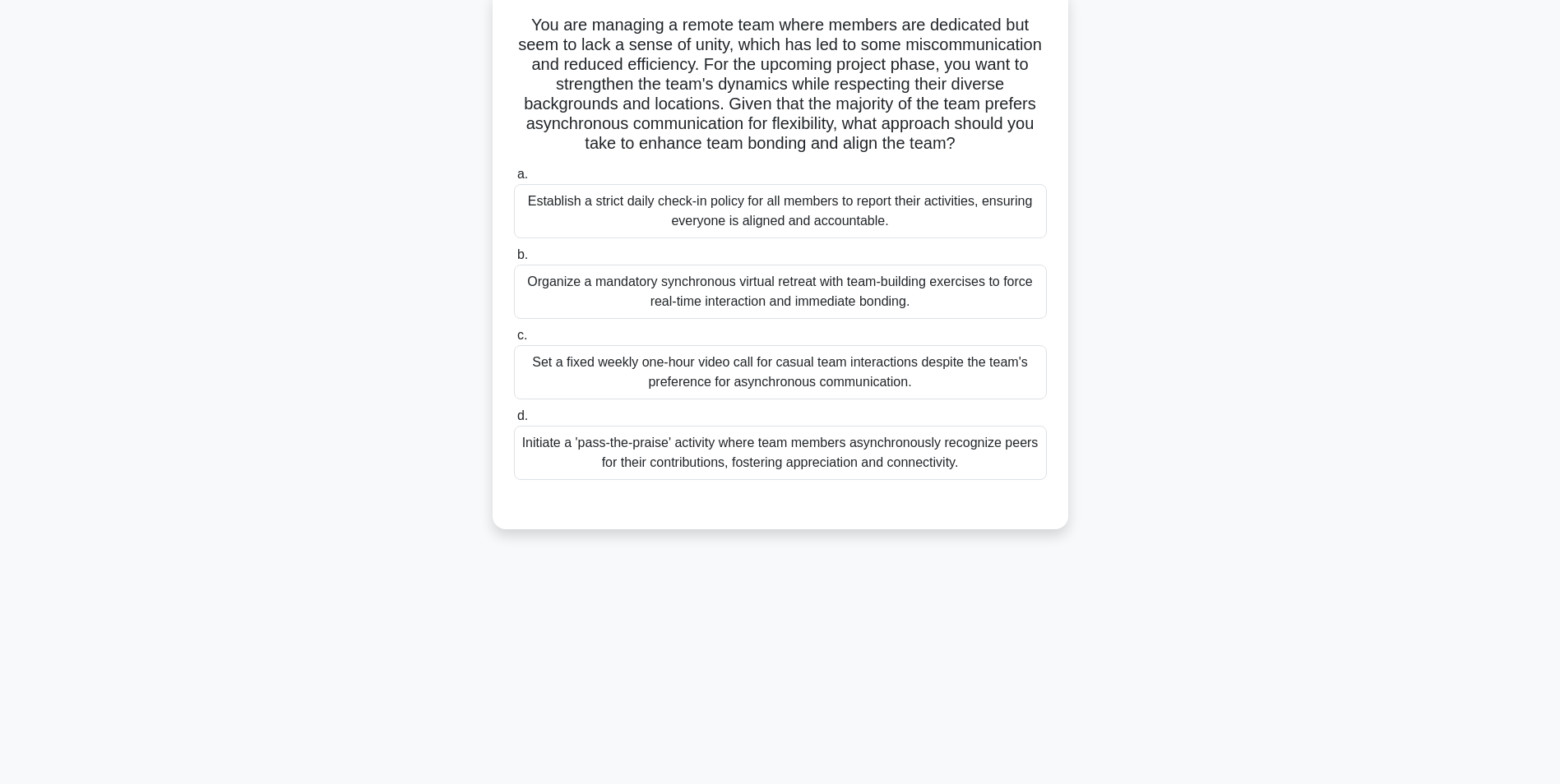
drag, startPoint x: 995, startPoint y: 443, endPoint x: 941, endPoint y: 454, distance: 55.1
click at [941, 454] on div "Initiate a 'pass-the-praise' activity where team members asynchronously recogni…" at bounding box center [780, 453] width 533 height 54
click at [514, 422] on input "d. Initiate a 'pass-the-praise' activity where team members asynchronously reco…" at bounding box center [514, 416] width 0 height 11
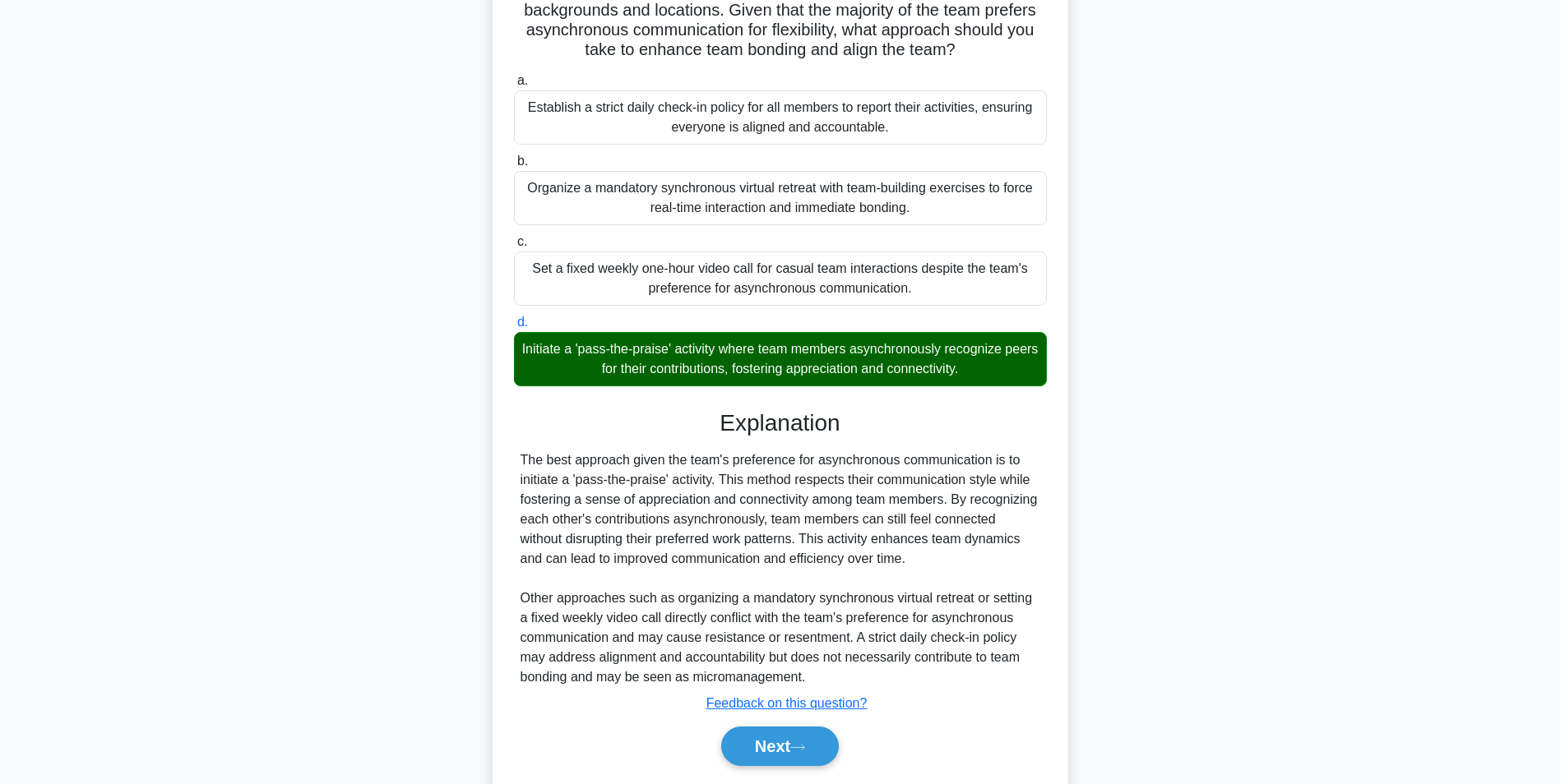
scroll to position [250, 0]
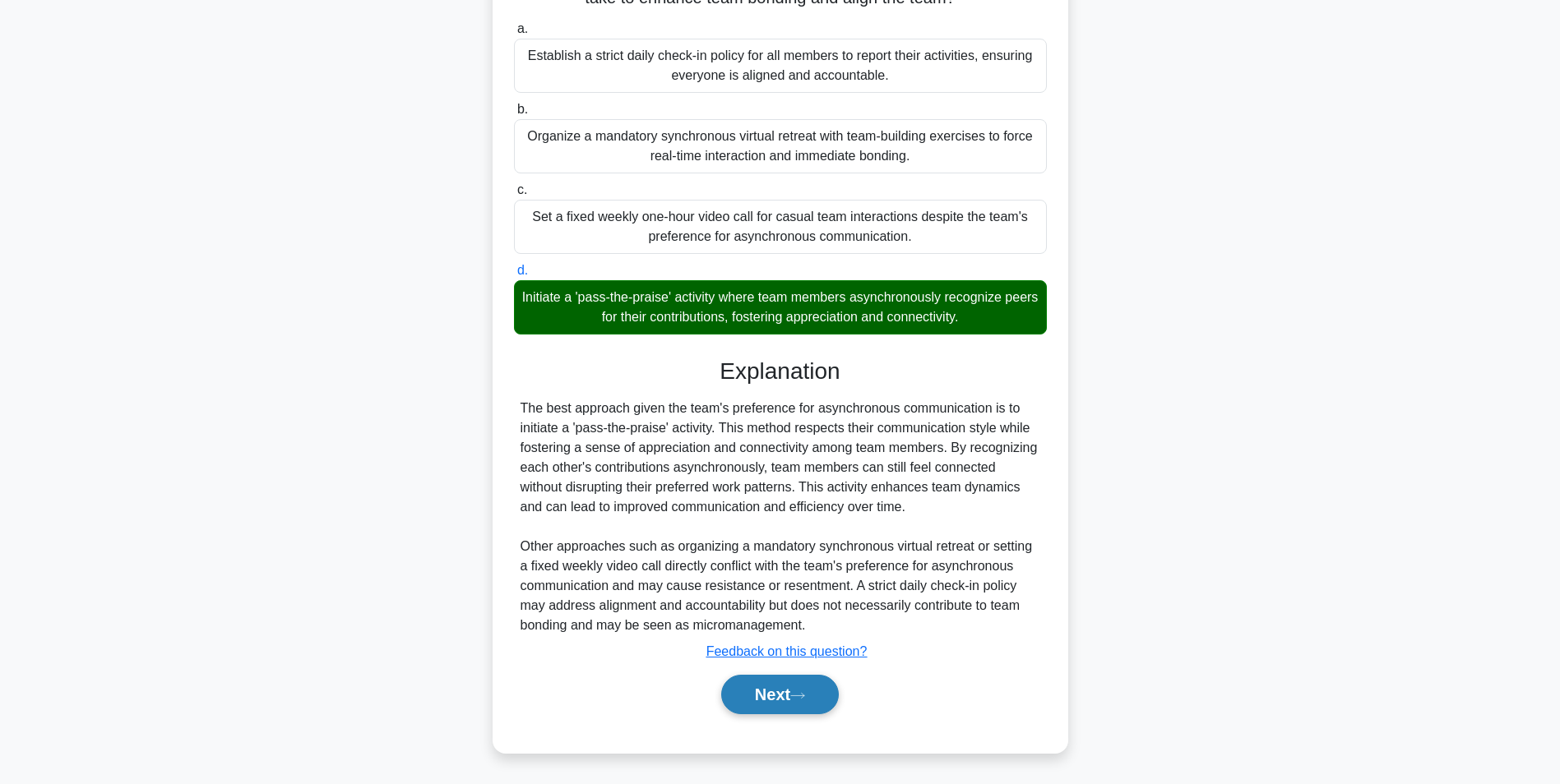
click at [792, 705] on button "Next" at bounding box center [779, 694] width 117 height 39
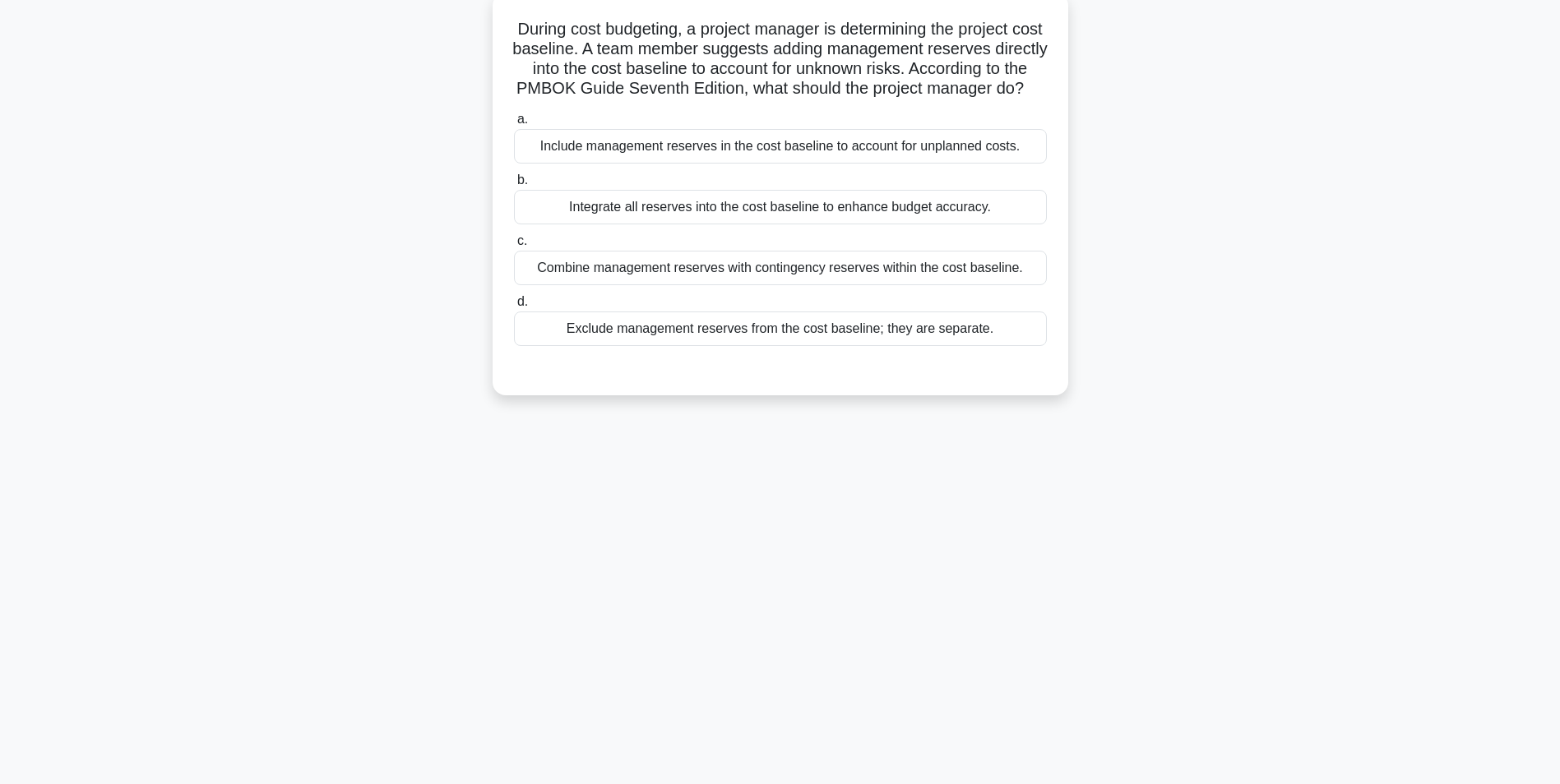
scroll to position [103, 0]
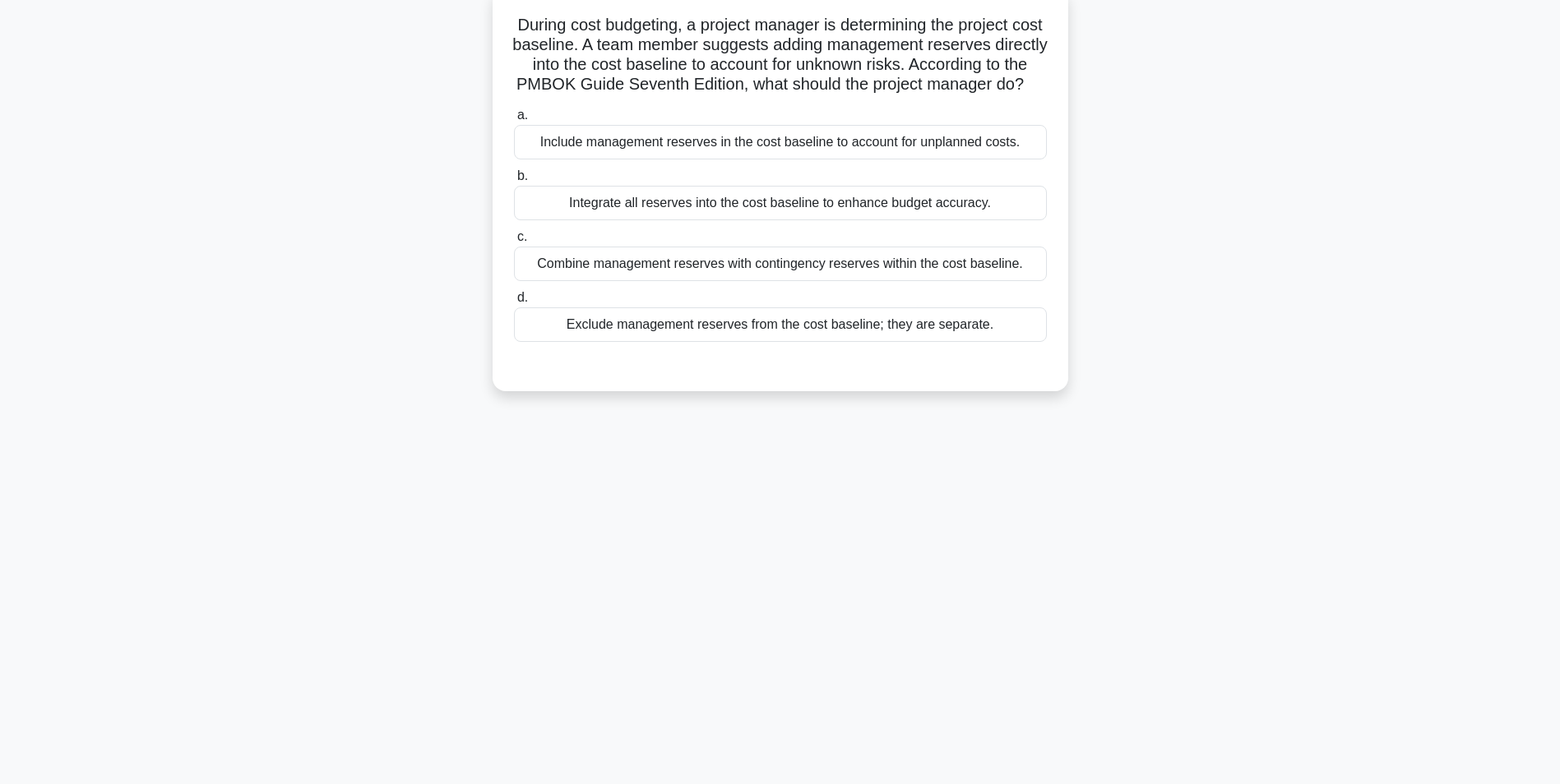
click at [940, 342] on div "Exclude management reserves from the cost baseline; they are separate." at bounding box center [780, 324] width 533 height 34
click at [514, 303] on input "d. Exclude management reserves from the cost baseline; they are separate." at bounding box center [514, 298] width 0 height 11
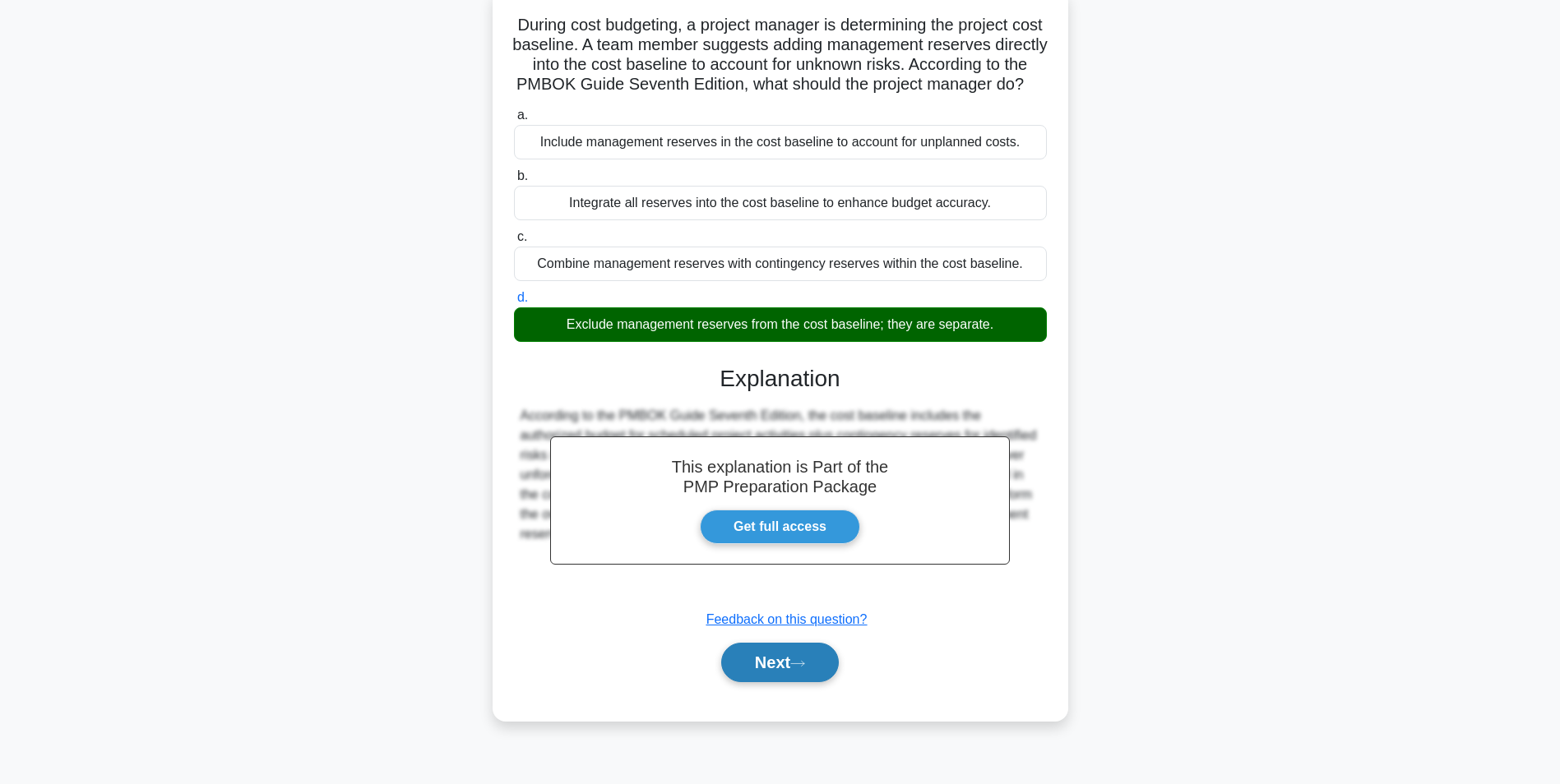
click at [805, 668] on icon at bounding box center [797, 663] width 15 height 9
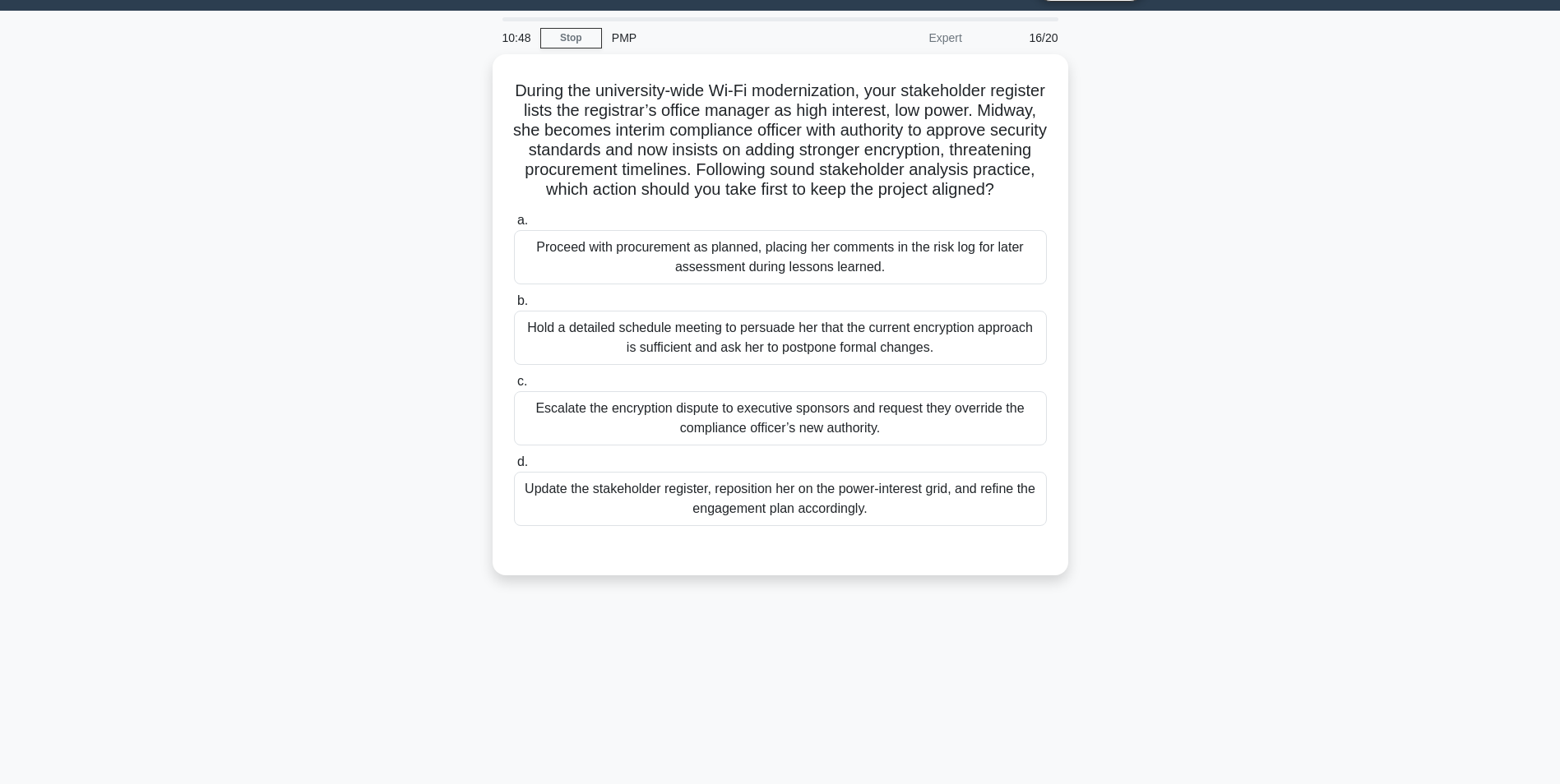
scroll to position [37, 0]
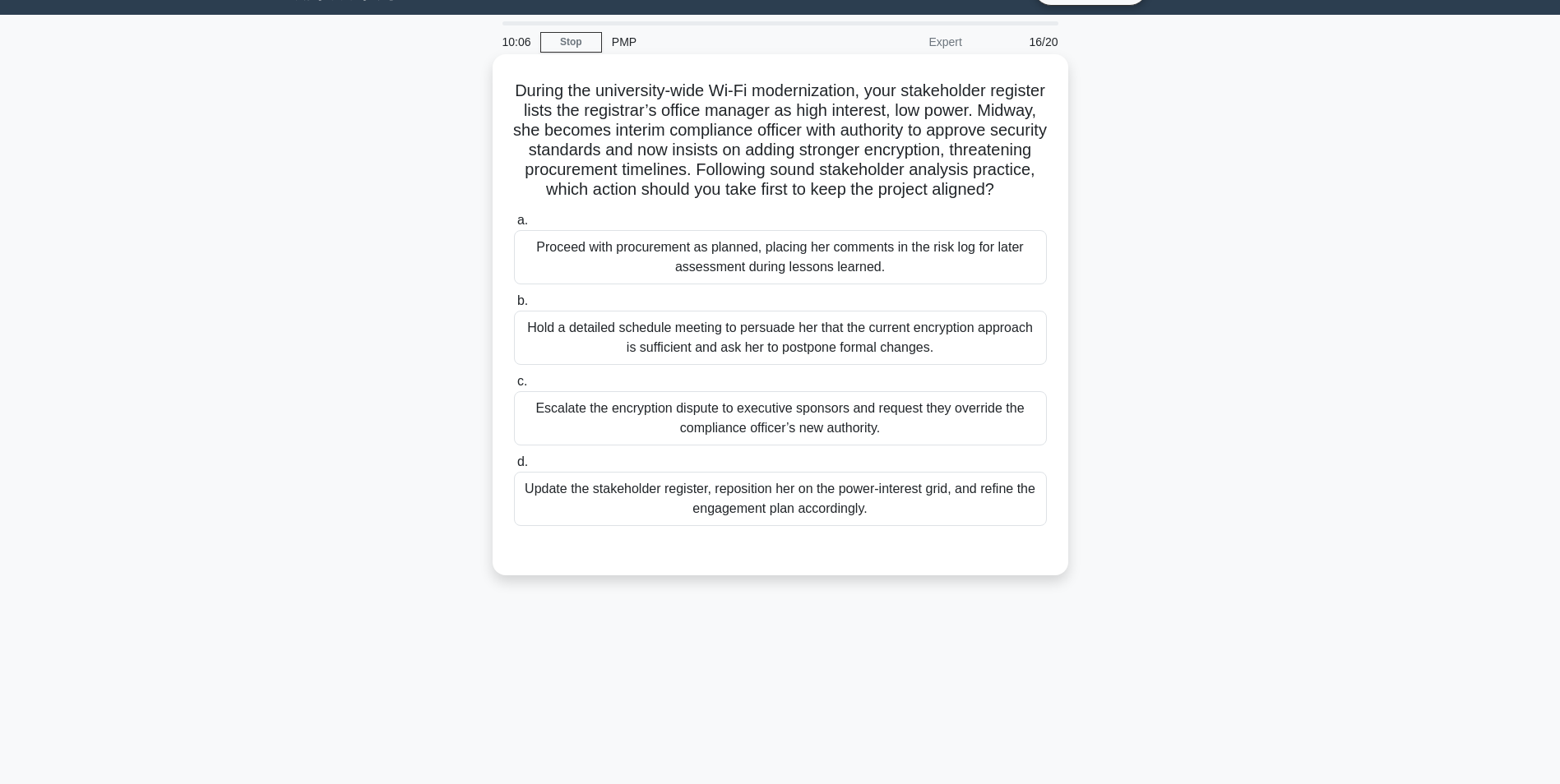
click at [782, 517] on div "Update the stakeholder register, reposition her on the power-interest grid, and…" at bounding box center [780, 499] width 533 height 54
click at [514, 468] on input "d. Update the stakeholder register, reposition her on the power-interest grid, …" at bounding box center [514, 462] width 0 height 11
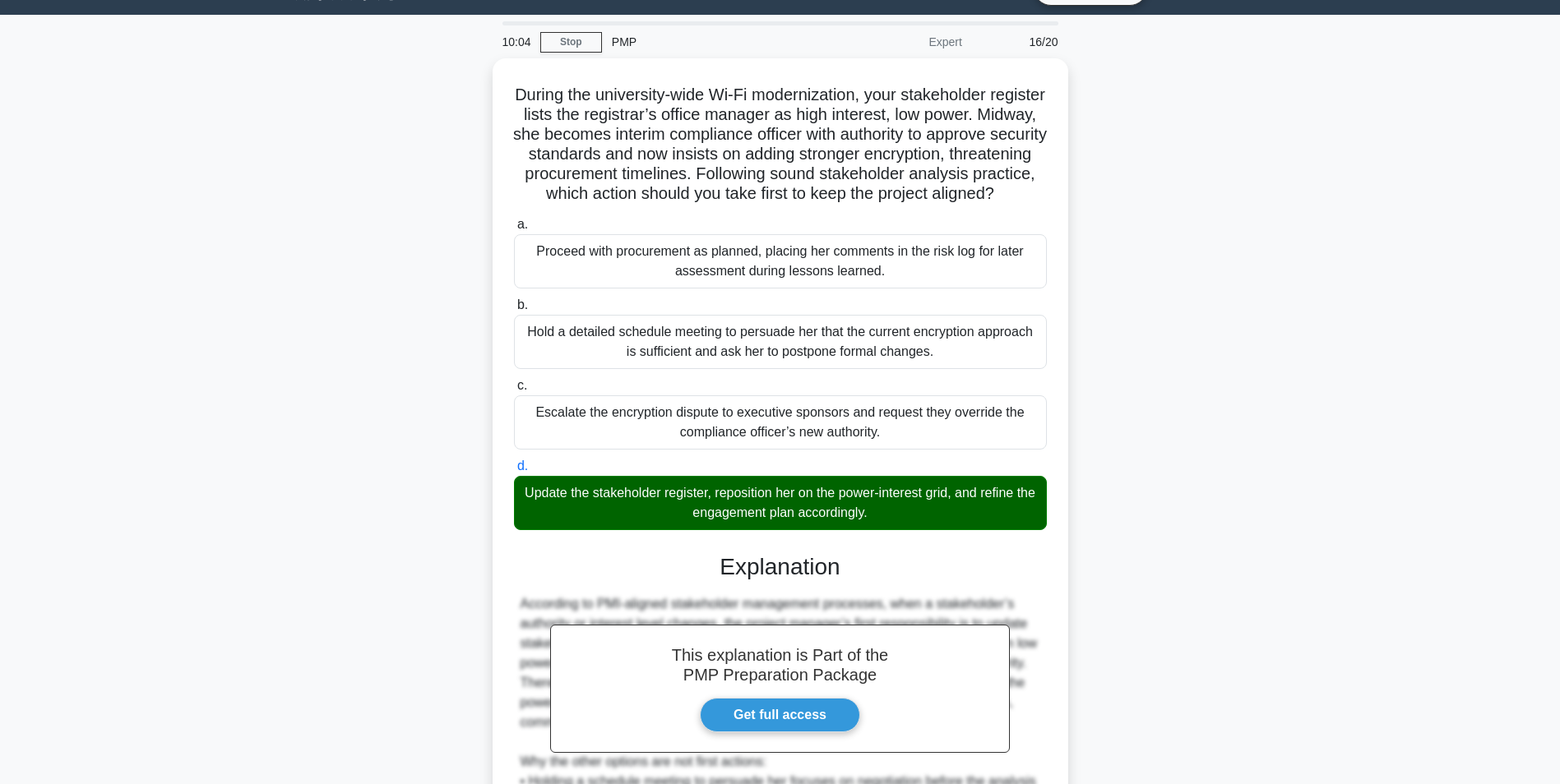
scroll to position [329, 0]
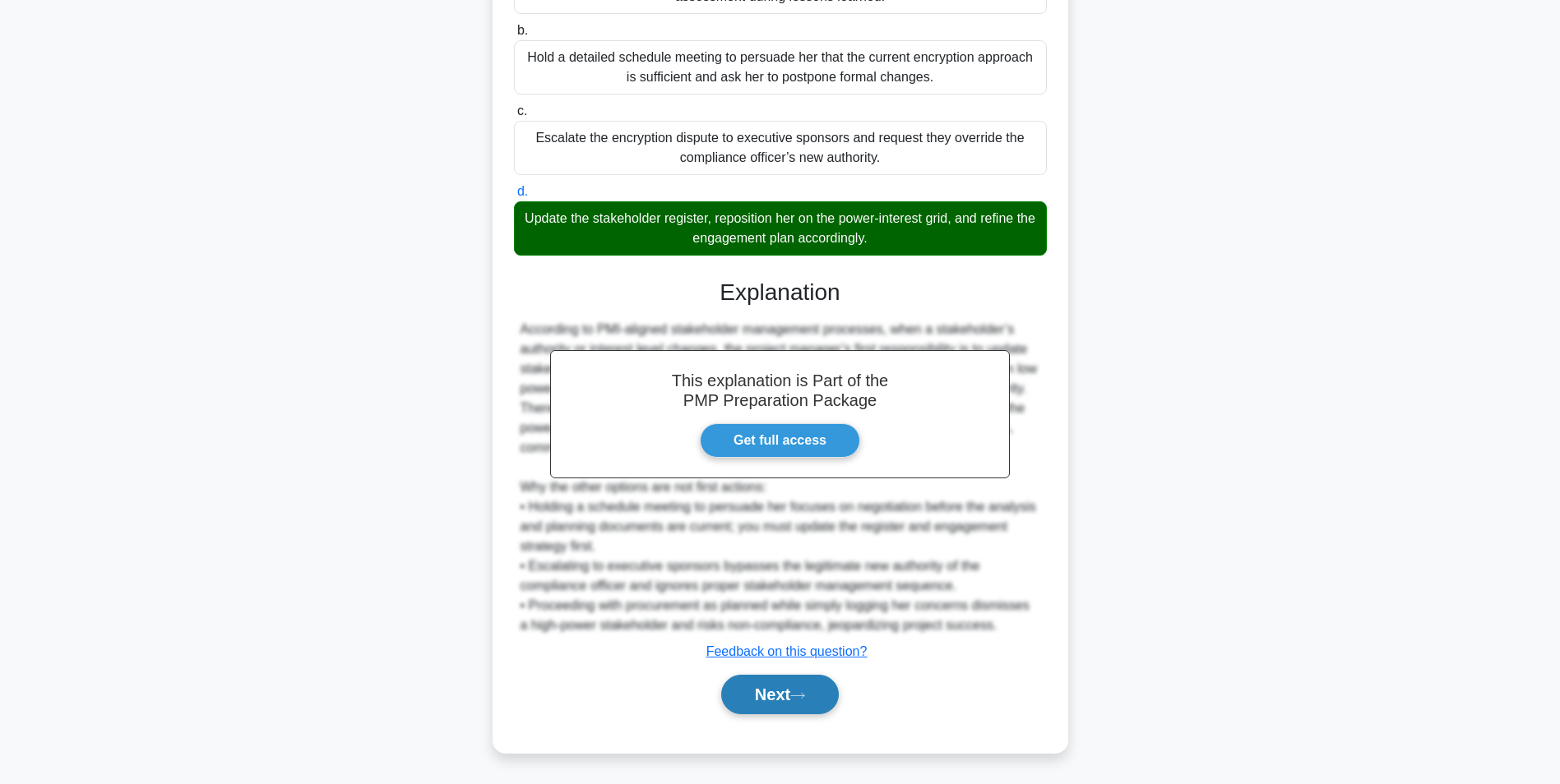
click at [775, 692] on button "Next" at bounding box center [779, 694] width 117 height 39
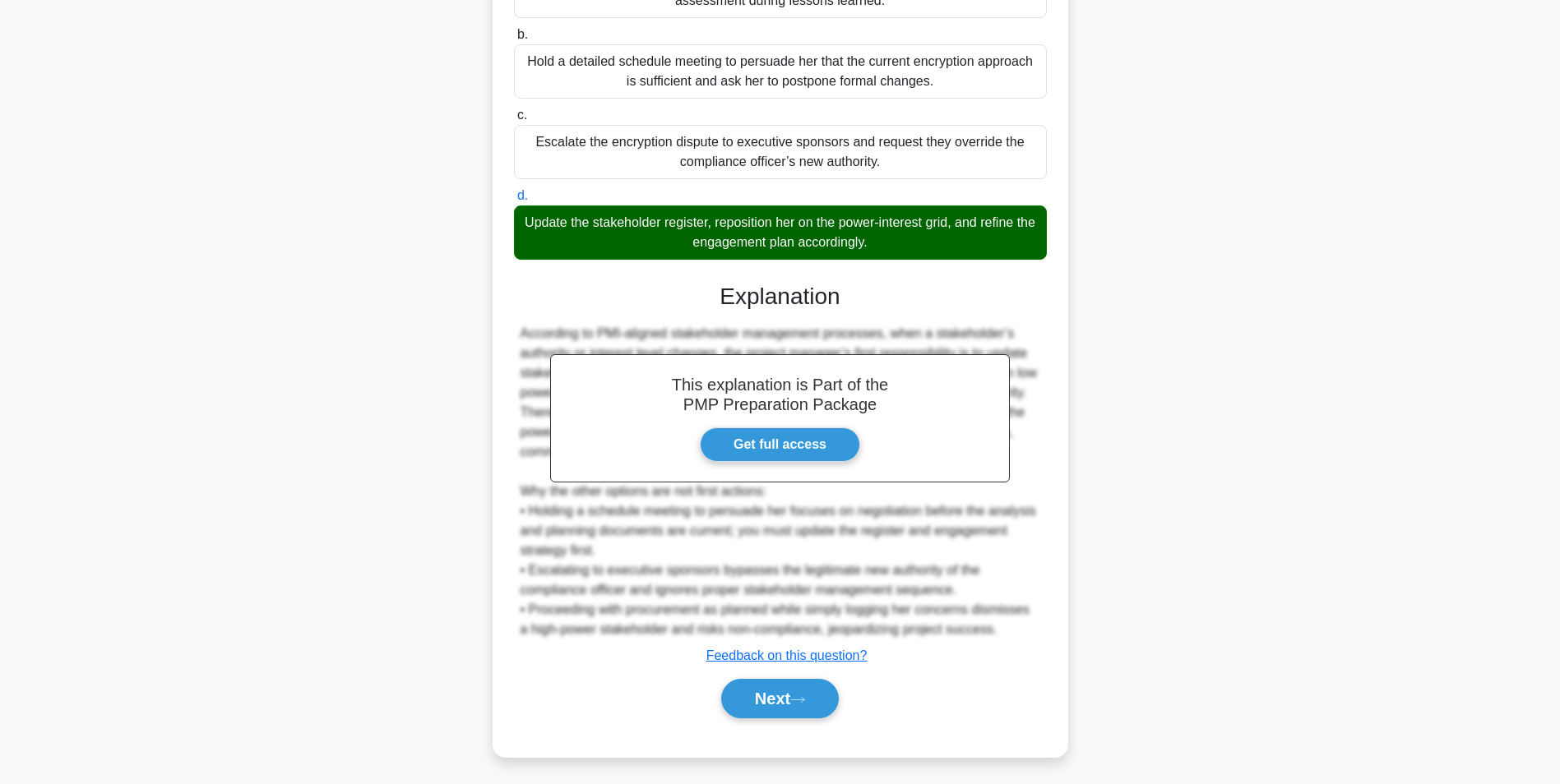
scroll to position [103, 0]
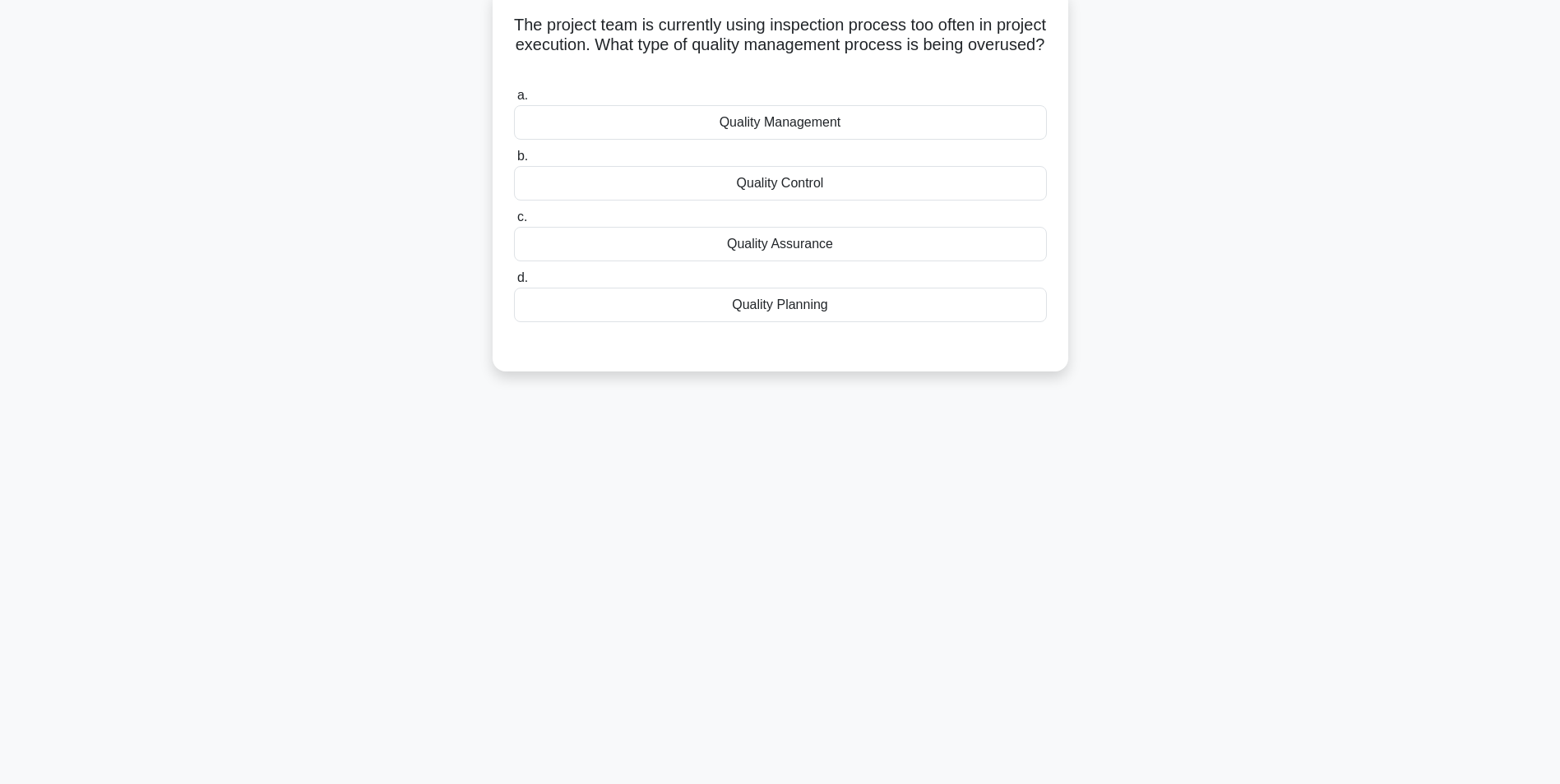
click at [873, 185] on div "Quality Control" at bounding box center [780, 183] width 533 height 34
click at [514, 162] on input "b. Quality Control" at bounding box center [514, 156] width 0 height 11
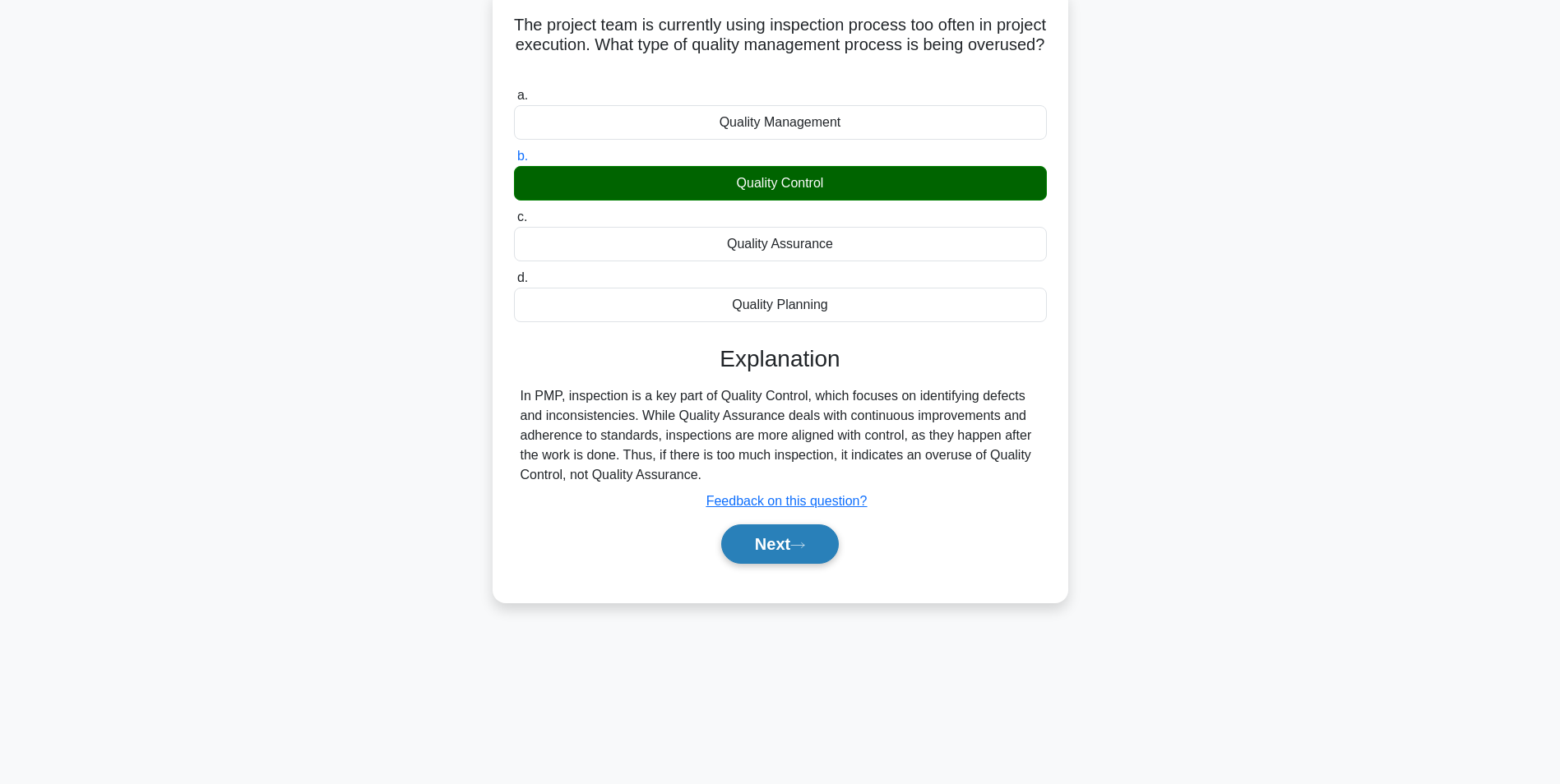
click at [805, 548] on icon at bounding box center [797, 545] width 15 height 9
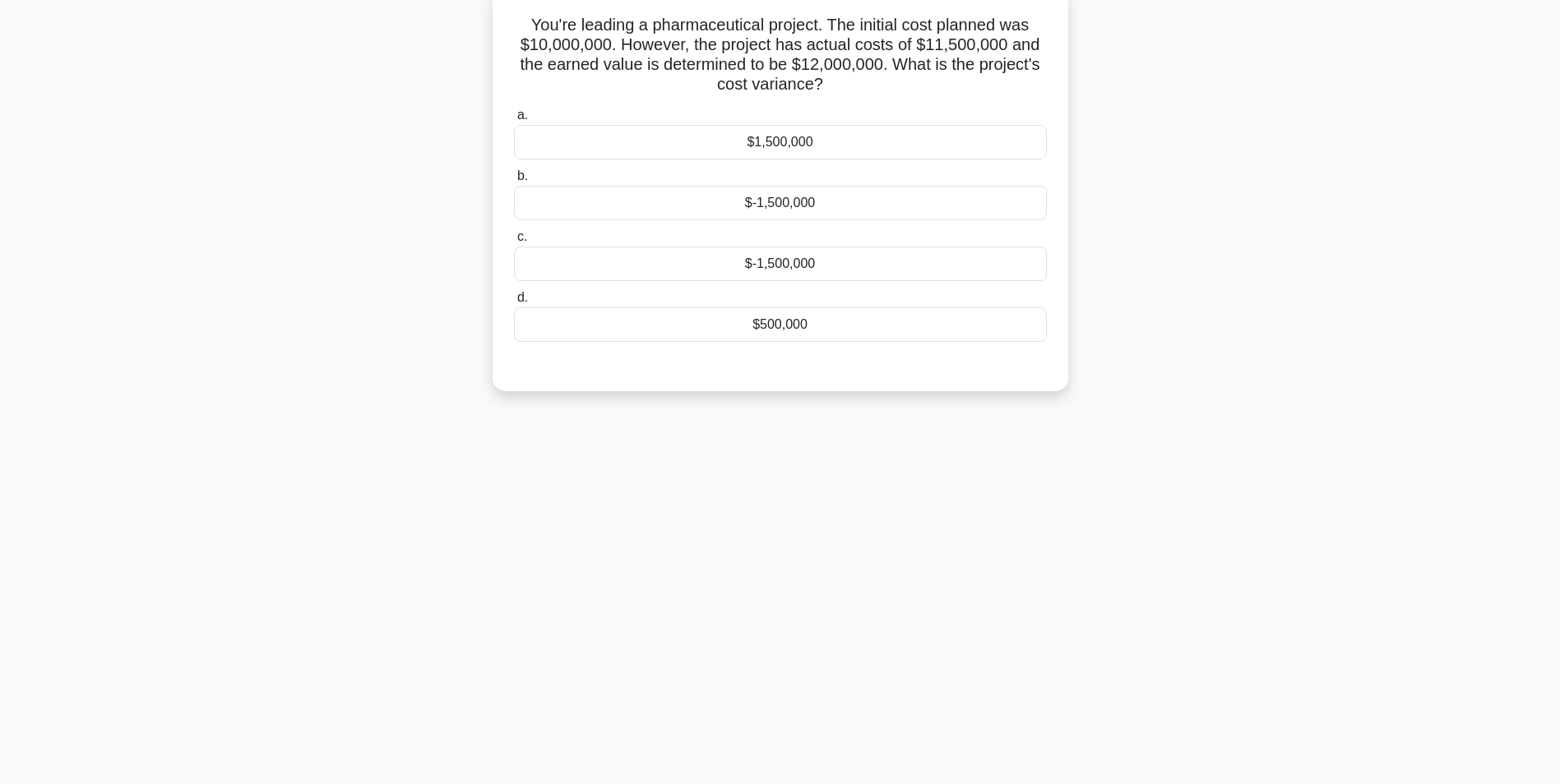
click at [933, 141] on div "$1,500,000" at bounding box center [780, 141] width 533 height 34
click at [514, 121] on input "a. $1,500,000" at bounding box center [514, 115] width 0 height 11
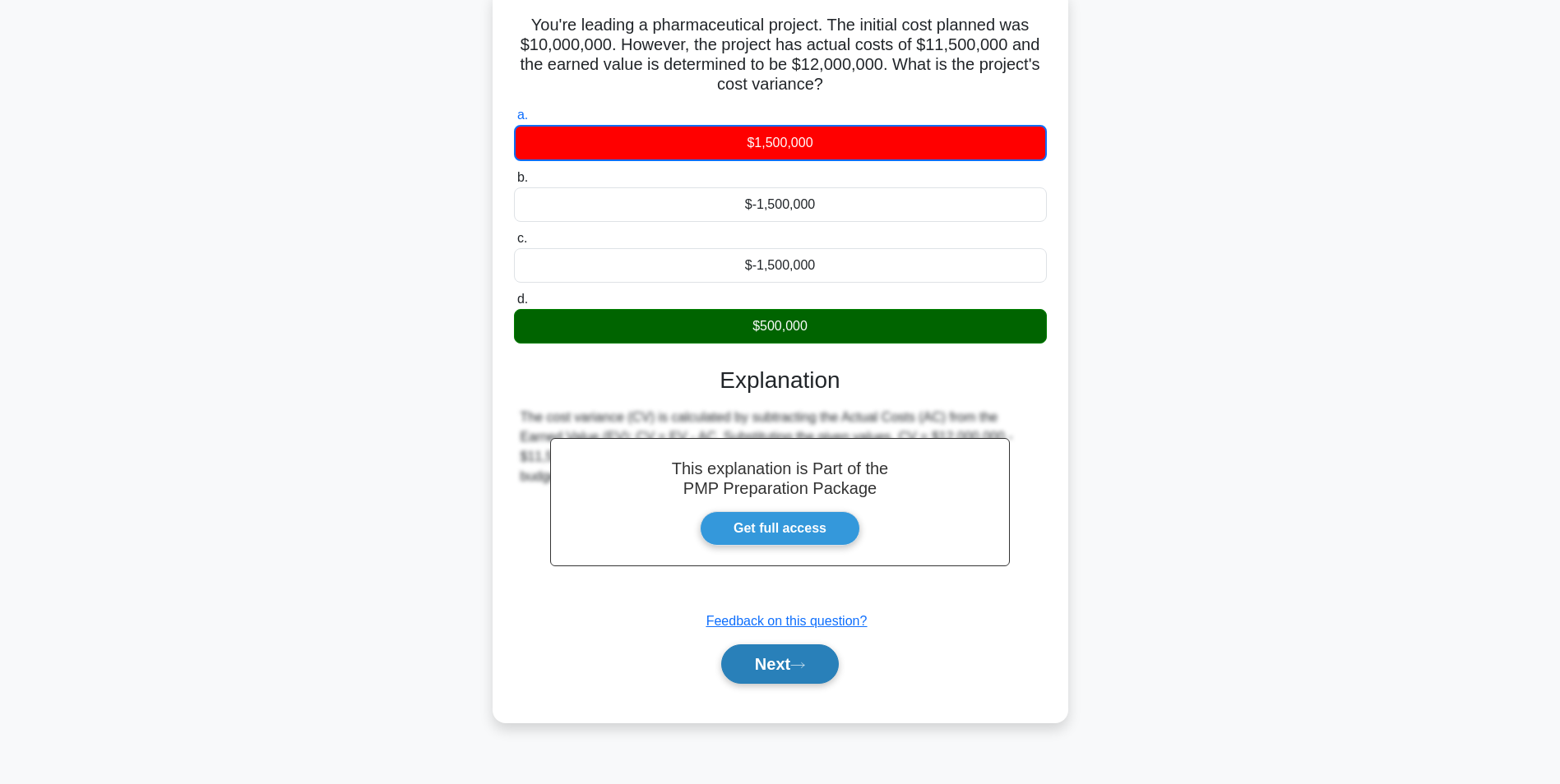
drag, startPoint x: 782, startPoint y: 671, endPoint x: 761, endPoint y: 668, distance: 21.2
click at [761, 668] on button "Next" at bounding box center [779, 663] width 117 height 39
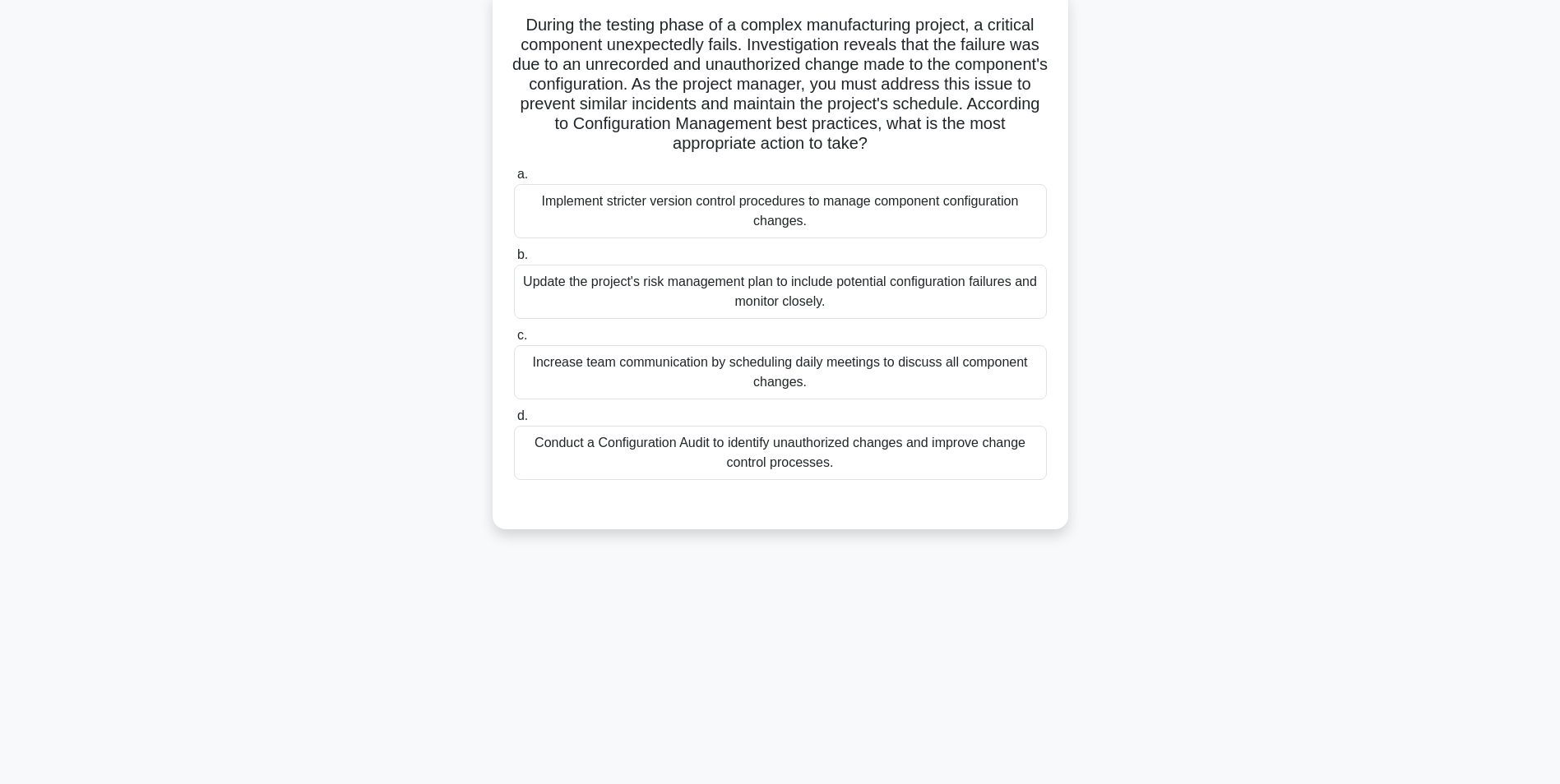
click at [838, 468] on div "Conduct a Configuration Audit to identify unauthorized changes and improve chan…" at bounding box center [780, 453] width 533 height 54
click at [514, 422] on input "d. Conduct a Configuration Audit to identify unauthorized changes and improve c…" at bounding box center [514, 416] width 0 height 11
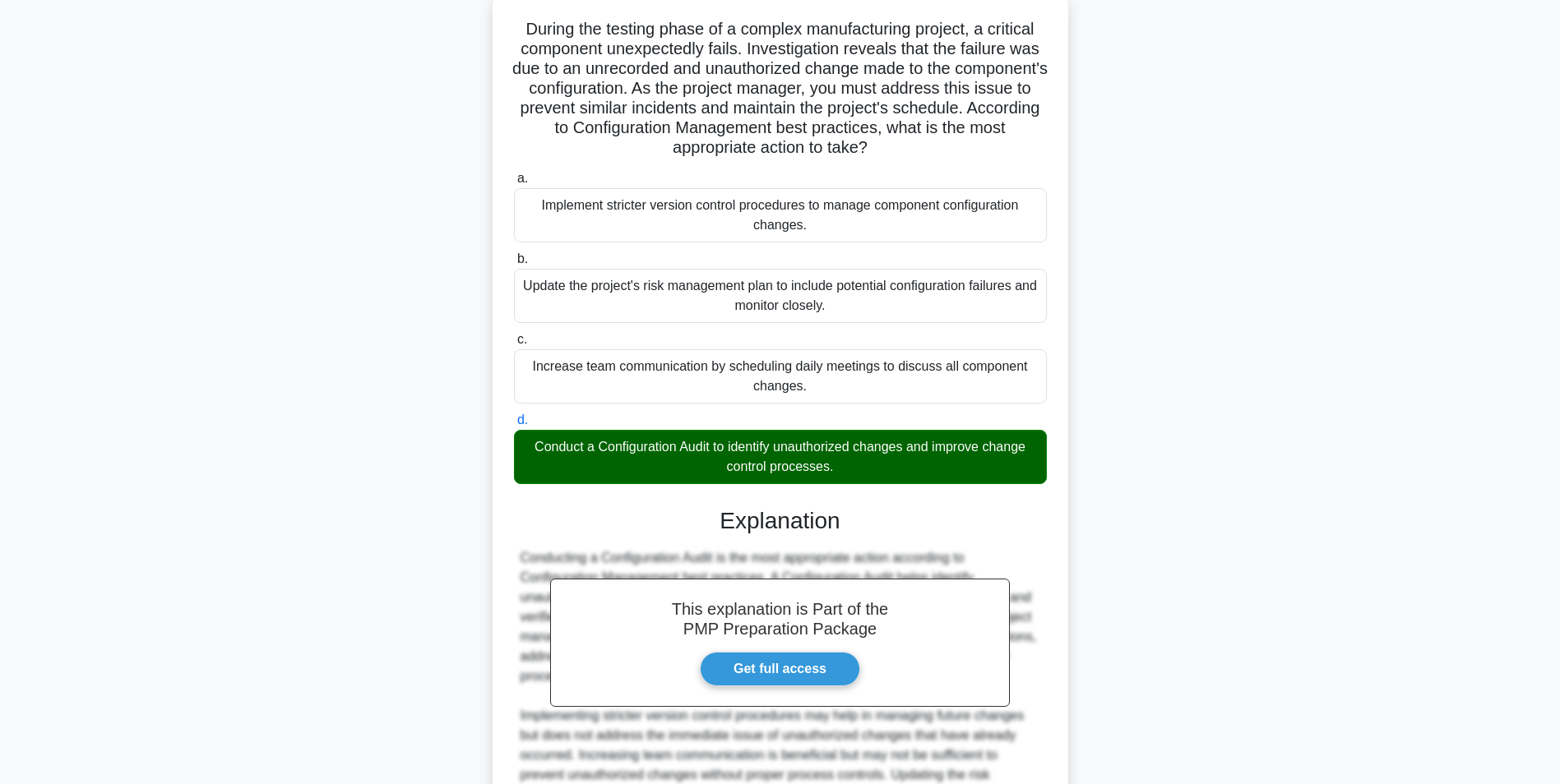
scroll to position [290, 0]
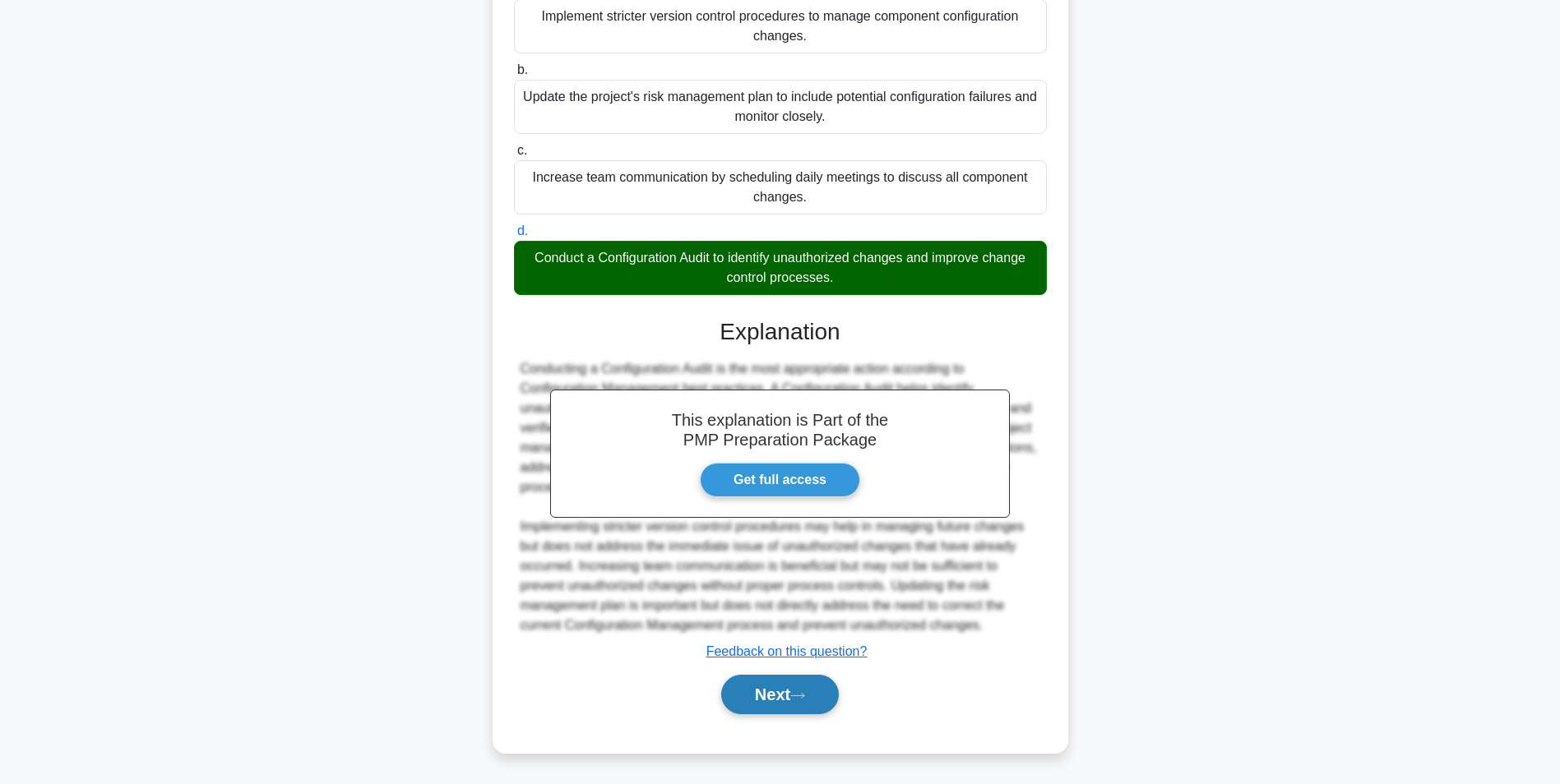
click at [789, 700] on button "Next" at bounding box center [779, 694] width 117 height 39
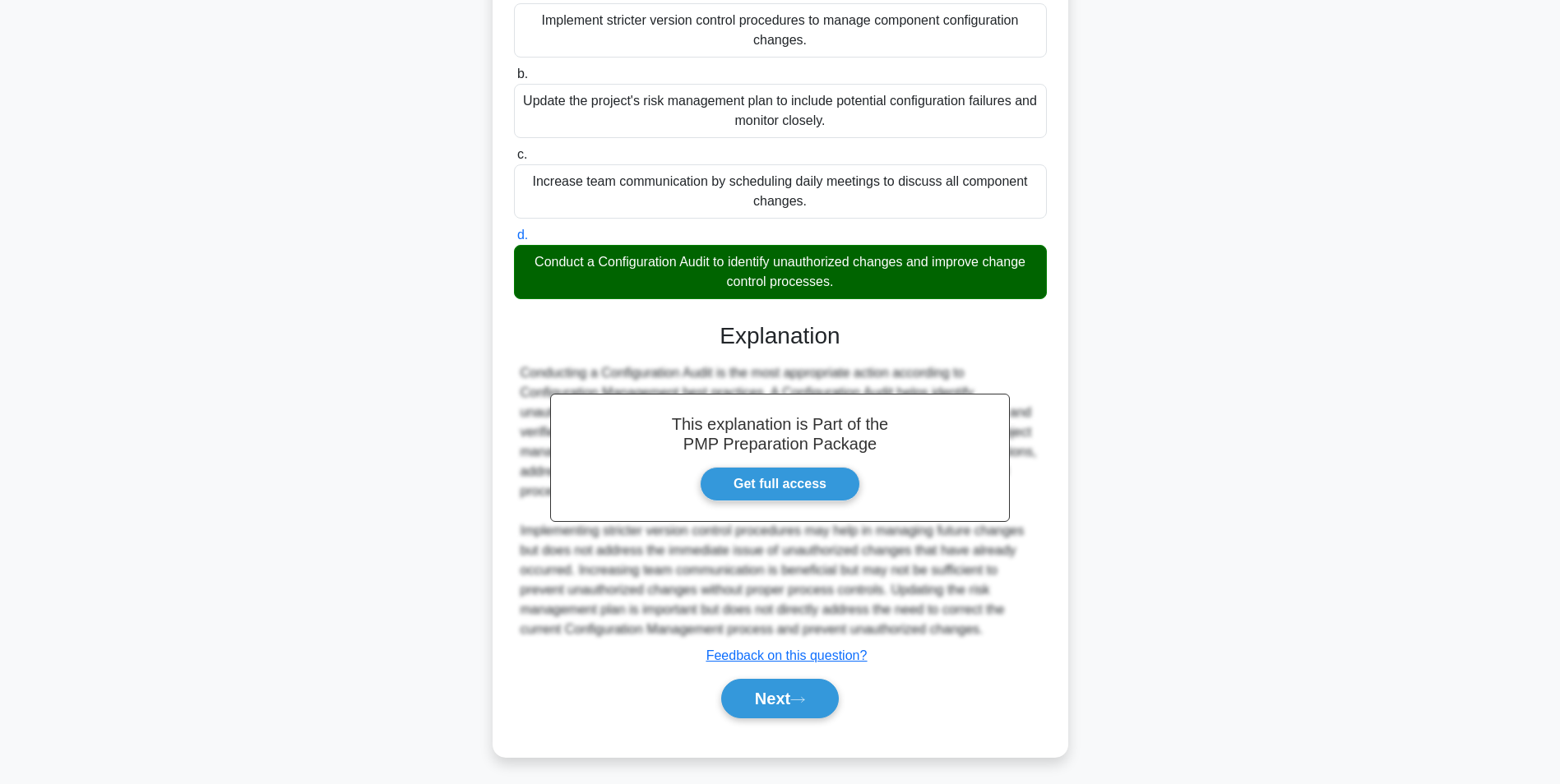
scroll to position [103, 0]
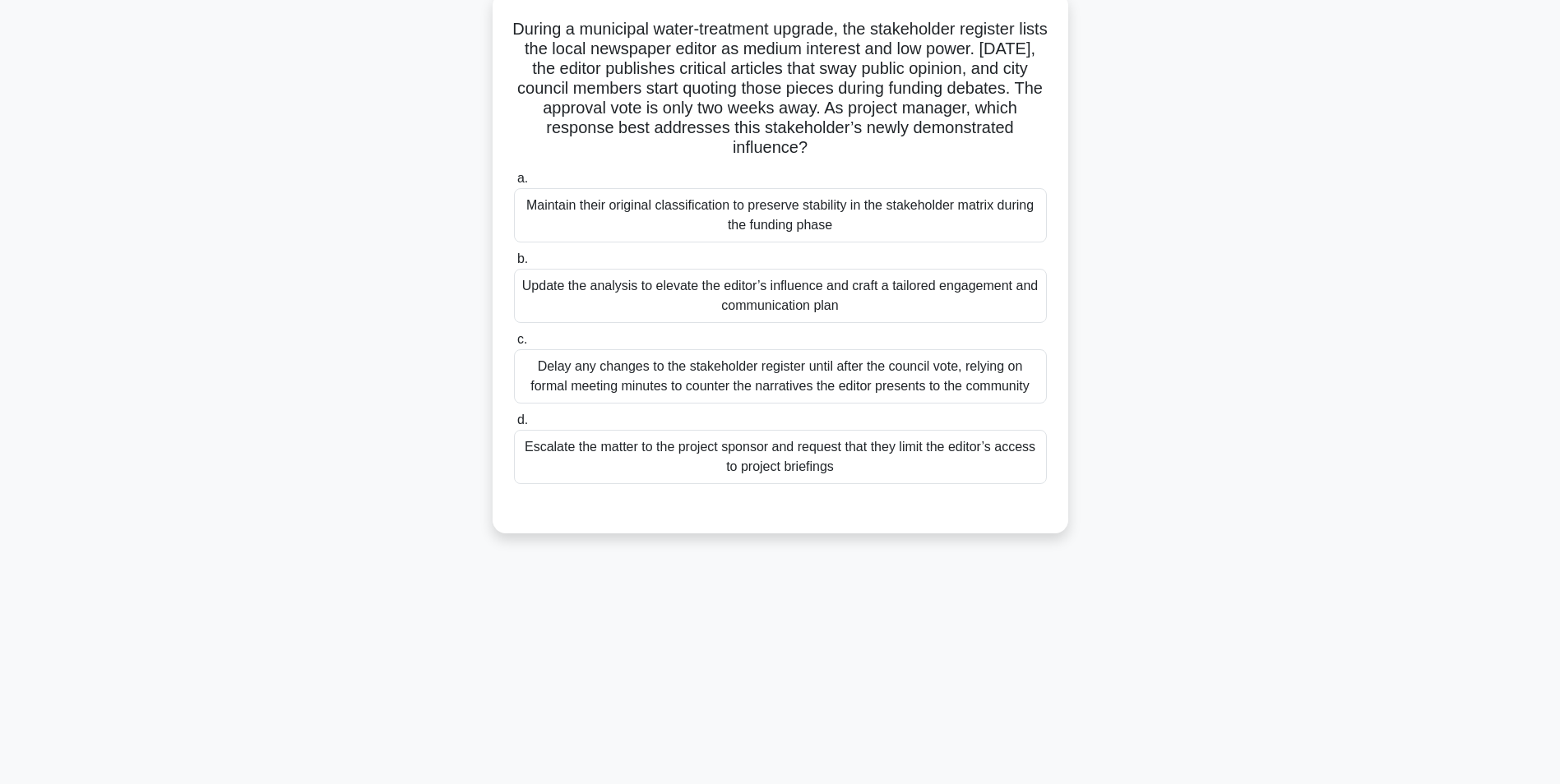
drag, startPoint x: 1558, startPoint y: 178, endPoint x: 1571, endPoint y: 182, distance: 13.6
click at [1559, 182] on html "Go Premium Diletta" at bounding box center [780, 340] width 1560 height 888
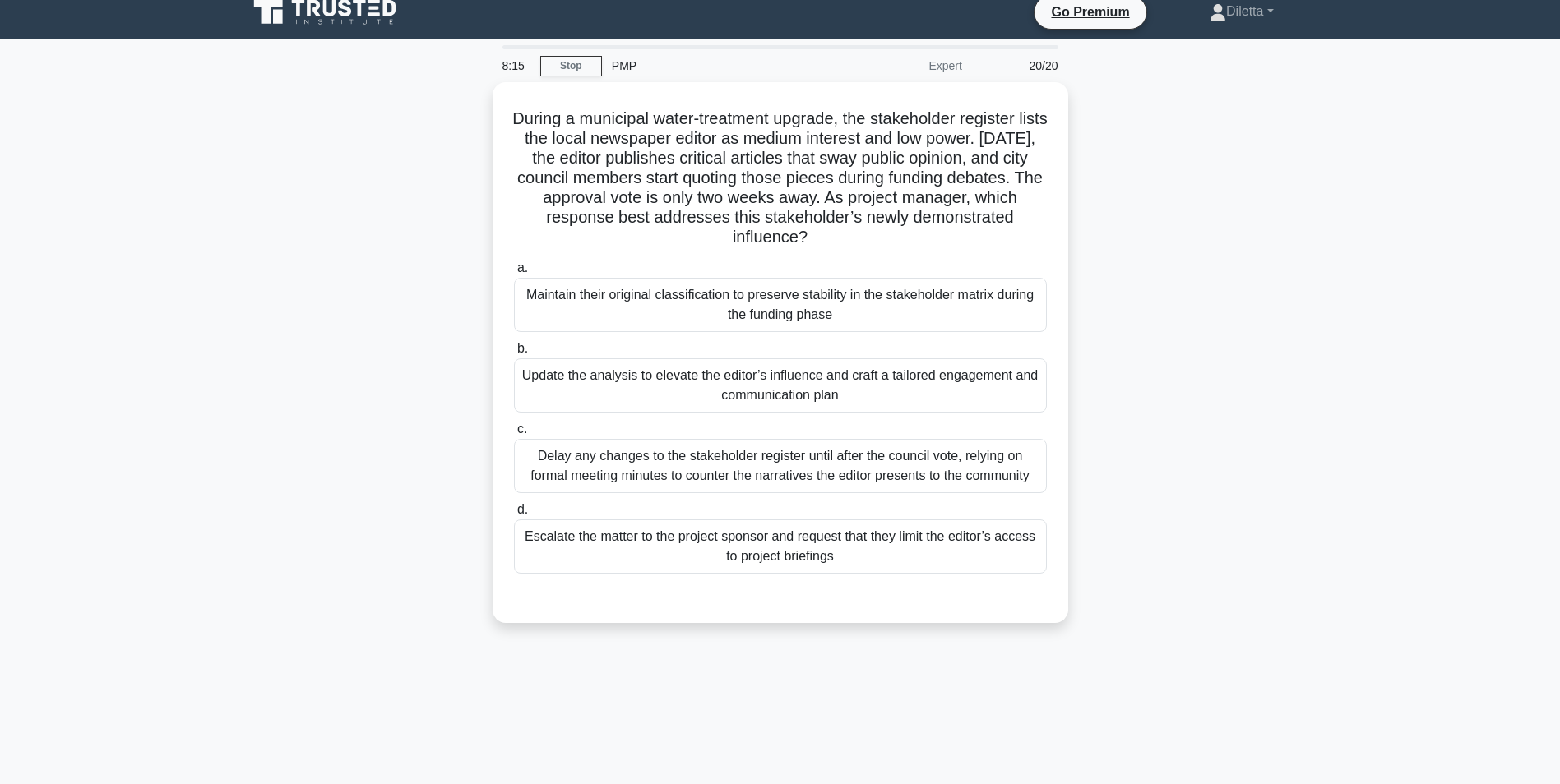
scroll to position [17, 0]
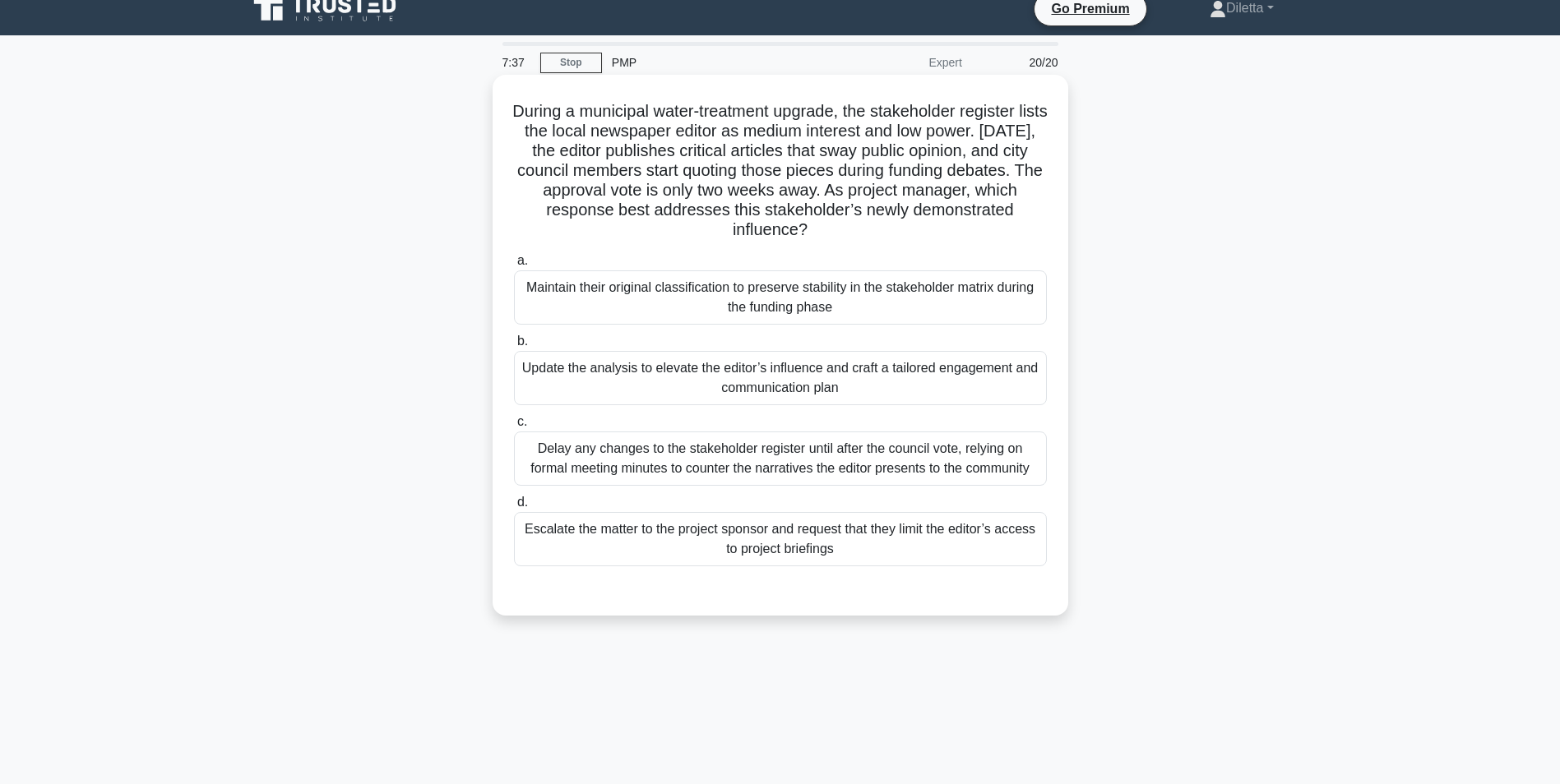
click at [988, 396] on div "Update the analysis to elevate the editor’s influence and craft a tailored enga…" at bounding box center [780, 378] width 533 height 54
click at [514, 347] on input "b. Update the analysis to elevate the editor’s influence and craft a tailored e…" at bounding box center [514, 341] width 0 height 11
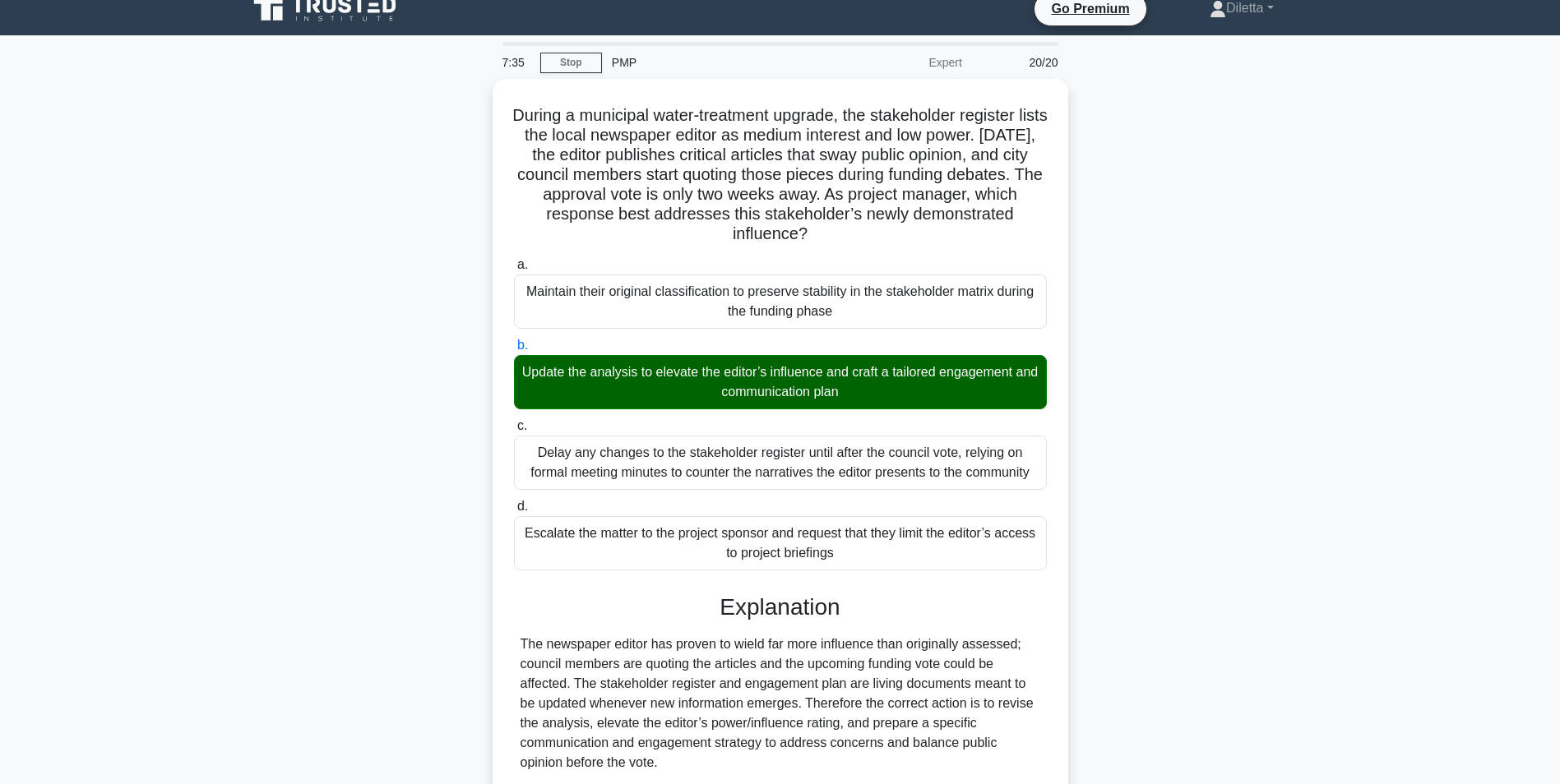
scroll to position [309, 0]
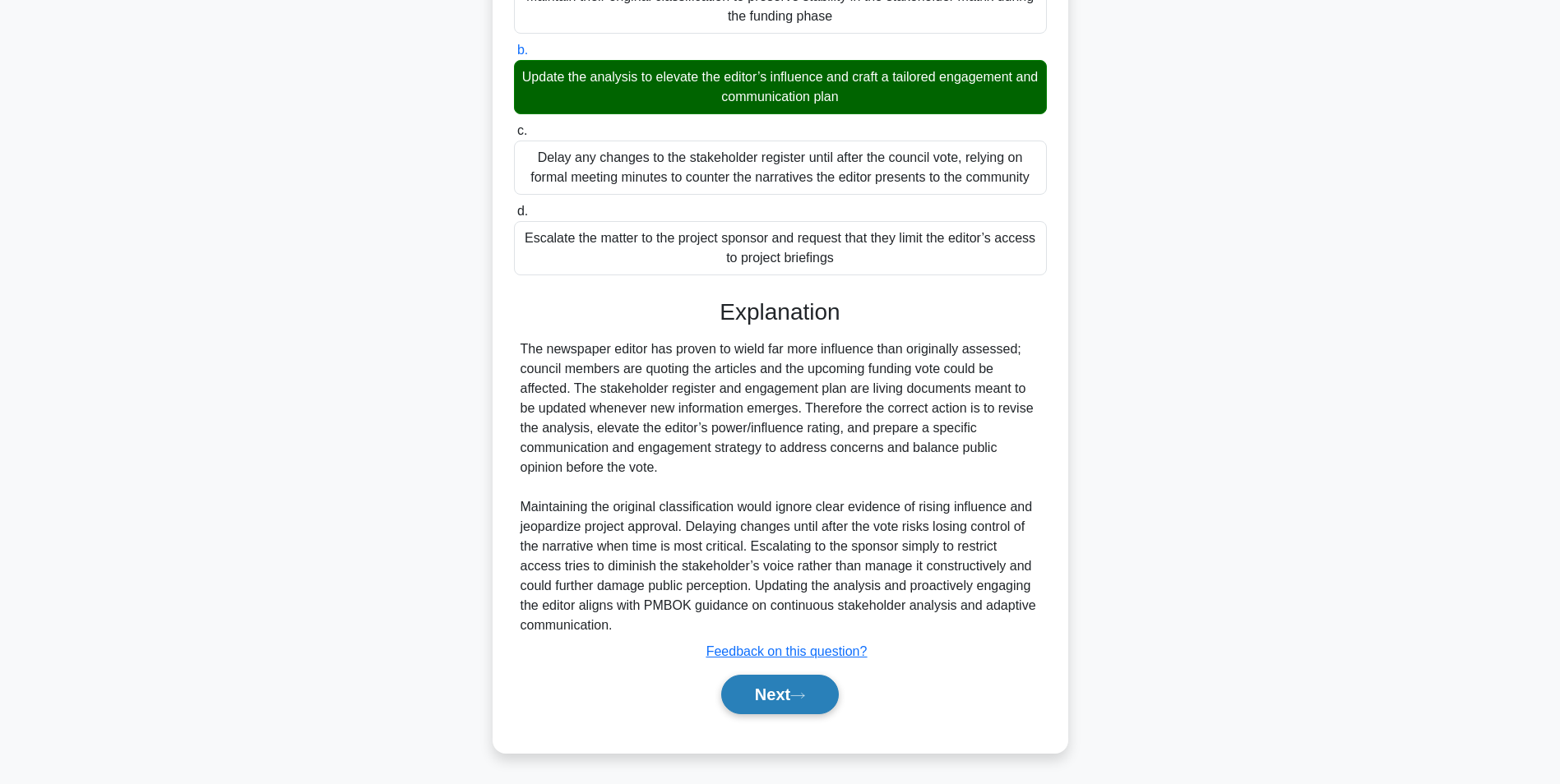
click at [781, 698] on button "Next" at bounding box center [779, 694] width 117 height 39
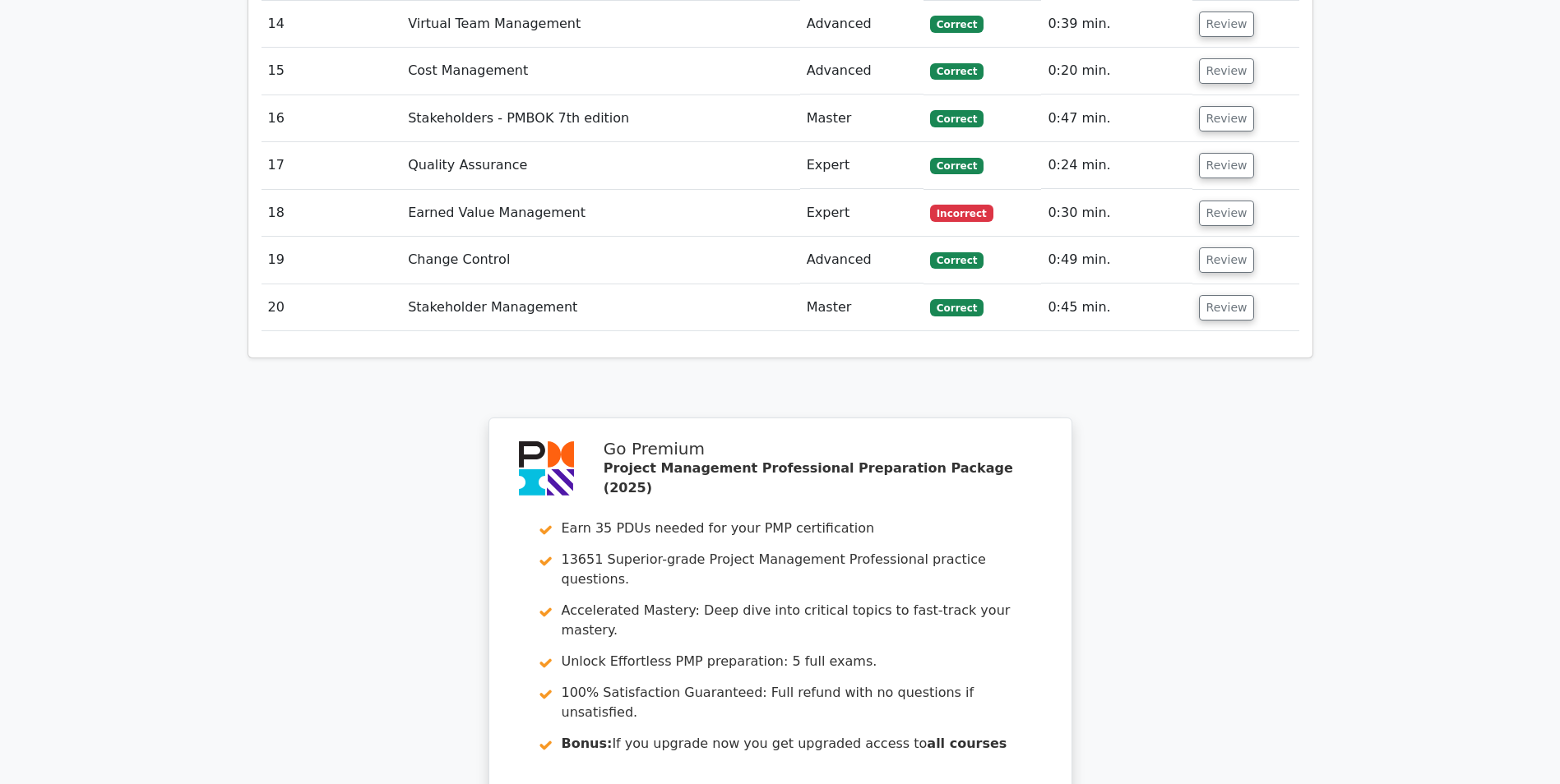
scroll to position [3072, 0]
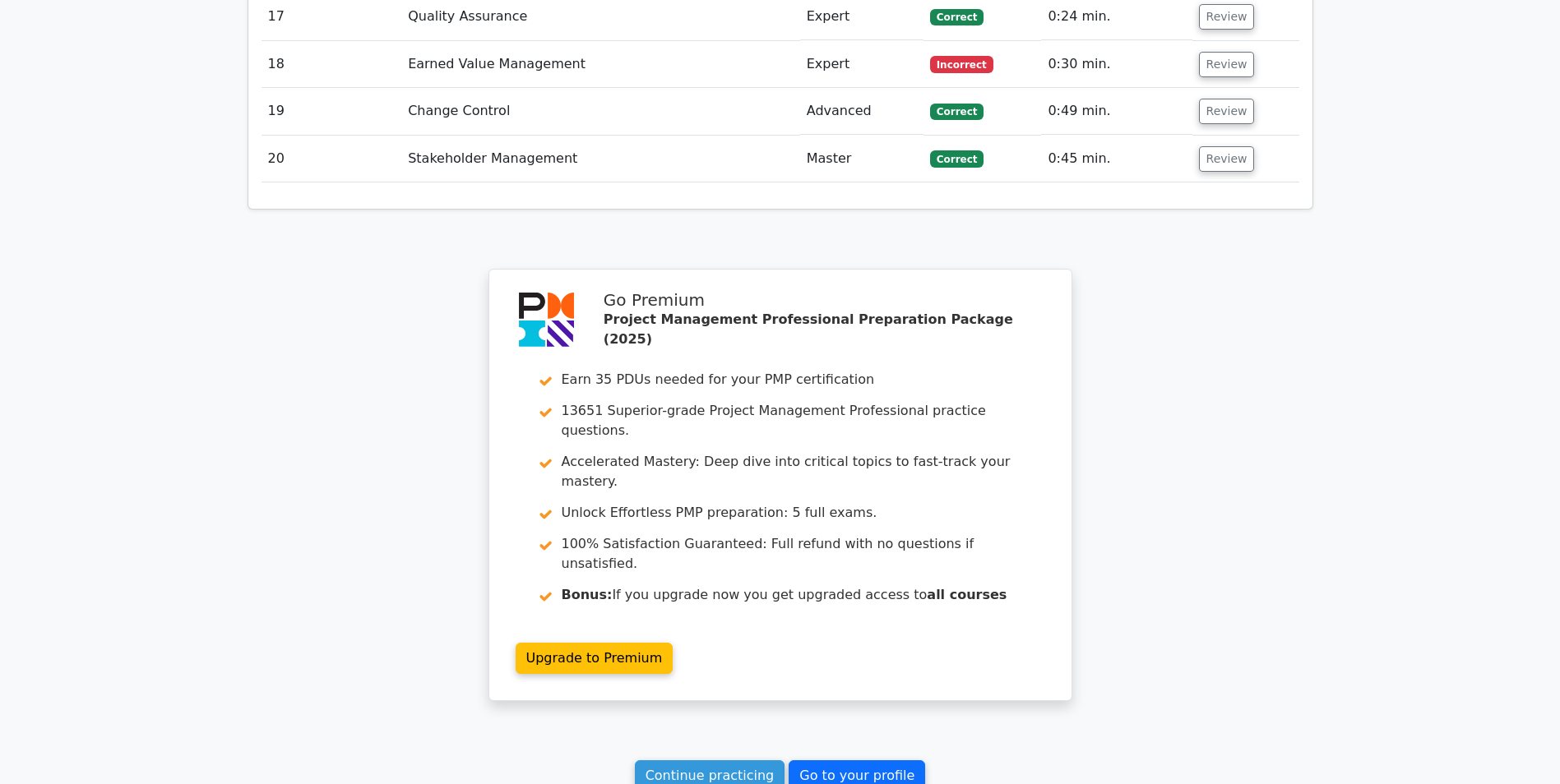
drag, startPoint x: 853, startPoint y: 673, endPoint x: 867, endPoint y: 657, distance: 21.3
click at [867, 761] on link "Go to your profile" at bounding box center [857, 777] width 137 height 32
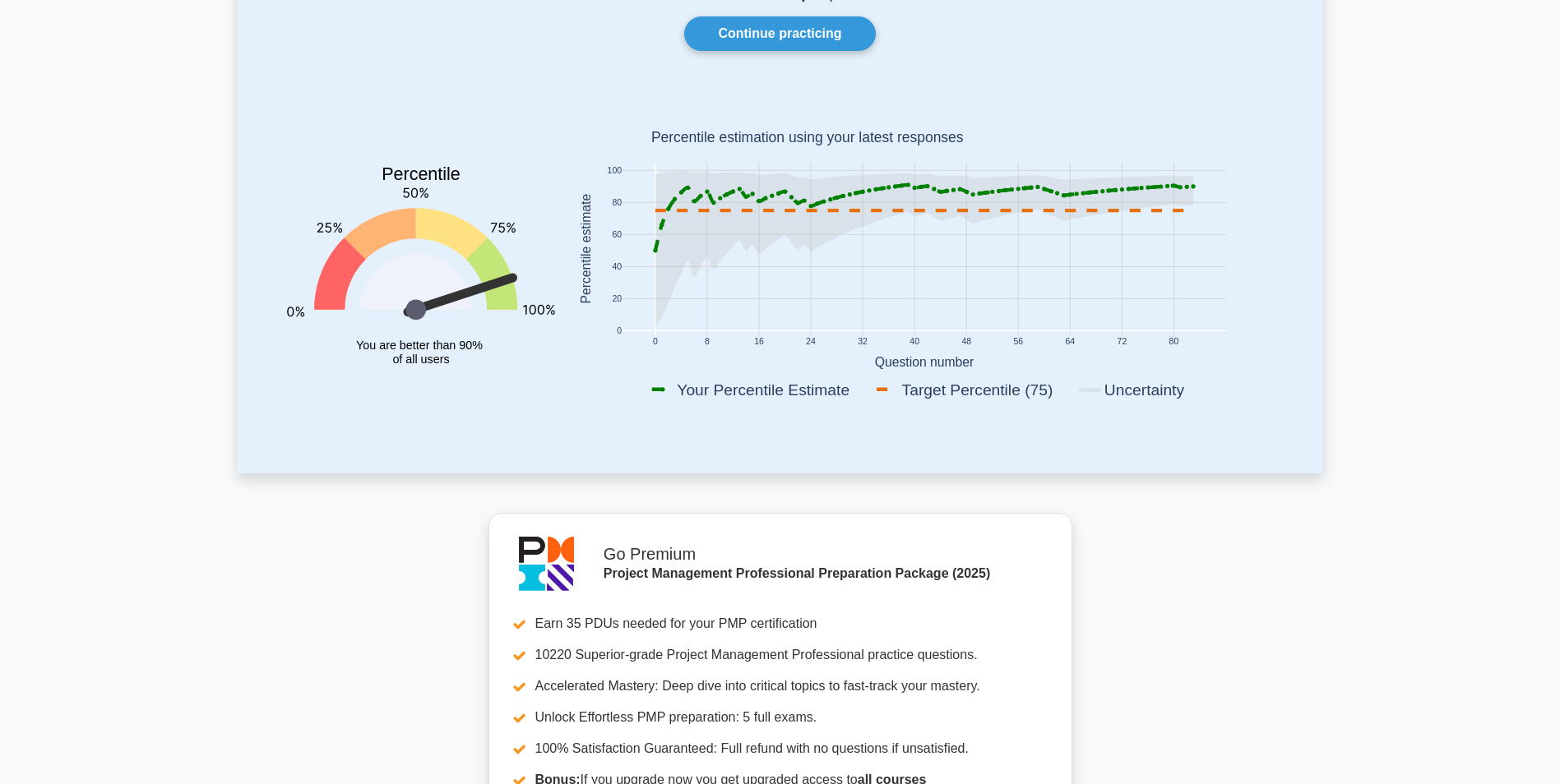
scroll to position [10, 0]
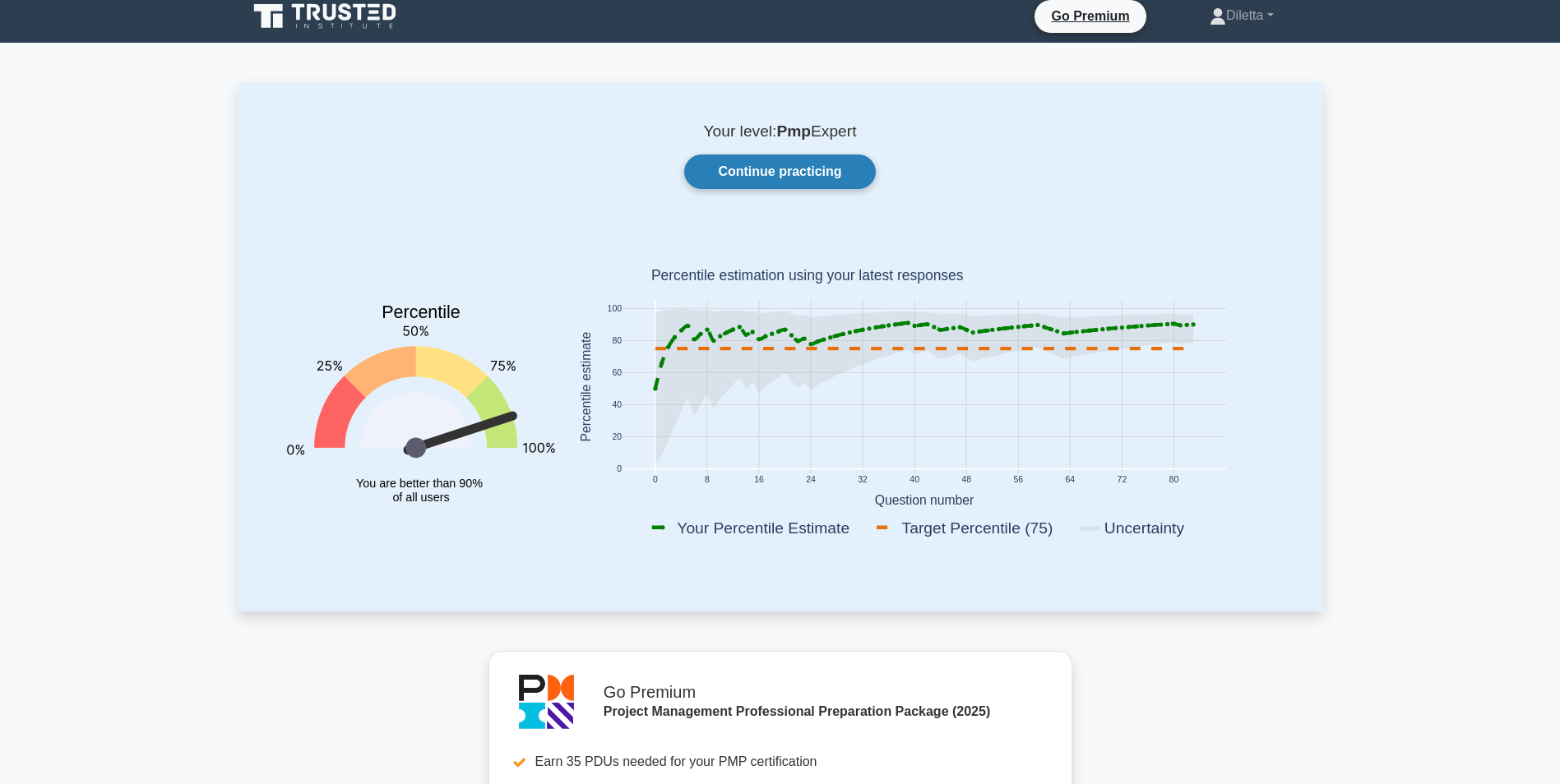
click at [831, 171] on link "Continue practicing" at bounding box center [779, 171] width 191 height 34
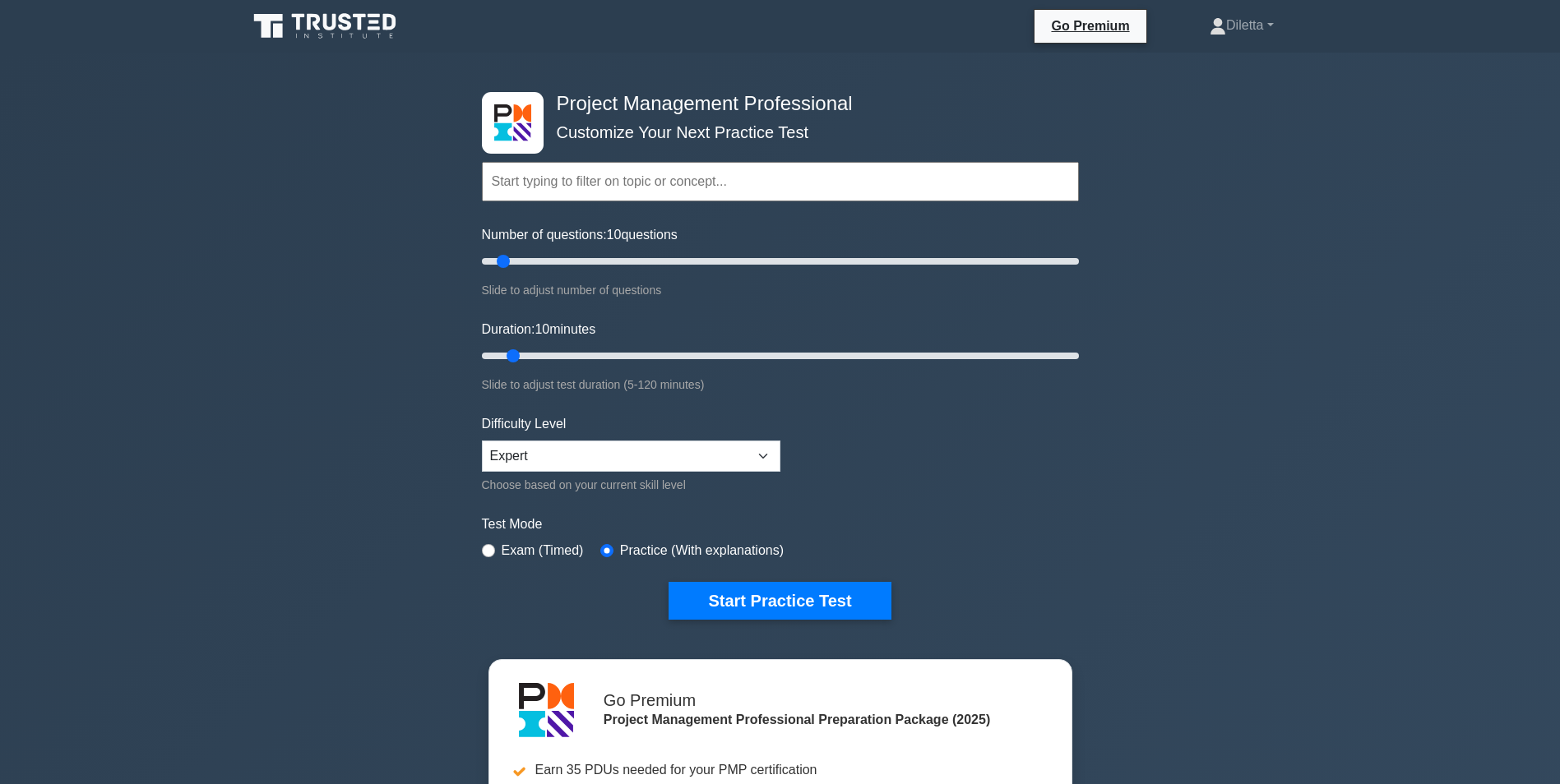
click at [170, 122] on div "Project Management Professional Customize Your Next Practice Test Topics Scope …" at bounding box center [780, 553] width 1560 height 1003
